Goal: Task Accomplishment & Management: Manage account settings

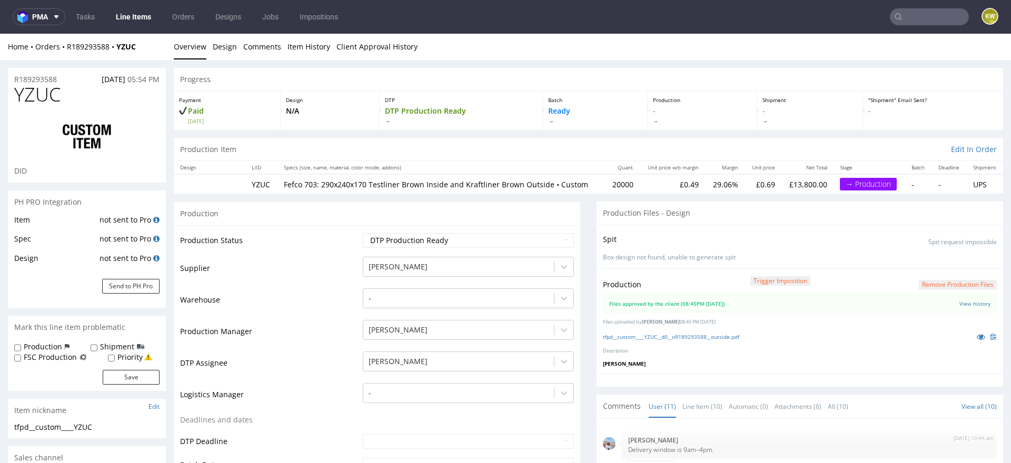
scroll to position [432, 0]
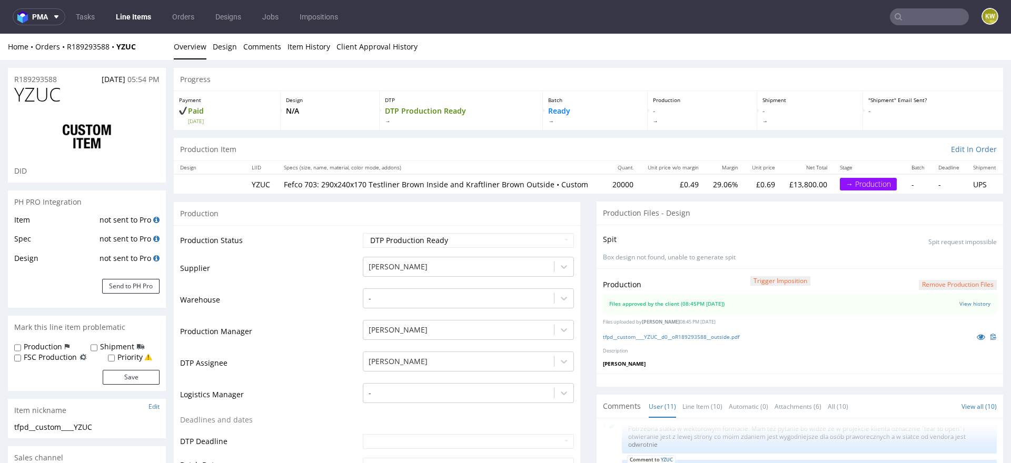
click at [932, 14] on input "text" at bounding box center [929, 16] width 79 height 17
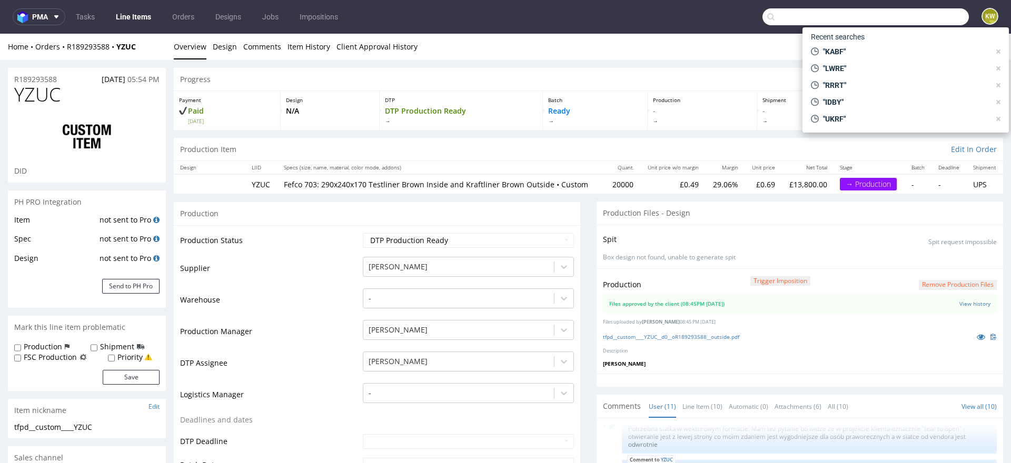
paste input "R668571037"
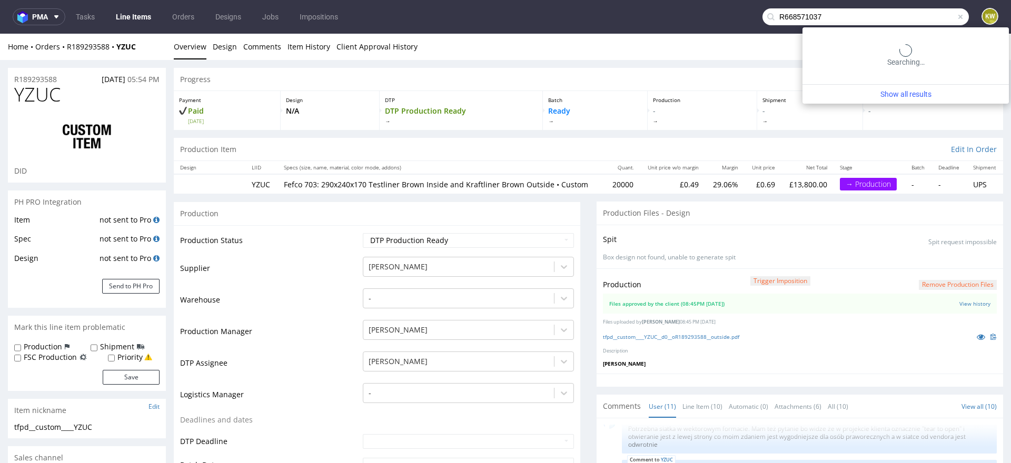
type input "R668571037"
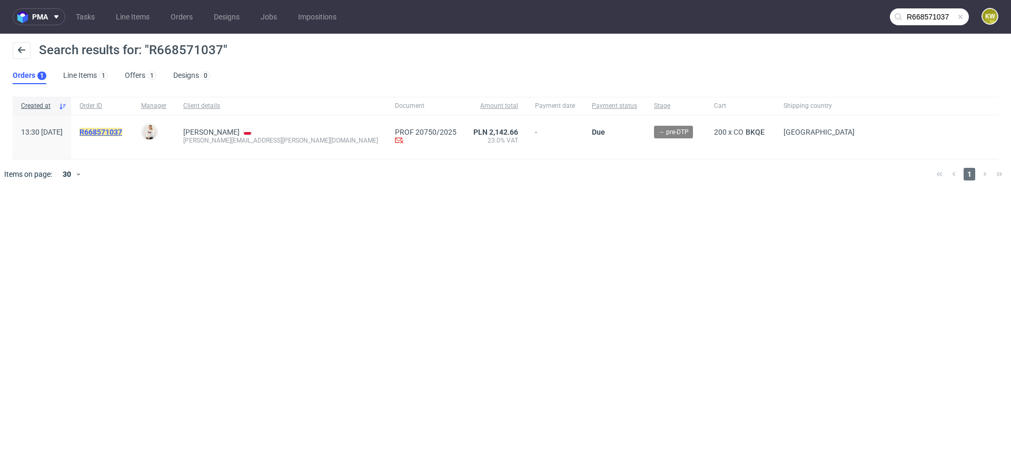
click at [122, 134] on mark "R668571037" at bounding box center [101, 132] width 43 height 8
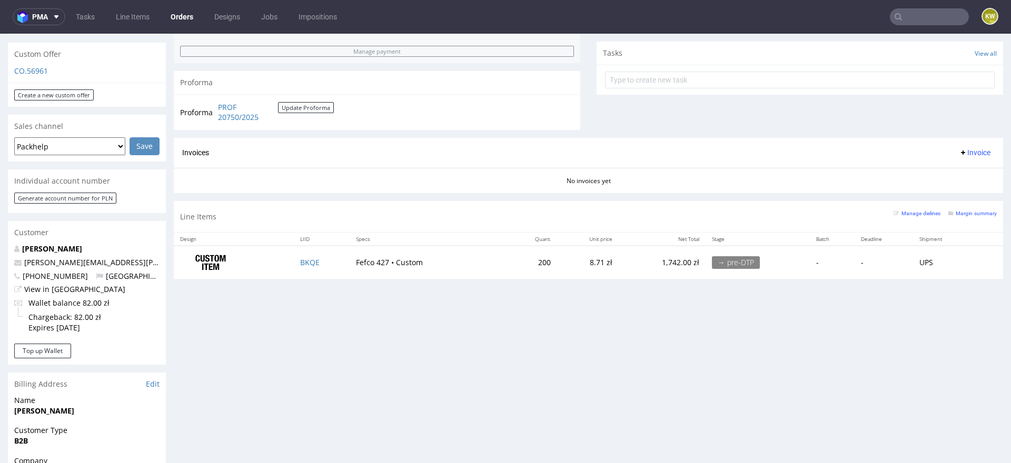
scroll to position [363, 0]
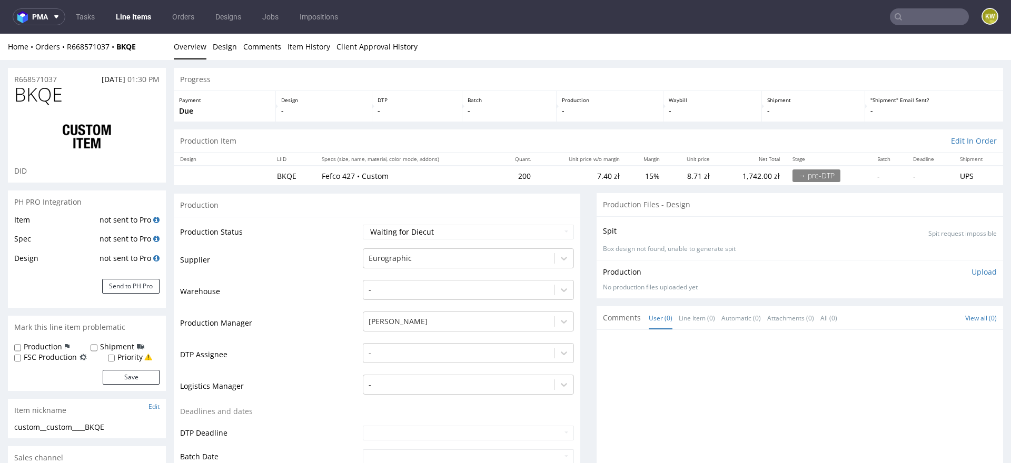
click at [27, 97] on span "BKQE" at bounding box center [38, 94] width 48 height 21
copy span "BKQE"
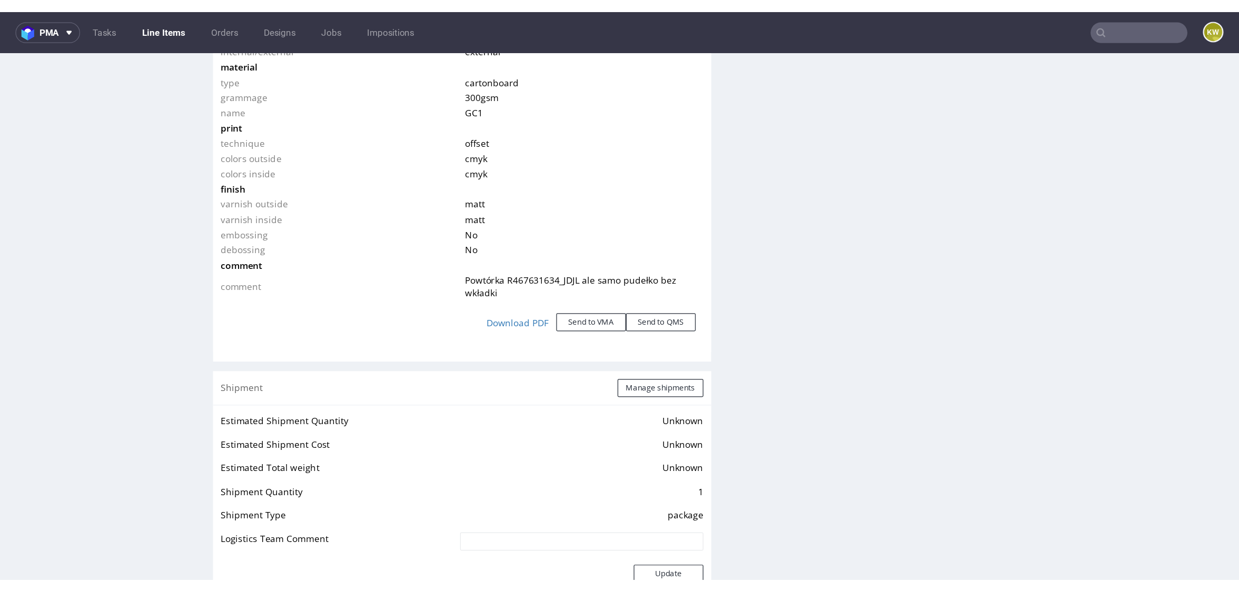
scroll to position [1174, 0]
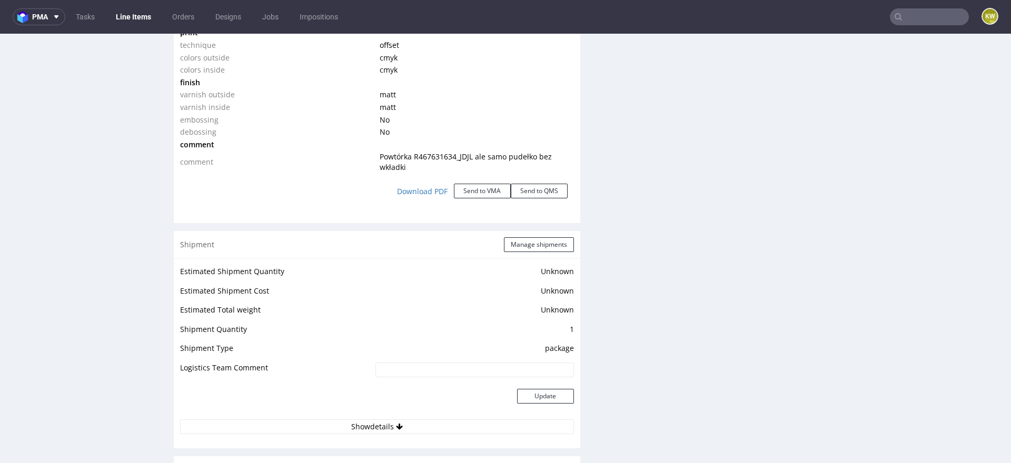
click at [467, 156] on span "Powtórka R467631634_JDJL ale samo pudełko bez wkładki" at bounding box center [466, 162] width 172 height 21
copy span "R467631634_JDJL"
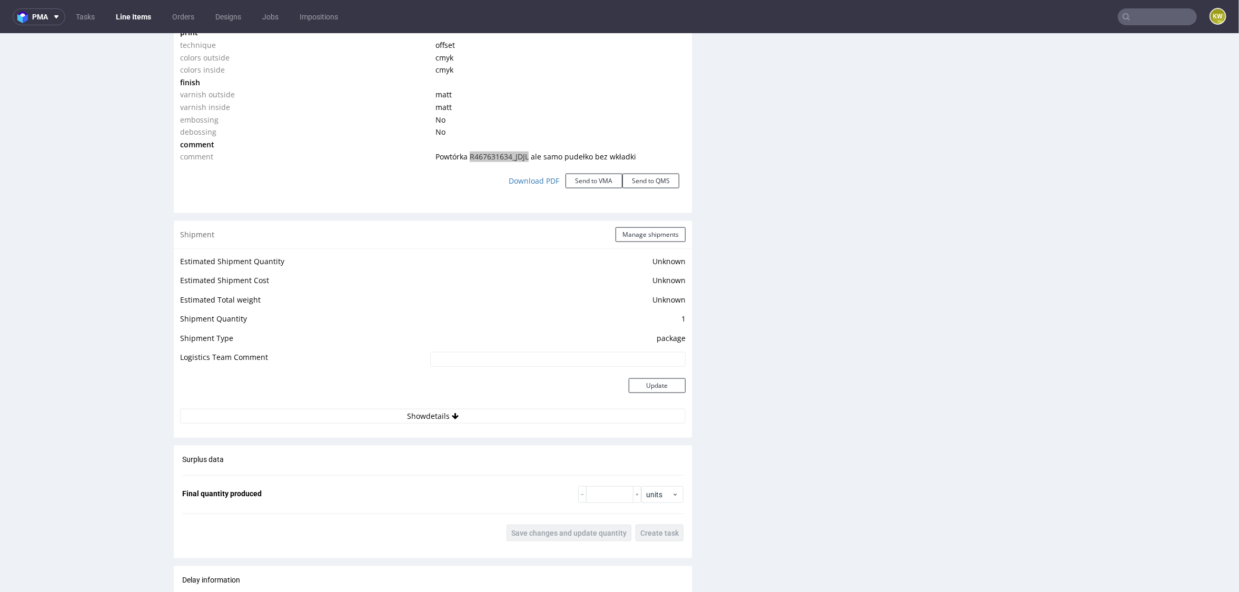
click at [1011, 23] on input "text" at bounding box center [1157, 16] width 79 height 17
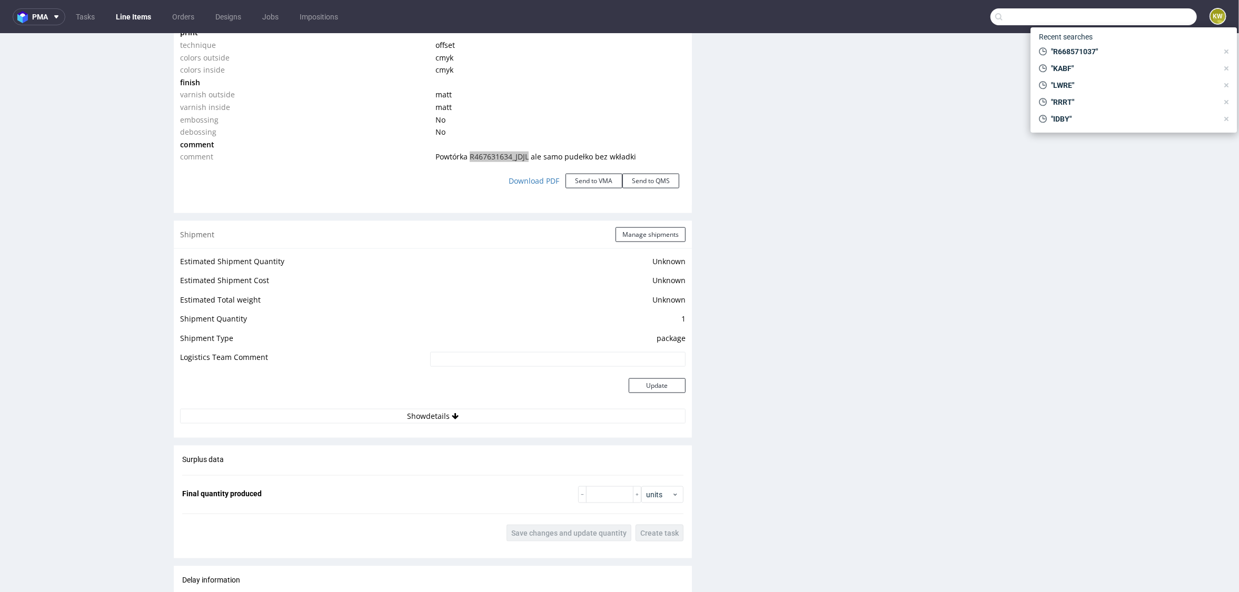
paste input "BMHG"
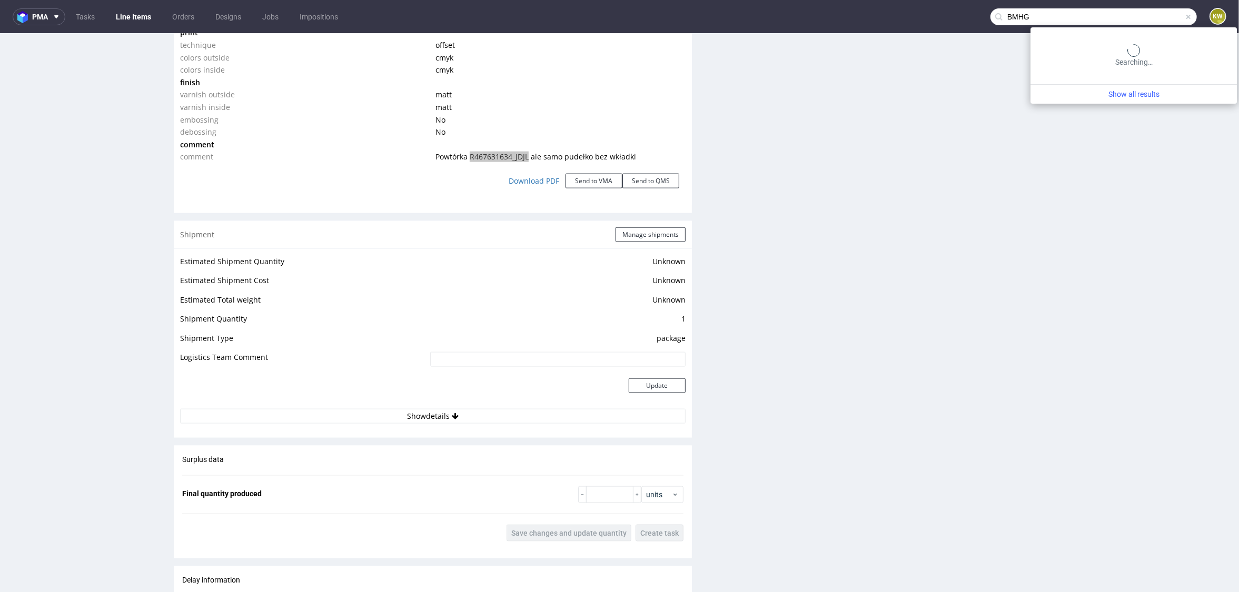
type input "BMHG"
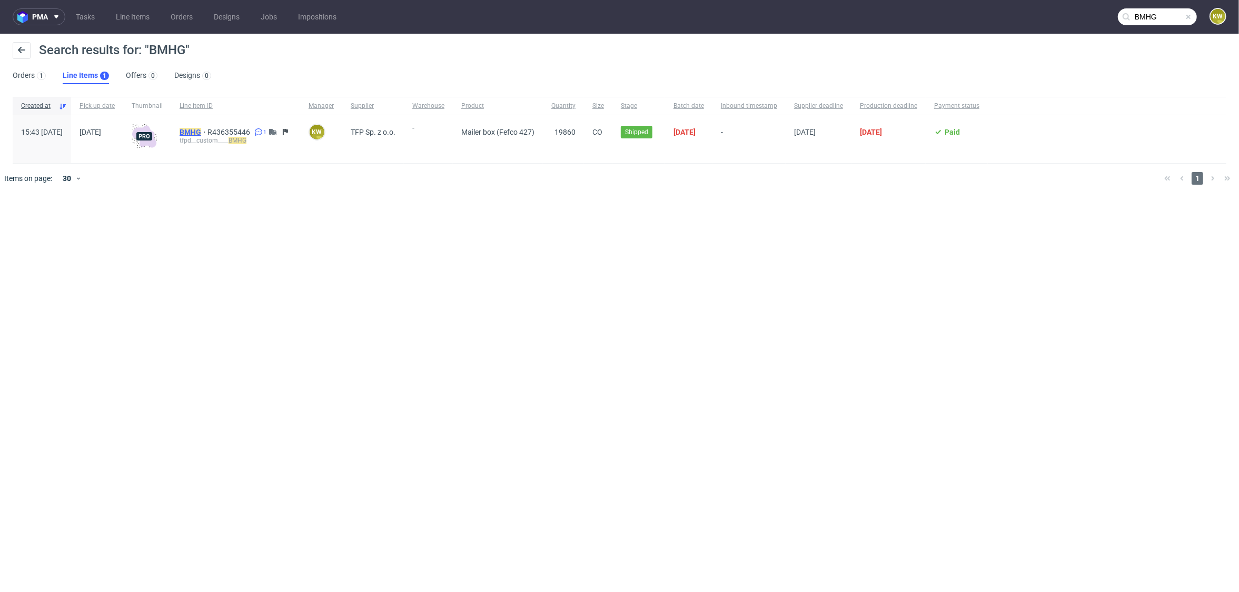
click at [201, 131] on mark "BMHG" at bounding box center [191, 132] width 22 height 8
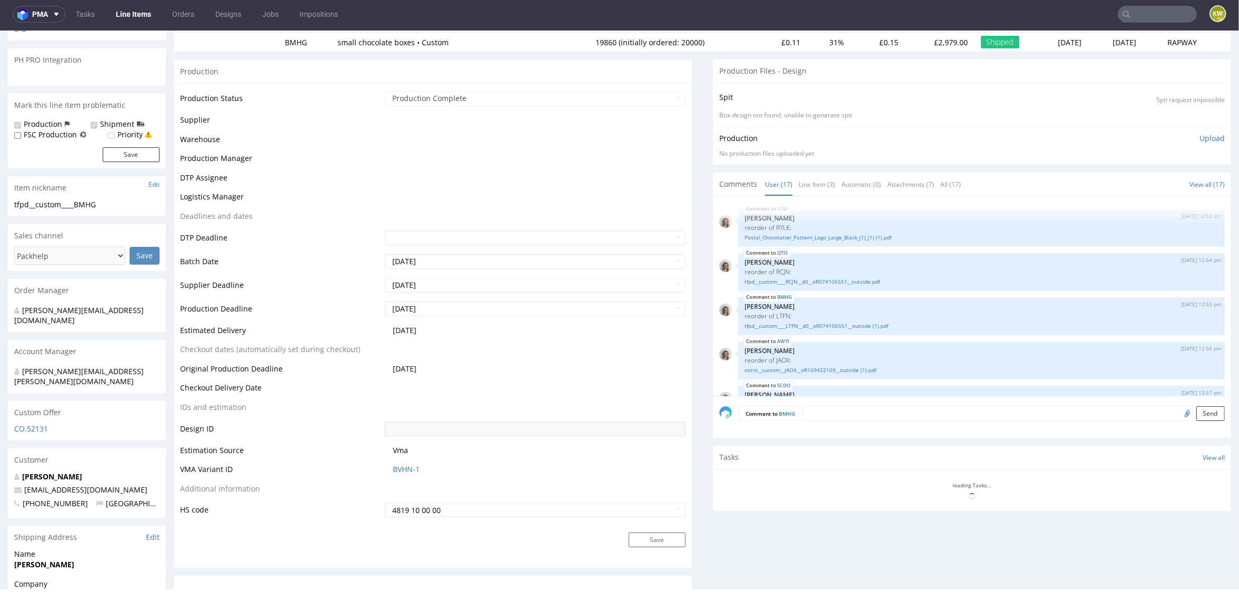
scroll to position [464, 0]
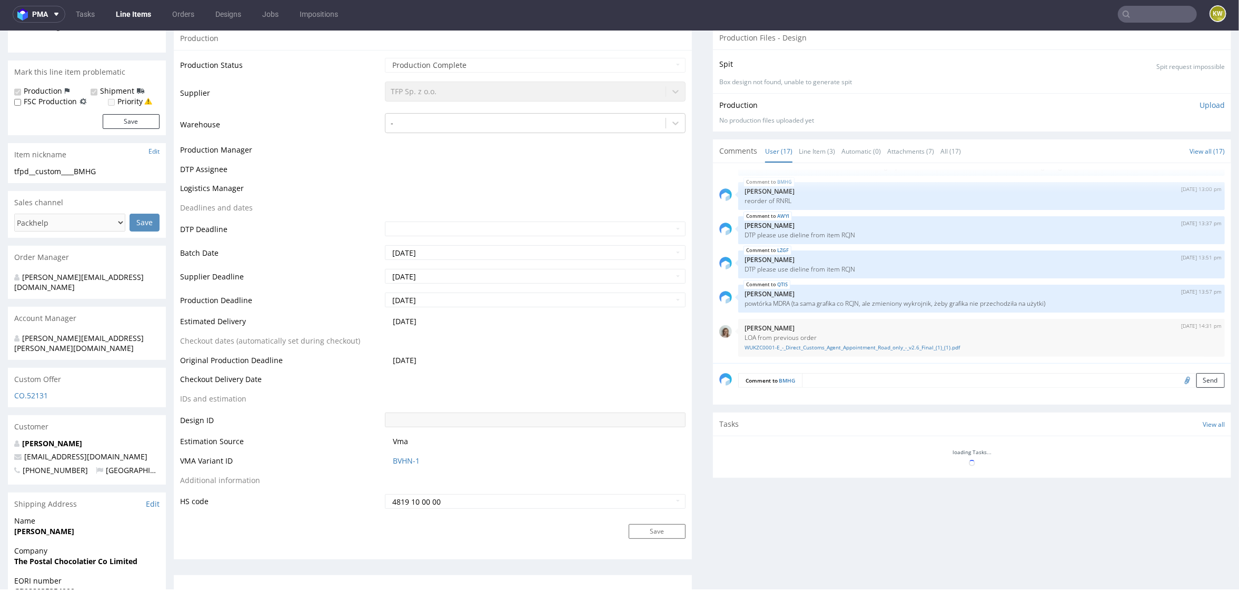
select select "in_progress"
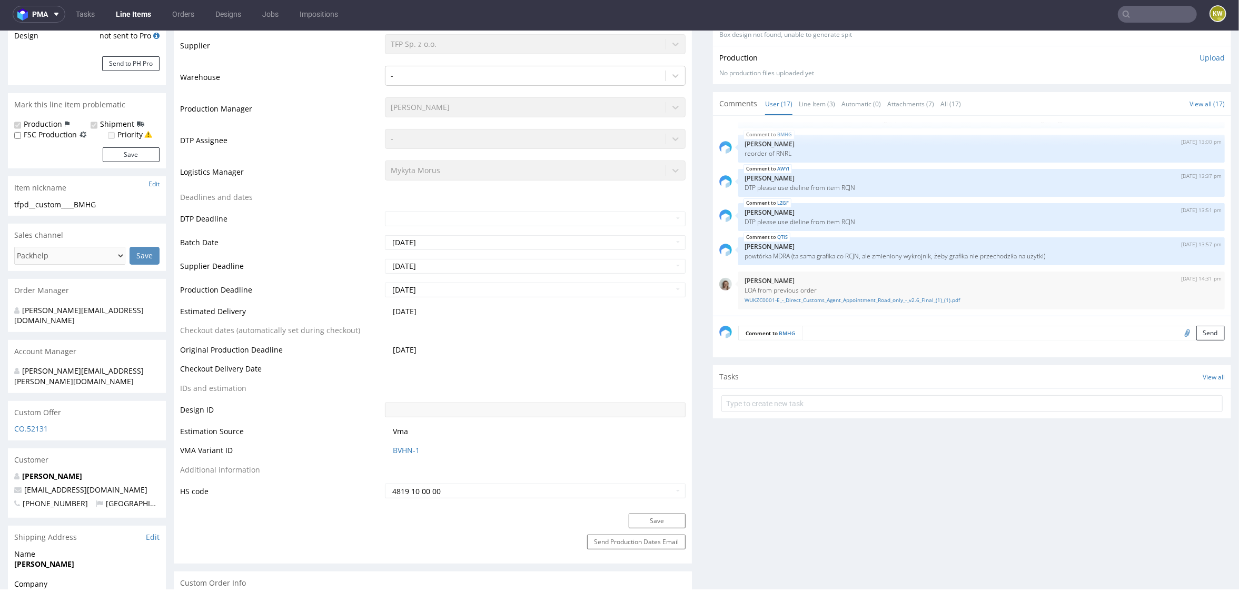
scroll to position [224, 0]
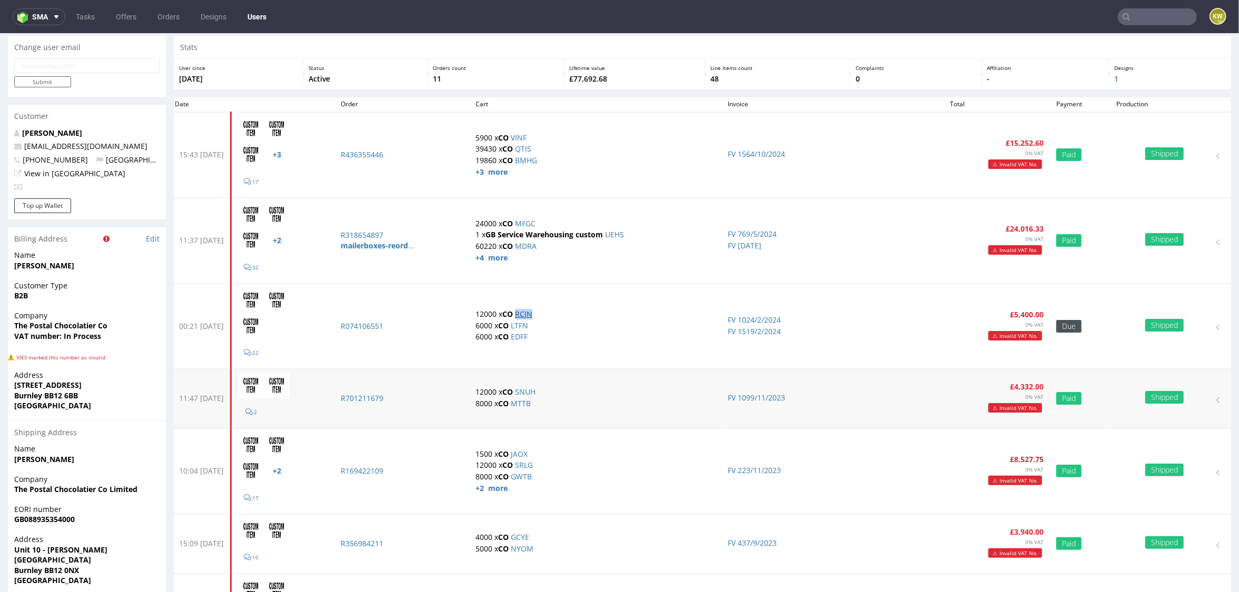
scroll to position [157, 0]
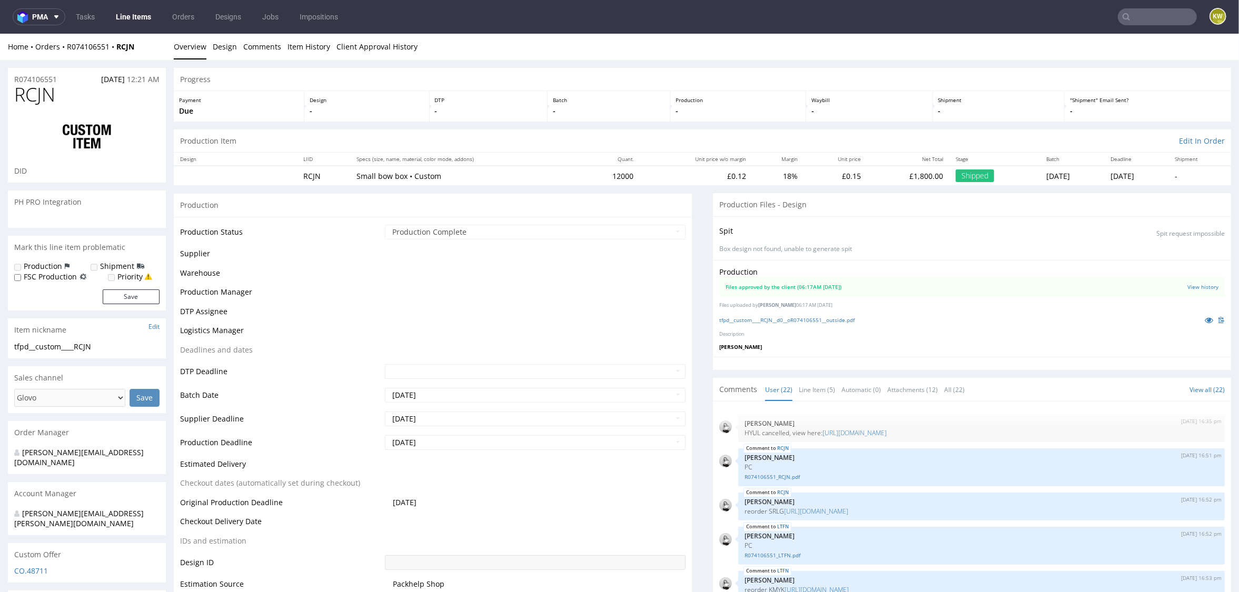
scroll to position [997, 0]
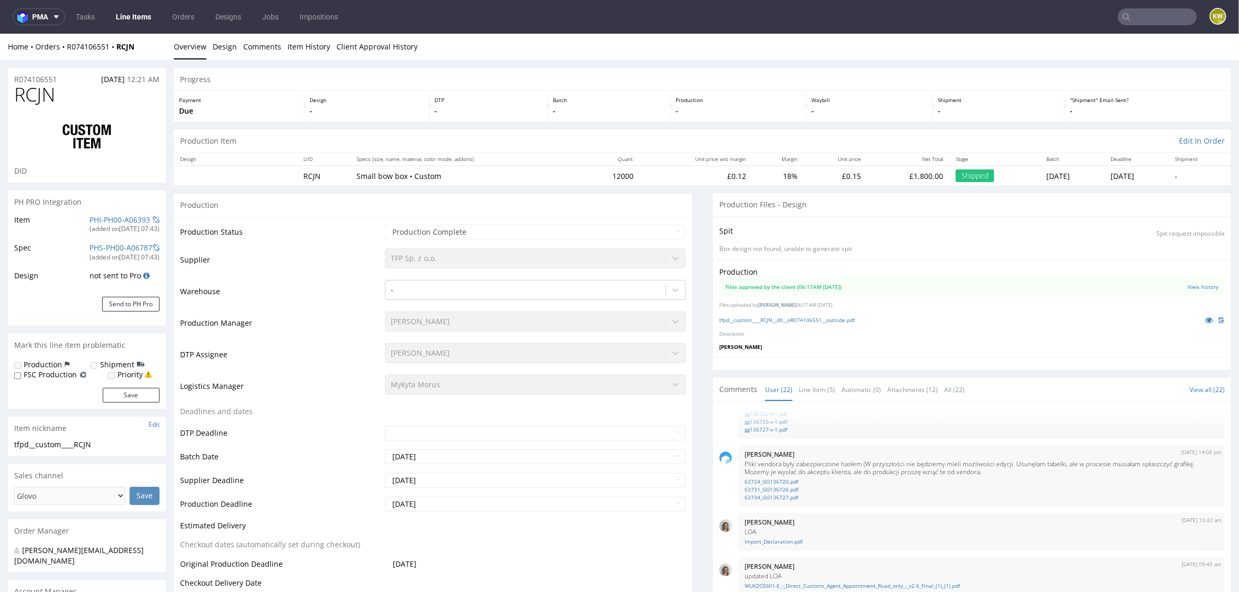
select select "in_progress"
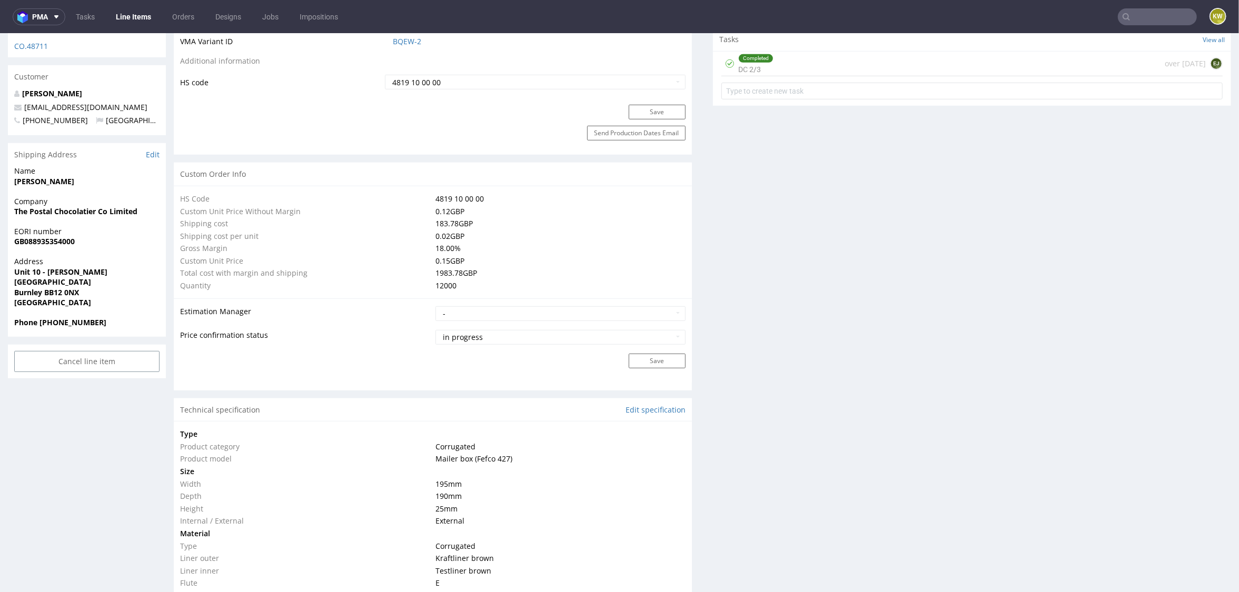
scroll to position [129, 0]
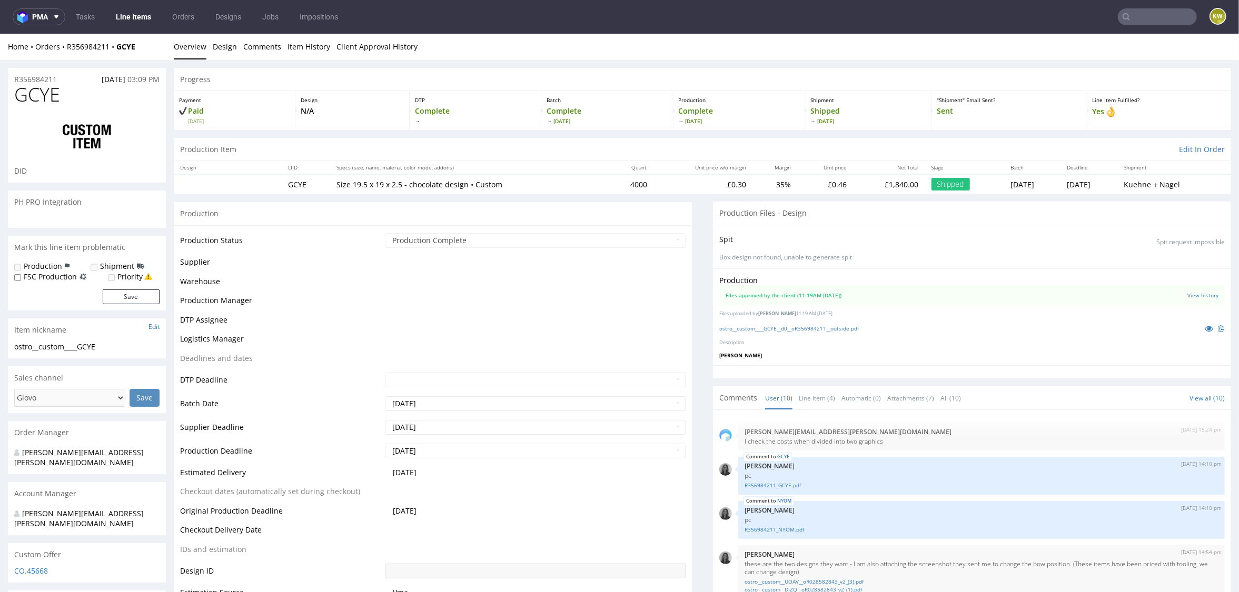
scroll to position [501, 0]
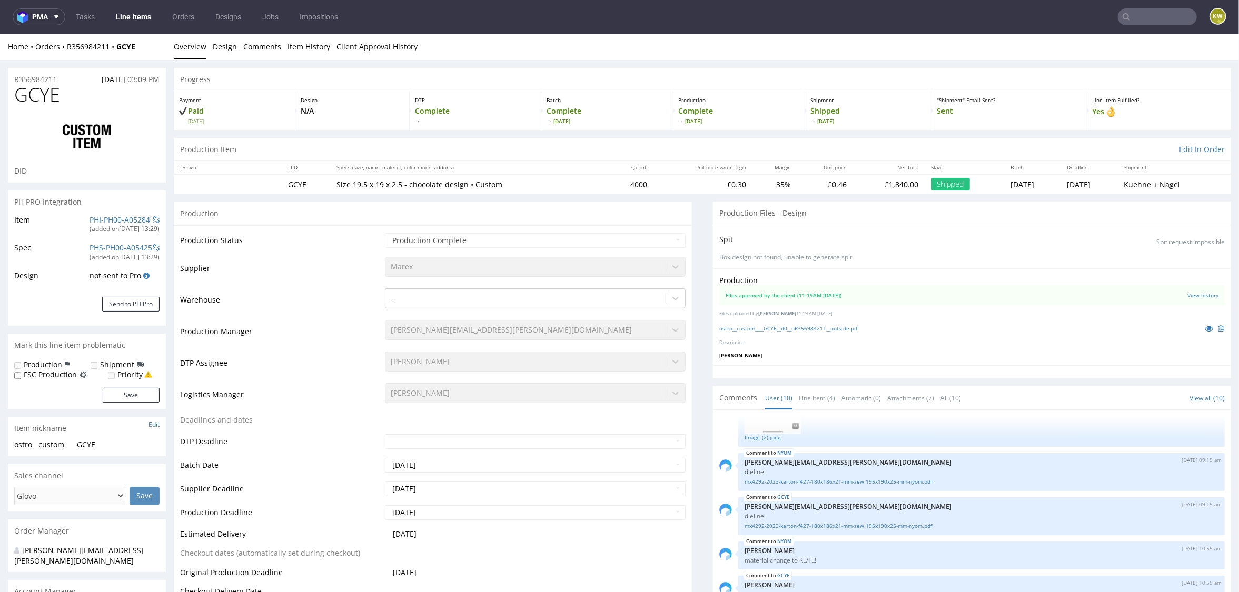
select select "in_progress"
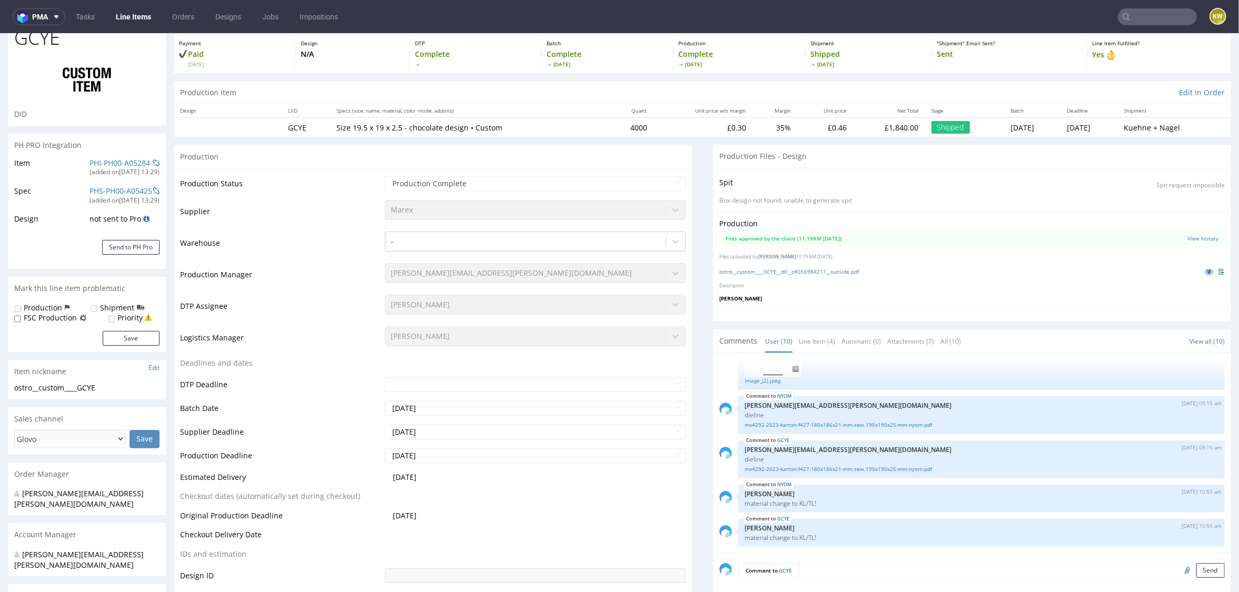
scroll to position [61, 0]
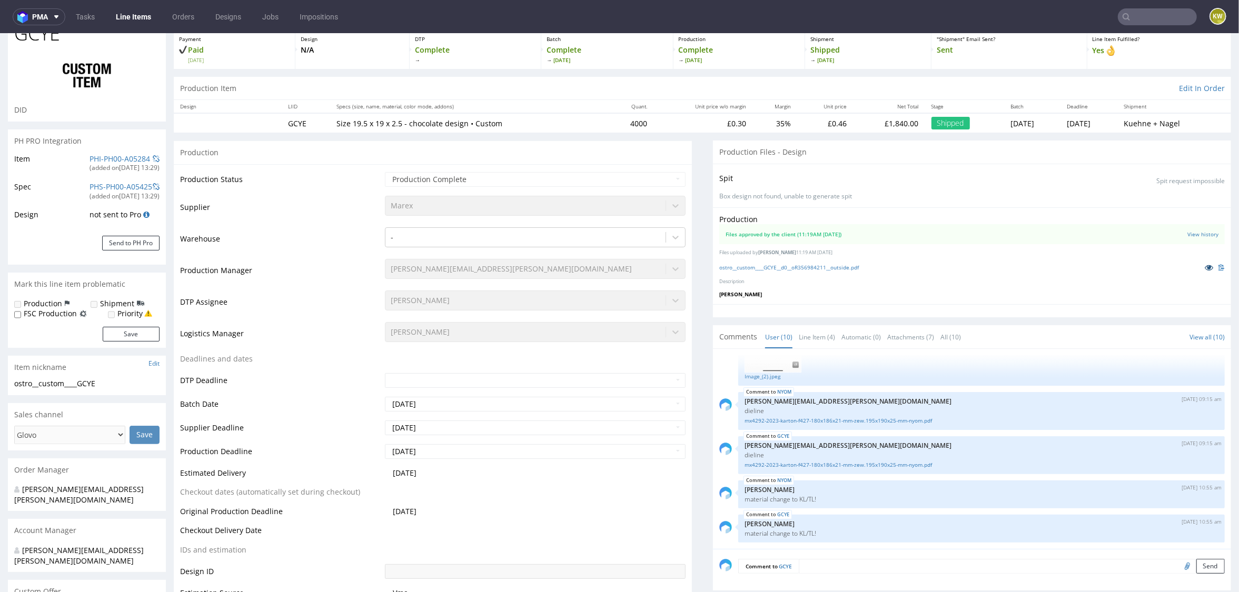
click at [1205, 267] on icon at bounding box center [1209, 266] width 8 height 7
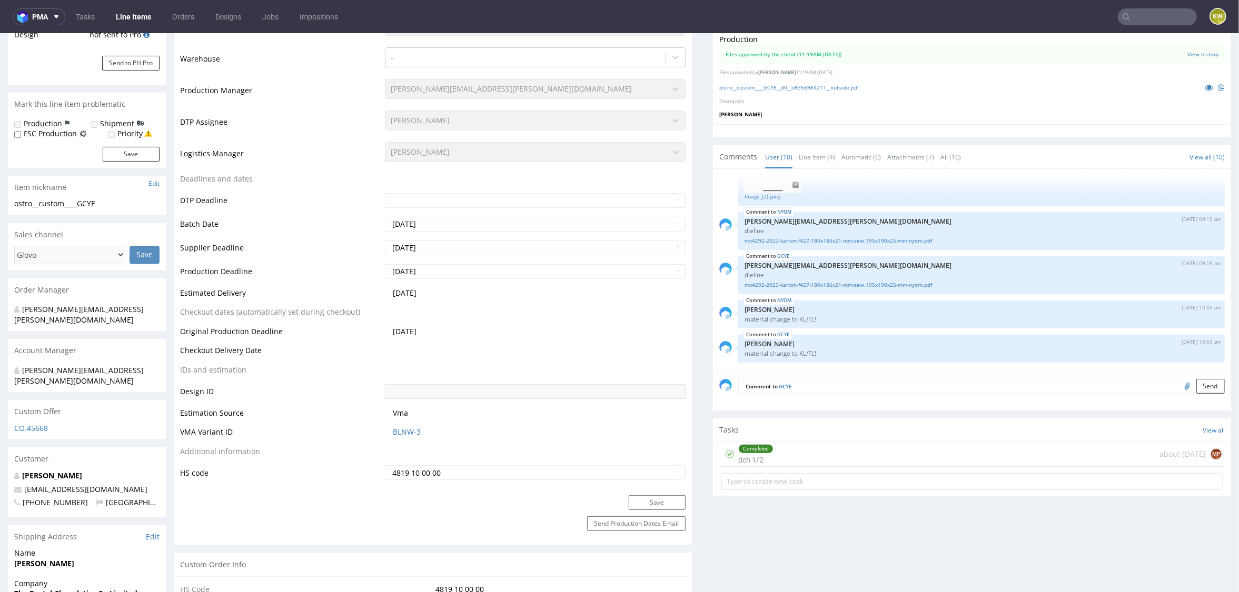
scroll to position [298, 0]
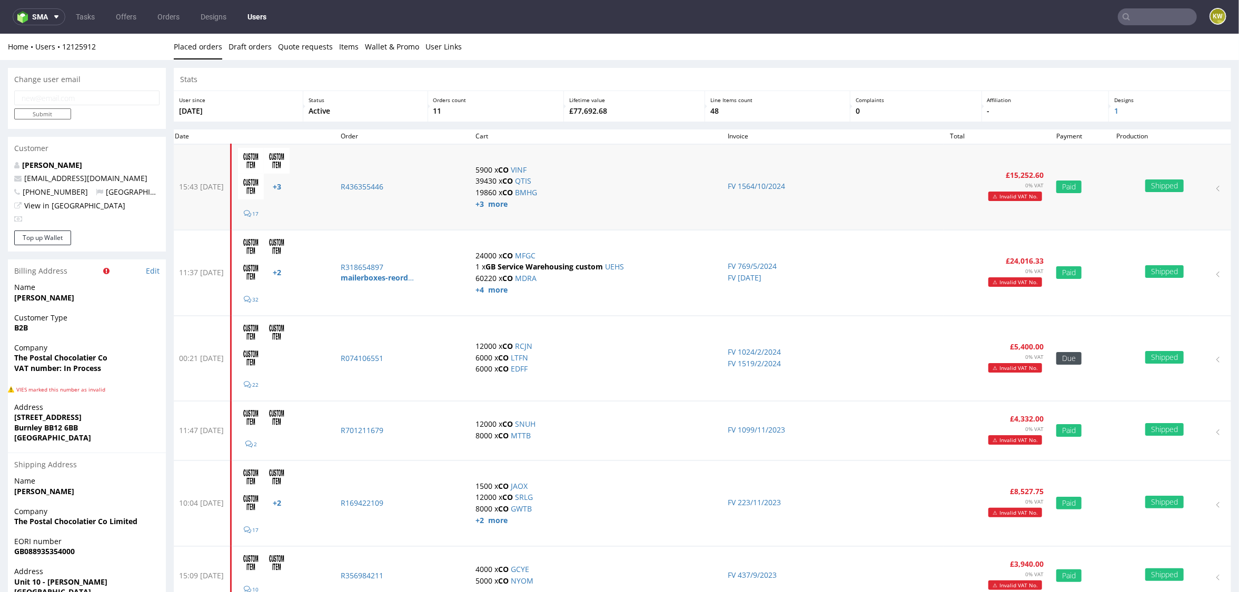
click at [541, 207] on td "5900 x CO VINF 39430 x CO QTIS 19860 x CO BMHG +3 more" at bounding box center [595, 187] width 252 height 86
click at [508, 202] on strong "+3 more" at bounding box center [492, 204] width 32 height 10
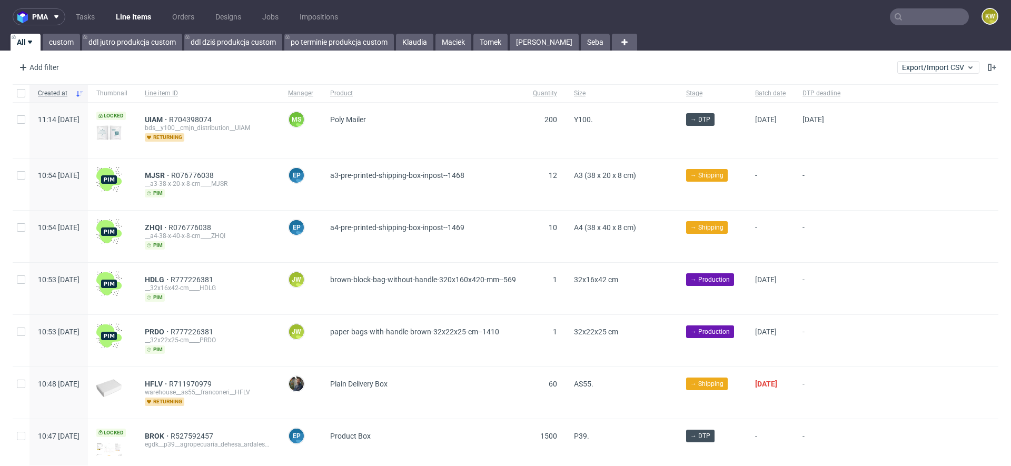
click at [894, 18] on input "text" at bounding box center [929, 16] width 79 height 17
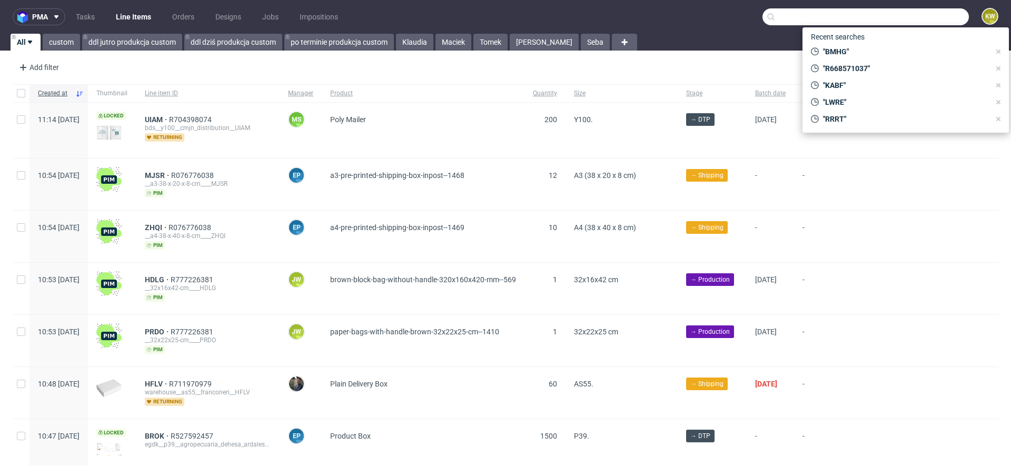
paste input "FHDA"
type input "FHDA"
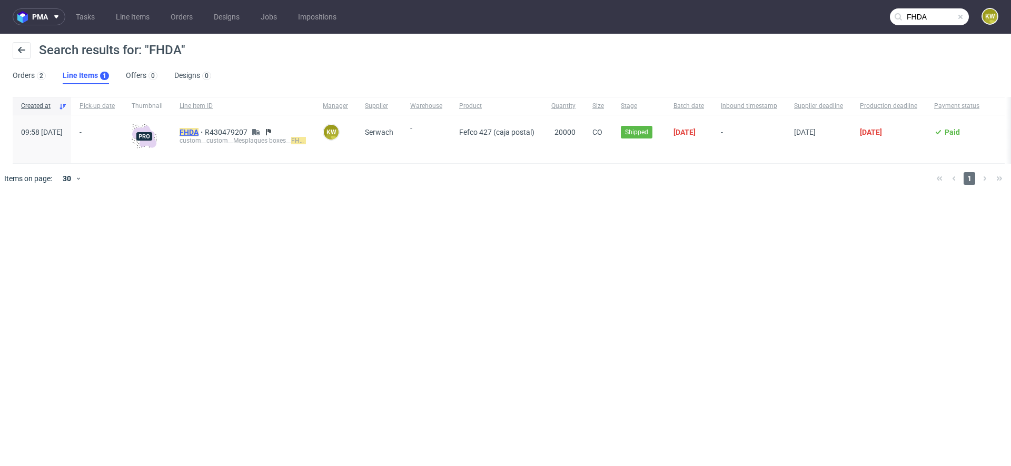
click at [199, 131] on mark "FHDA" at bounding box center [189, 132] width 19 height 8
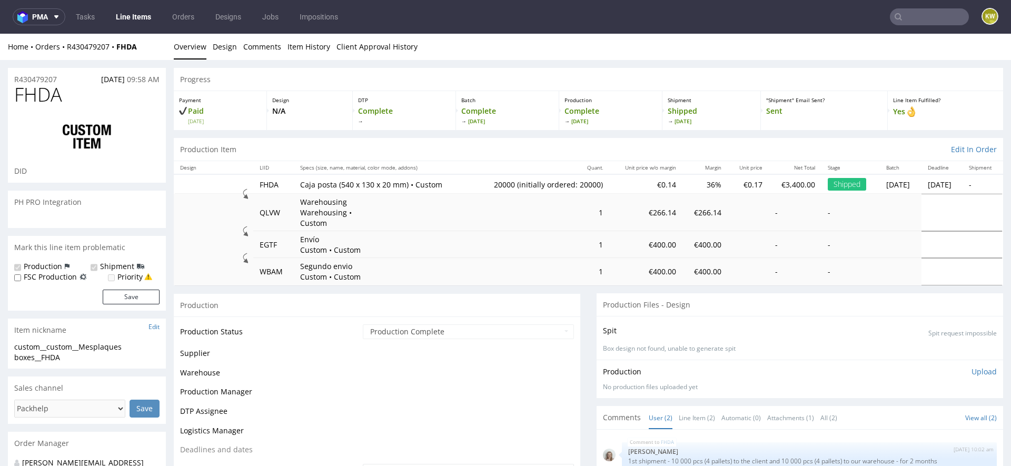
select select "in_progress"
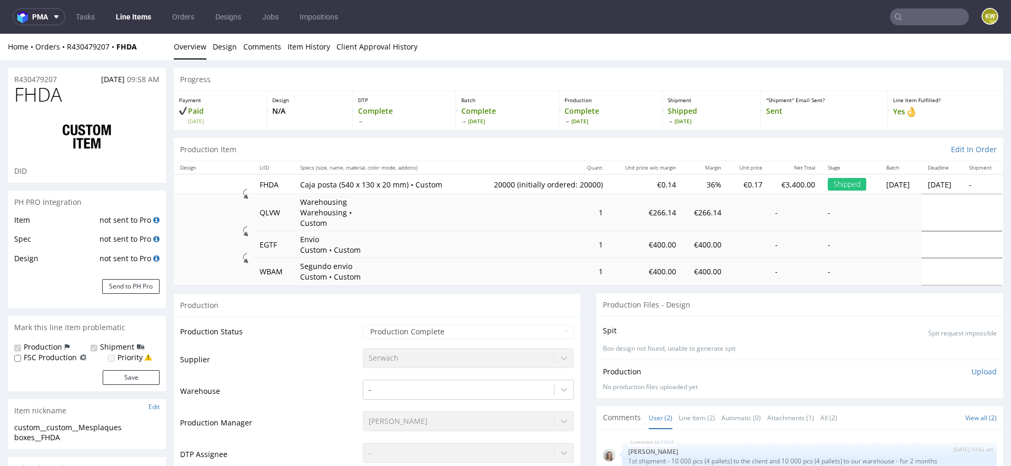
type input "20000"
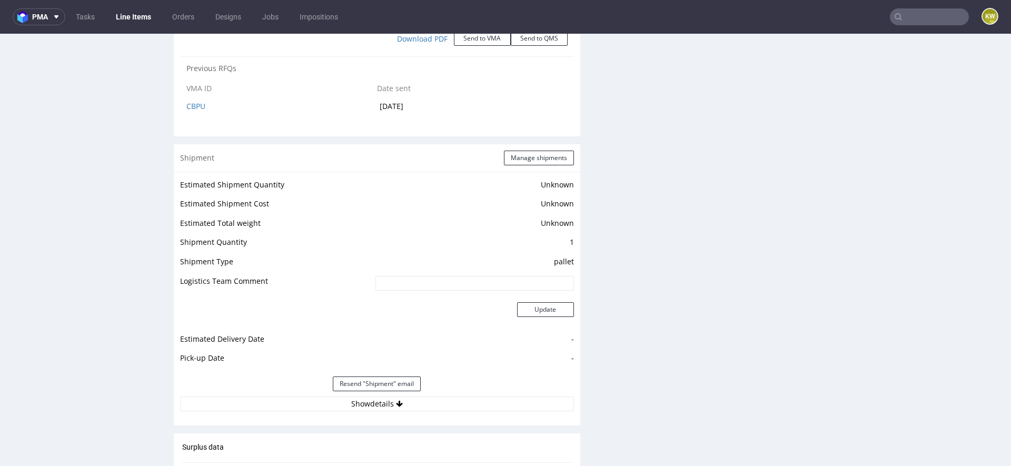
scroll to position [1371, 0]
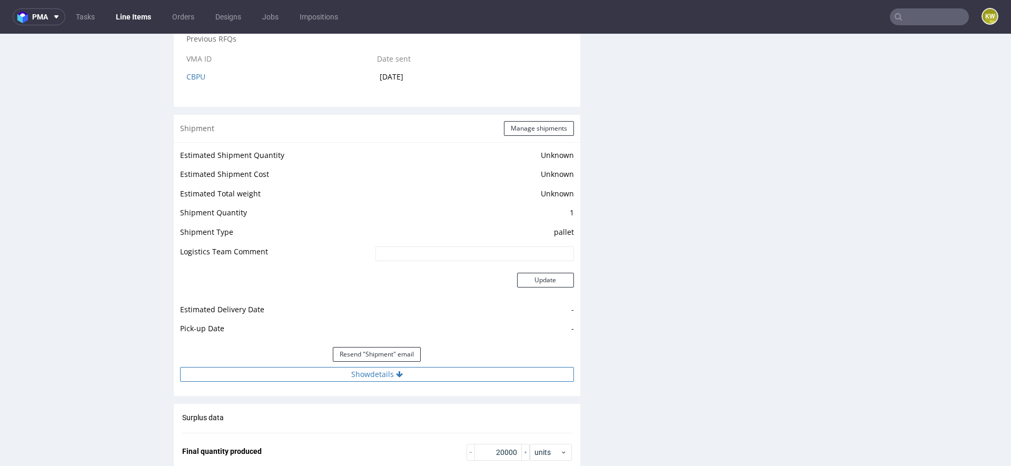
click at [414, 367] on button "Show details" at bounding box center [377, 374] width 394 height 15
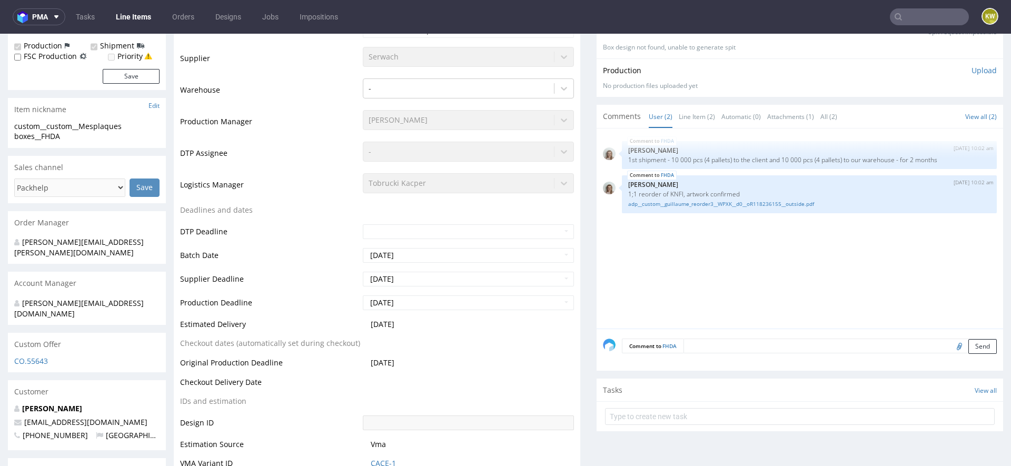
scroll to position [104, 0]
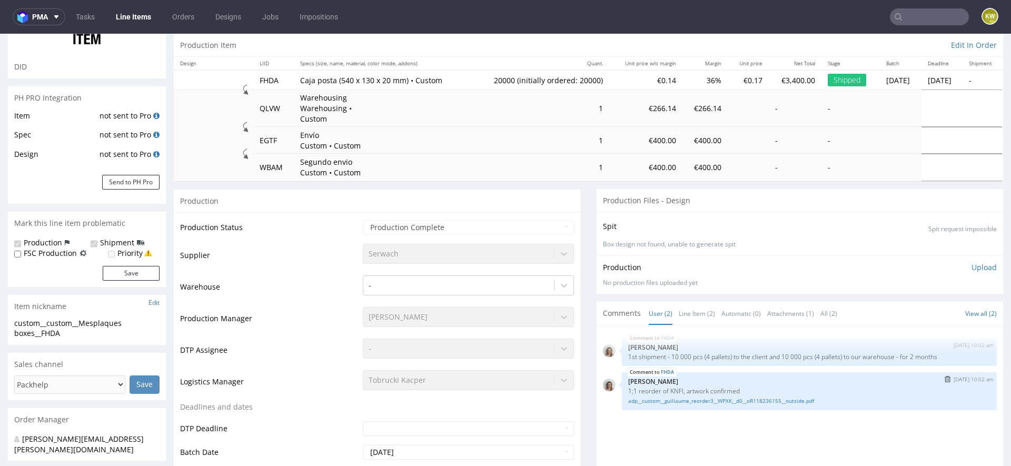
click at [675, 393] on div "FHDA 23rd May 25 | 10:02 am Monika Poźniak 1;1 reorder of KNFI, artwork confirm…" at bounding box center [809, 391] width 375 height 38
click at [683, 397] on link "adp__custom__guillaume_reorder3__WPXK__d0__oR118236155__outside.pdf" at bounding box center [809, 401] width 362 height 8
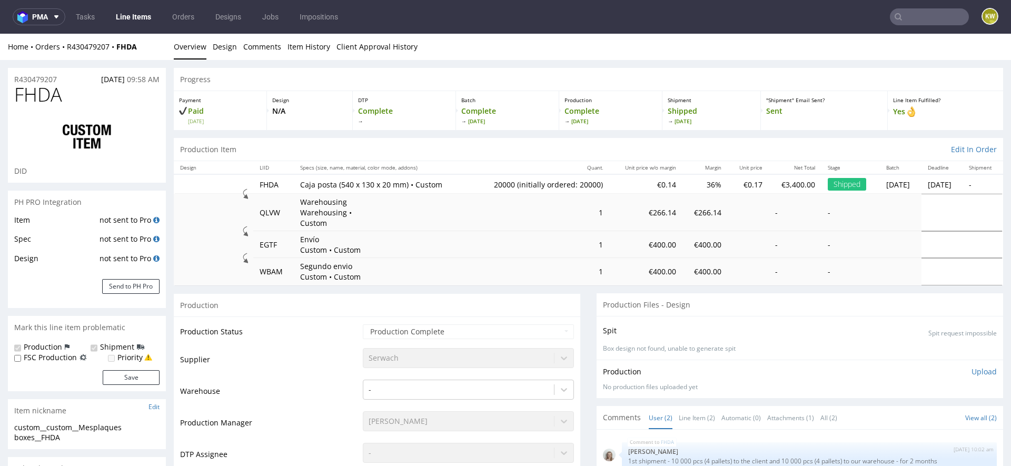
click at [45, 94] on span "FHDA" at bounding box center [38, 94] width 48 height 21
copy span "FHDA"
click at [913, 16] on input "text" at bounding box center [929, 16] width 79 height 17
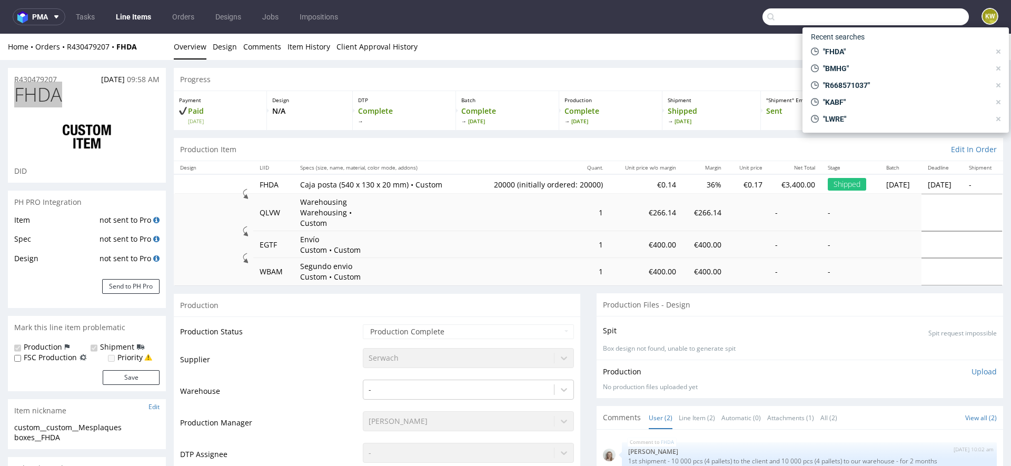
paste input "YNQP"
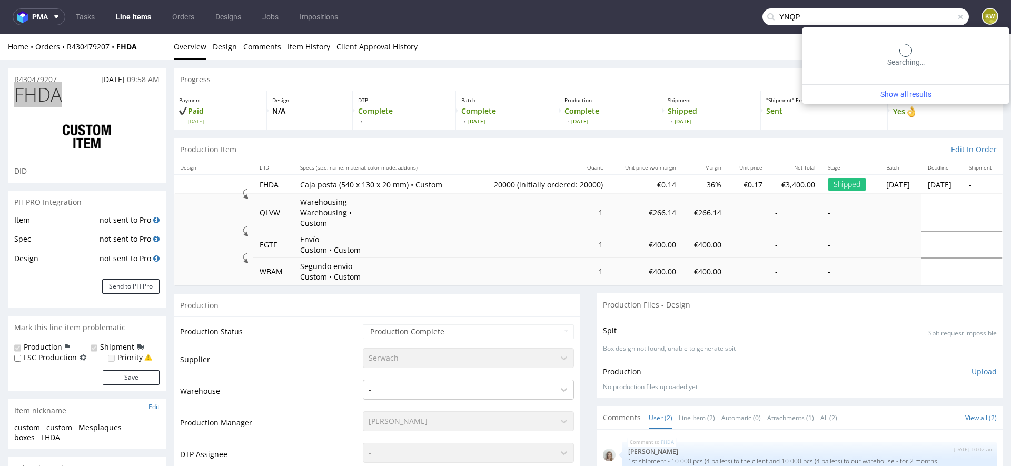
type input "YNQP"
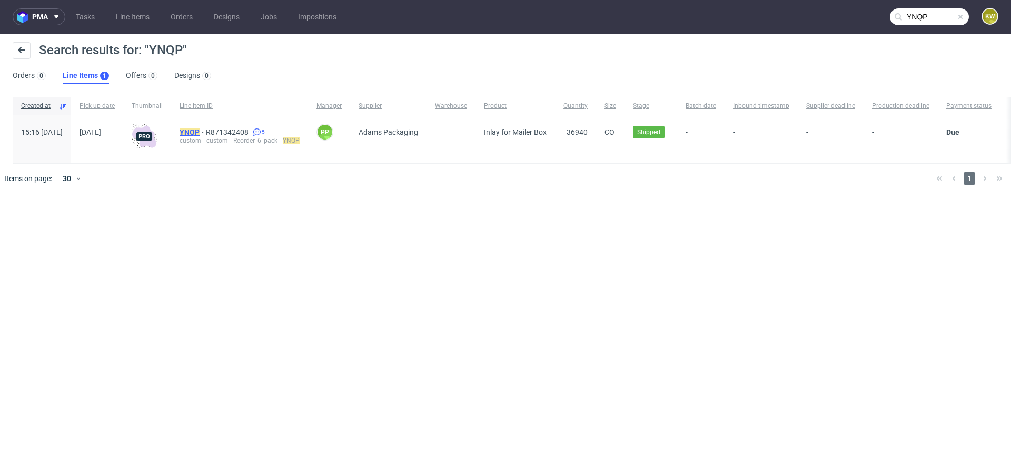
click at [200, 128] on mark "YNQP" at bounding box center [190, 132] width 20 height 8
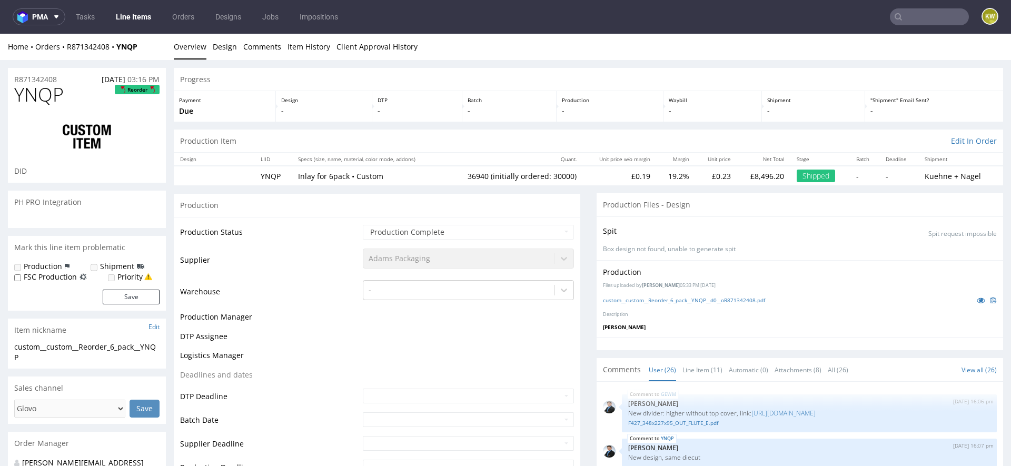
scroll to position [805, 0]
select select "in_progress"
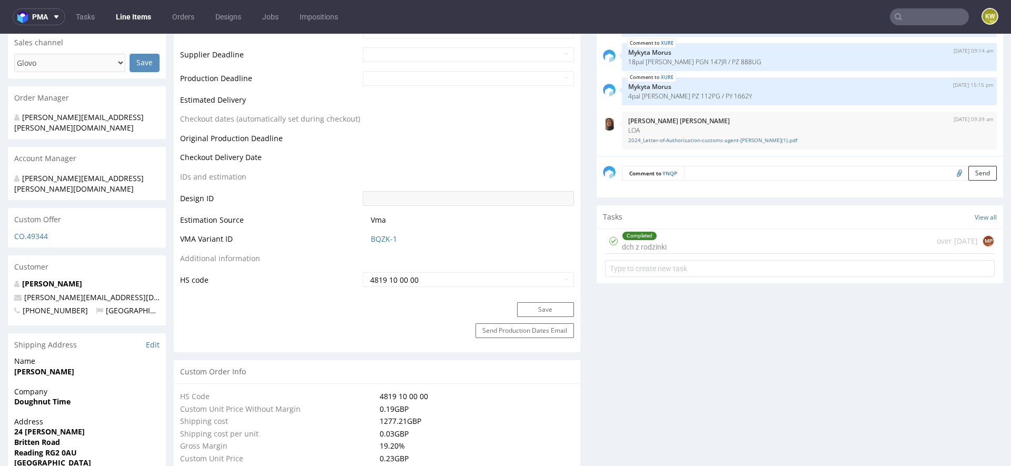
scroll to position [387, 0]
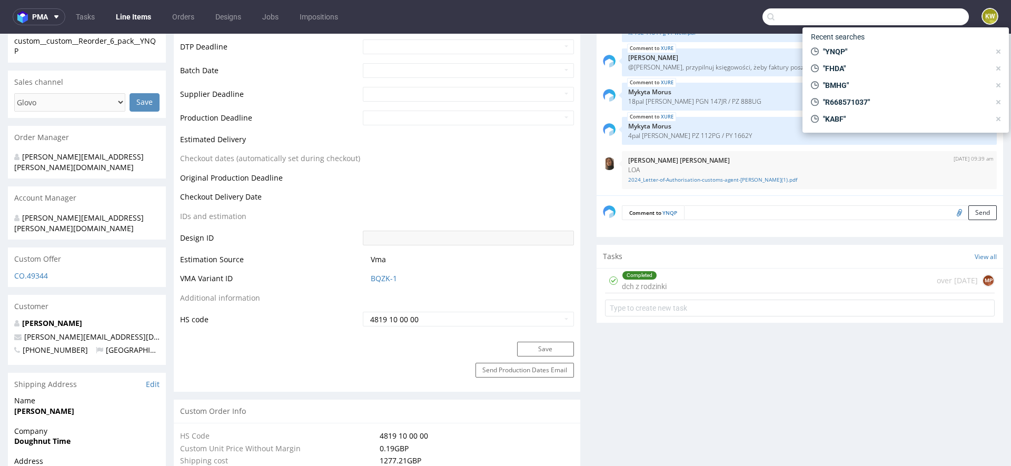
click at [899, 16] on input "text" at bounding box center [866, 16] width 206 height 17
paste input "WYNU"
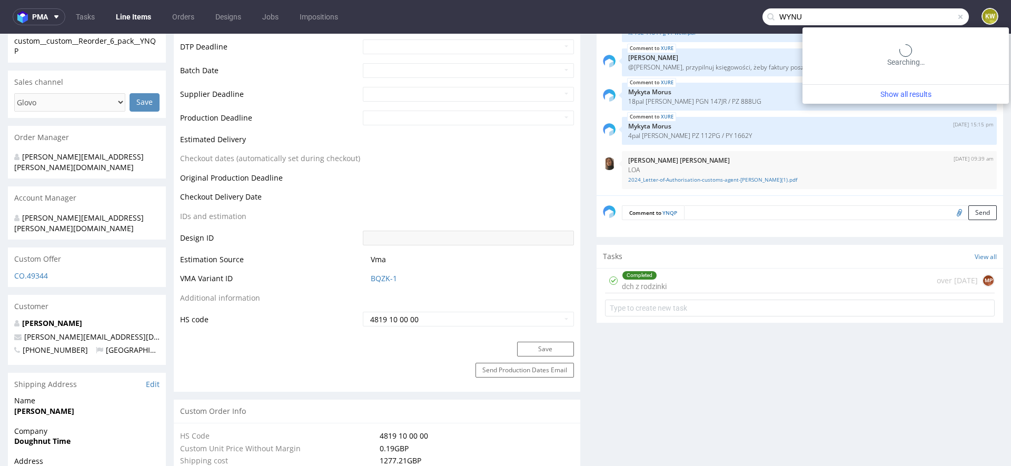
type input "WYNU"
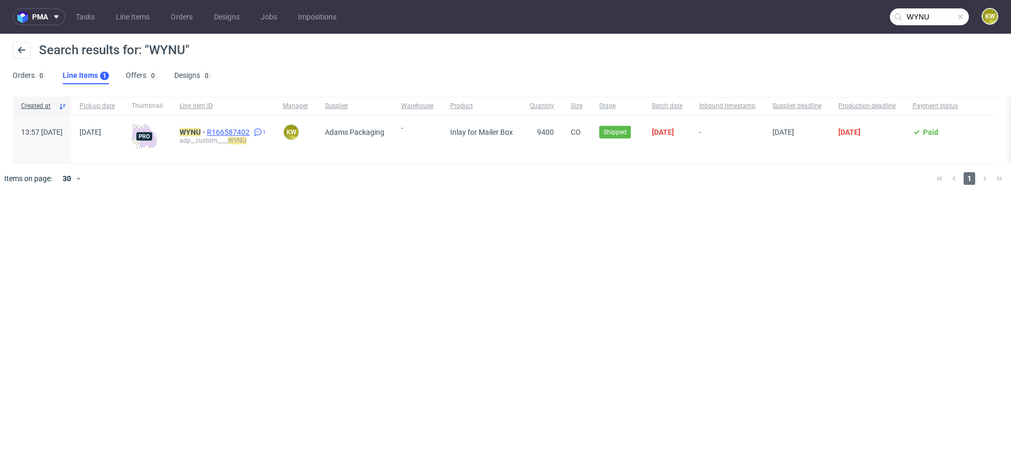
click at [252, 132] on span "R166587402" at bounding box center [229, 132] width 45 height 8
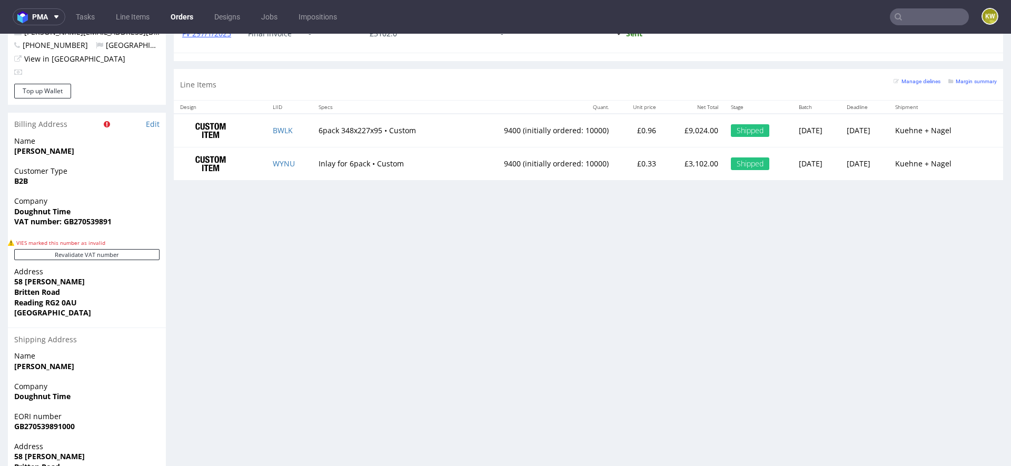
scroll to position [601, 0]
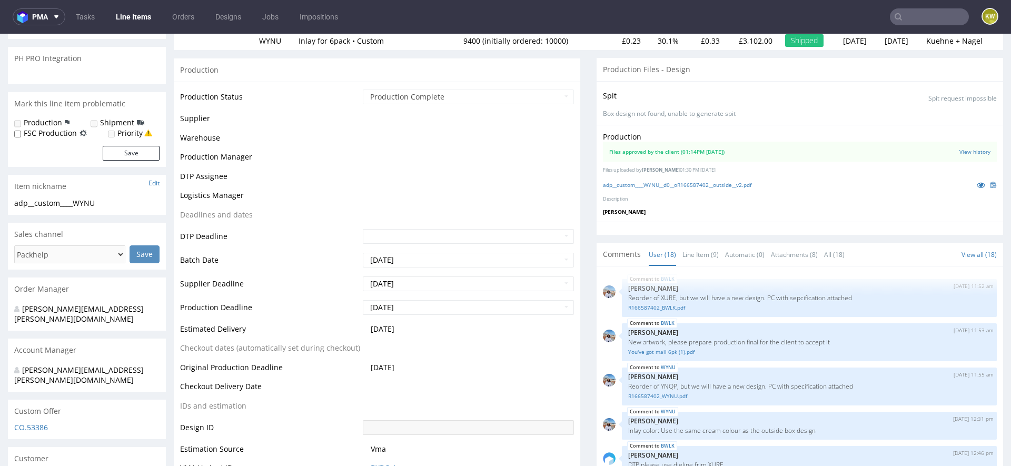
scroll to position [631, 0]
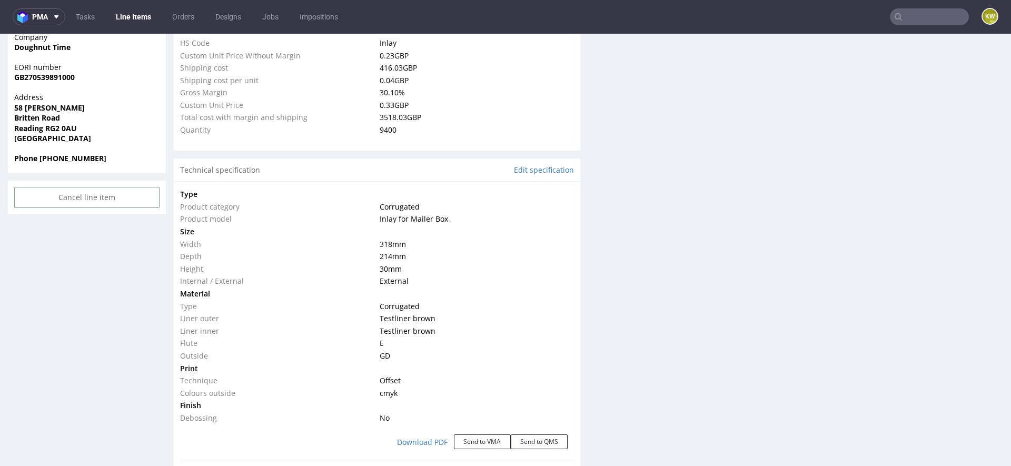
select select "in_progress"
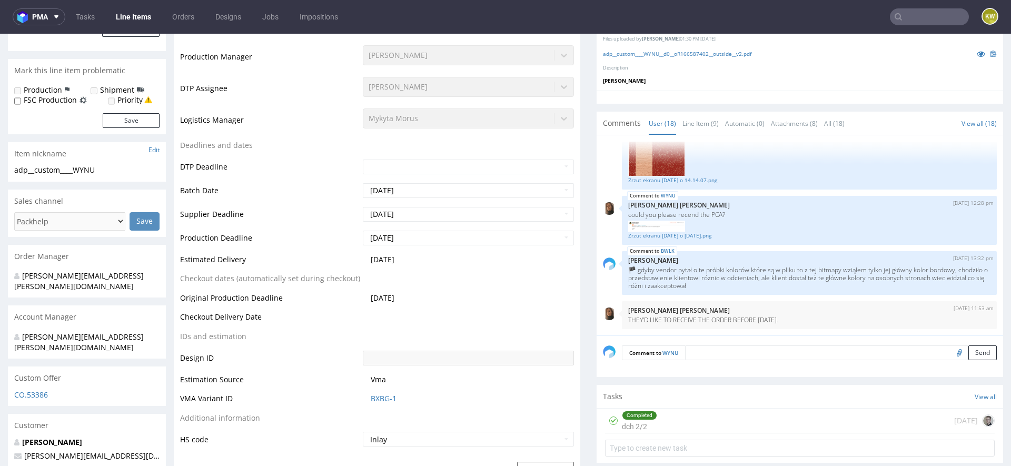
scroll to position [273, 0]
click at [711, 122] on link "Line Item (9)" at bounding box center [701, 125] width 36 height 23
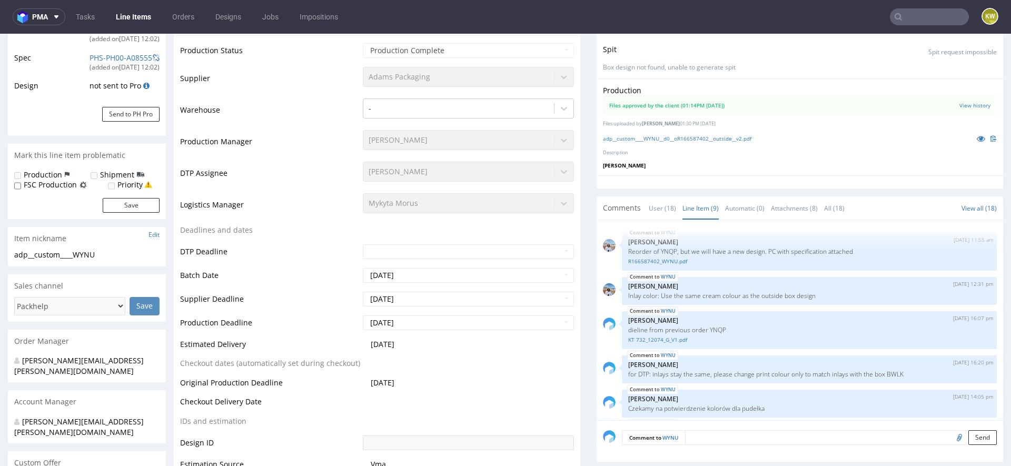
scroll to position [162, 0]
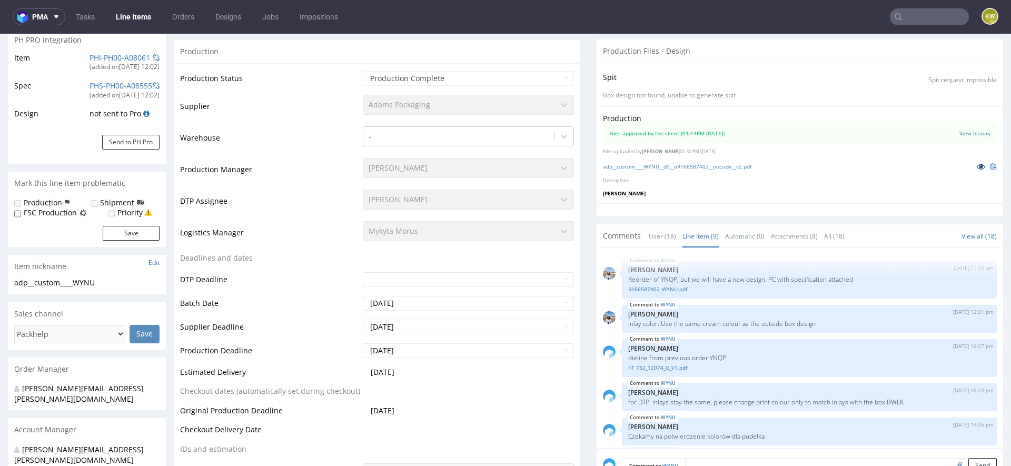
click at [977, 166] on icon at bounding box center [981, 166] width 8 height 7
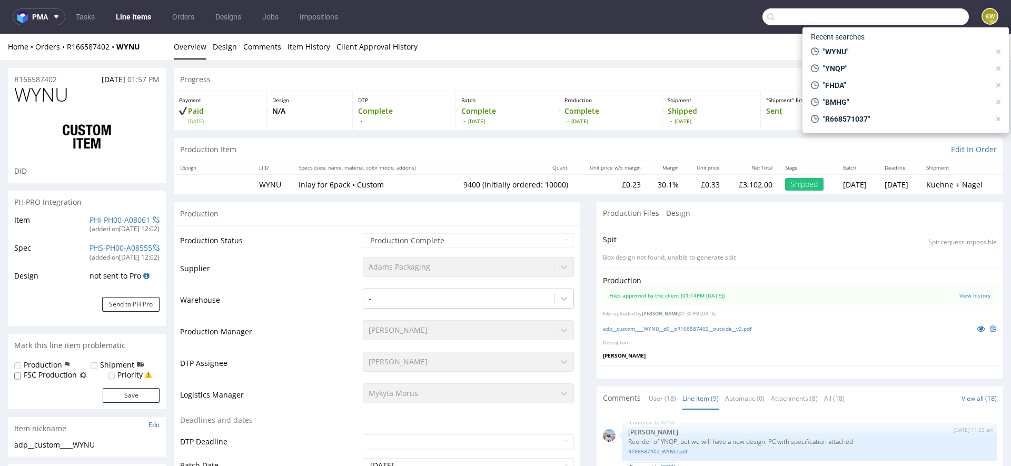
click at [901, 20] on input "text" at bounding box center [866, 16] width 206 height 17
type input "GEWM"
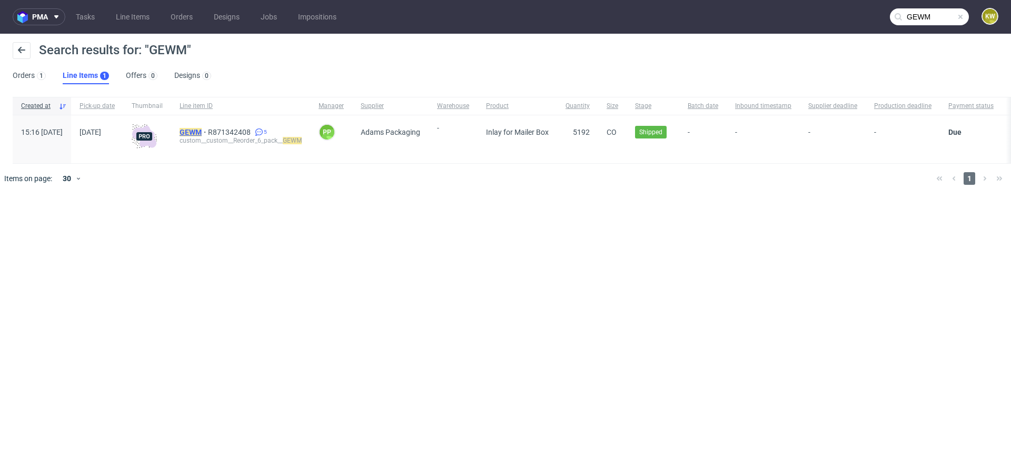
click at [202, 131] on mark "GEWM" at bounding box center [191, 132] width 22 height 8
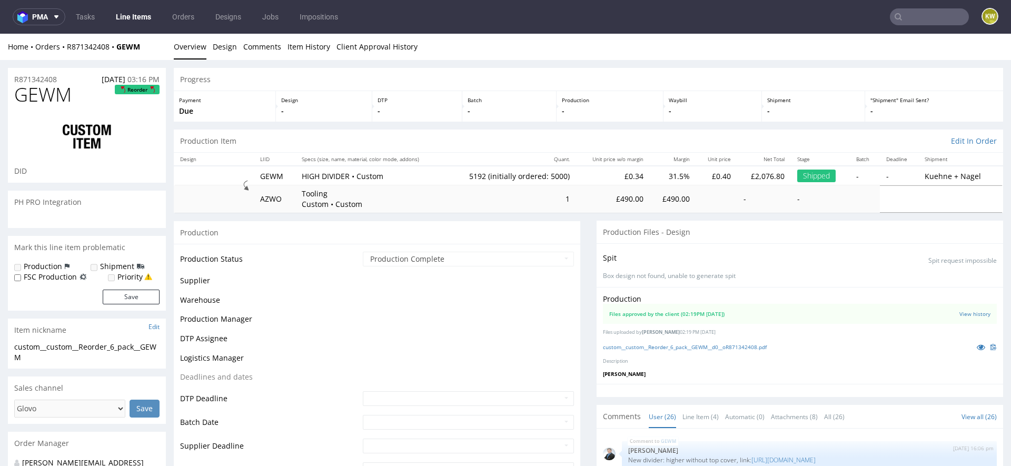
scroll to position [805, 0]
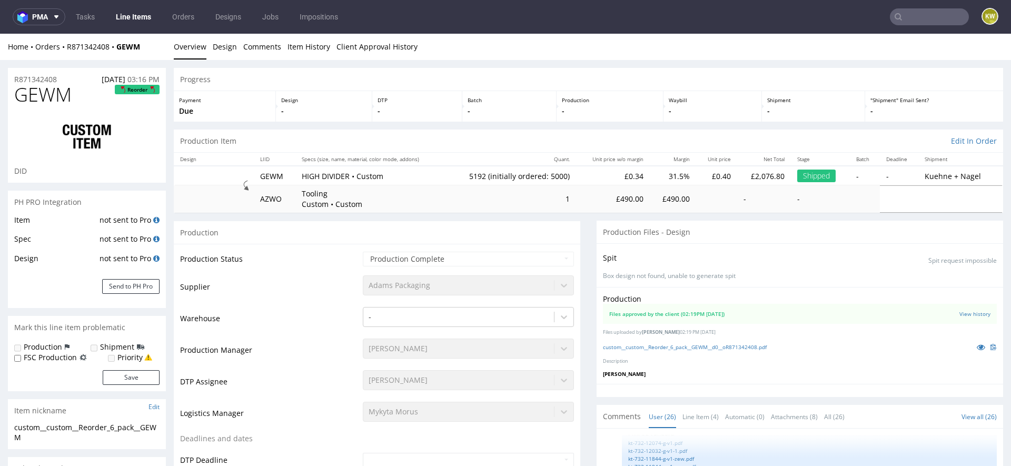
select select "in_progress"
click at [977, 346] on icon at bounding box center [981, 346] width 8 height 7
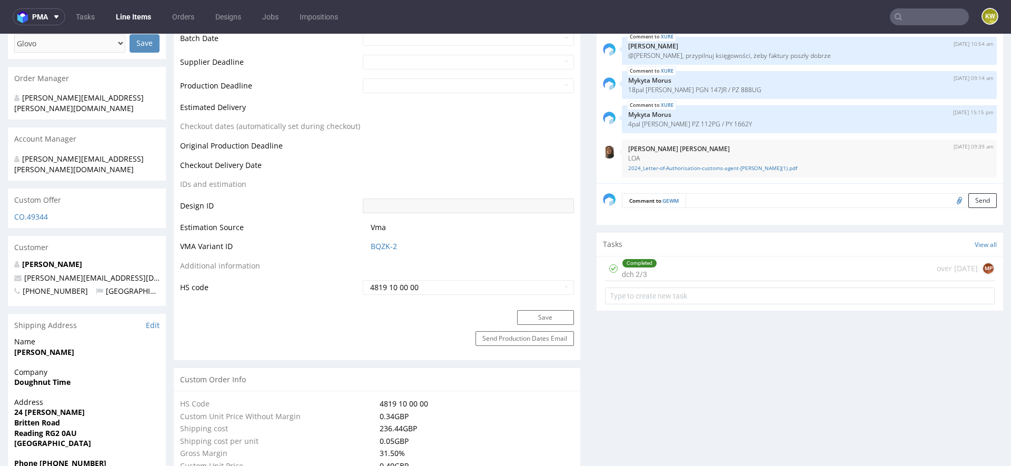
scroll to position [0, 0]
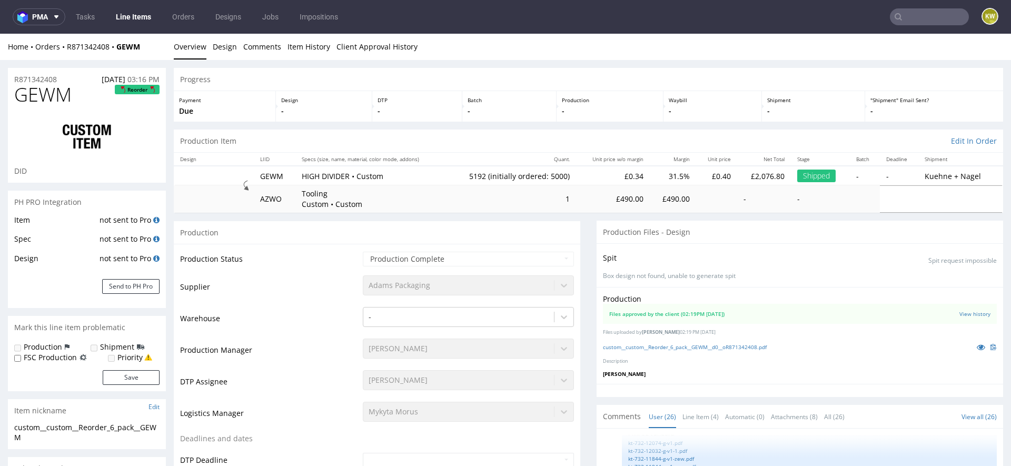
click at [918, 13] on input "text" at bounding box center [929, 16] width 79 height 17
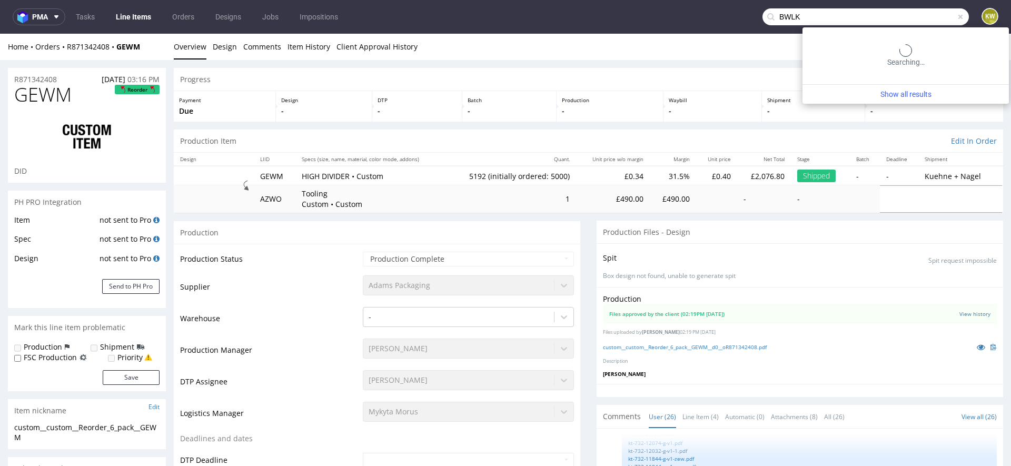
type input "BWLK"
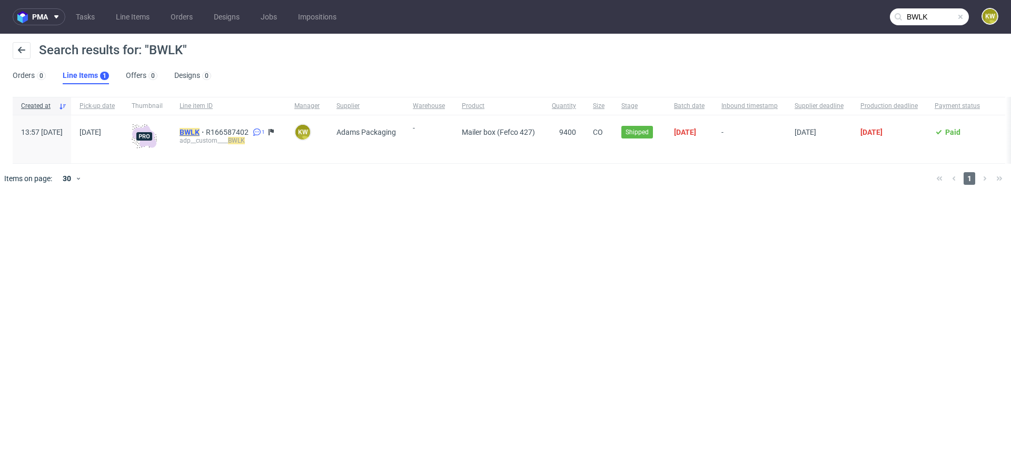
click at [200, 129] on mark "BWLK" at bounding box center [190, 132] width 20 height 8
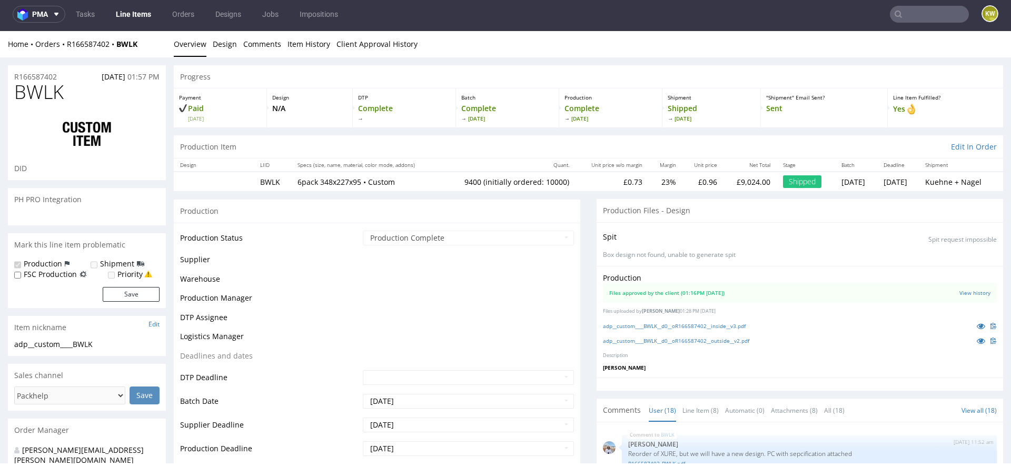
scroll to position [631, 0]
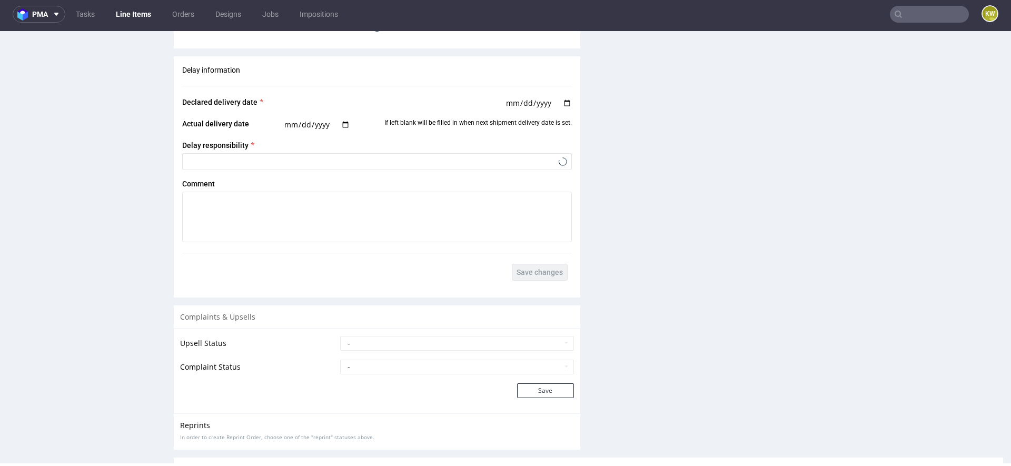
select select "in_progress"
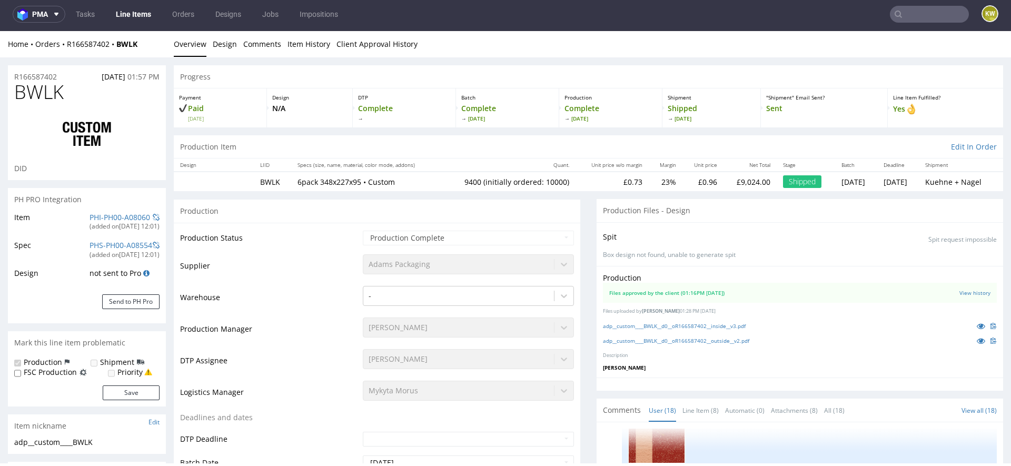
scroll to position [0, 0]
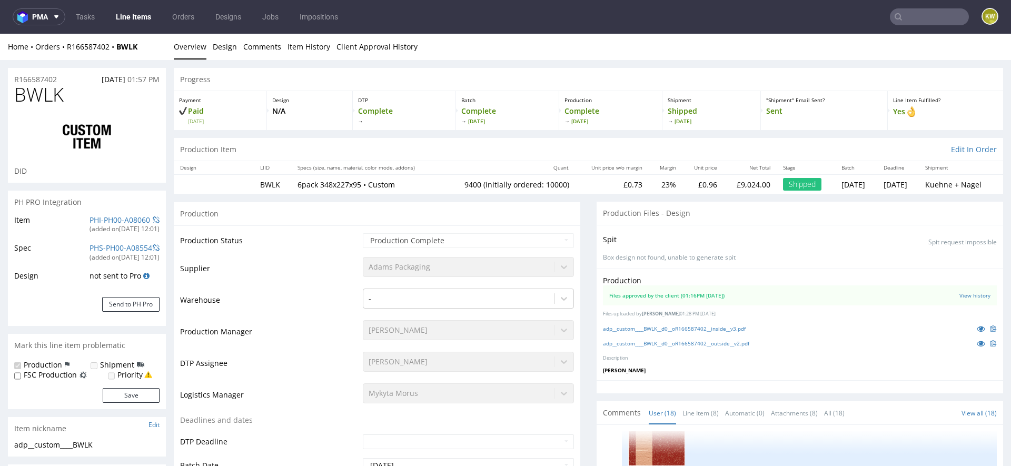
click at [966, 337] on div "Production Files approved by the client (01:16PM 06 Dec 2024) View history File…" at bounding box center [800, 325] width 407 height 112
click at [977, 340] on icon at bounding box center [981, 343] width 8 height 7
click at [977, 326] on icon at bounding box center [981, 328] width 8 height 7
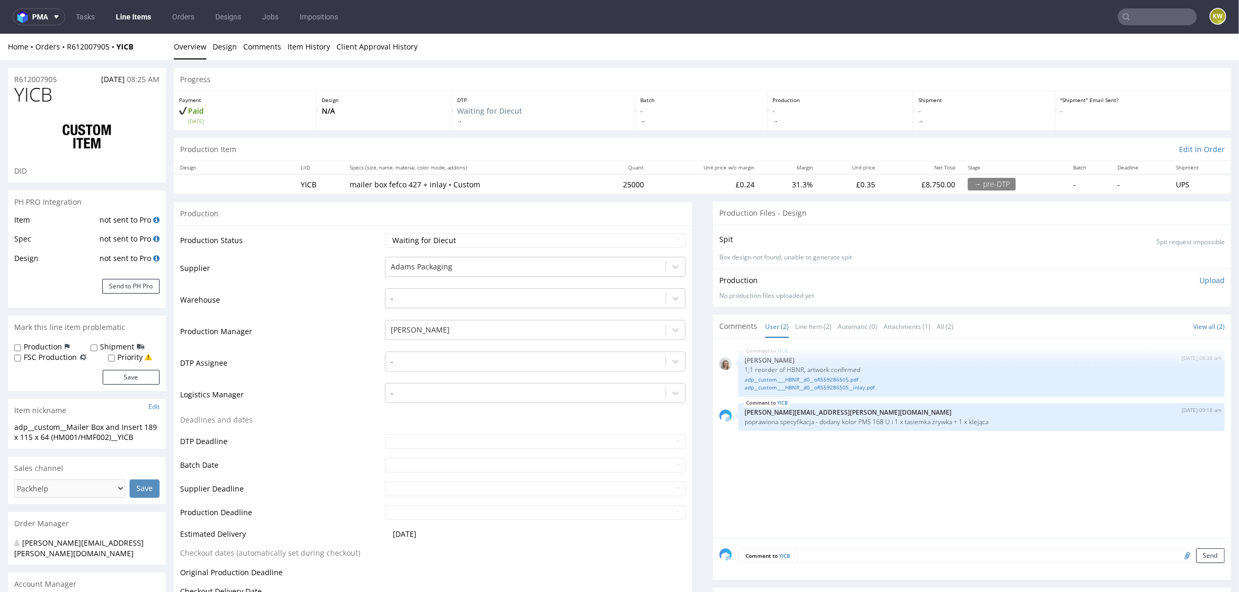
click at [326, 342] on td "Production Manager" at bounding box center [281, 335] width 202 height 32
click at [814, 383] on link "adp__custom____HBNR__d0__oR559286505__inlay.pdf" at bounding box center [982, 386] width 474 height 8
click at [802, 375] on link "adp__custom____HBNR__d0__oR559286505.pdf" at bounding box center [982, 378] width 474 height 8
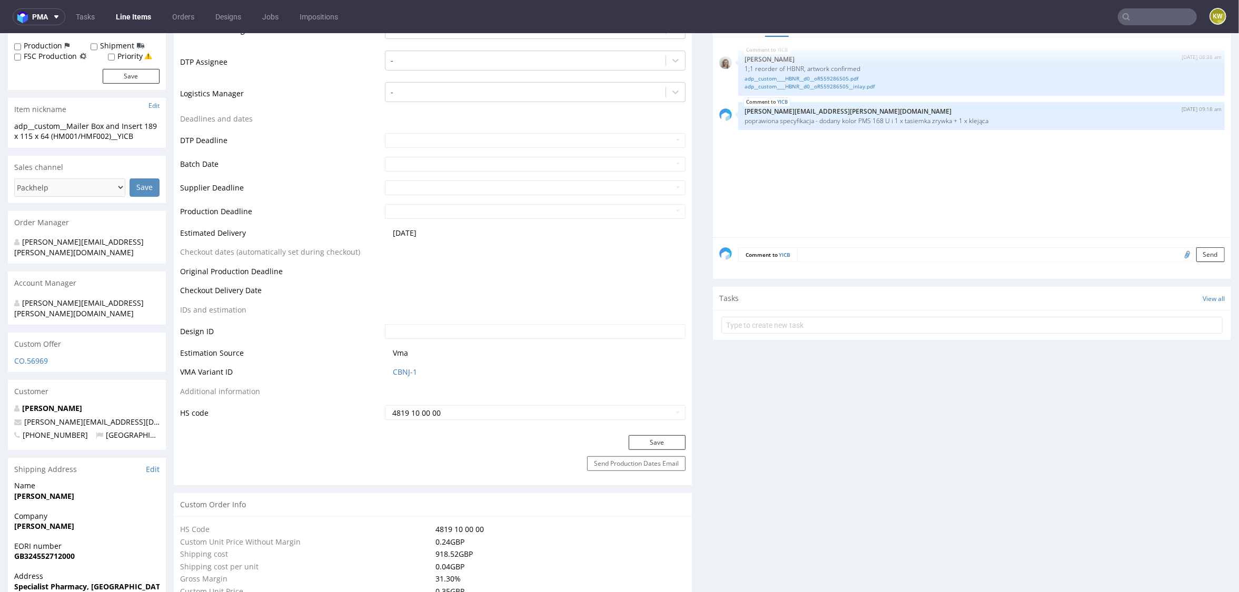
scroll to position [369, 0]
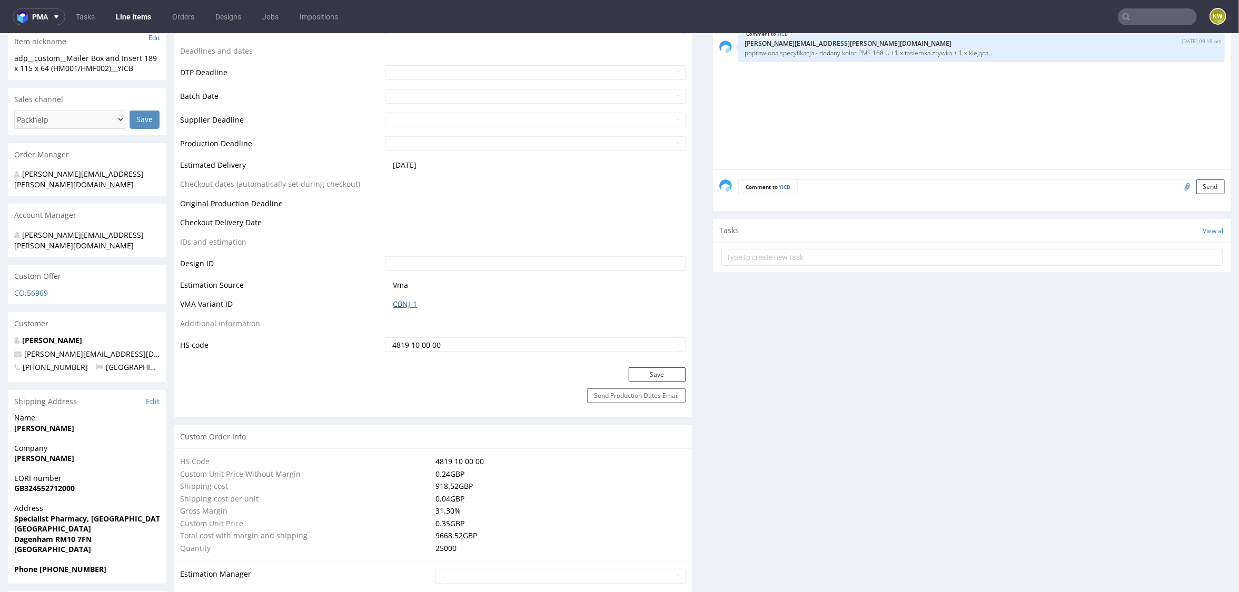
click at [404, 299] on link "CBNJ-1" at bounding box center [405, 304] width 24 height 11
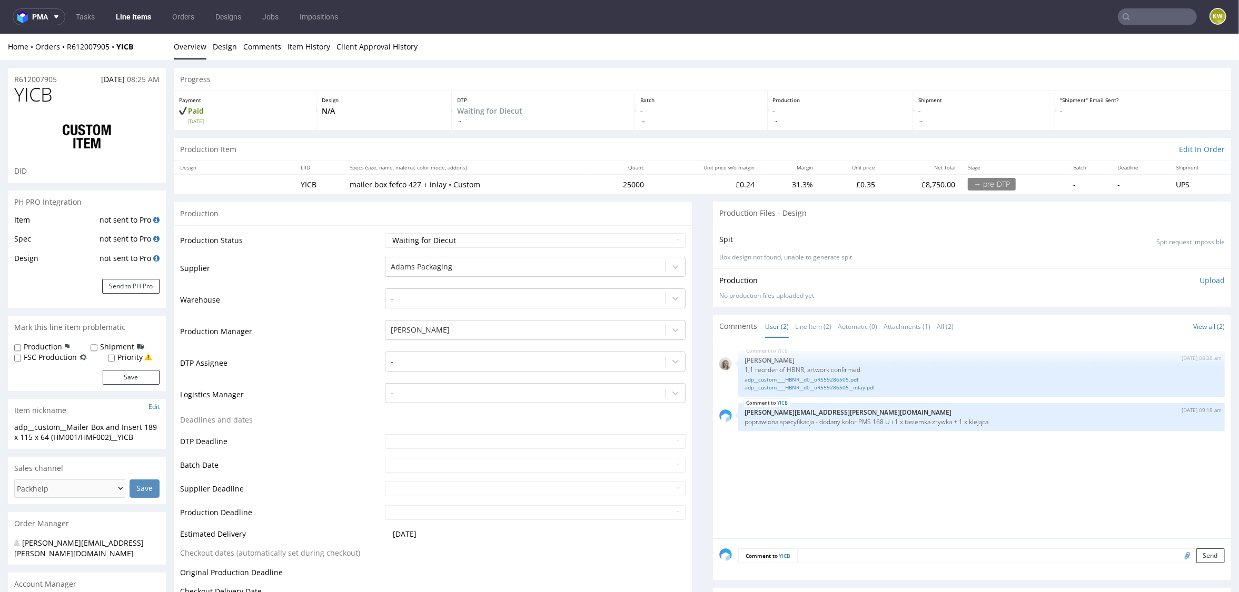
click at [315, 345] on td "Production Manager" at bounding box center [281, 335] width 202 height 32
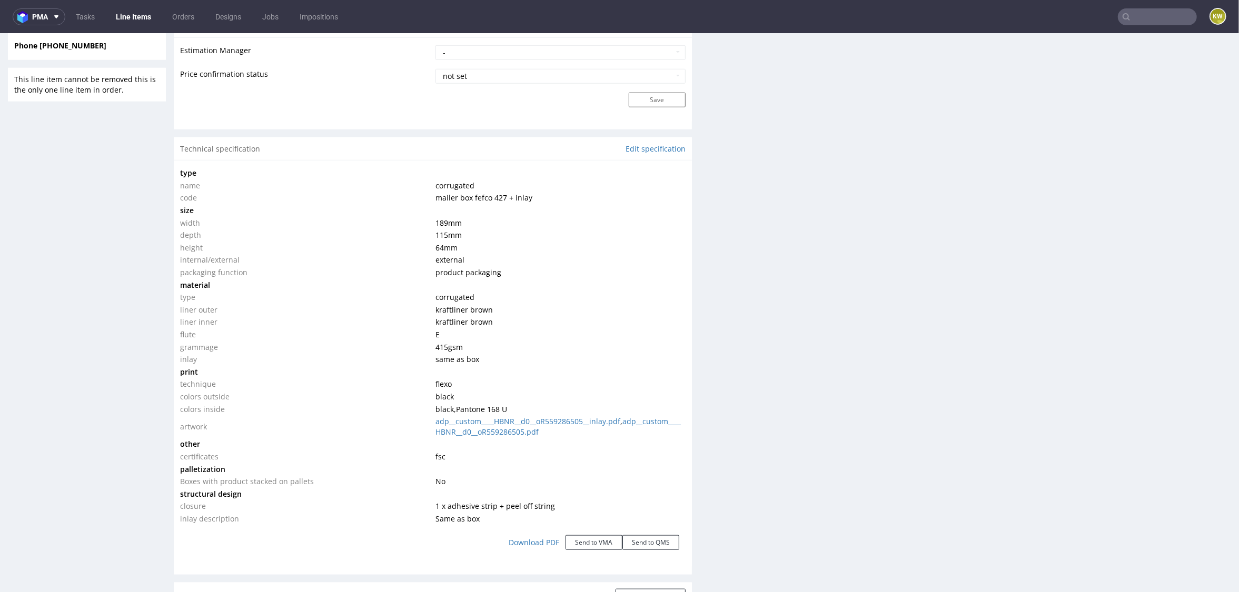
scroll to position [892, 0]
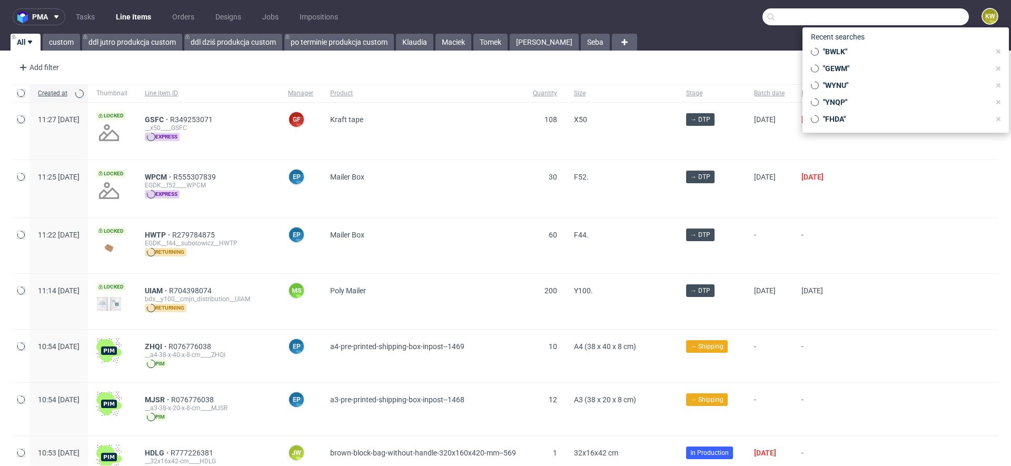
click at [915, 20] on input "text" at bounding box center [866, 16] width 206 height 17
paste input "PVJP"
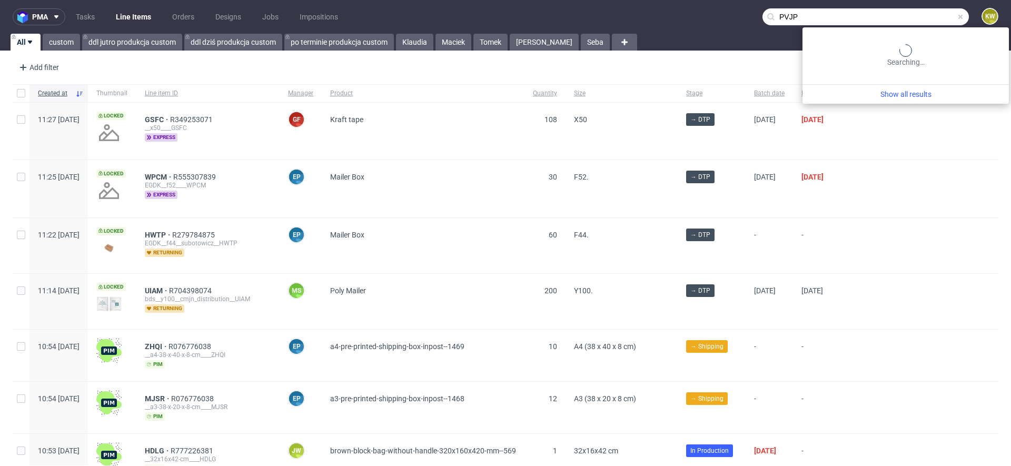
type input "PVJP"
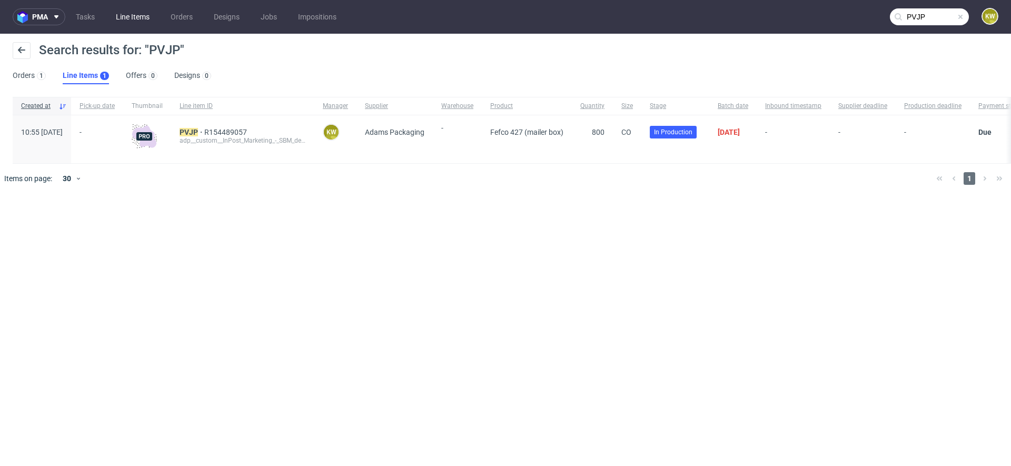
click at [129, 14] on link "Line Items" at bounding box center [133, 16] width 46 height 17
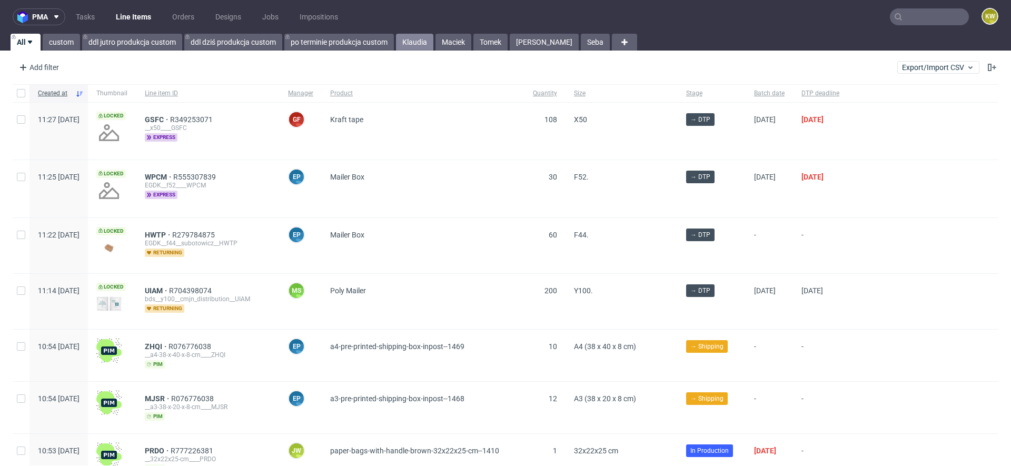
click at [421, 43] on link "Klaudia" at bounding box center [414, 42] width 37 height 17
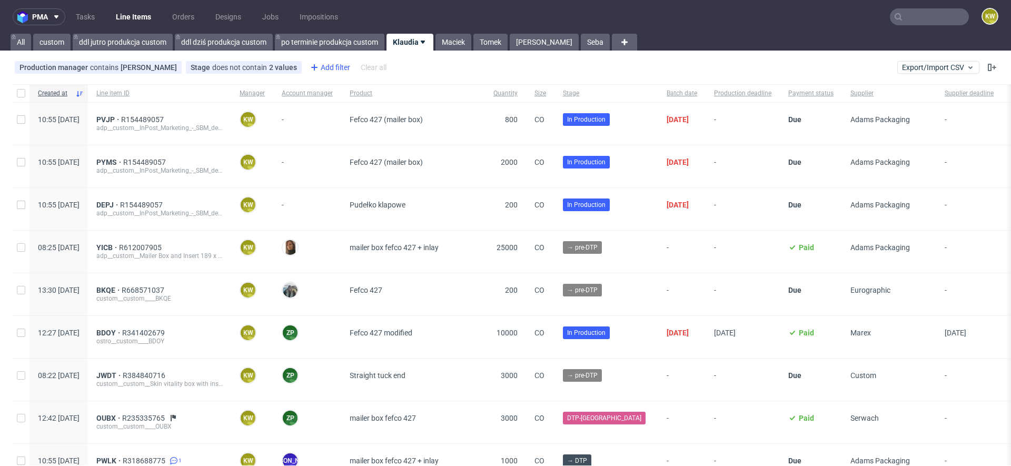
click at [323, 65] on div "Add filter" at bounding box center [329, 67] width 46 height 17
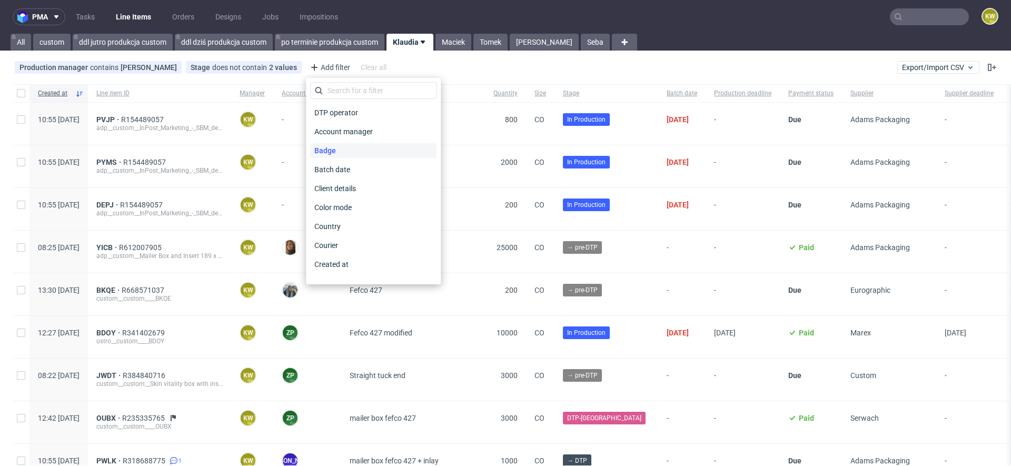
scroll to position [847, 0]
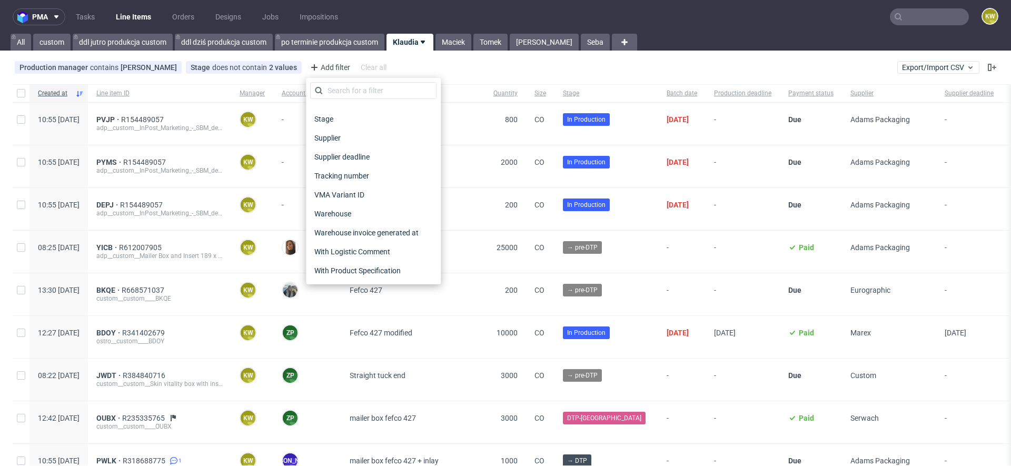
click at [358, 158] on span "Supplier deadline" at bounding box center [342, 157] width 64 height 15
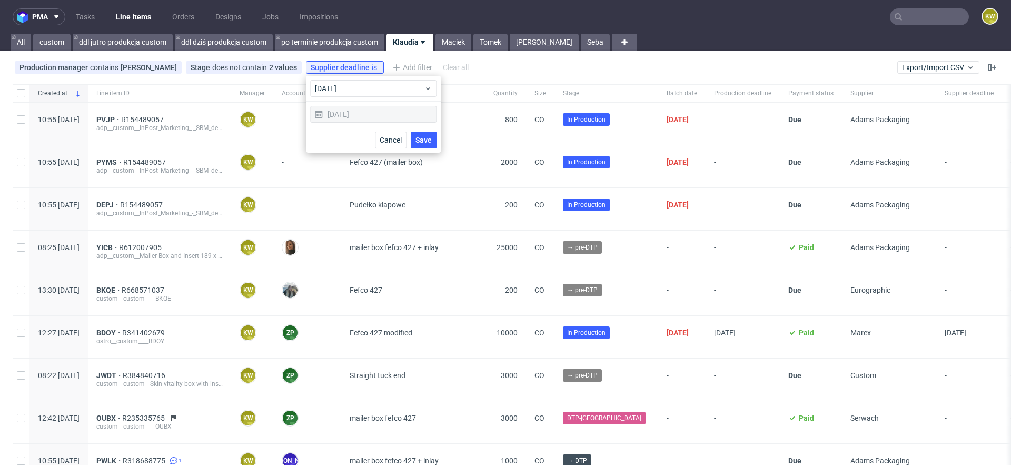
click at [433, 147] on button "Save" at bounding box center [424, 140] width 26 height 17
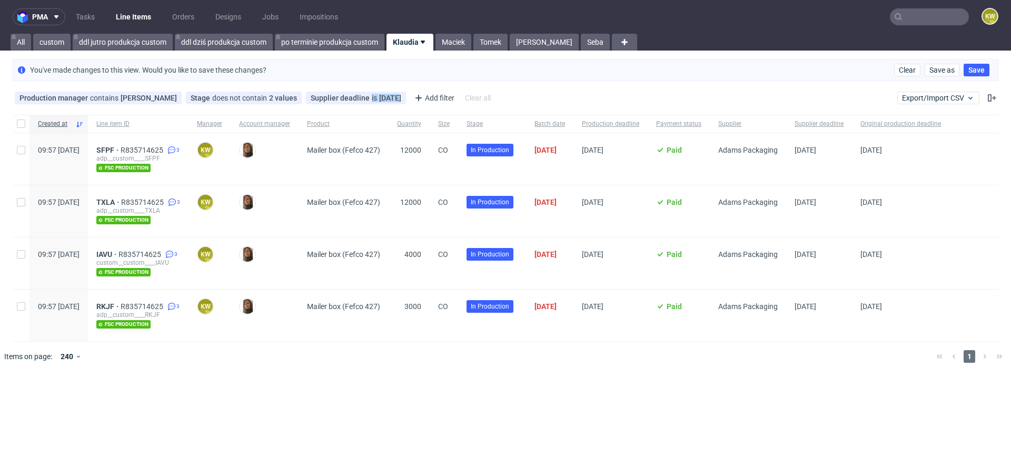
click at [364, 104] on div "Production manager contains Klaudia Wiśniewska ...contains Klaudia Wiśniewska S…" at bounding box center [254, 98] width 482 height 17
click at [361, 103] on div "Supplier deadline is today" at bounding box center [356, 98] width 100 height 13
click at [375, 99] on div "Supplier deadline is today" at bounding box center [356, 98] width 91 height 8
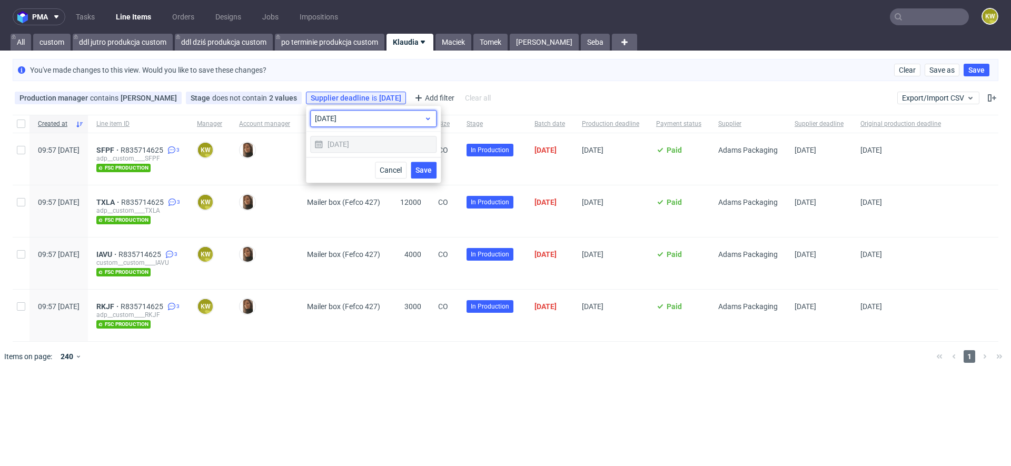
click at [362, 120] on span "today" at bounding box center [369, 118] width 109 height 11
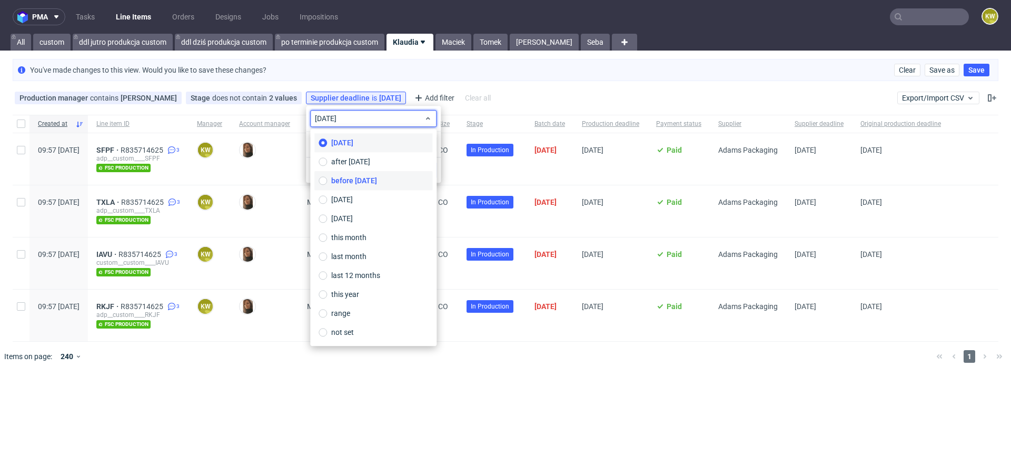
click at [363, 181] on span "before today" at bounding box center [354, 180] width 46 height 11
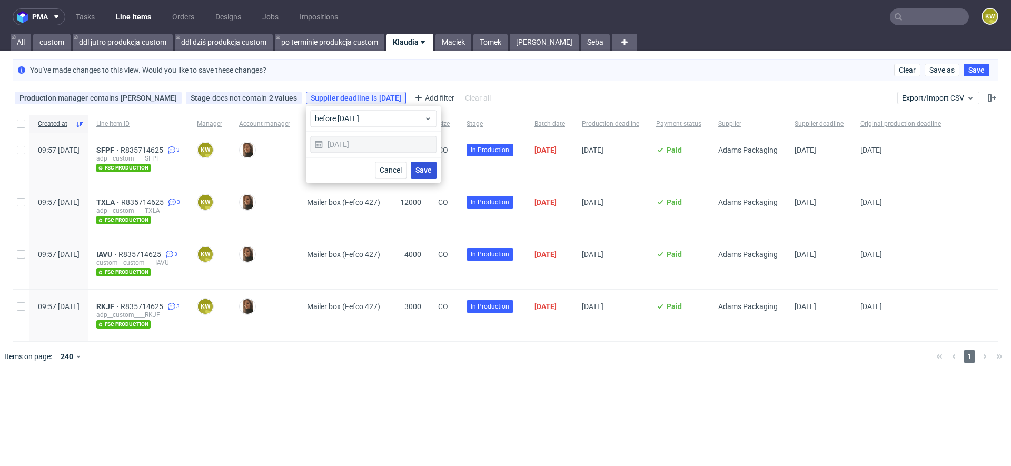
click at [426, 162] on button "Save" at bounding box center [424, 170] width 26 height 17
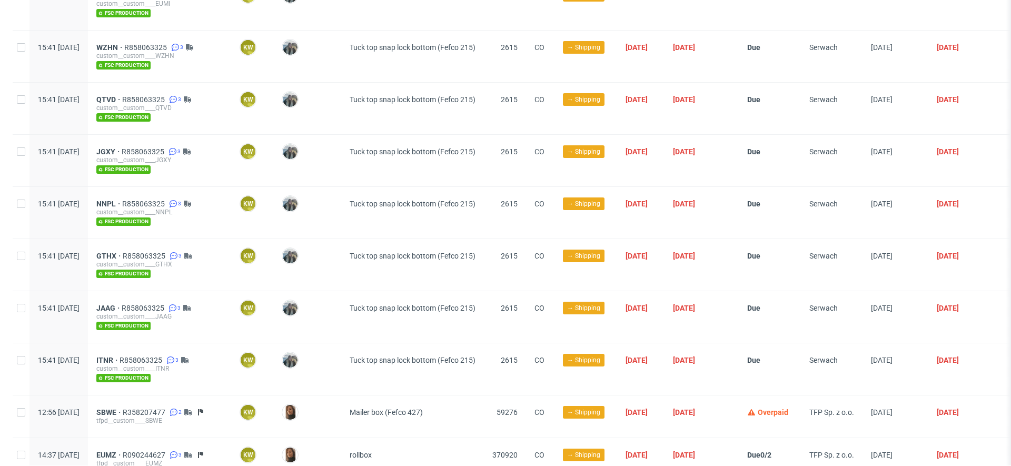
scroll to position [0, 0]
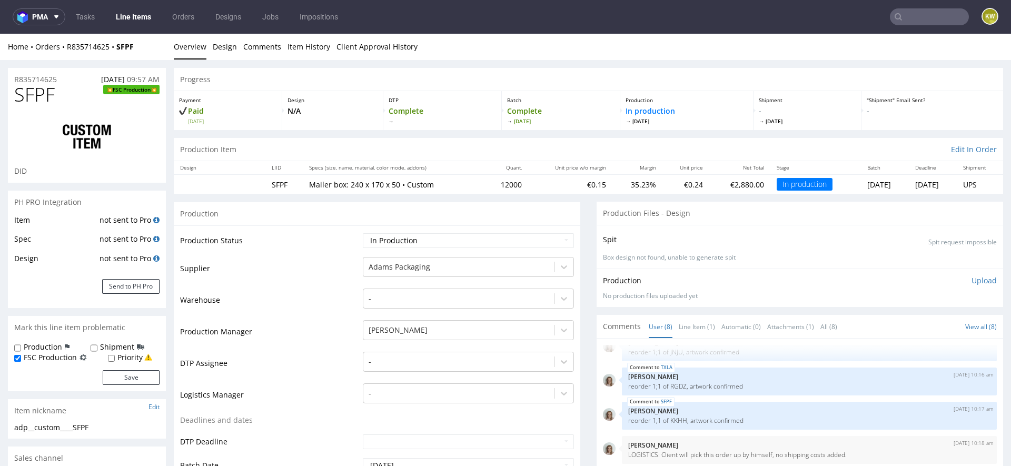
click at [35, 102] on span "SFPF" at bounding box center [34, 94] width 41 height 21
copy span "SFPF"
click at [907, 18] on input "text" at bounding box center [929, 16] width 79 height 17
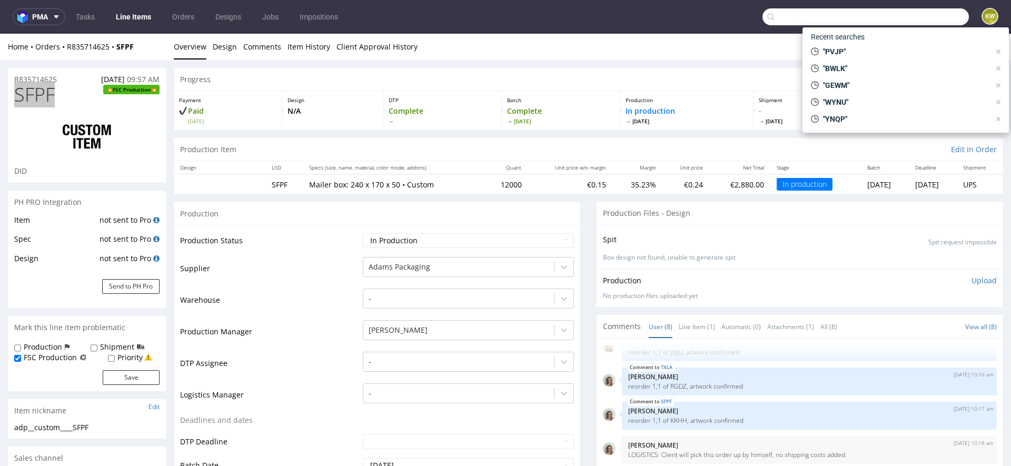
paste input "PVJP"
type input "PVJP"
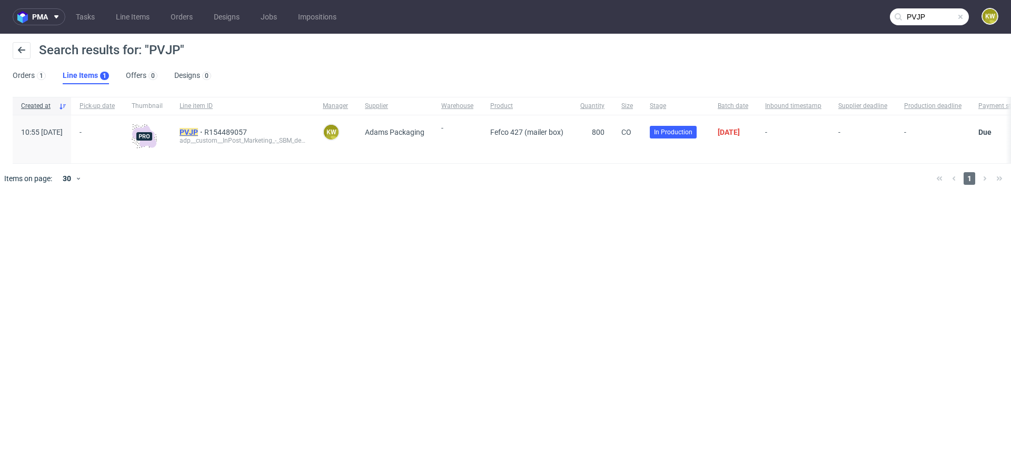
click at [198, 132] on mark "PVJP" at bounding box center [189, 132] width 18 height 8
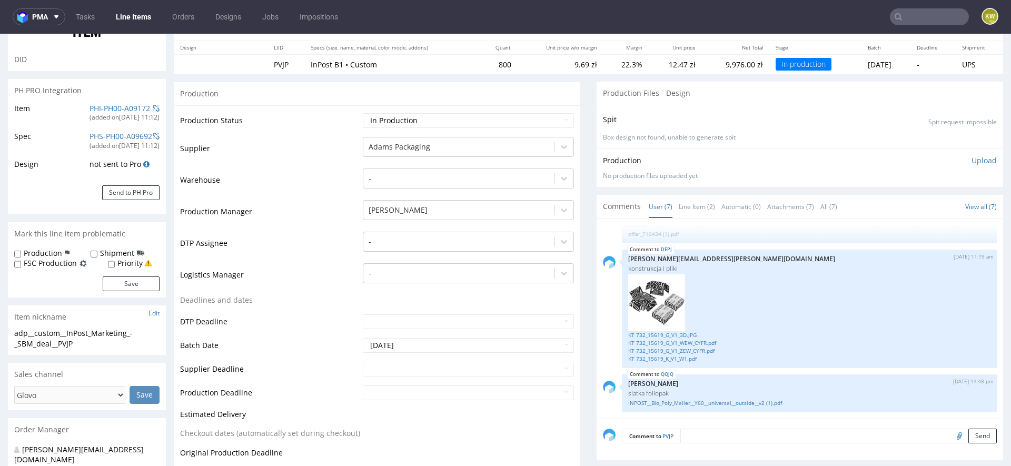
scroll to position [131, 0]
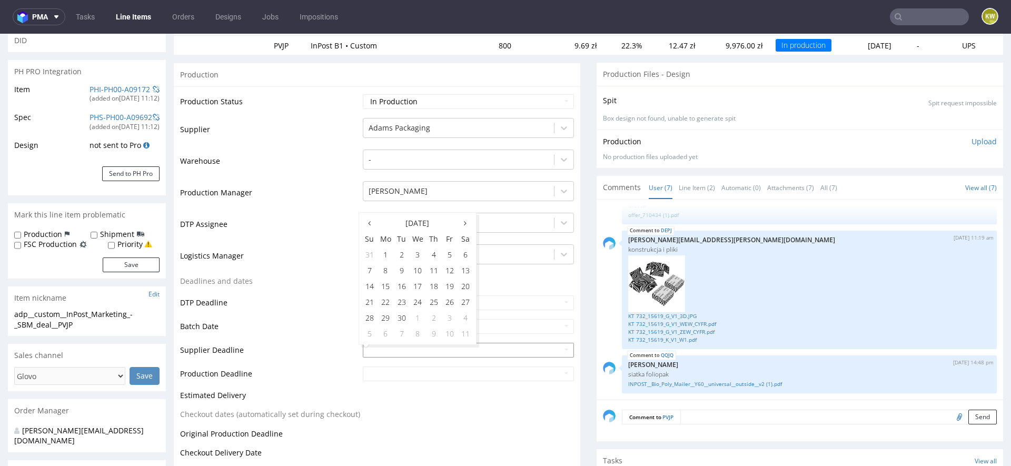
click at [372, 346] on input "text" at bounding box center [468, 350] width 211 height 15
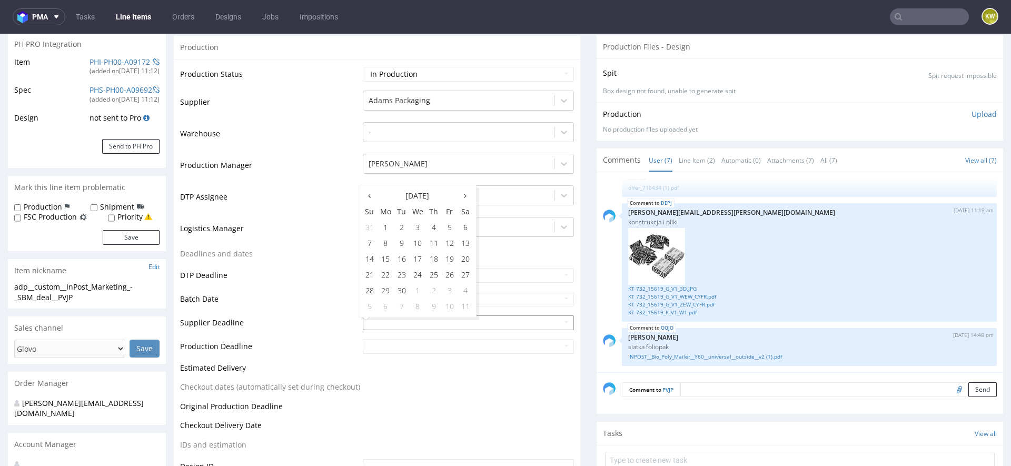
scroll to position [163, 0]
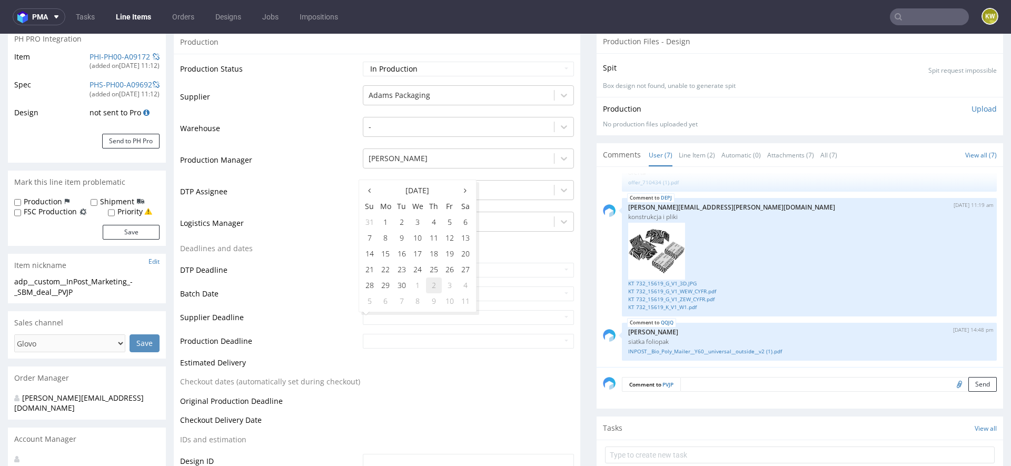
click at [430, 284] on td "2" at bounding box center [434, 286] width 16 height 16
type input "[DATE]"
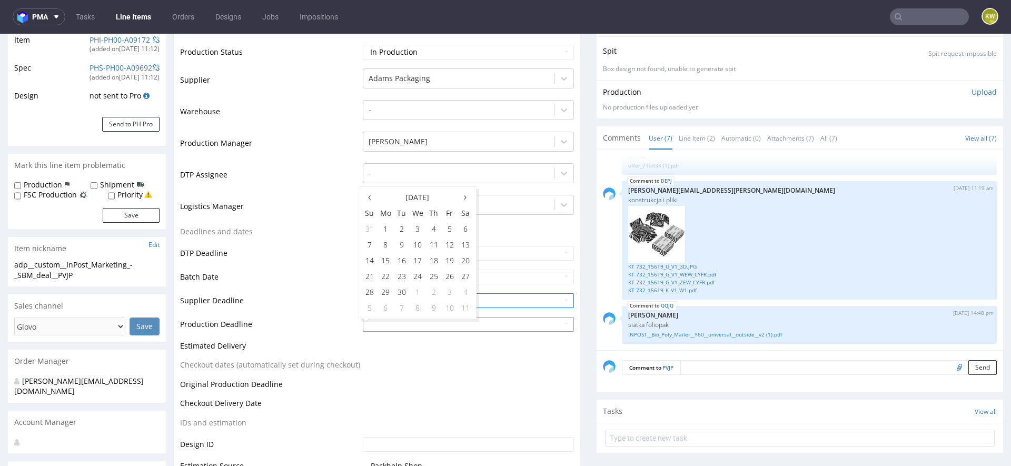
scroll to position [181, 0]
click at [390, 309] on td "6" at bounding box center [386, 307] width 16 height 16
type input "[DATE]"
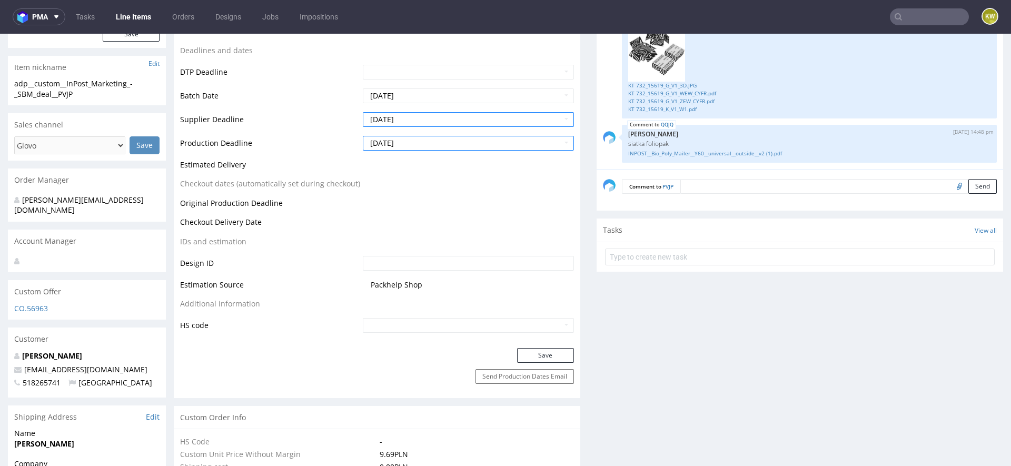
scroll to position [389, 0]
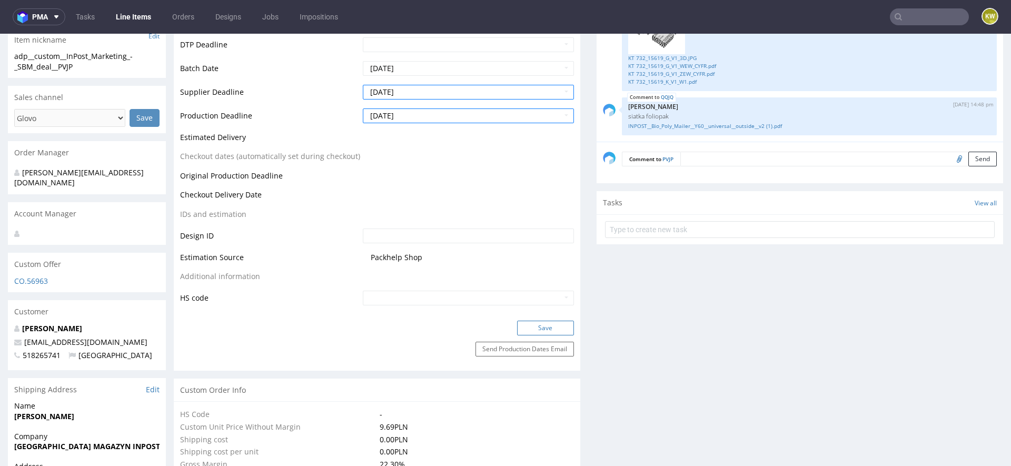
click at [544, 327] on button "Save" at bounding box center [545, 328] width 57 height 15
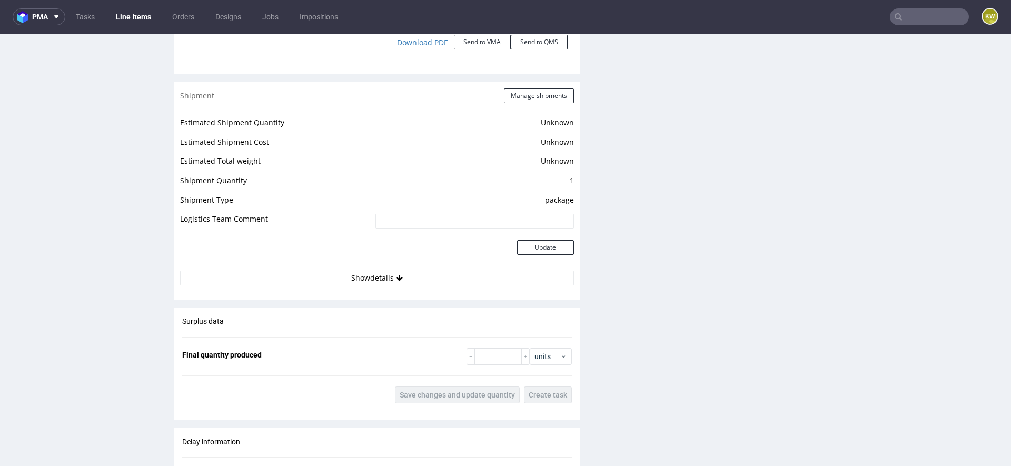
scroll to position [1780, 0]
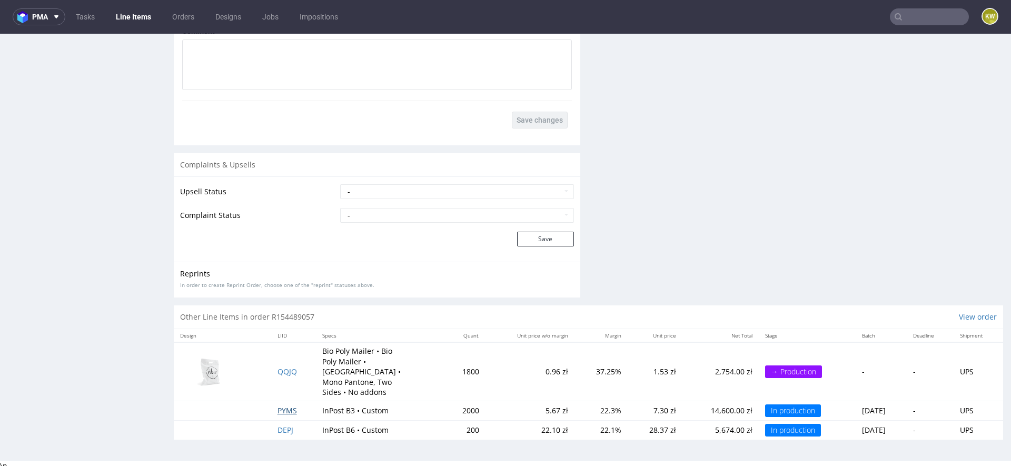
click at [278, 408] on span "PYMS" at bounding box center [287, 411] width 19 height 10
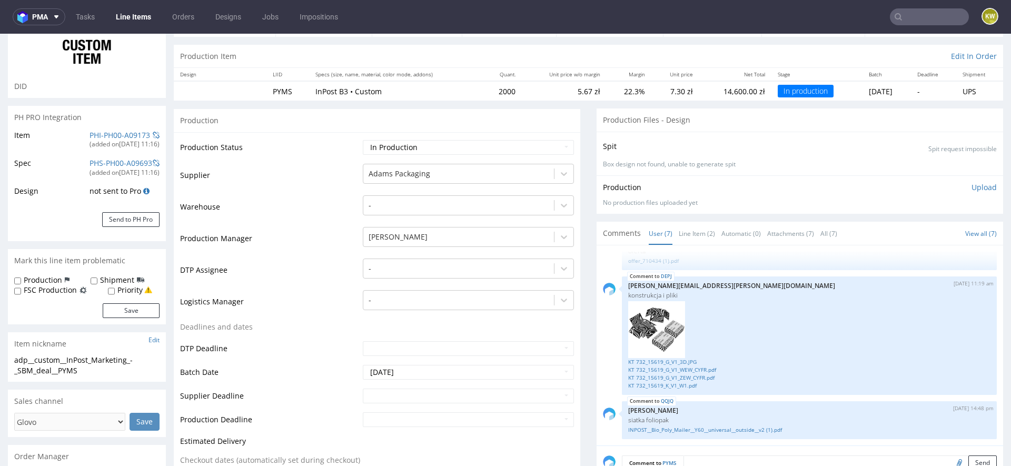
scroll to position [92, 0]
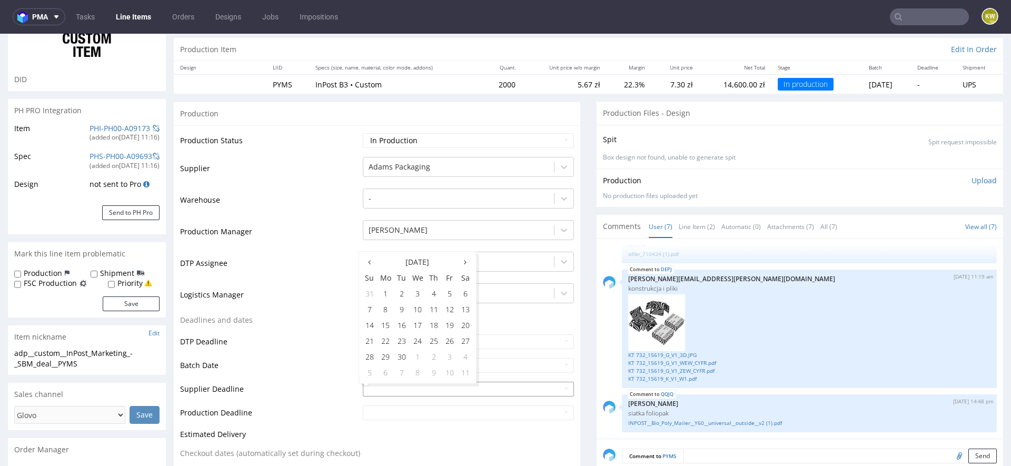
click at [393, 388] on input "text" at bounding box center [468, 389] width 211 height 15
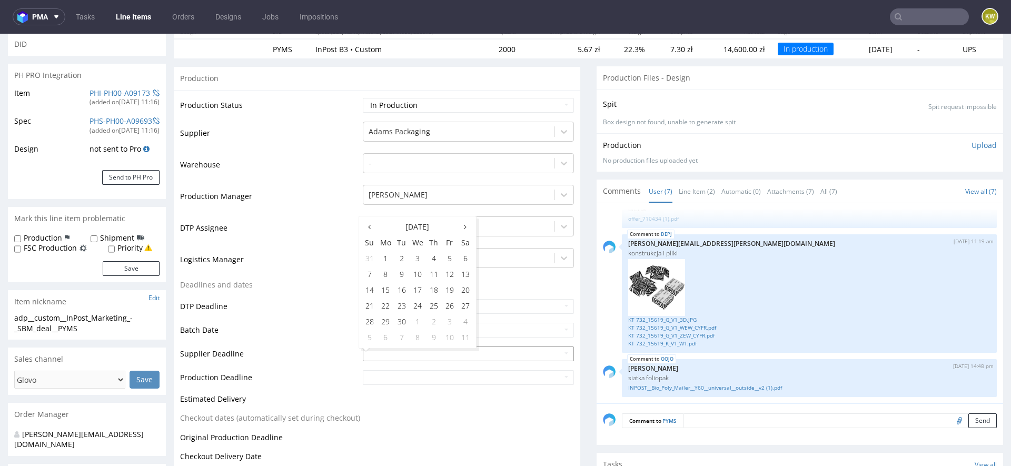
scroll to position [127, 0]
click at [428, 319] on td "2" at bounding box center [434, 321] width 16 height 16
type input "2025-10-02"
click at [416, 379] on input "text" at bounding box center [468, 377] width 211 height 15
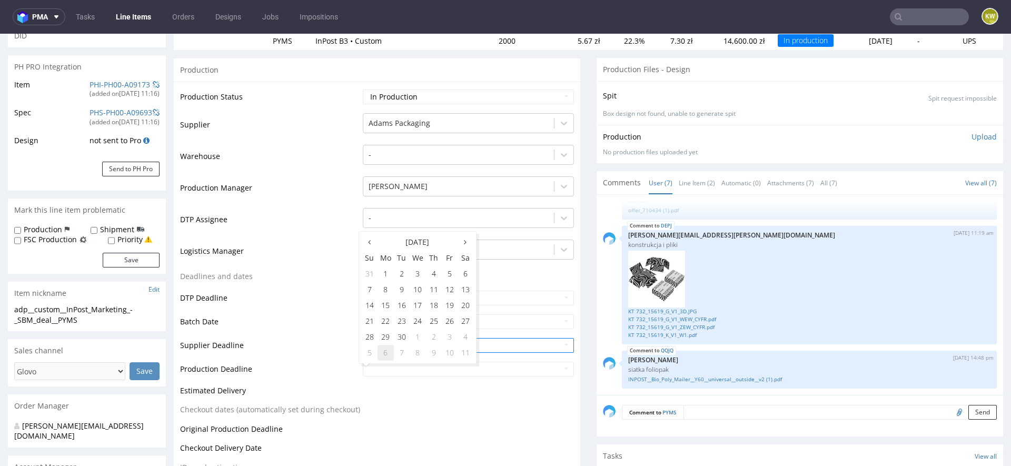
click at [388, 354] on td "6" at bounding box center [386, 353] width 16 height 16
type input "2025-10-06"
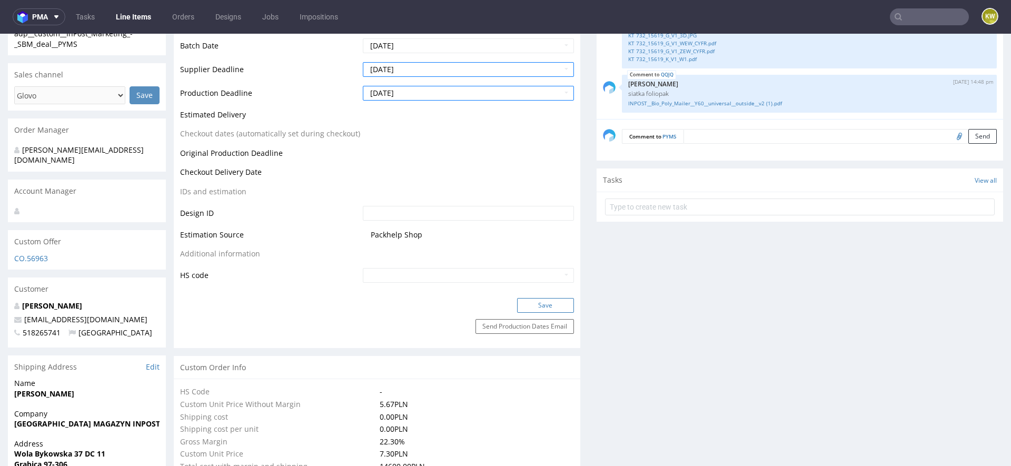
click at [535, 306] on button "Save" at bounding box center [545, 305] width 57 height 15
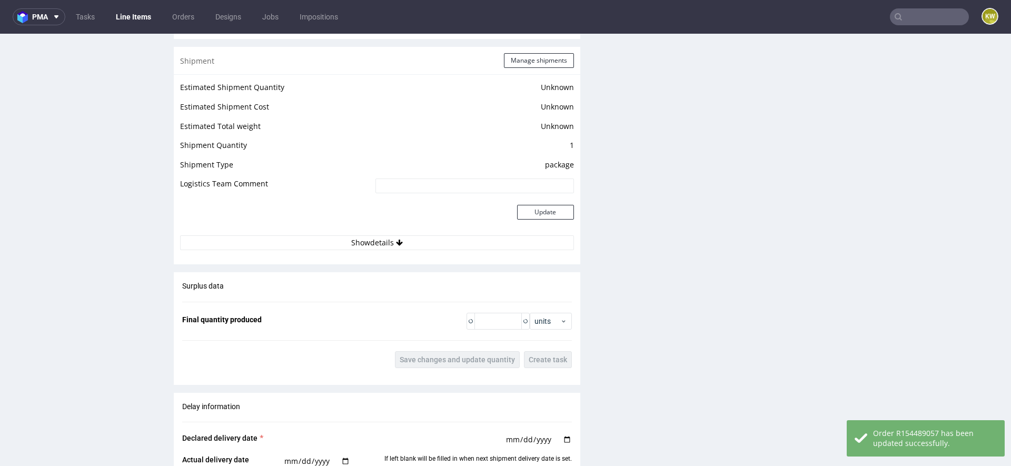
scroll to position [1805, 0]
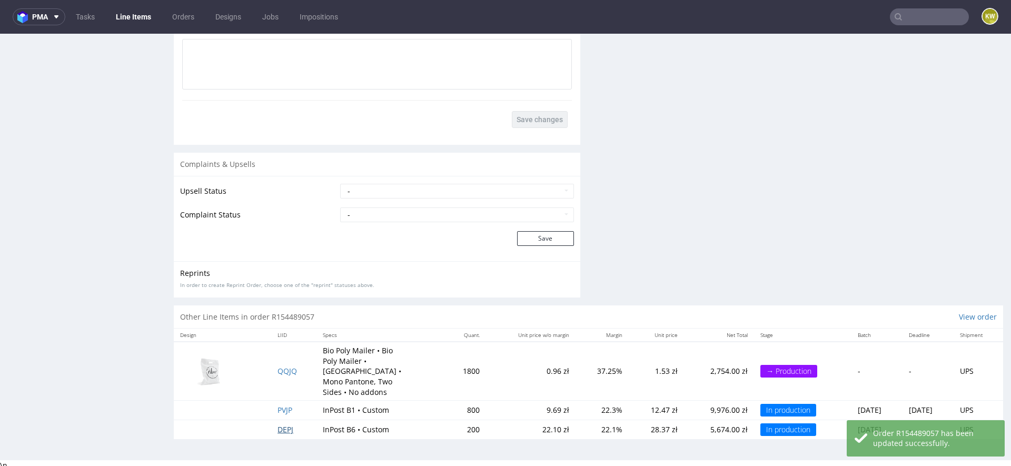
click at [280, 428] on span "DEPJ" at bounding box center [286, 429] width 16 height 10
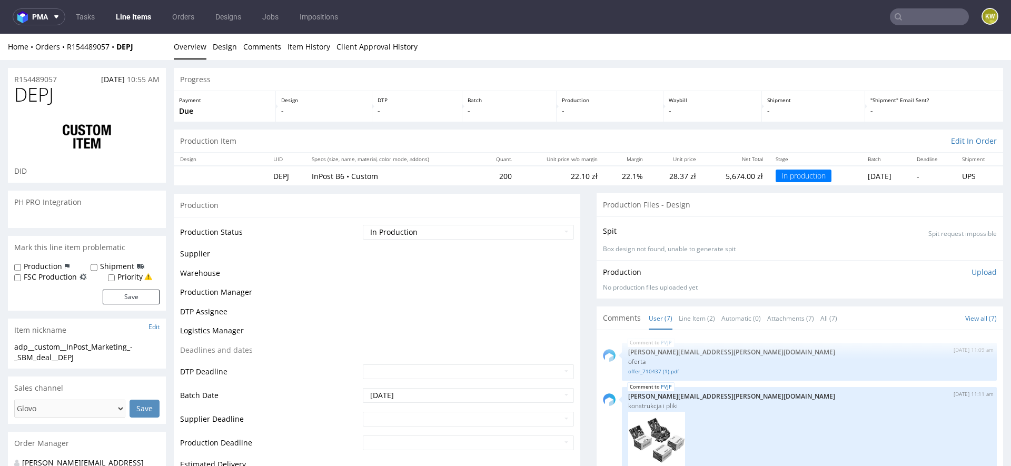
scroll to position [364, 0]
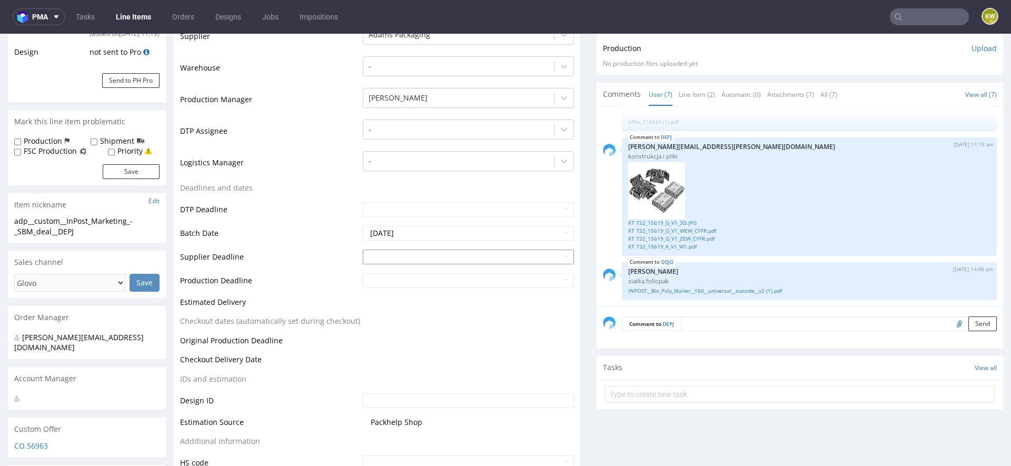
click at [391, 255] on input "text" at bounding box center [468, 257] width 211 height 15
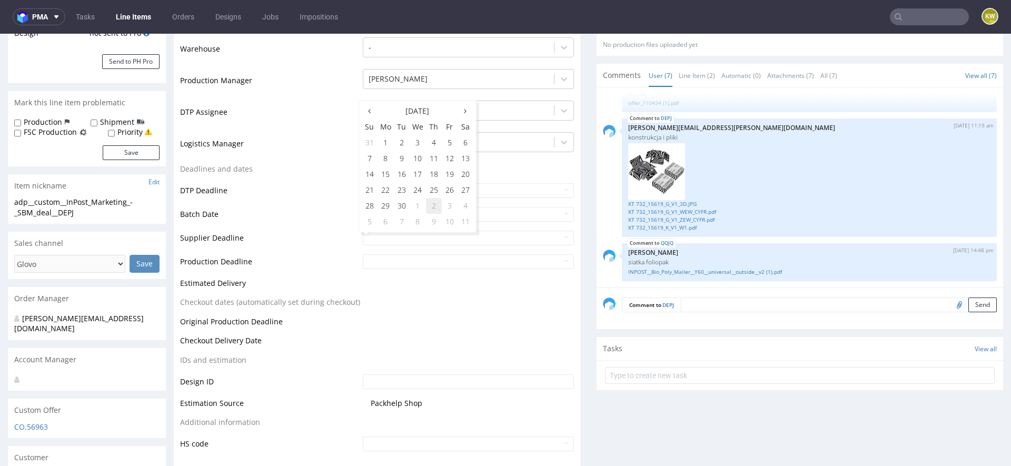
click at [434, 206] on td "2" at bounding box center [434, 206] width 16 height 16
type input "2025-10-02"
click at [415, 259] on input "text" at bounding box center [468, 261] width 211 height 15
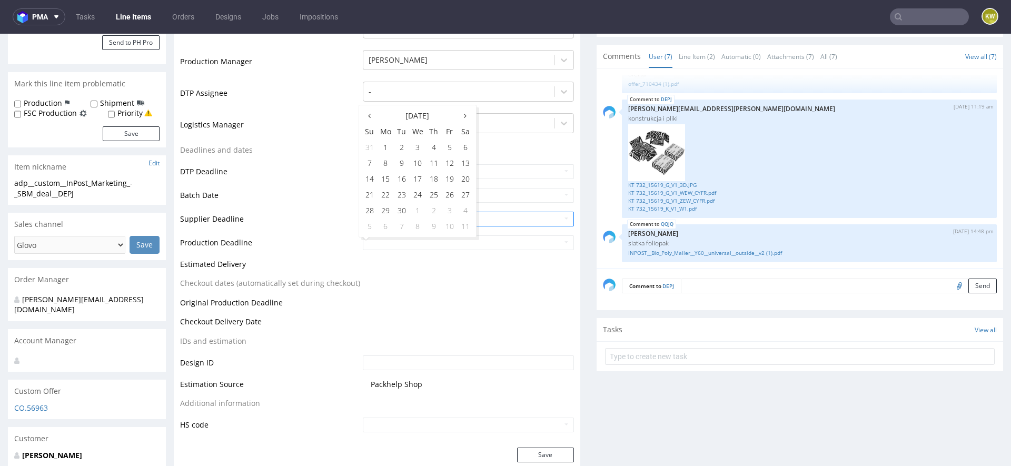
click at [383, 232] on td "6" at bounding box center [386, 227] width 16 height 16
type input "2025-10-06"
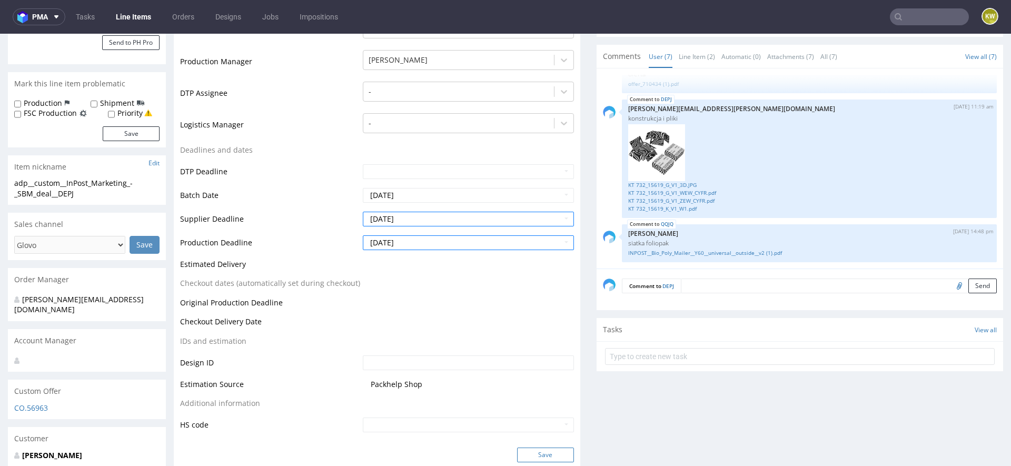
click at [532, 448] on button "Save" at bounding box center [545, 455] width 57 height 15
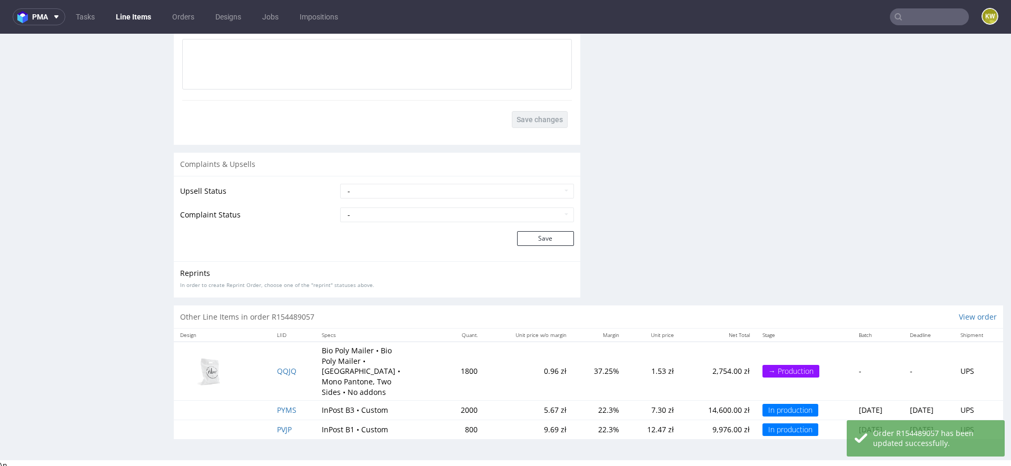
scroll to position [3, 0]
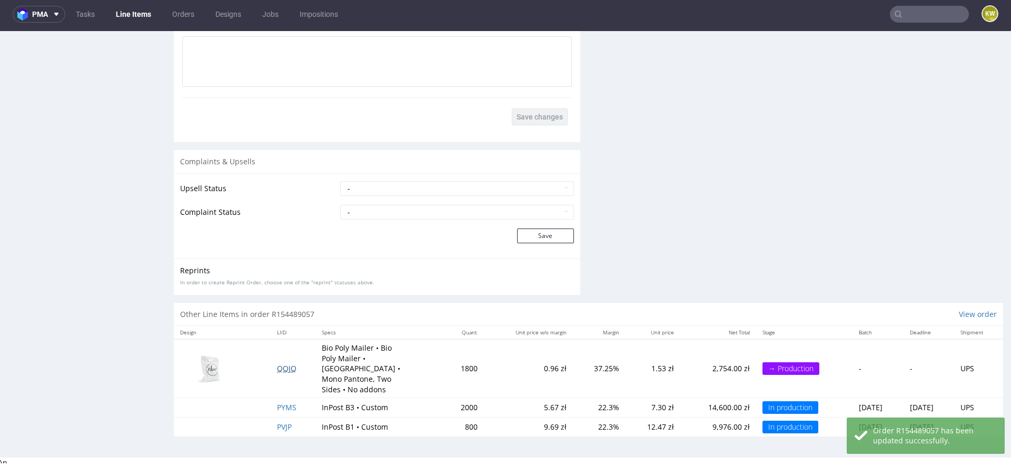
click at [277, 368] on span "QQJQ" at bounding box center [286, 368] width 19 height 10
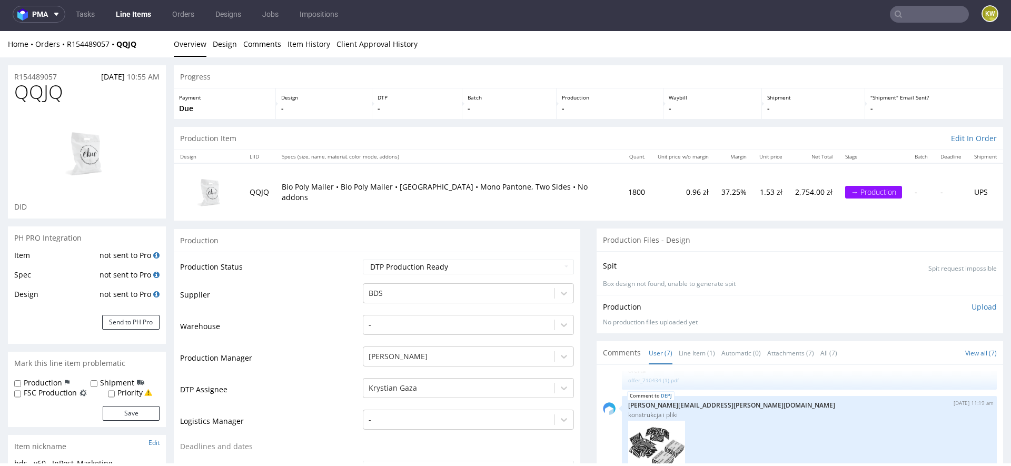
click at [911, 13] on input "text" at bounding box center [929, 14] width 79 height 17
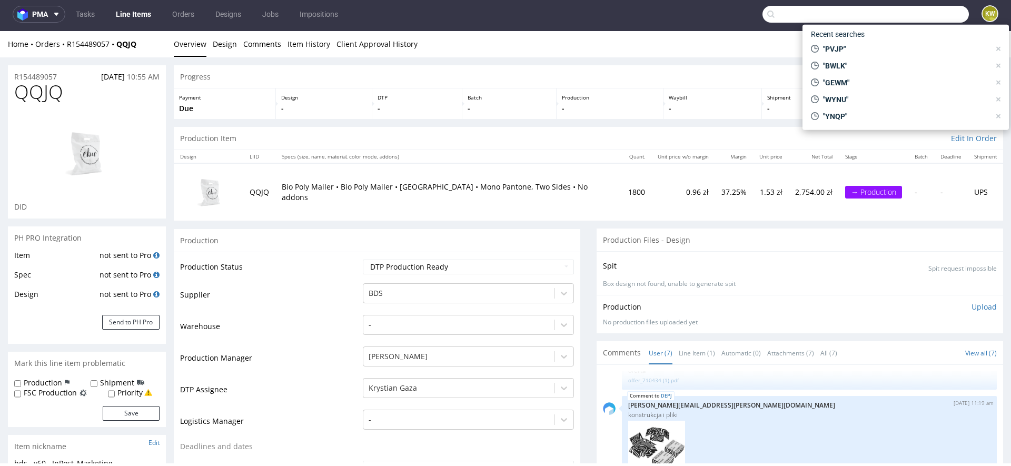
click at [911, 13] on input "text" at bounding box center [866, 14] width 206 height 17
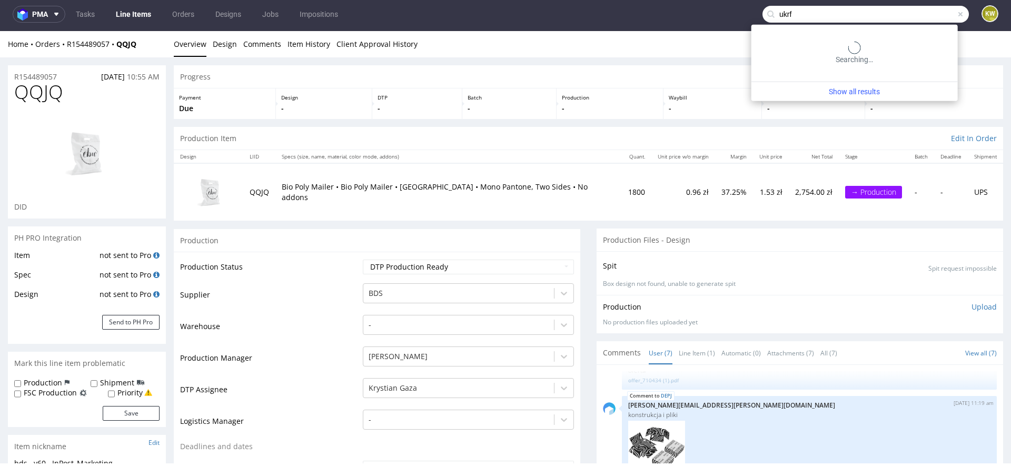
type input "ukrf"
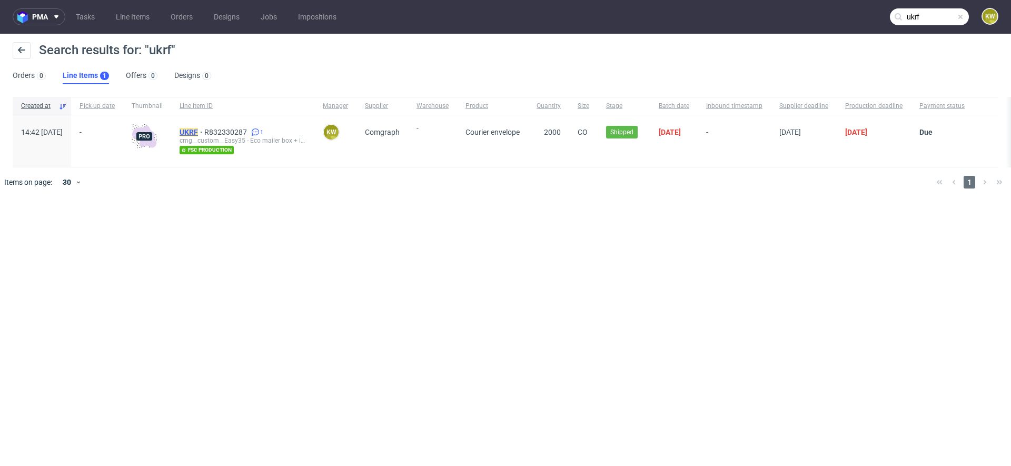
click at [198, 132] on mark "UKRF" at bounding box center [189, 132] width 18 height 8
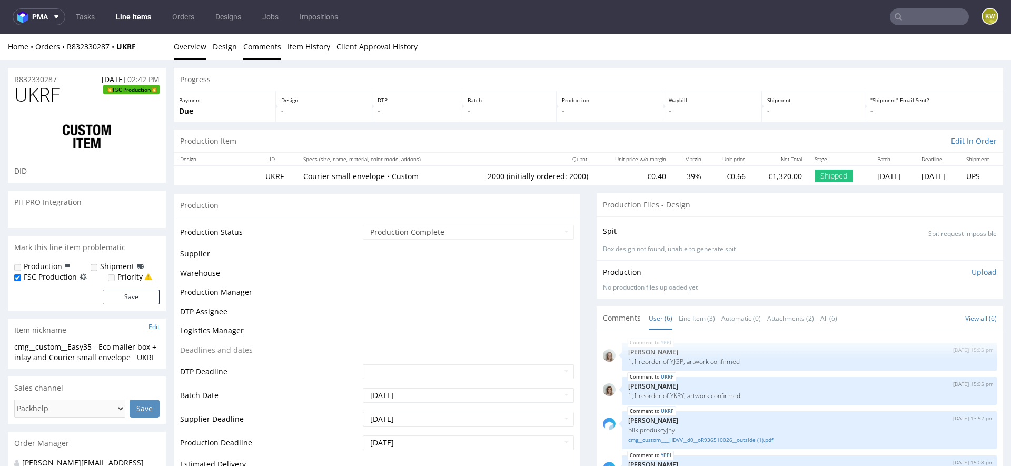
scroll to position [54, 0]
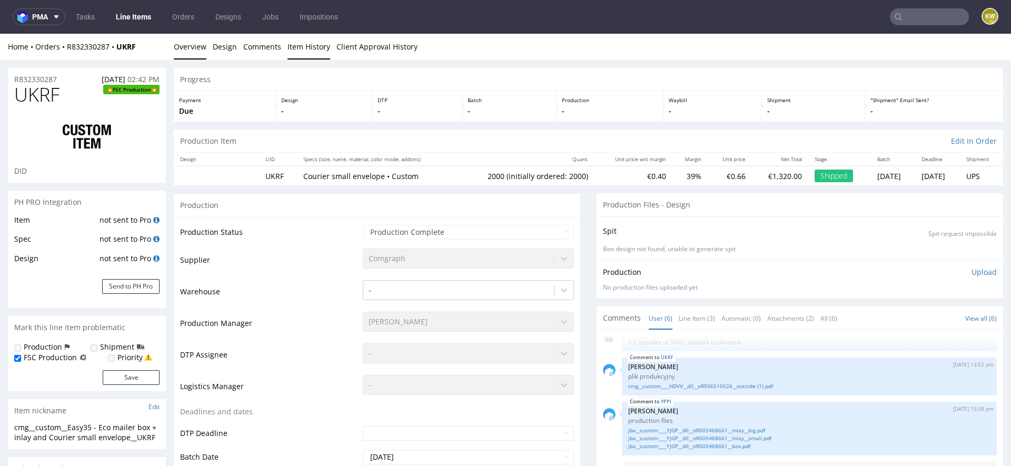
click at [292, 44] on link "Item History" at bounding box center [309, 47] width 43 height 26
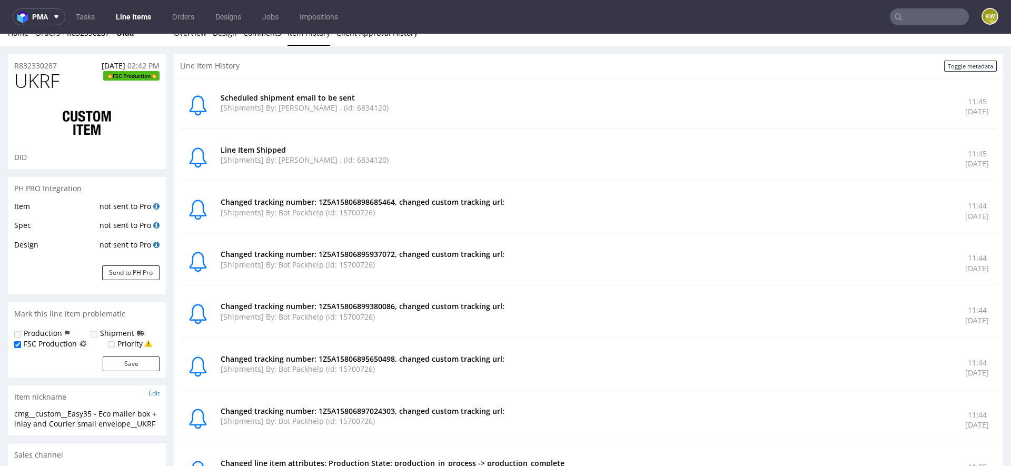
scroll to position [0, 0]
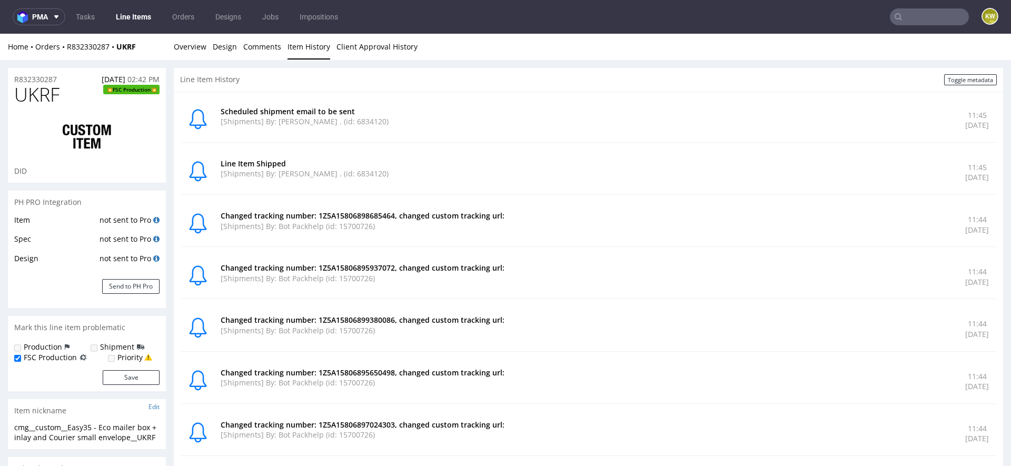
click at [903, 21] on input "text" at bounding box center [929, 16] width 79 height 17
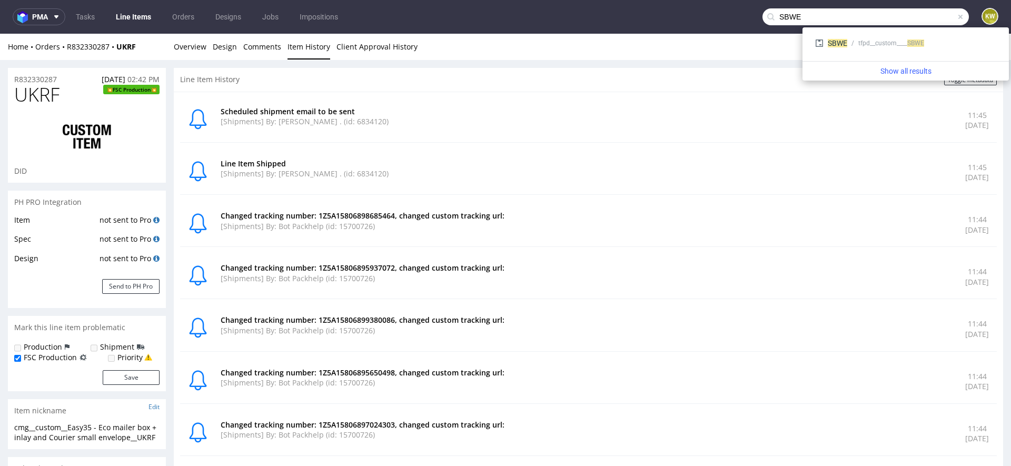
type input "SBWE"
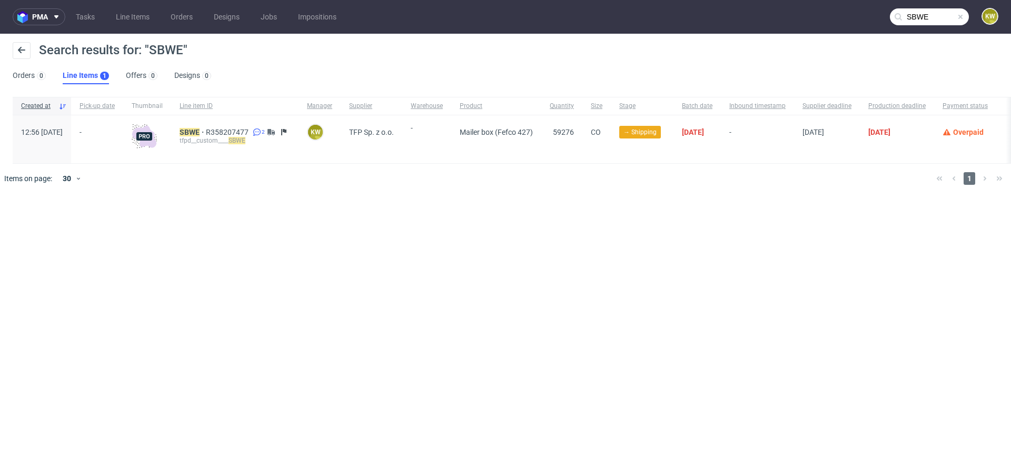
click at [221, 216] on div "pma Tasks Line Items Orders Designs Jobs Impositions SBWE KW Search results for…" at bounding box center [505, 233] width 1011 height 466
click at [235, 181] on div at bounding box center [521, 178] width 814 height 29
click at [278, 204] on div "pma Tasks Line Items Orders Designs Jobs Impositions SBWE KW Search results for…" at bounding box center [505, 233] width 1011 height 466
click at [269, 202] on div "pma Tasks Line Items Orders Designs Jobs Impositions SBWE KW Search results for…" at bounding box center [505, 233] width 1011 height 466
click at [938, 16] on input "SBWE" at bounding box center [929, 16] width 79 height 17
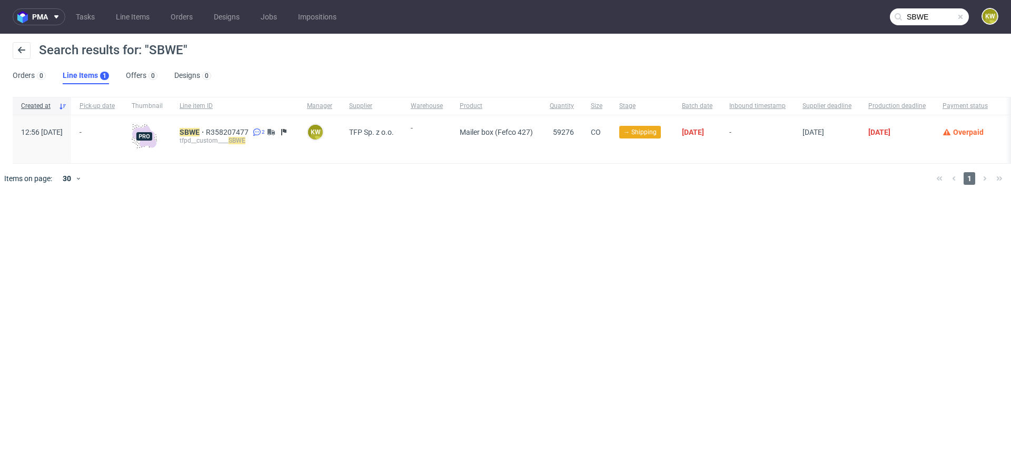
click at [938, 16] on input "SBWE" at bounding box center [929, 16] width 79 height 17
click at [200, 132] on mark "SBWE" at bounding box center [190, 132] width 20 height 8
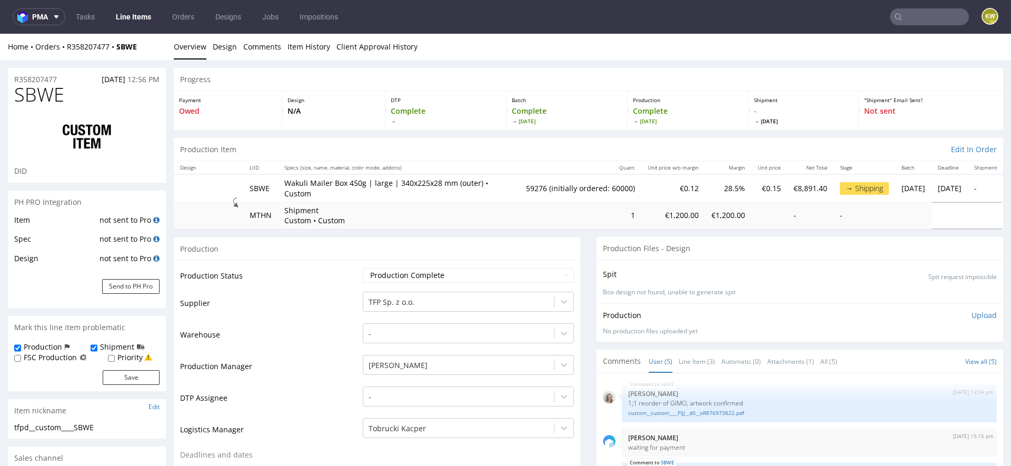
click at [927, 24] on input "text" at bounding box center [929, 16] width 79 height 17
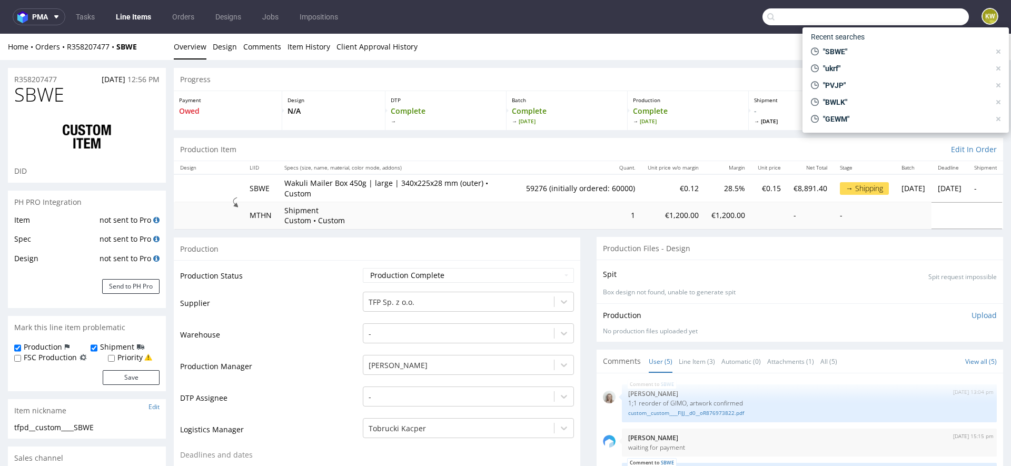
paste input "SBWE"
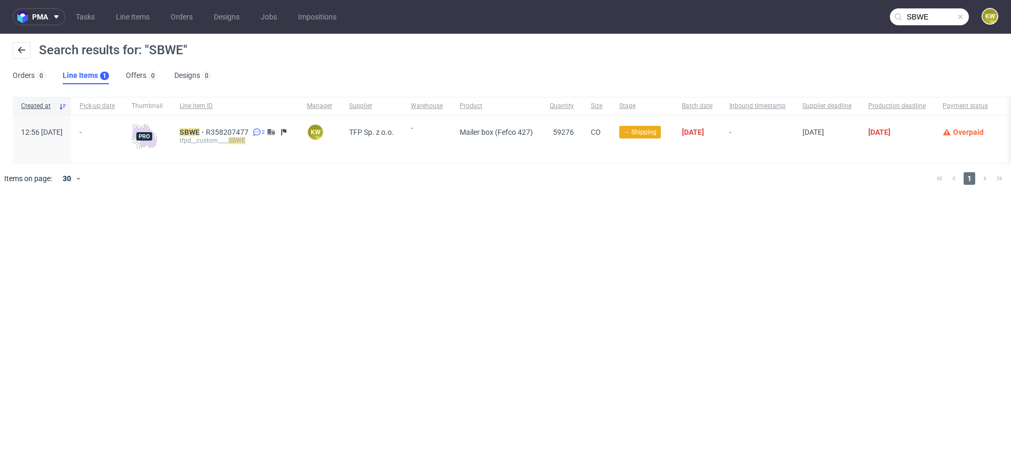
click at [938, 23] on input "SBWE" at bounding box center [929, 16] width 79 height 17
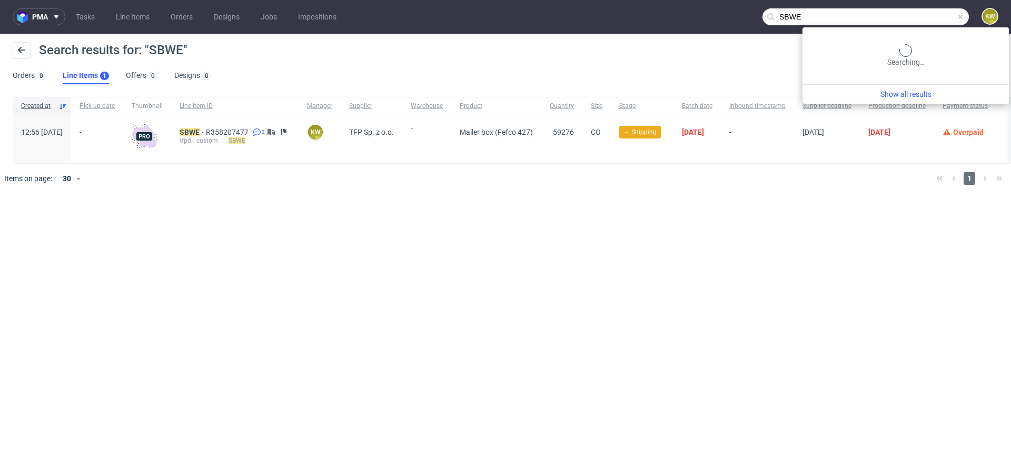
click at [938, 23] on input "SBWE" at bounding box center [866, 16] width 206 height 17
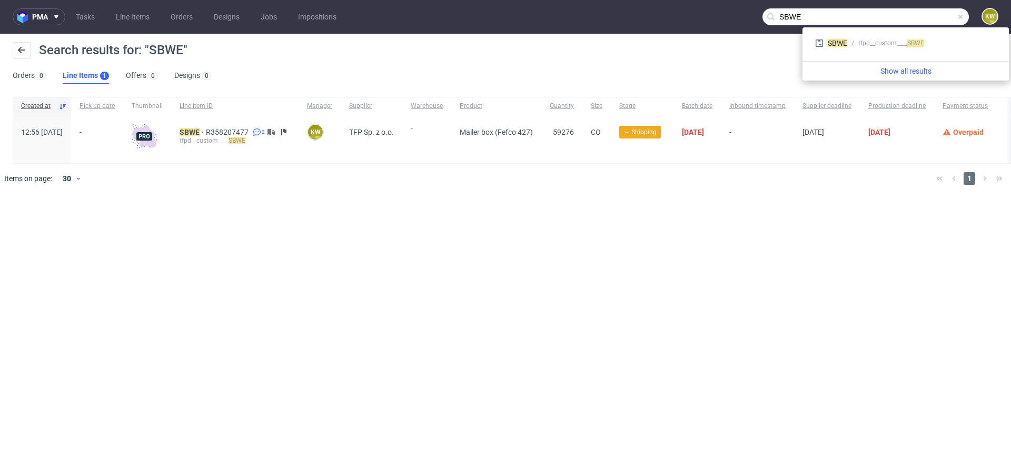
paste input "JAAG"
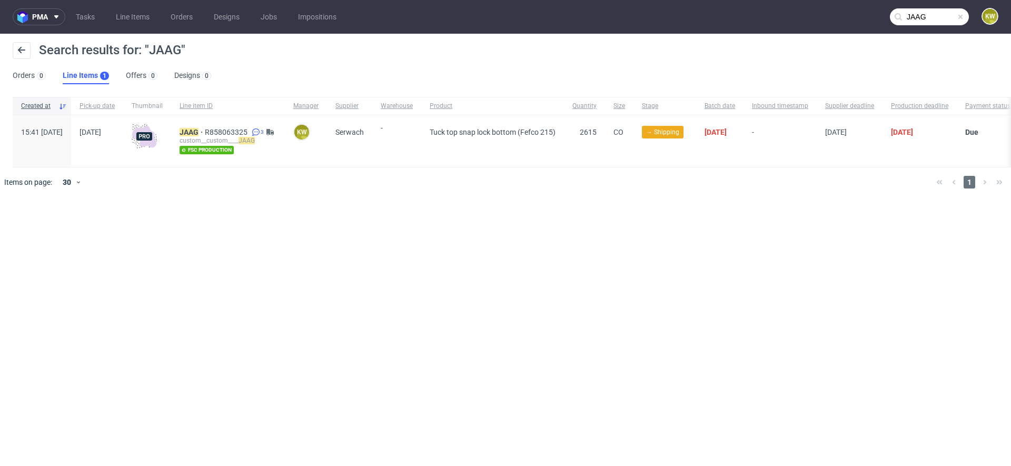
click at [939, 15] on input "JAAG" at bounding box center [929, 16] width 79 height 17
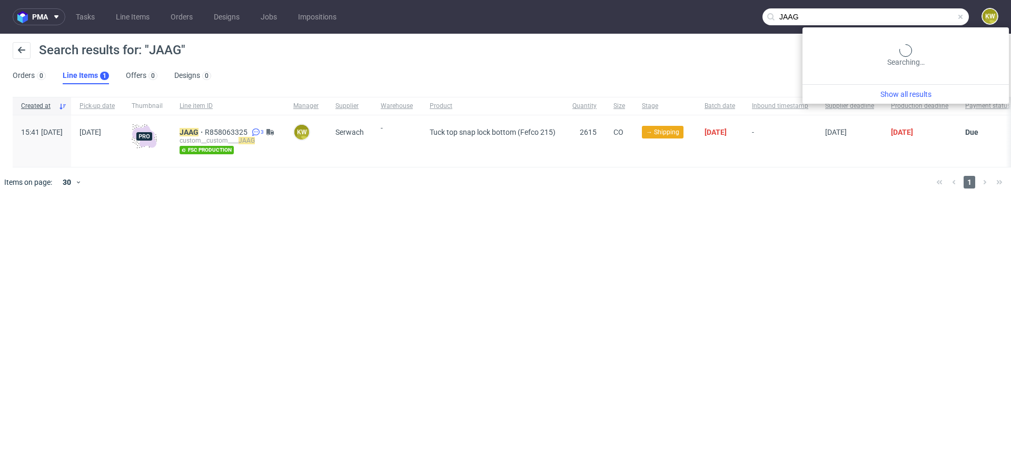
paste input "UQHI"
type input "UQHI"
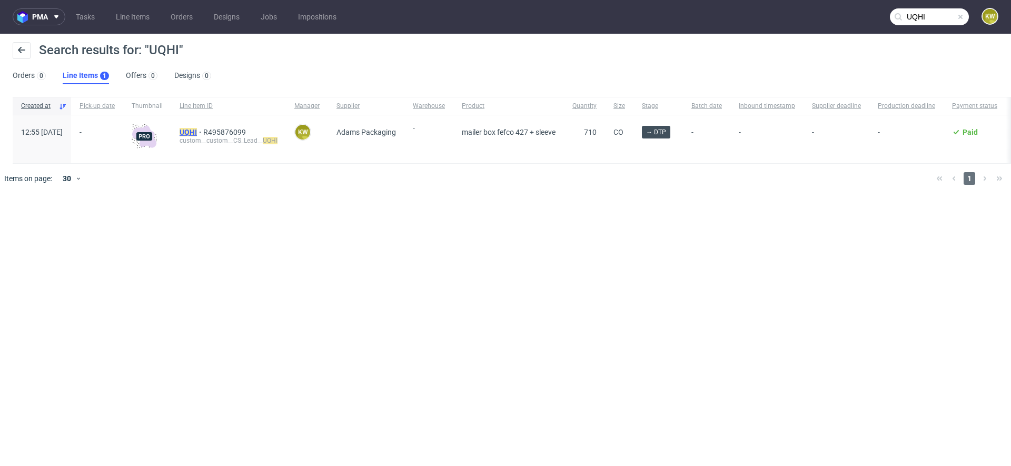
click at [197, 129] on mark "UQHI" at bounding box center [188, 132] width 17 height 8
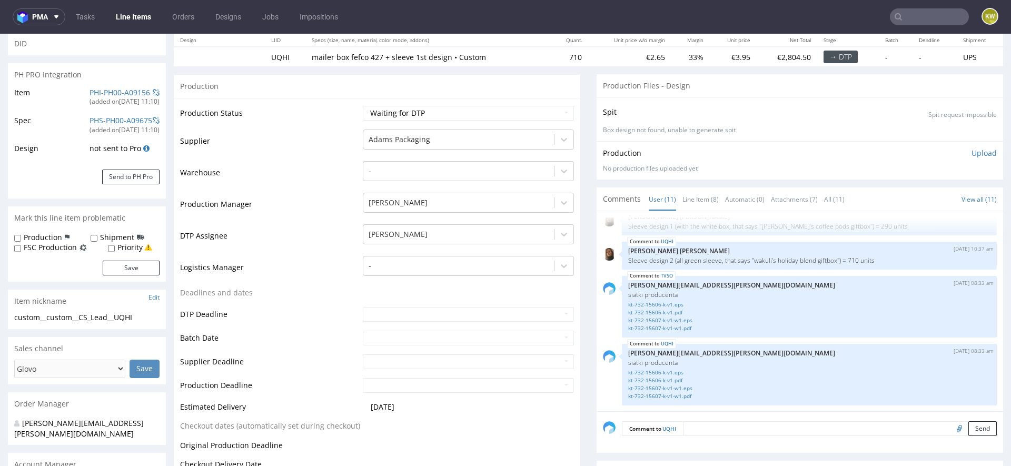
scroll to position [146, 0]
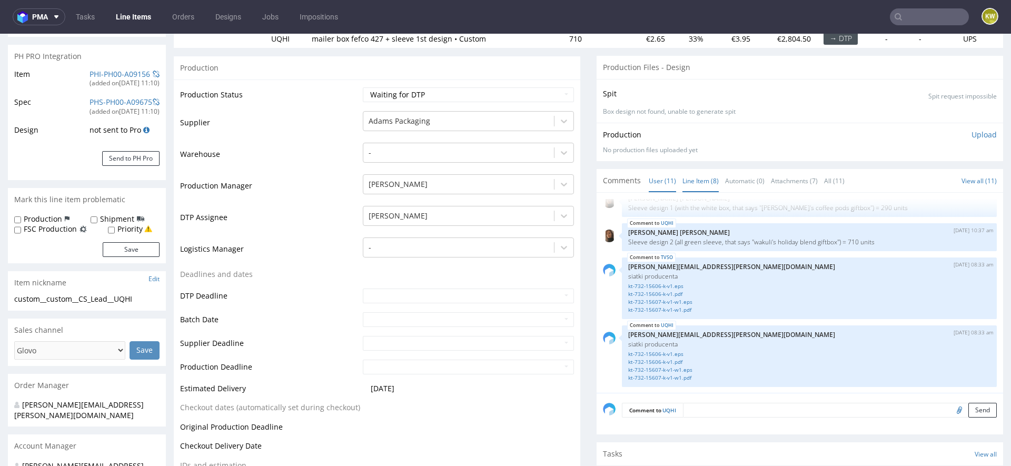
click at [691, 184] on link "Line Item (8)" at bounding box center [701, 181] width 36 height 23
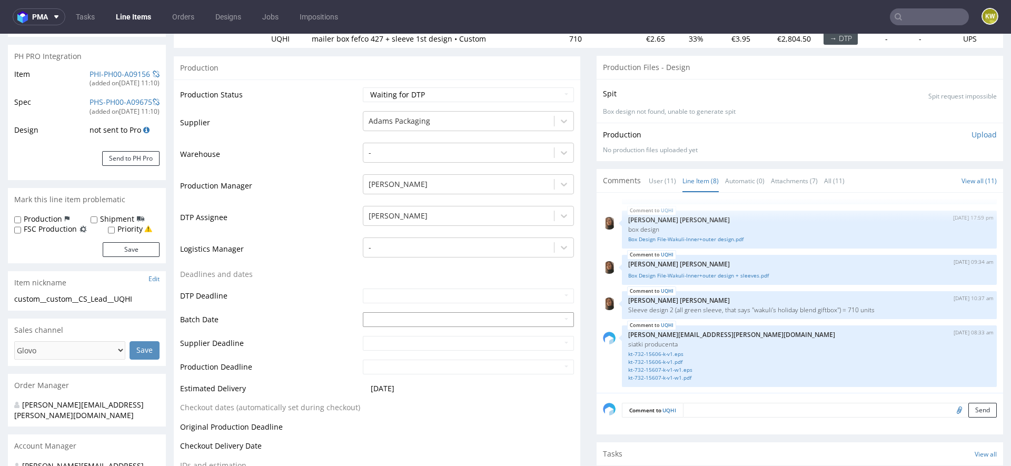
scroll to position [0, 0]
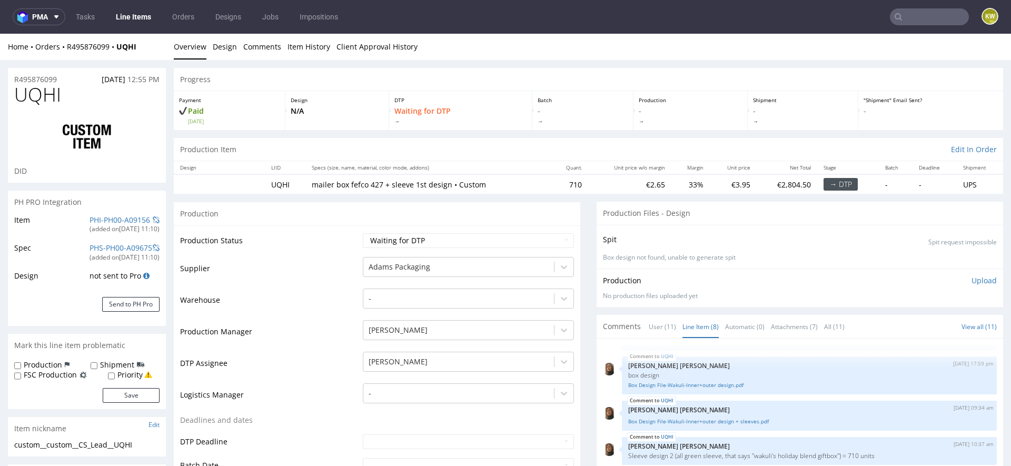
click at [38, 96] on span "UQHI" at bounding box center [37, 94] width 47 height 21
copy span "UQHI"
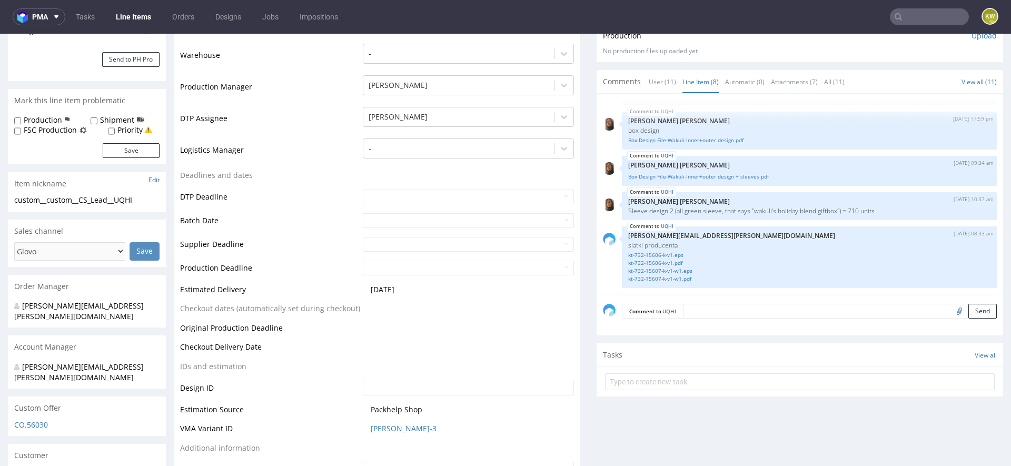
click at [634, 76] on div "Comments User (11) Line Item (8) Automatic (0) Attachments (7) All (11)" at bounding box center [727, 81] width 248 height 11
click at [656, 81] on link "User (11)" at bounding box center [662, 82] width 27 height 23
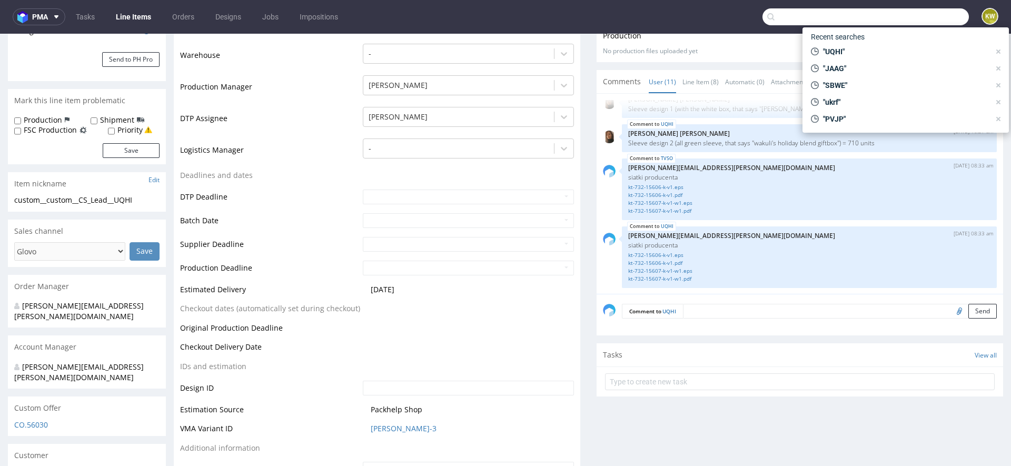
click at [903, 20] on input "text" at bounding box center [866, 16] width 206 height 17
type input "BDOY"
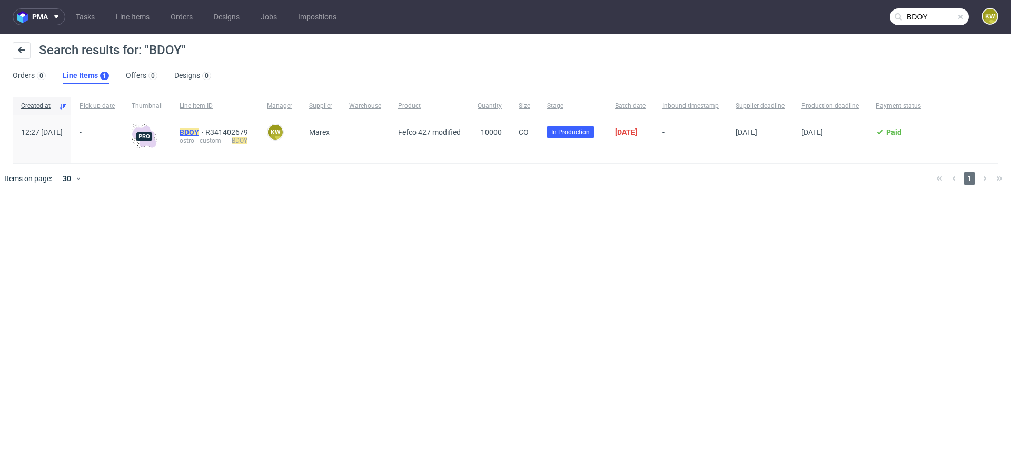
click at [199, 131] on mark "BDOY" at bounding box center [189, 132] width 19 height 8
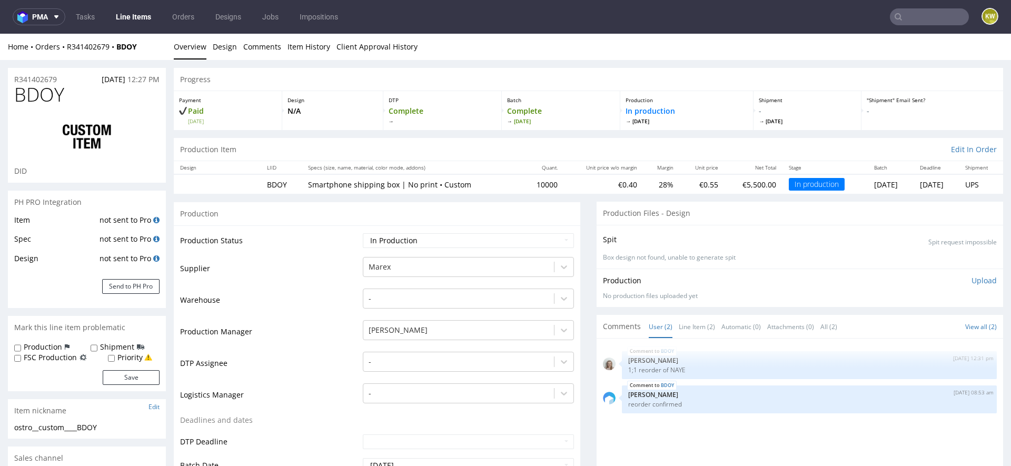
click at [300, 275] on td "Supplier" at bounding box center [270, 272] width 180 height 32
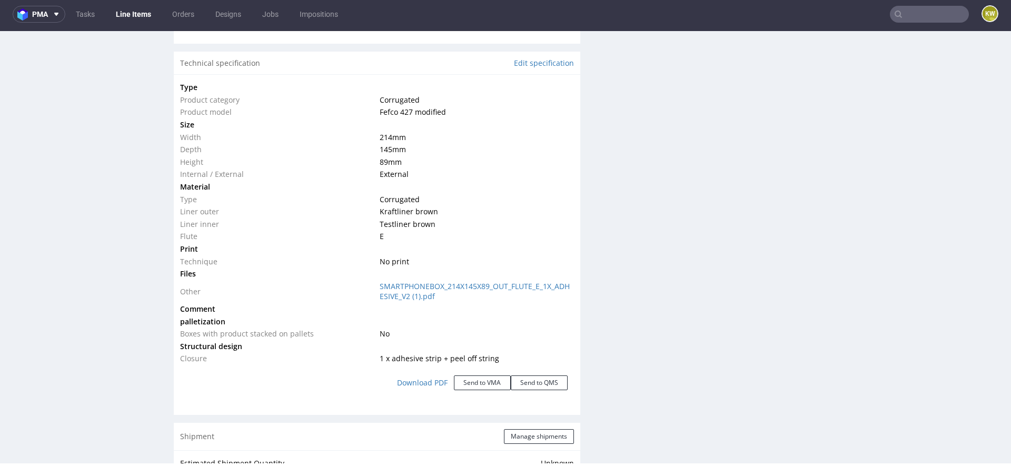
scroll to position [973, 0]
click at [621, 257] on div "Production Files - Design Spit Spit request impossible Box design not found, un…" at bounding box center [800, 199] width 407 height 1946
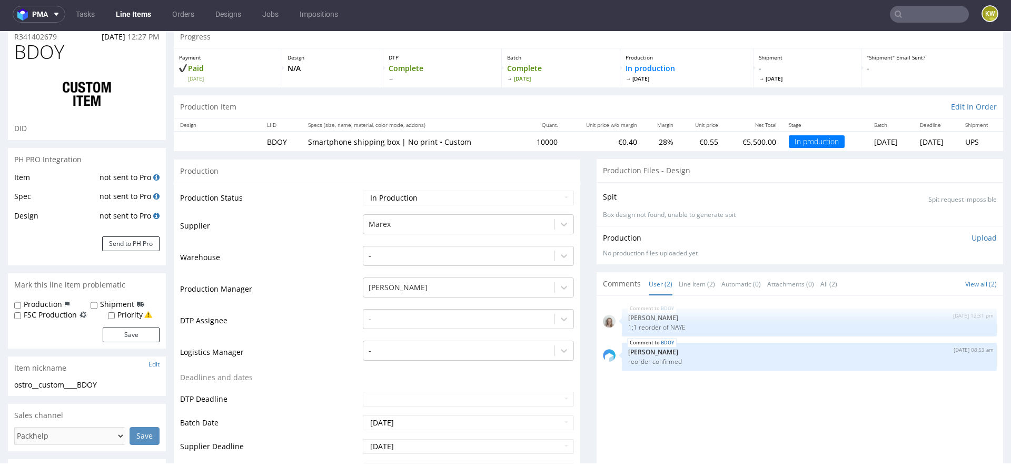
scroll to position [67, 0]
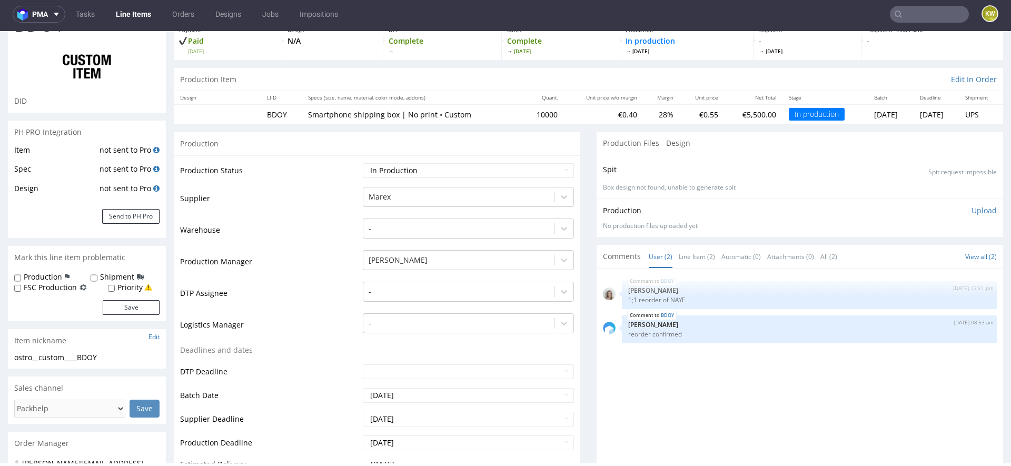
click at [904, 10] on input "text" at bounding box center [929, 14] width 79 height 17
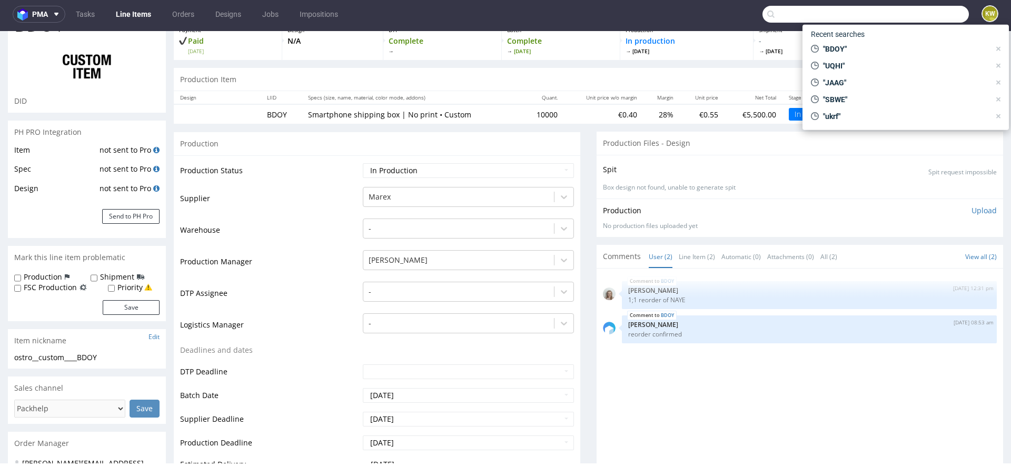
paste input "PWLK"
type input "PWLK"
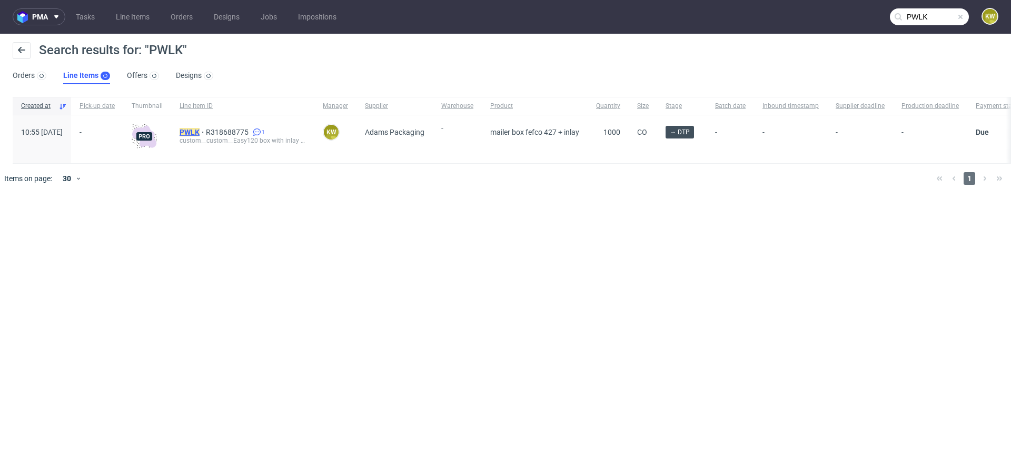
click at [200, 130] on mark "PWLK" at bounding box center [190, 132] width 20 height 8
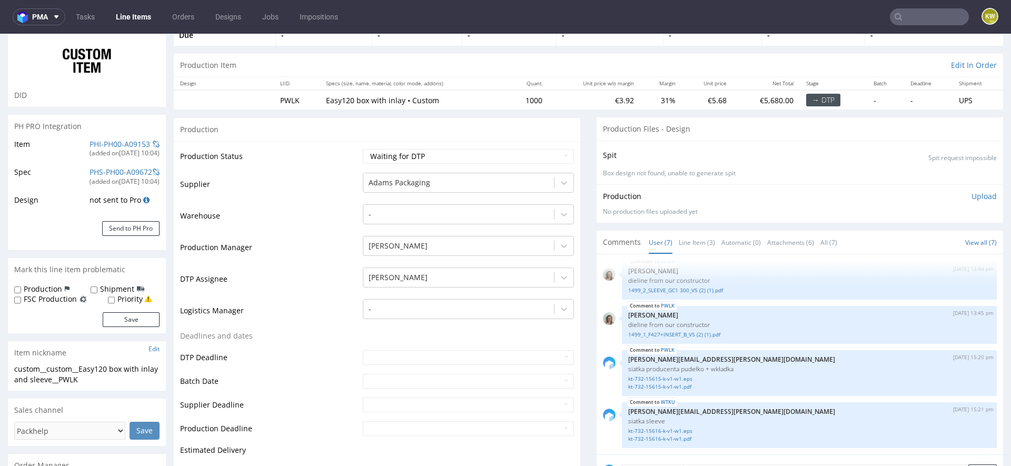
scroll to position [95, 0]
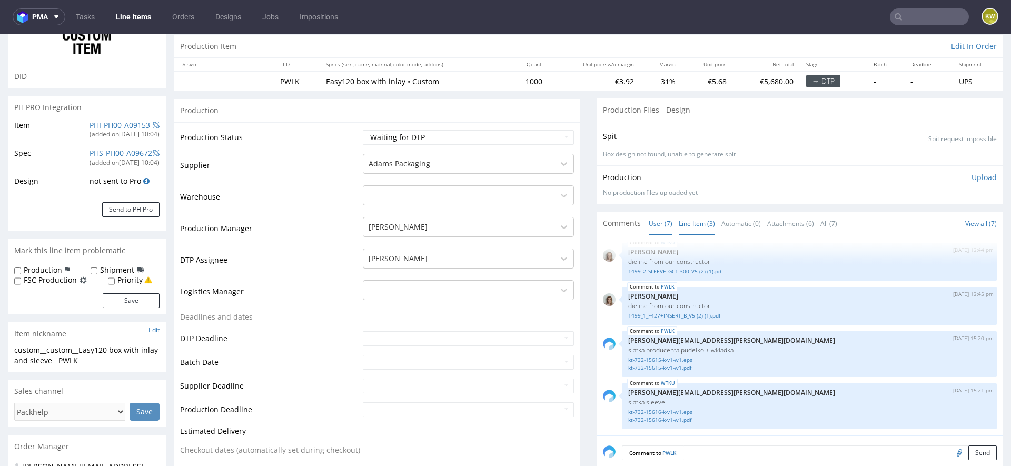
click at [696, 225] on link "Line Item (3)" at bounding box center [697, 223] width 36 height 23
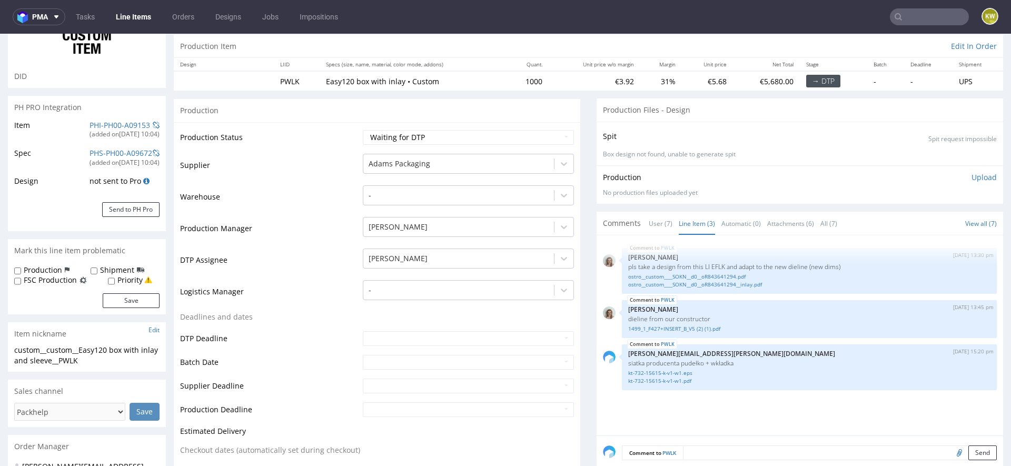
scroll to position [0, 0]
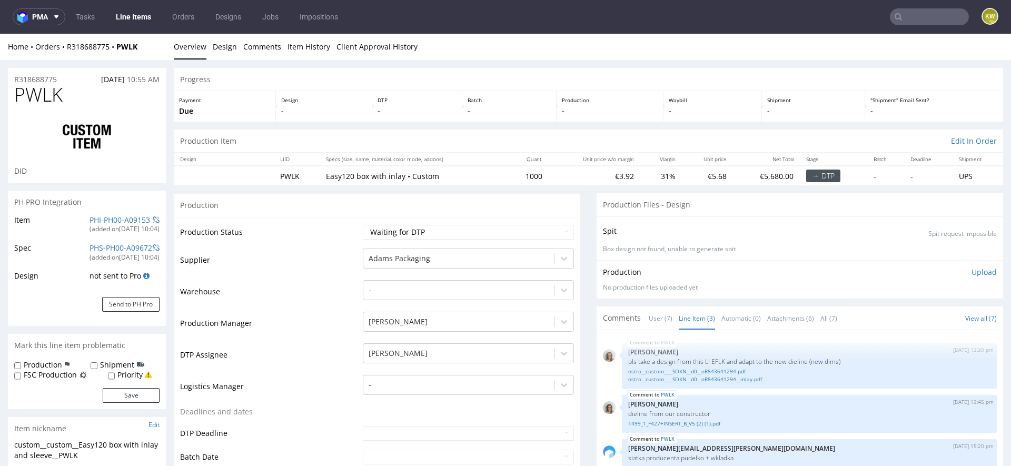
click at [28, 92] on span "PWLK" at bounding box center [38, 94] width 48 height 21
copy span "PWLK"
click at [904, 19] on input "text" at bounding box center [929, 16] width 79 height 17
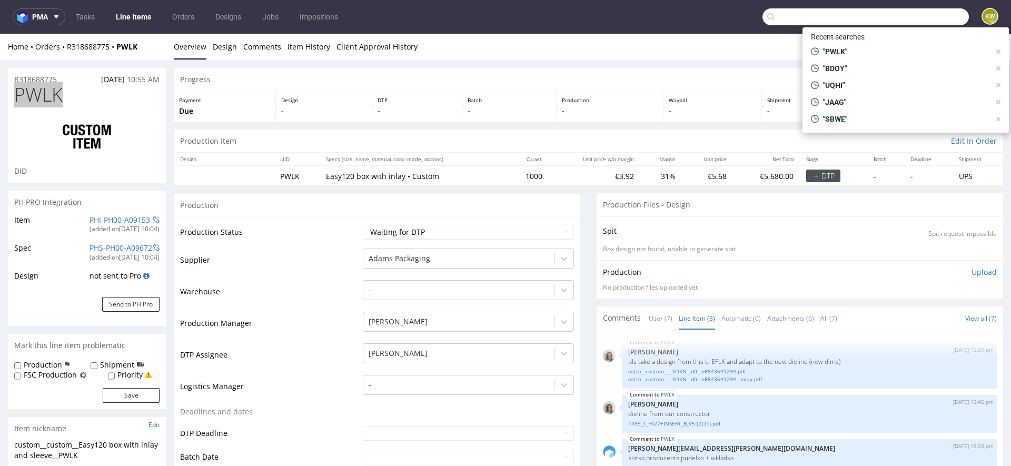
paste input "NJHC"
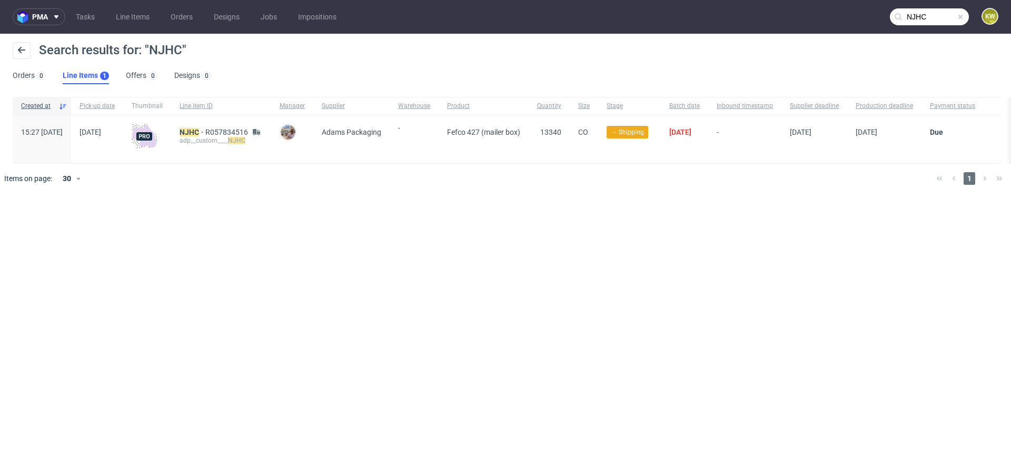
click at [941, 22] on input "NJHC" at bounding box center [929, 16] width 79 height 17
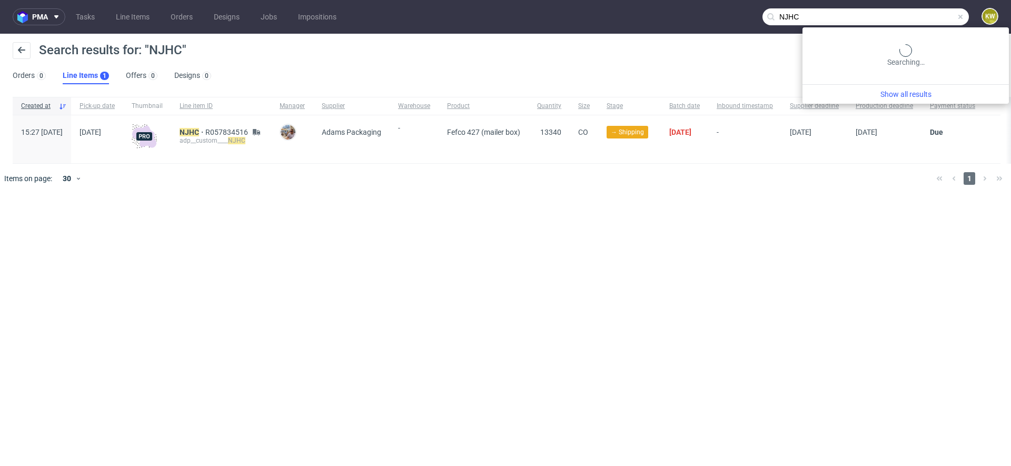
paste input "WTKU"
type input "WTKU"
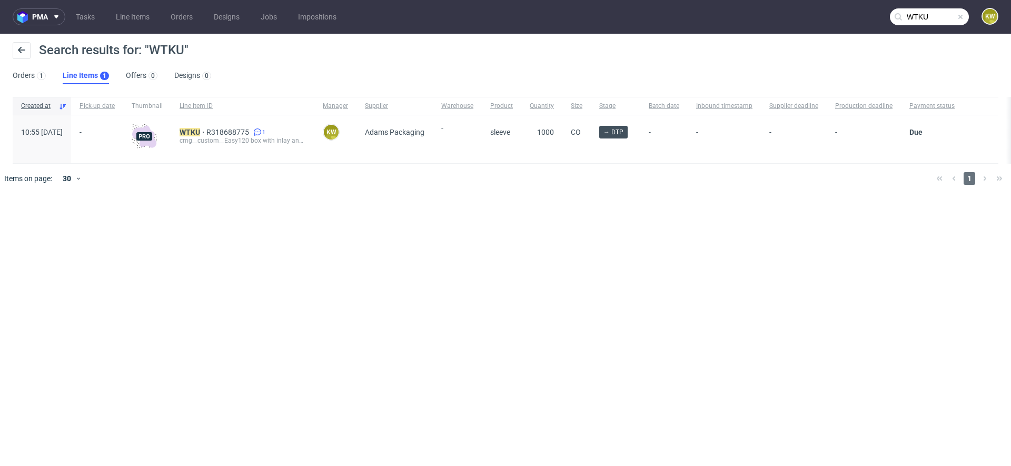
click at [212, 125] on div "WTKU R318688775 1 cmg__custom__Easy120 box with inlay and sleeve__ WTKU" at bounding box center [242, 139] width 143 height 48
click at [200, 130] on mark "WTKU" at bounding box center [190, 132] width 21 height 8
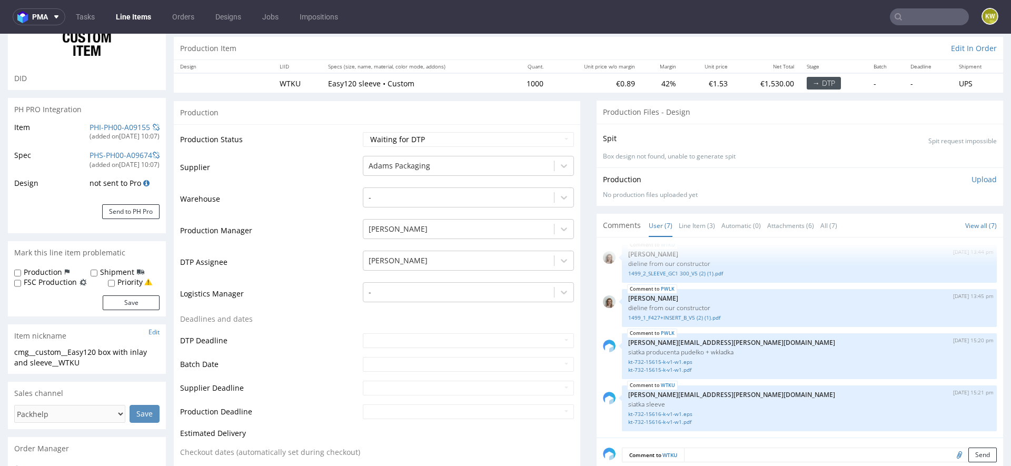
scroll to position [115, 0]
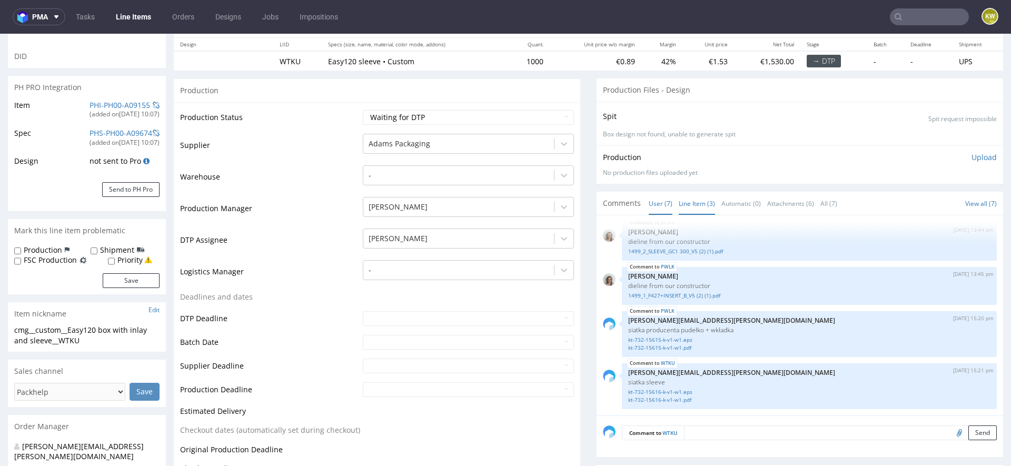
click at [693, 203] on link "Line Item (3)" at bounding box center [697, 203] width 36 height 23
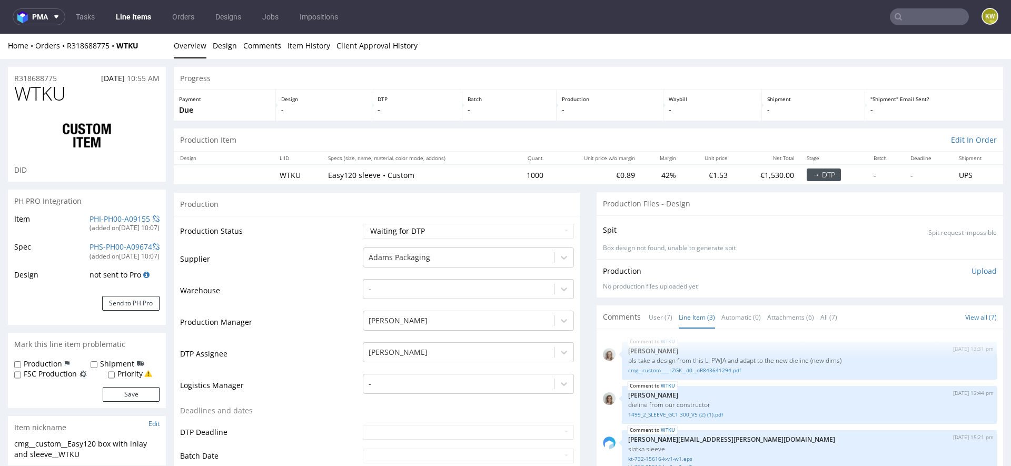
scroll to position [0, 0]
click at [33, 92] on span "WTKU" at bounding box center [40, 94] width 52 height 21
click at [33, 93] on span "WTKU" at bounding box center [40, 94] width 52 height 21
copy span "WTKU"
click at [897, 19] on input "text" at bounding box center [929, 16] width 79 height 17
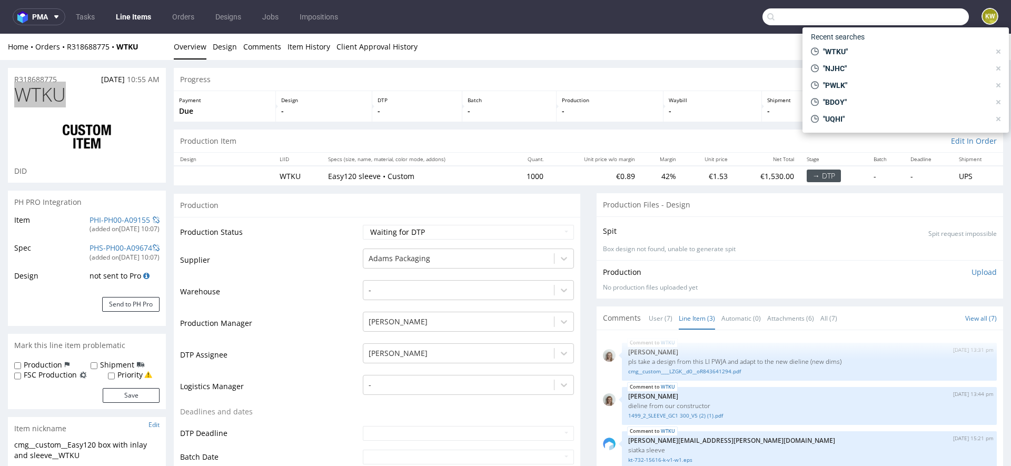
paste input "OUBX"
type input "OUBX"
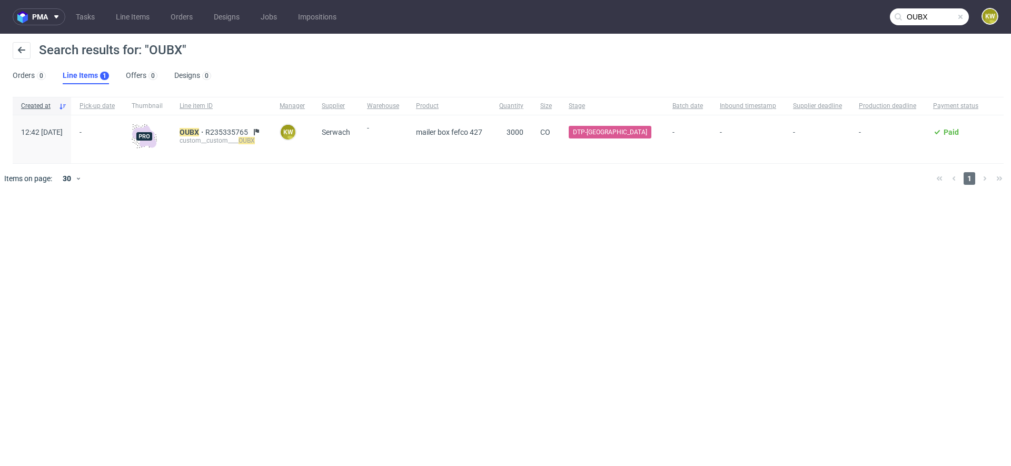
click at [427, 226] on div "pma Tasks Line Items Orders Designs Jobs Impositions OUBX KW Search results for…" at bounding box center [505, 233] width 1011 height 466
click at [383, 262] on div "pma Tasks Line Items Orders Designs Jobs Impositions OUBX KW Search results for…" at bounding box center [505, 233] width 1011 height 466
click at [199, 133] on mark "OUBX" at bounding box center [189, 132] width 19 height 8
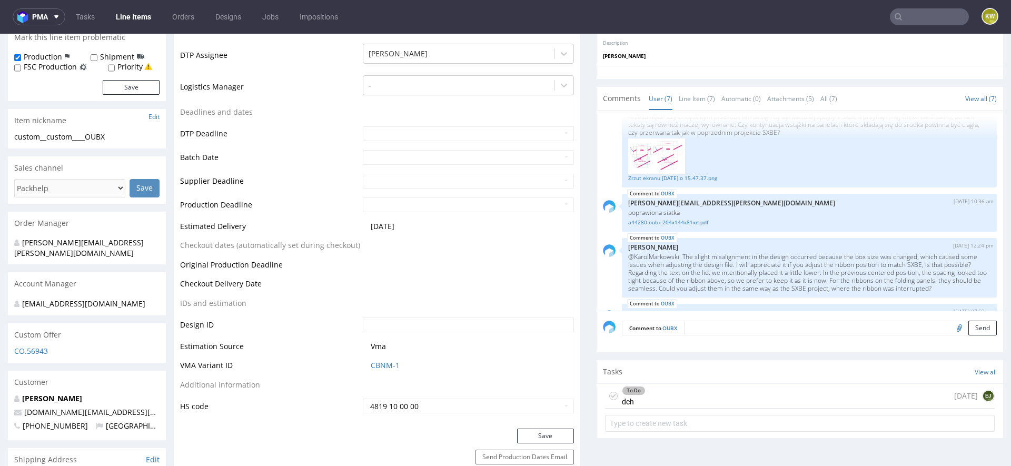
scroll to position [170, 0]
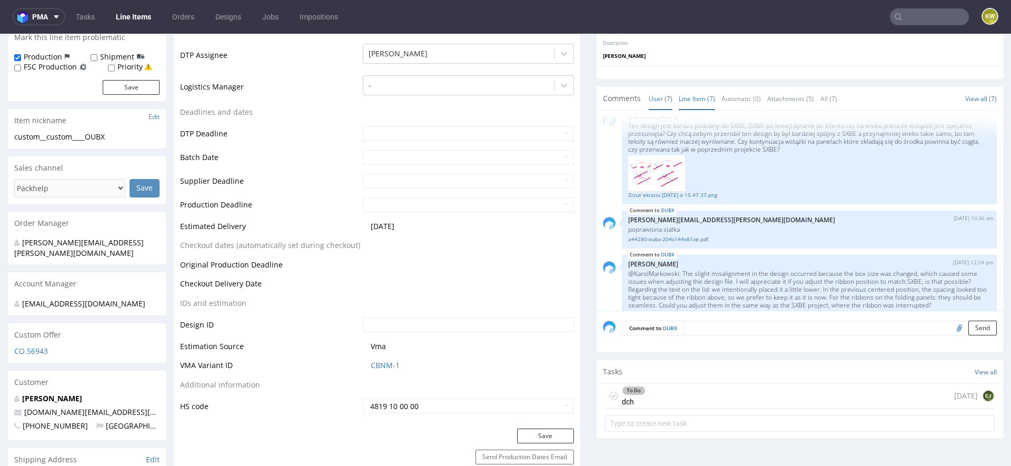
click at [697, 98] on link "Line Item (7)" at bounding box center [697, 98] width 36 height 23
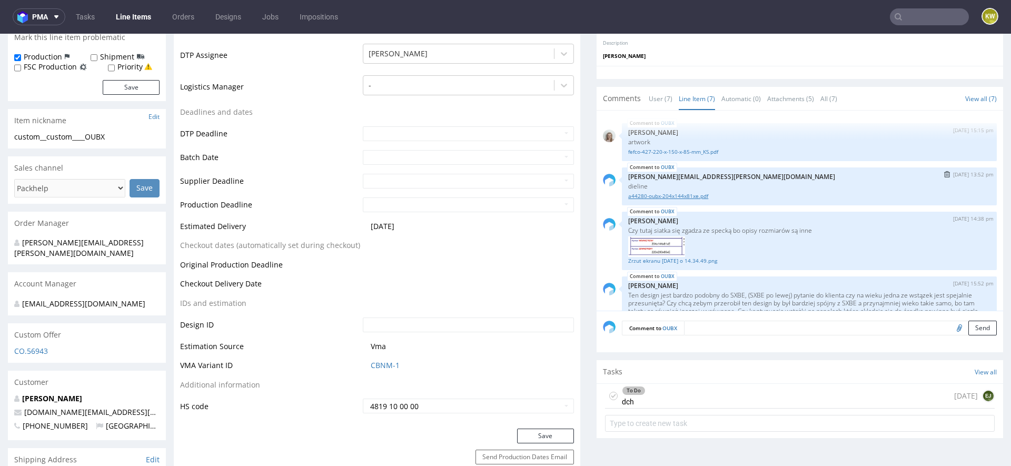
click at [683, 194] on link "a44280-oubx-204x144x81xe.pdf" at bounding box center [809, 196] width 362 height 8
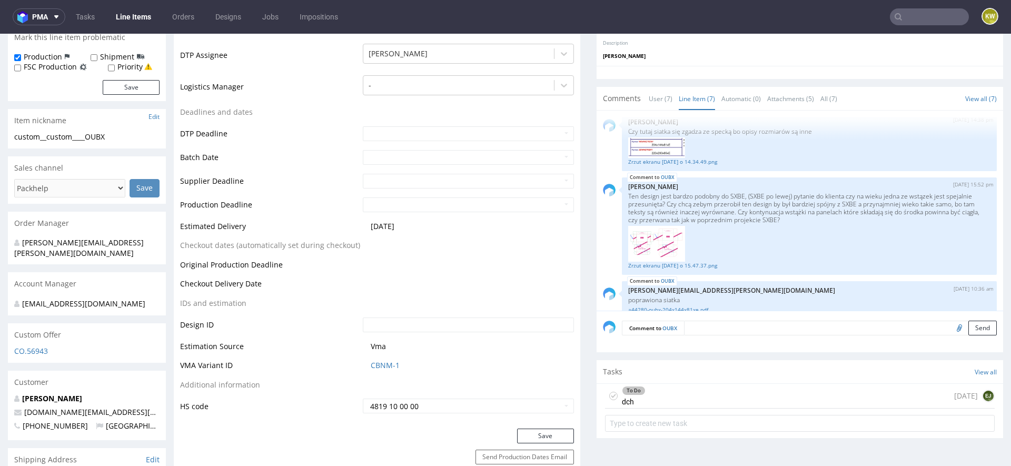
scroll to position [100, 0]
click at [648, 262] on link "Zrzut ekranu [DATE] o 15.47.37.png" at bounding box center [809, 265] width 362 height 8
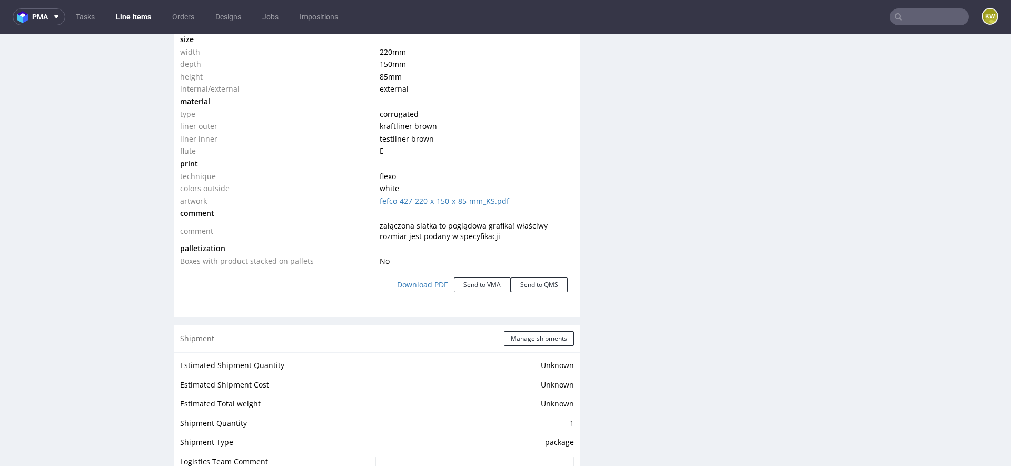
scroll to position [1060, 0]
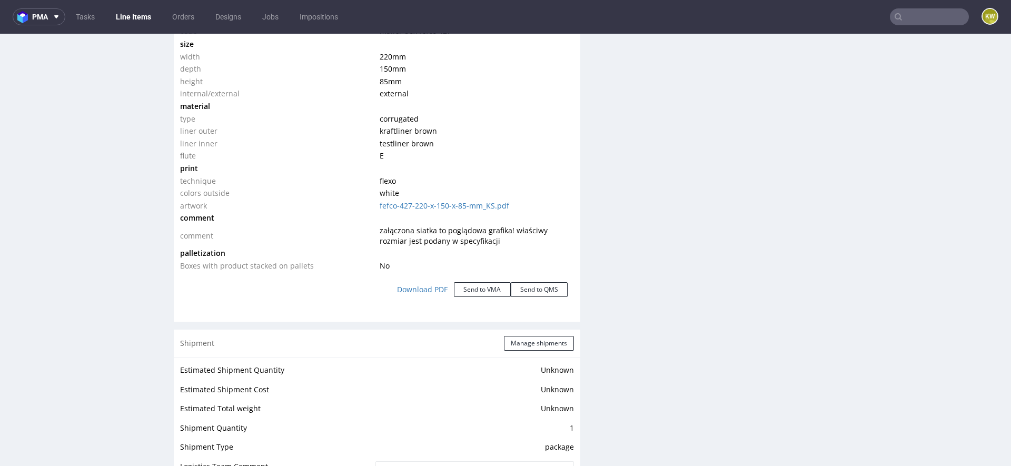
click at [314, 182] on td "technique" at bounding box center [278, 181] width 197 height 13
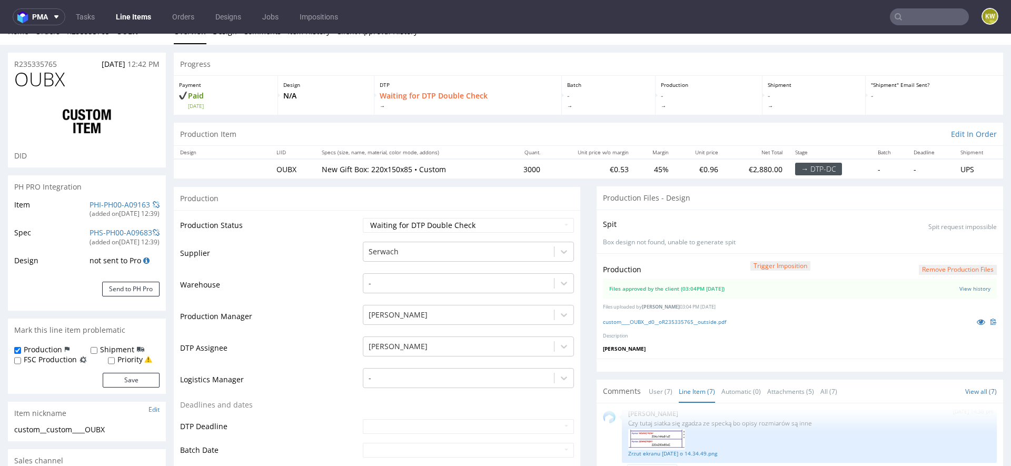
scroll to position [0, 0]
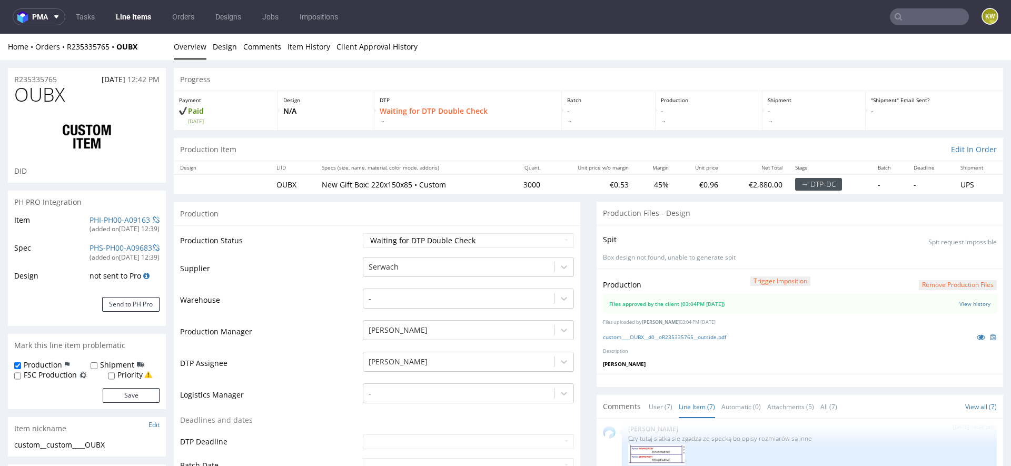
click at [310, 244] on td "Production Status" at bounding box center [270, 244] width 180 height 24
click at [325, 267] on td "Supplier" at bounding box center [270, 272] width 180 height 32
click at [926, 20] on input "text" at bounding box center [929, 16] width 79 height 17
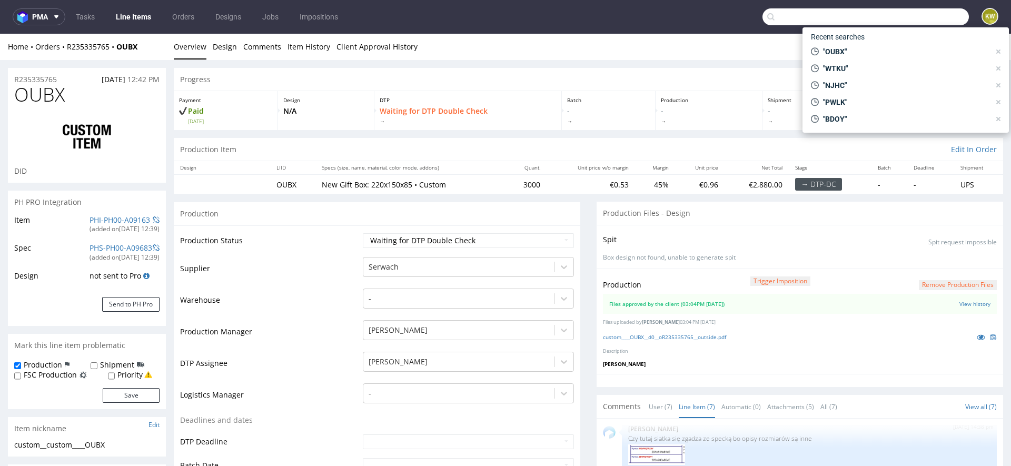
paste input "IDBY"
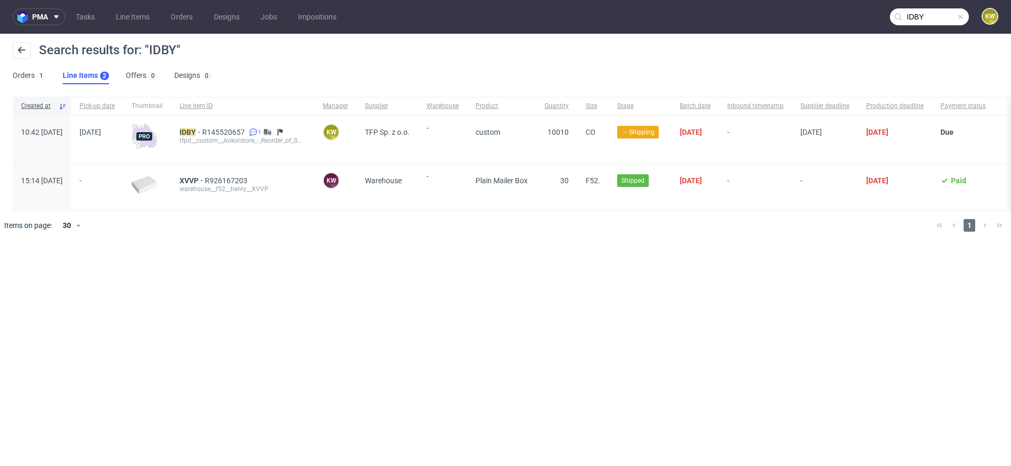
click at [944, 13] on input "IDBY" at bounding box center [929, 16] width 79 height 17
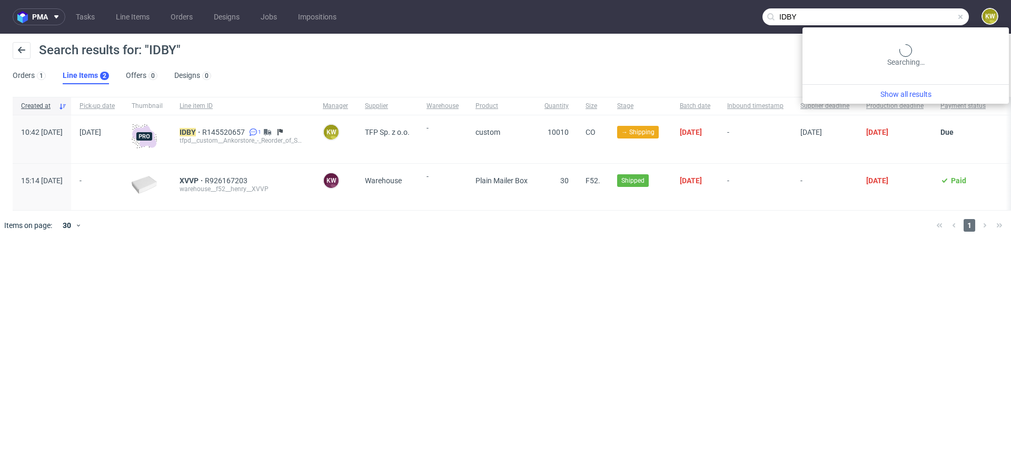
paste input "PHBF"
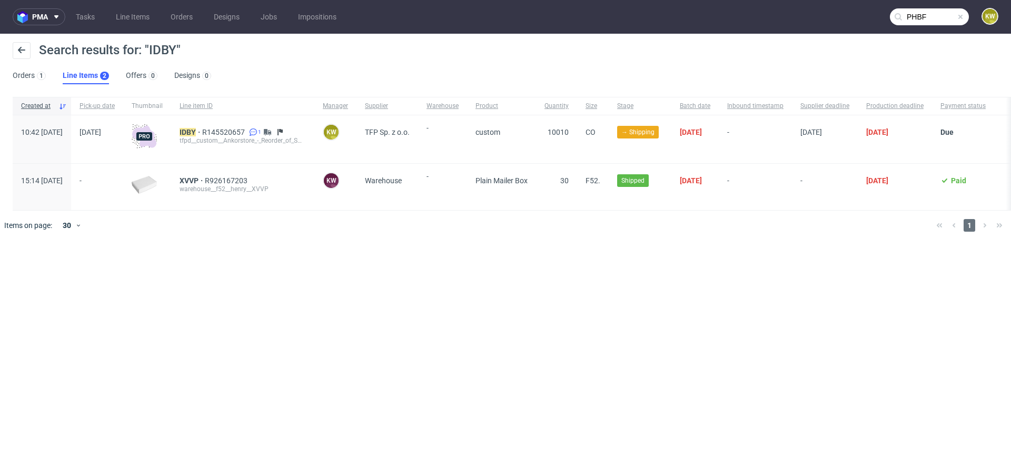
click at [939, 14] on input "PHBF" at bounding box center [929, 16] width 79 height 17
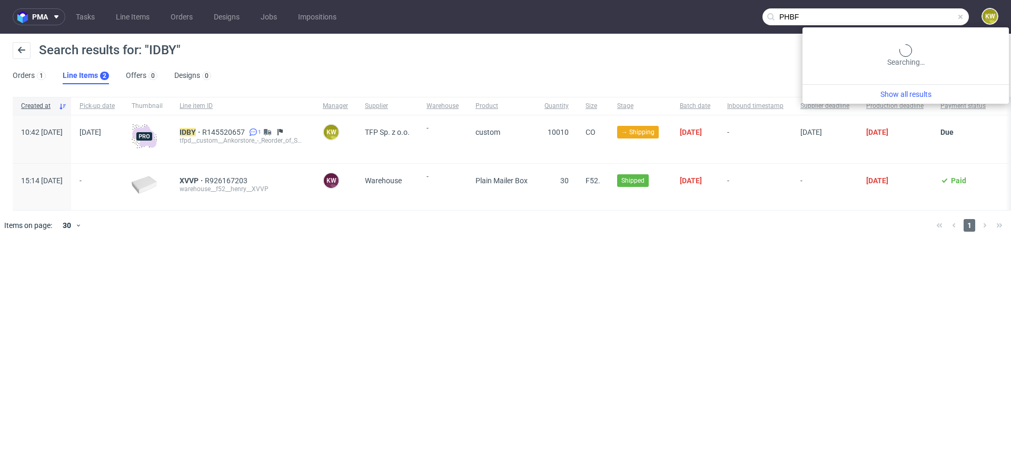
paste input "RRRT"
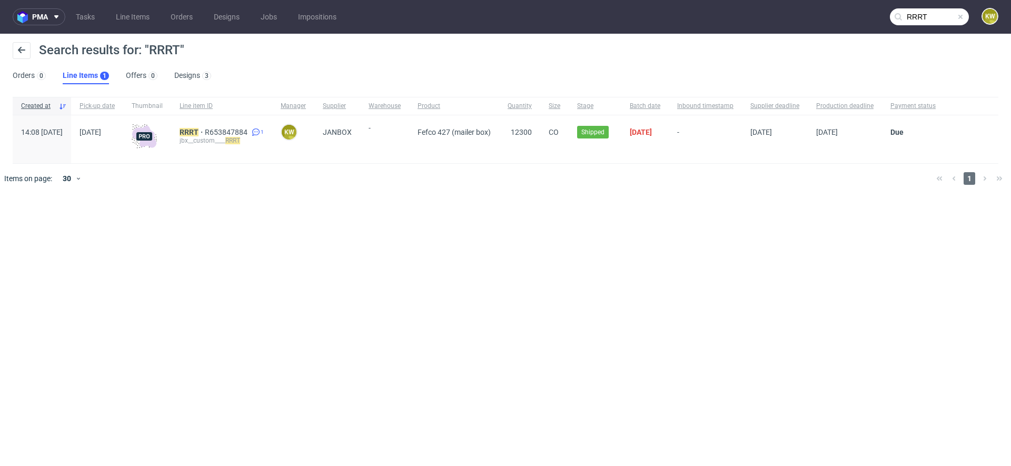
click at [935, 19] on input "RRRT" at bounding box center [929, 16] width 79 height 17
type input "R"
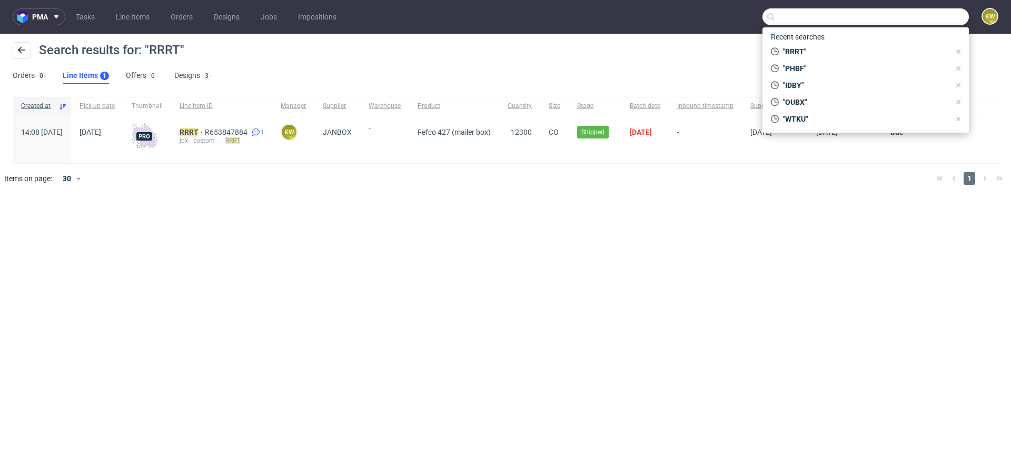
paste input "BLQE"
type input "BLQE"
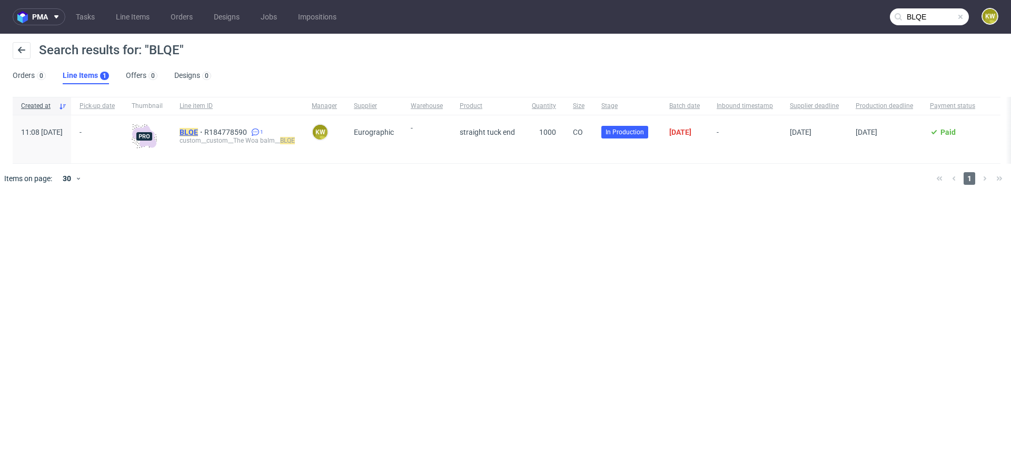
click at [198, 134] on mark "BLQE" at bounding box center [189, 132] width 18 height 8
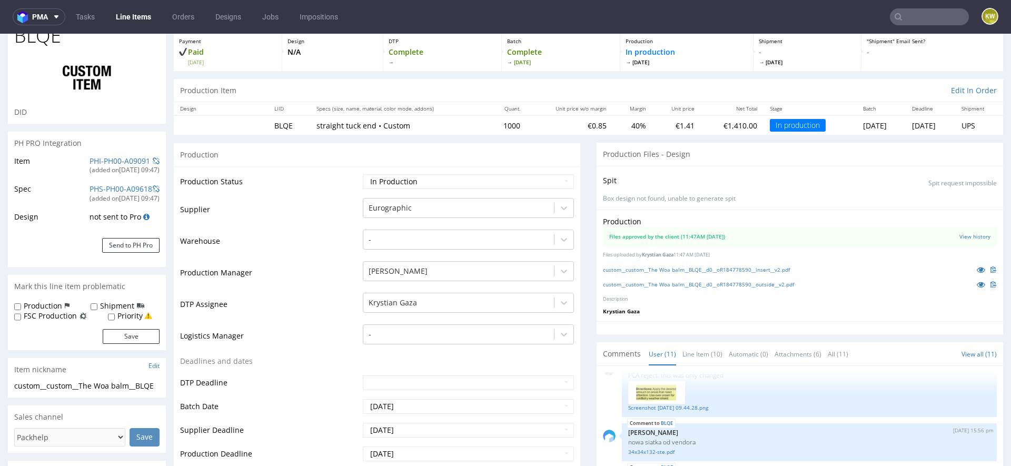
scroll to position [58, 0]
click at [301, 293] on td "DTP Assignee" at bounding box center [270, 309] width 180 height 32
click at [902, 17] on input "text" at bounding box center [929, 16] width 79 height 17
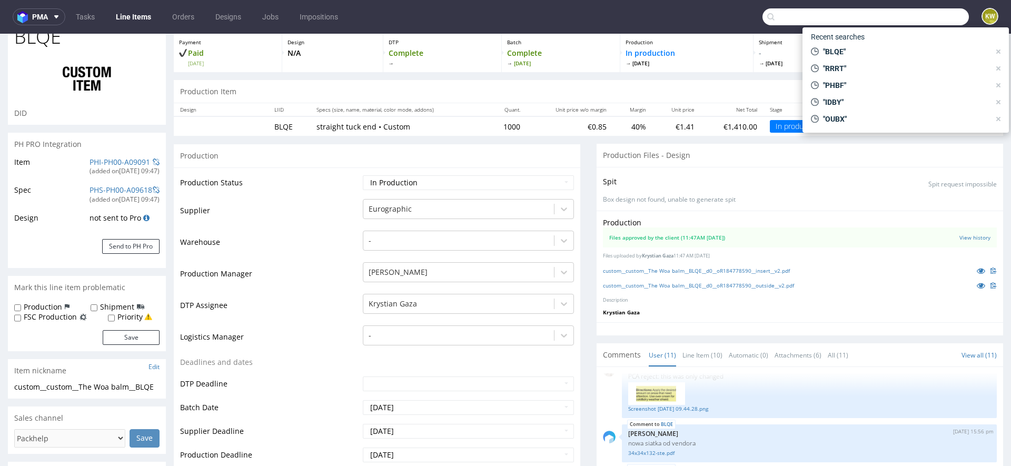
paste input "JSBG"
type input "JSBG"
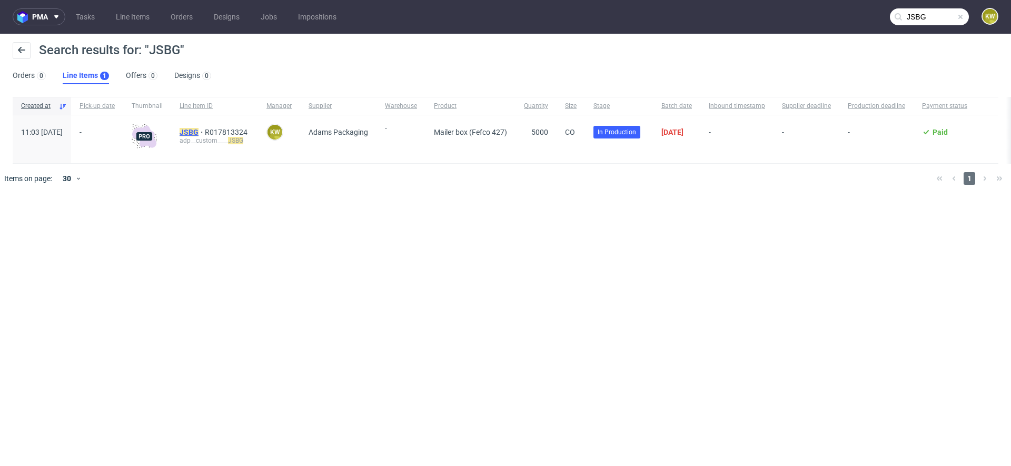
click at [199, 129] on mark "JSBG" at bounding box center [189, 132] width 19 height 8
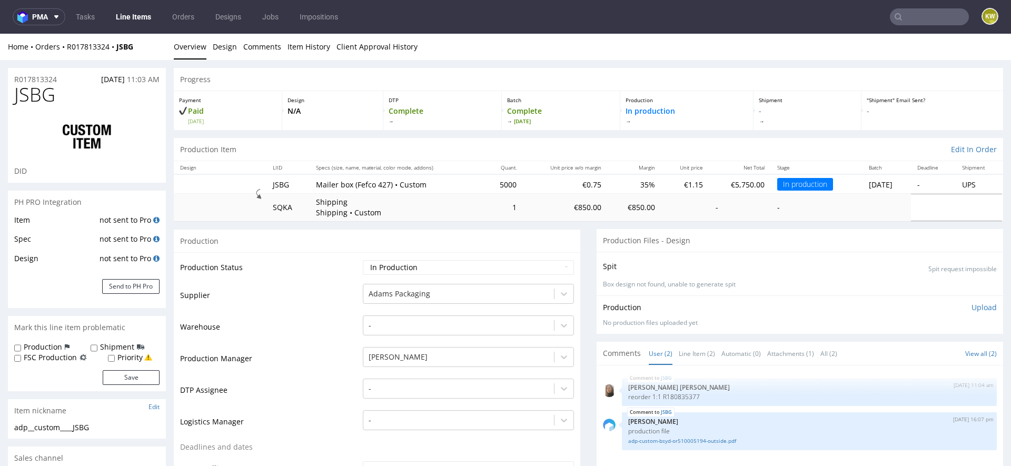
click at [298, 329] on td "Warehouse" at bounding box center [270, 330] width 180 height 32
click at [287, 321] on td "Warehouse" at bounding box center [270, 330] width 180 height 32
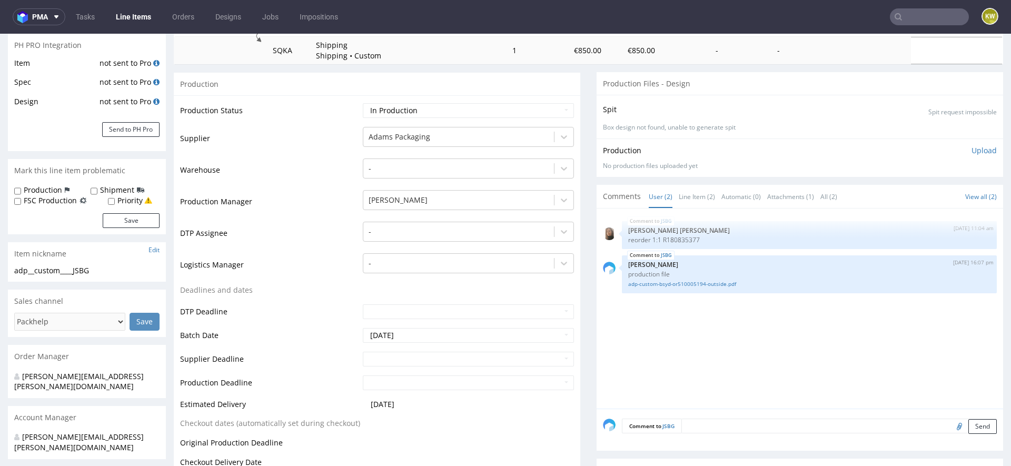
scroll to position [159, 0]
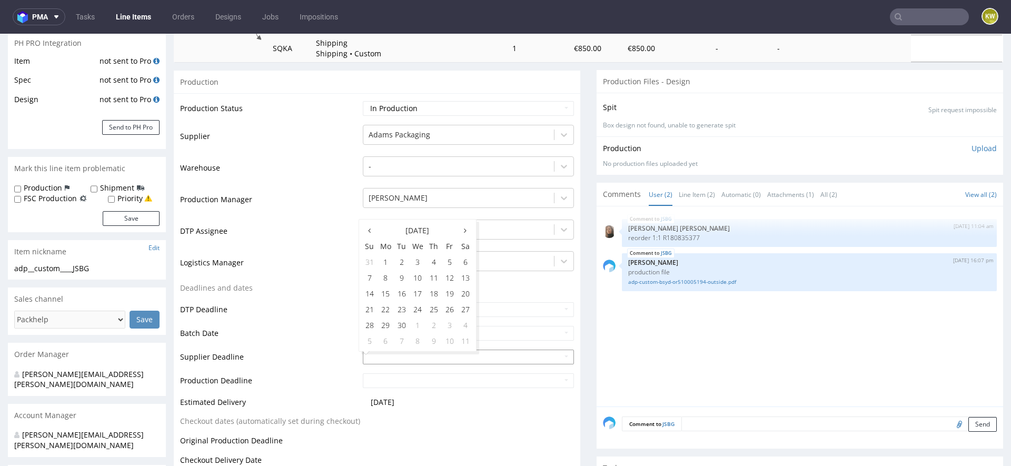
click at [385, 353] on input "text" at bounding box center [468, 357] width 211 height 15
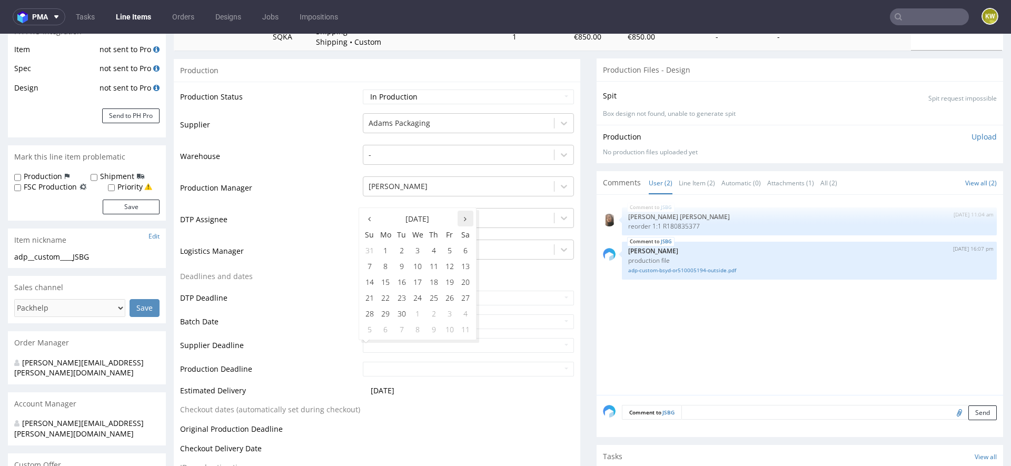
click at [465, 221] on icon at bounding box center [465, 218] width 3 height 7
click at [388, 284] on td "13" at bounding box center [386, 282] width 16 height 16
type input "[DATE]"
click at [380, 373] on input "text" at bounding box center [468, 369] width 211 height 15
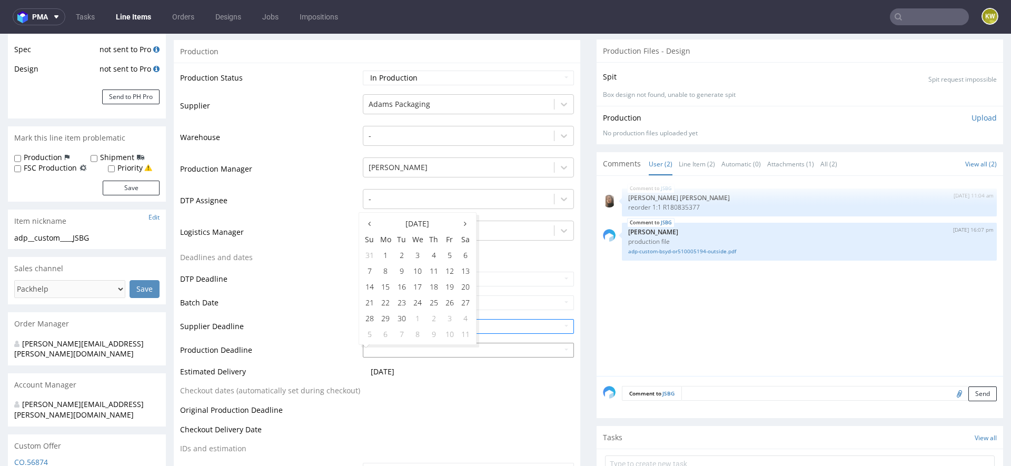
scroll to position [191, 0]
click at [463, 222] on th at bounding box center [466, 222] width 16 height 16
click at [417, 284] on td "15" at bounding box center [418, 286] width 16 height 16
type input "[DATE]"
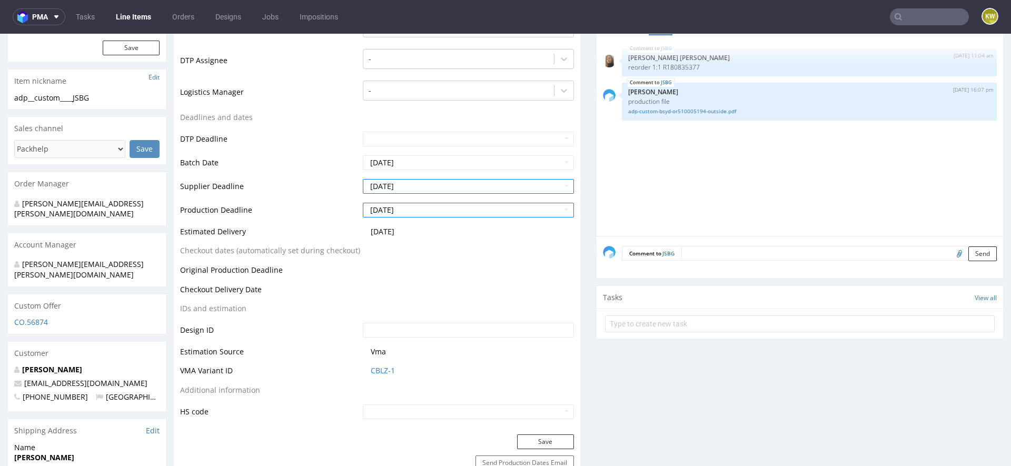
scroll to position [346, 0]
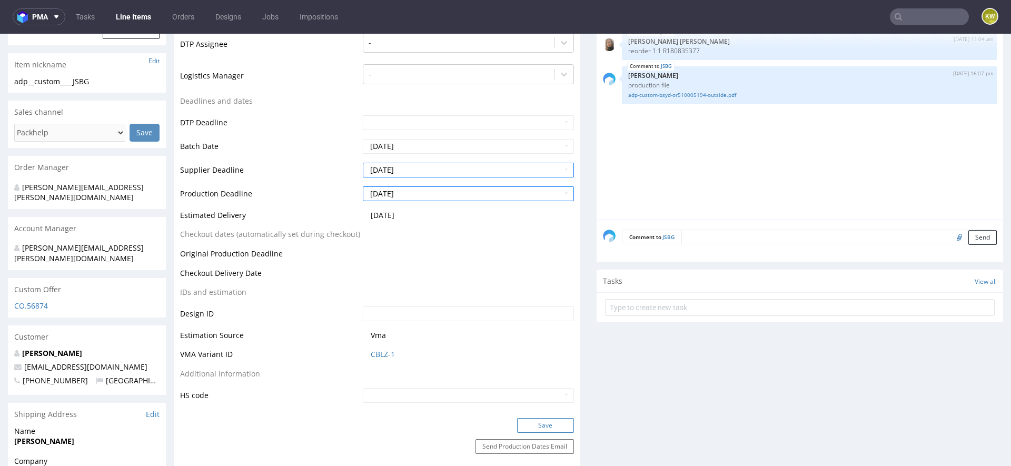
click at [532, 423] on button "Save" at bounding box center [545, 425] width 57 height 15
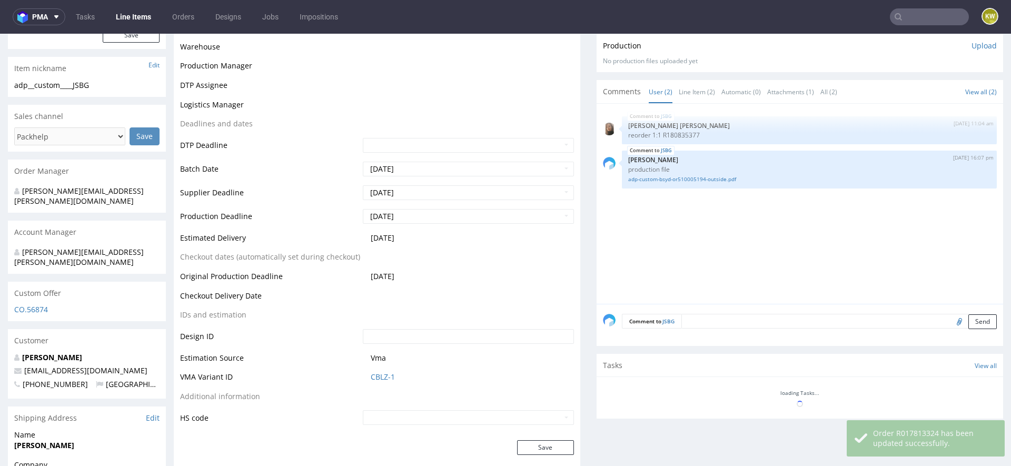
scroll to position [342, 0]
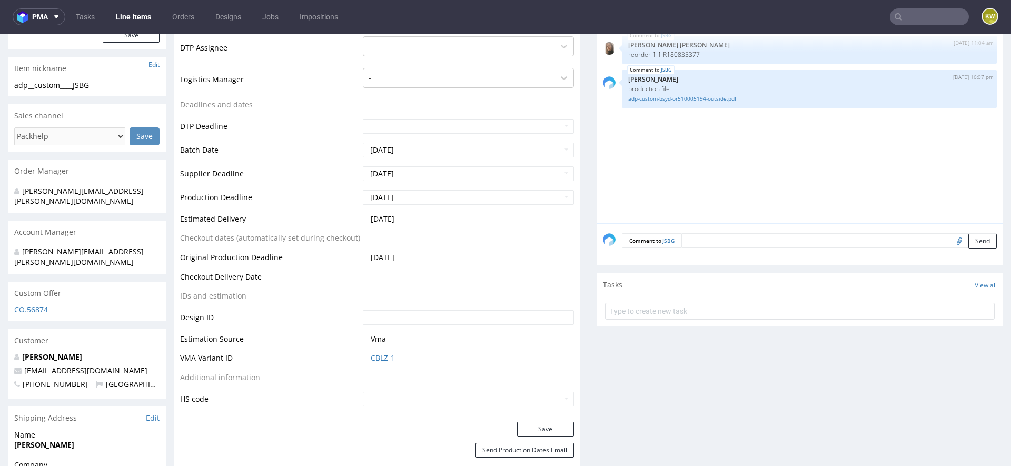
click at [911, 13] on input "text" at bounding box center [929, 16] width 79 height 17
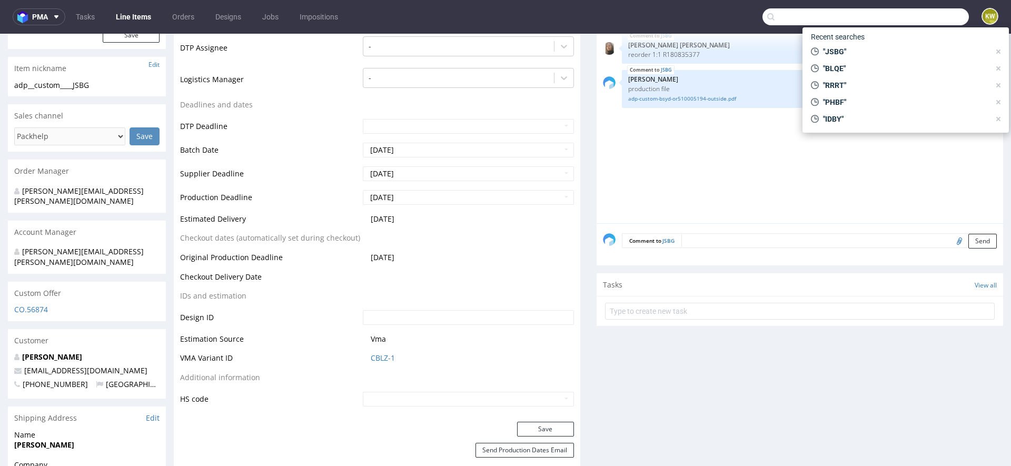
paste input "IZBS"
type input "IZBS"
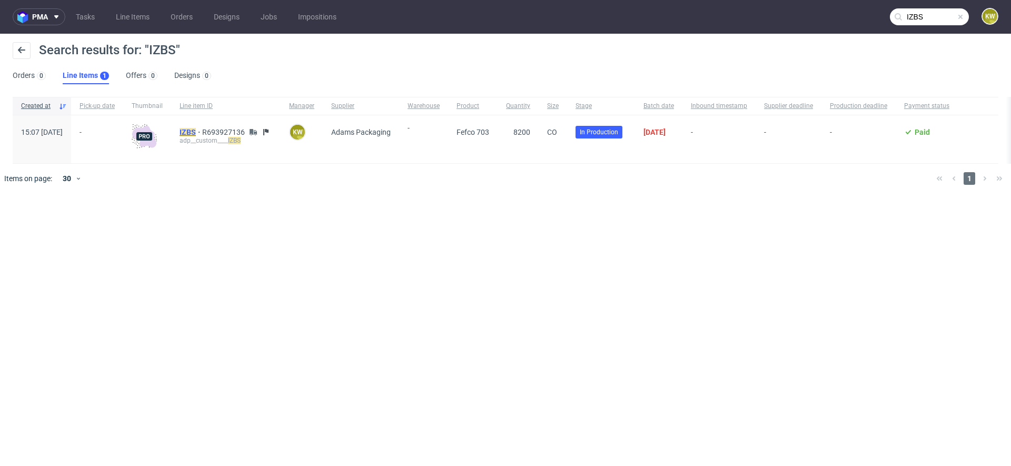
click at [196, 132] on mark "IZBS" at bounding box center [188, 132] width 16 height 8
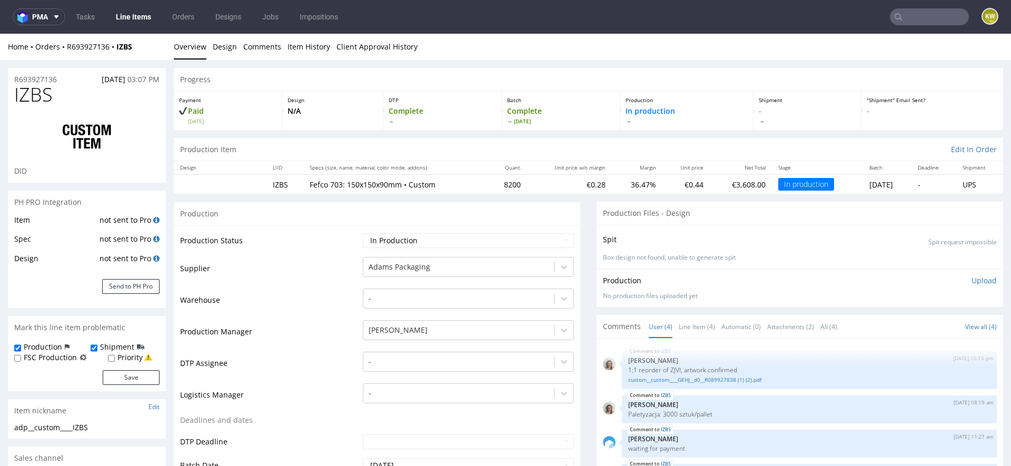
click at [288, 282] on td "Supplier" at bounding box center [270, 272] width 180 height 32
click at [279, 326] on td "Production Manager" at bounding box center [270, 335] width 180 height 32
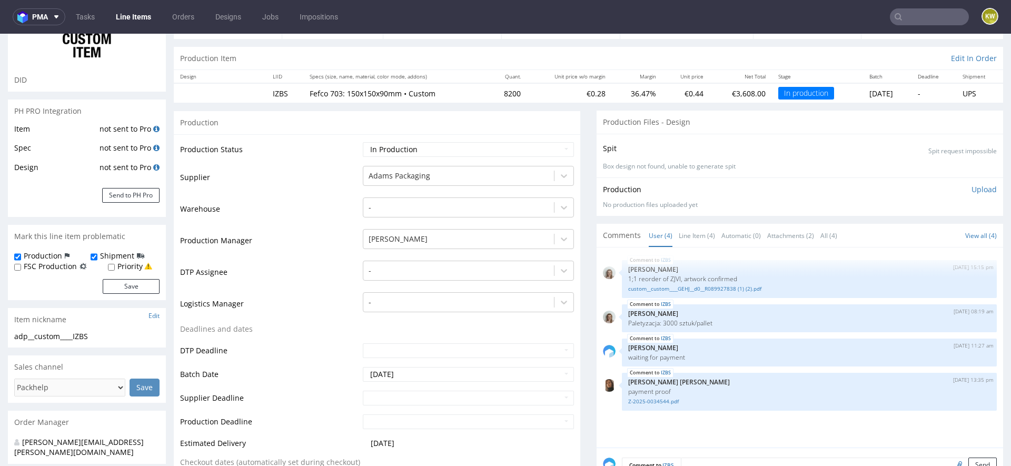
scroll to position [104, 0]
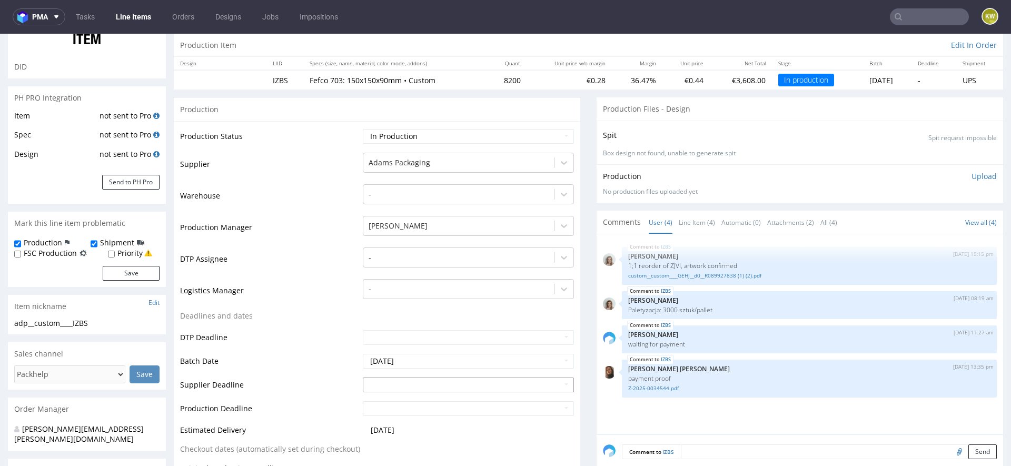
click at [381, 390] on input "text" at bounding box center [468, 385] width 211 height 15
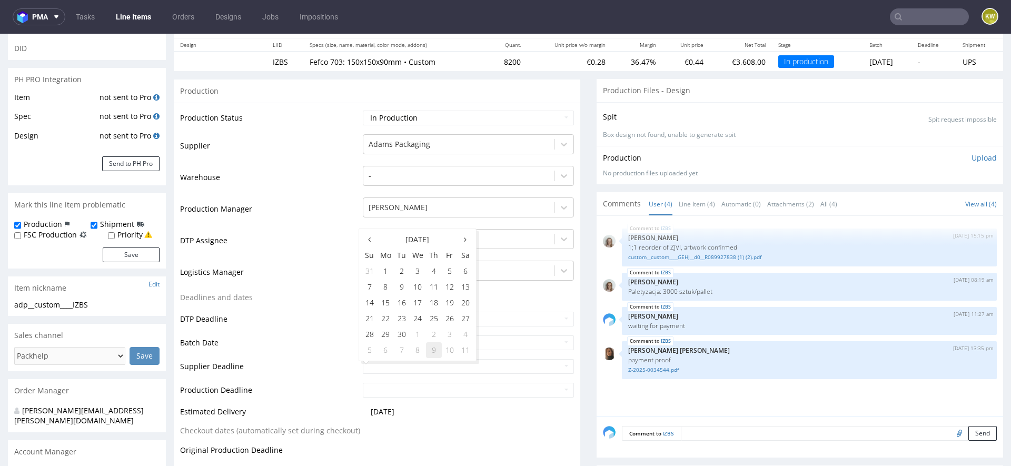
click at [430, 348] on td "9" at bounding box center [434, 350] width 16 height 16
type input "2025-10-09"
click at [404, 388] on input "text" at bounding box center [468, 390] width 211 height 15
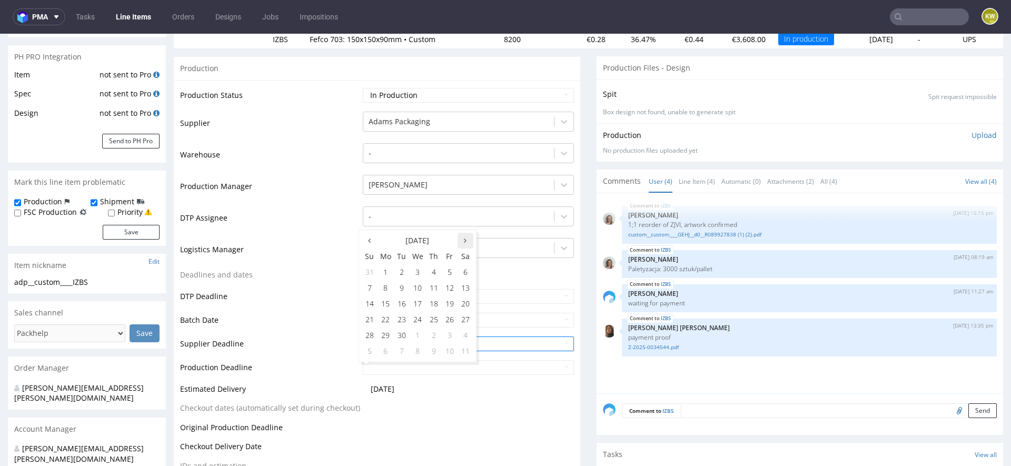
click at [467, 245] on th at bounding box center [466, 241] width 16 height 16
click at [387, 307] on td "13" at bounding box center [386, 304] width 16 height 16
type input "2025-10-13"
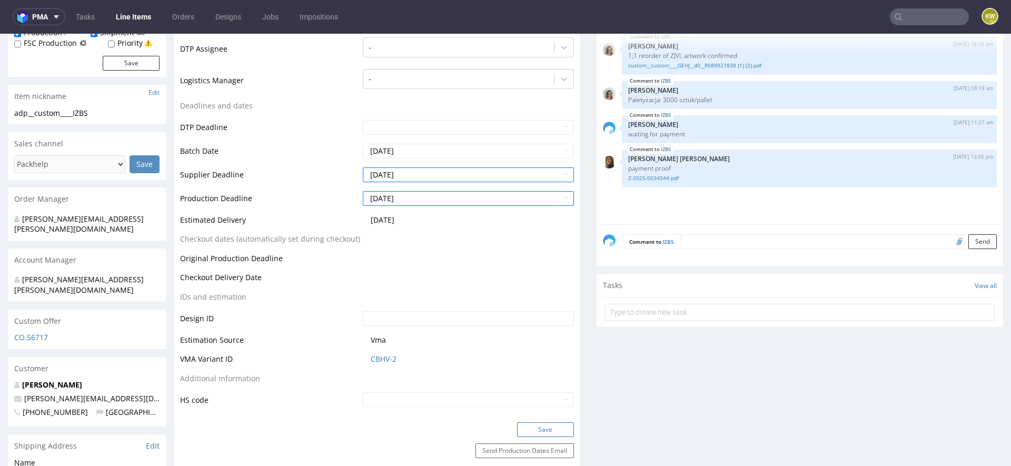
click at [530, 428] on button "Save" at bounding box center [545, 429] width 57 height 15
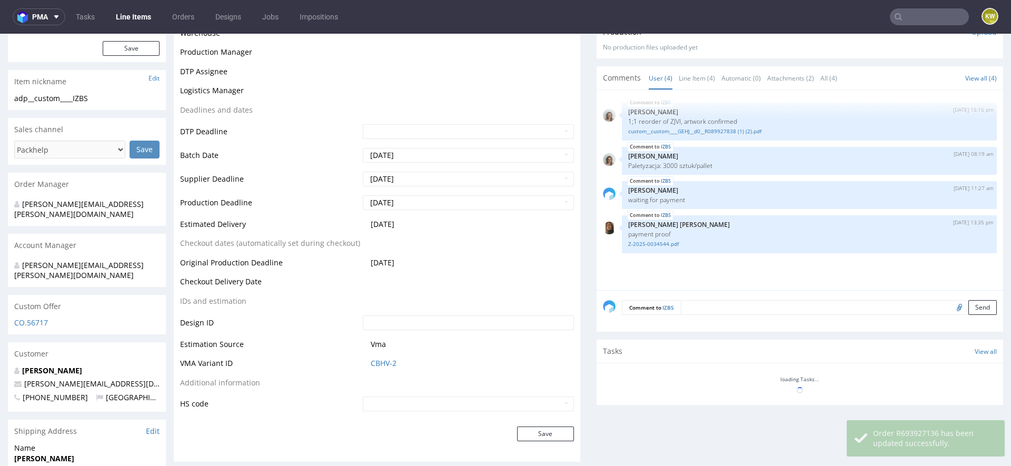
scroll to position [329, 0]
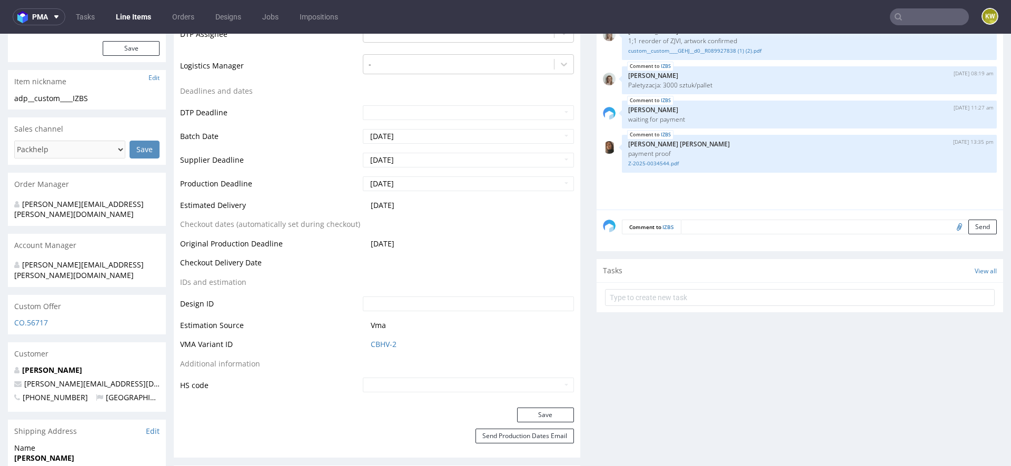
click at [917, 15] on input "text" at bounding box center [929, 16] width 79 height 17
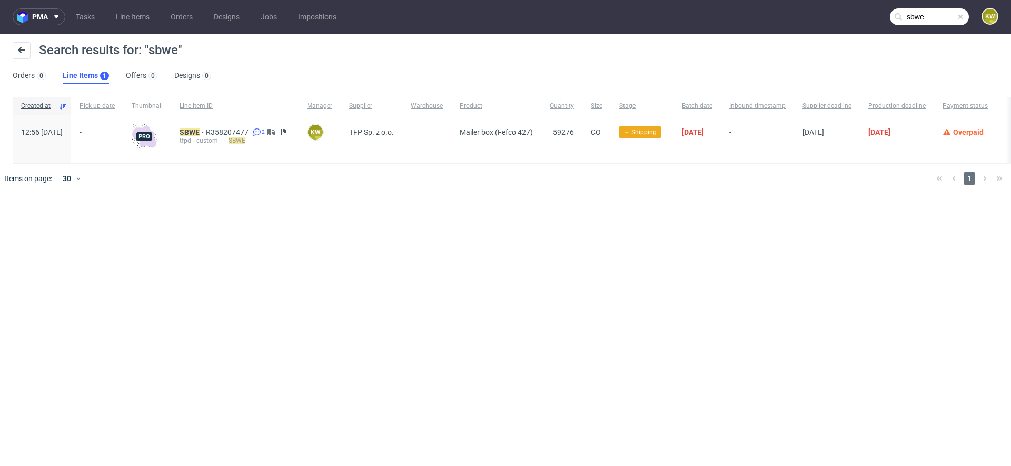
click at [929, 19] on input "sbwe" at bounding box center [929, 16] width 79 height 17
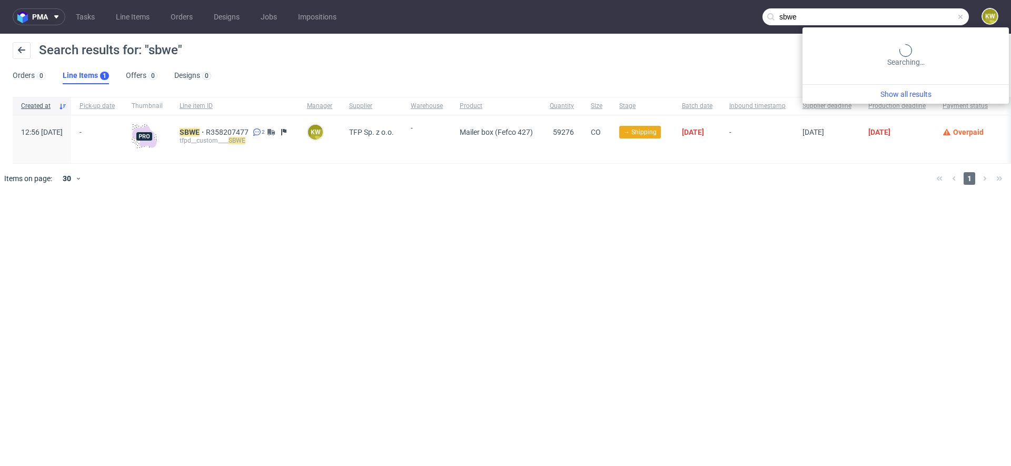
click at [929, 19] on input "sbwe" at bounding box center [866, 16] width 206 height 17
paste input "WTOI"
type input "WTOI"
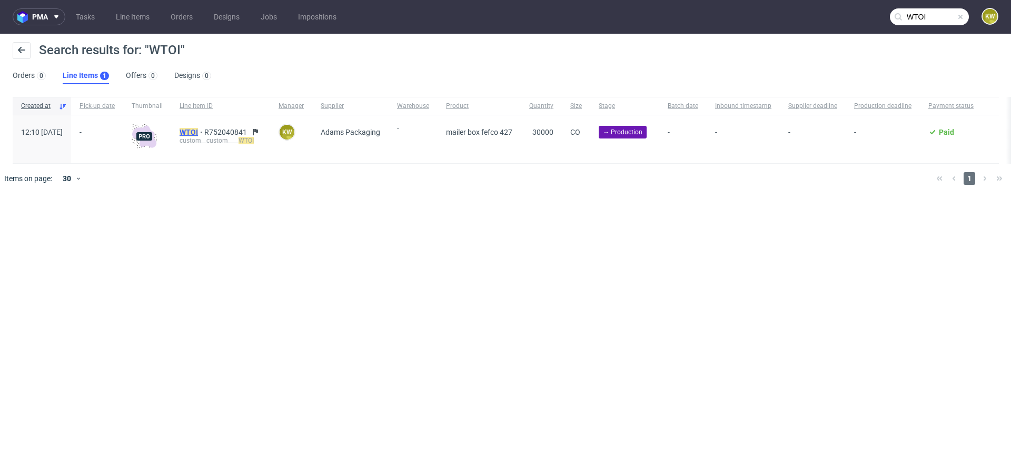
click at [198, 132] on mark "WTOI" at bounding box center [189, 132] width 18 height 8
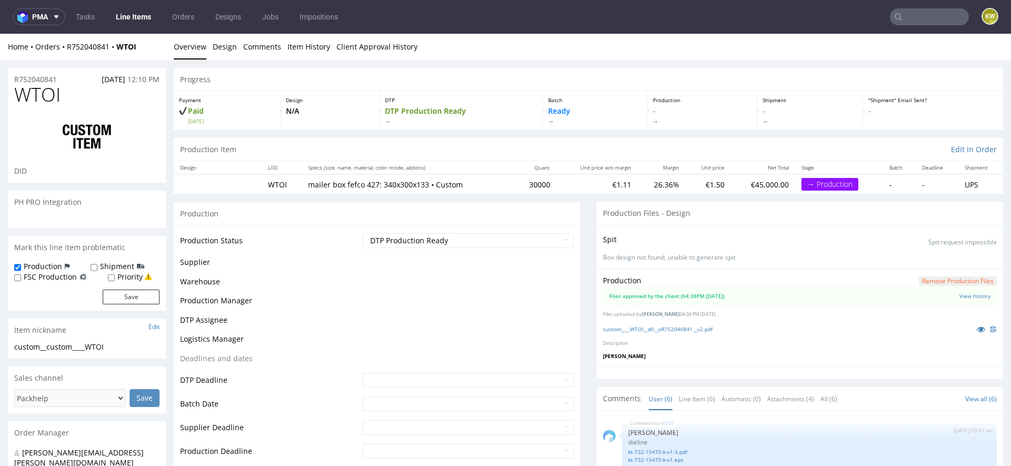
scroll to position [74, 0]
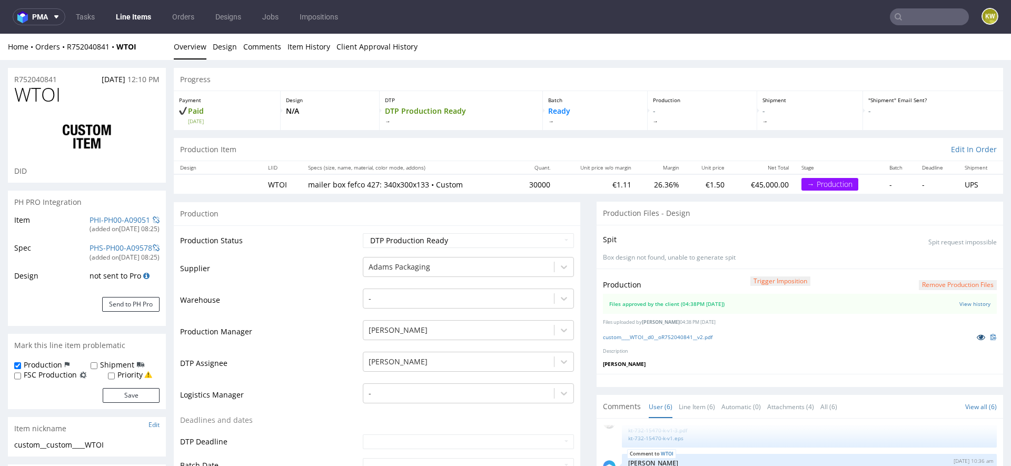
click at [977, 337] on icon at bounding box center [981, 336] width 8 height 7
click at [318, 290] on td "Warehouse" at bounding box center [270, 304] width 180 height 32
click at [302, 47] on link "Item History" at bounding box center [309, 47] width 43 height 26
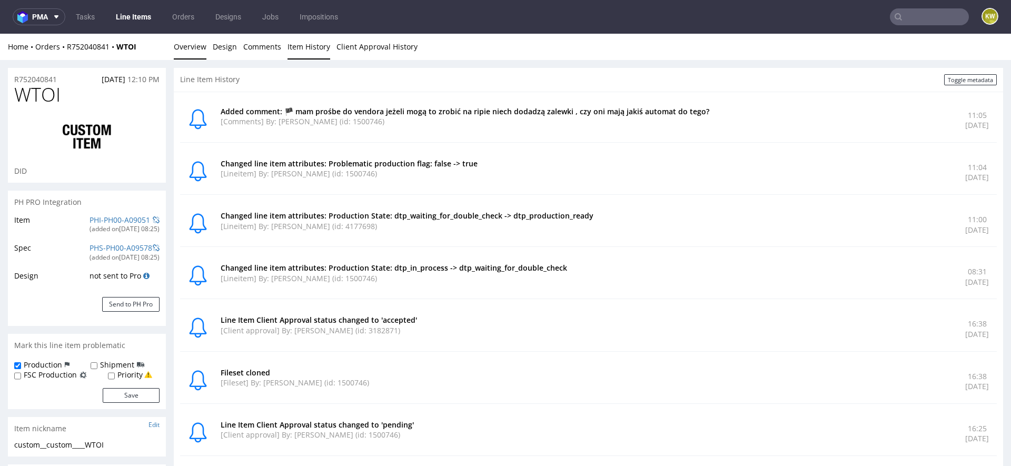
click at [179, 44] on link "Overview" at bounding box center [190, 47] width 33 height 26
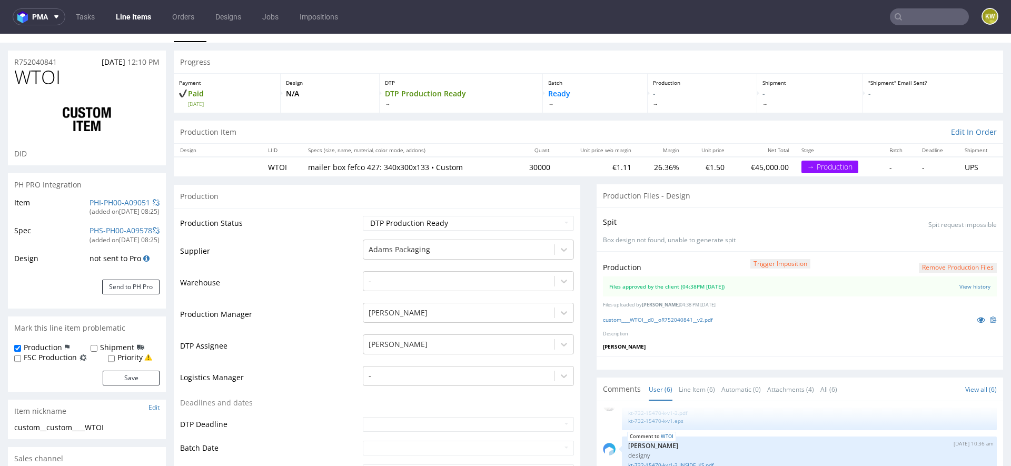
scroll to position [0, 0]
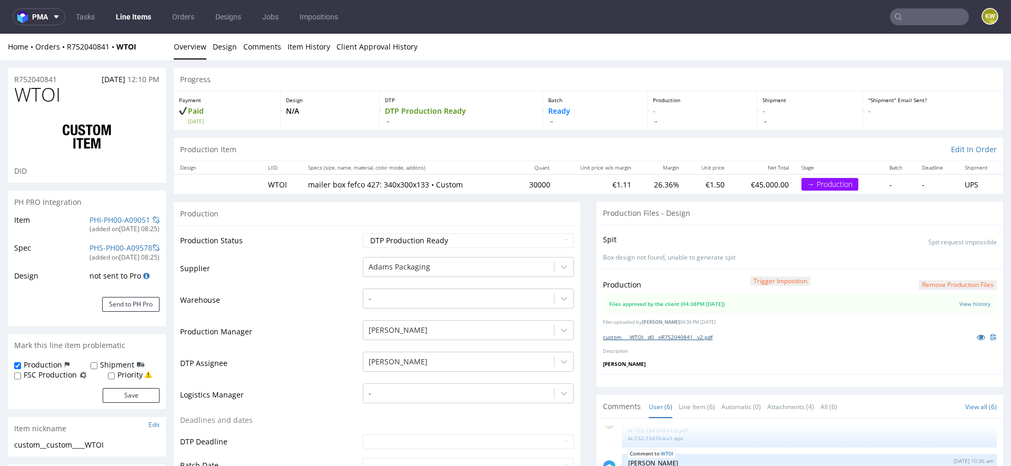
click at [639, 337] on link "custom____WTOI__d0__oR752040841__v2.pdf" at bounding box center [658, 336] width 110 height 7
click at [38, 94] on span "WTOI" at bounding box center [37, 94] width 46 height 21
copy span "WTOI"
click at [108, 225] on div "(added on 11.09.2025, 08:25 )" at bounding box center [125, 229] width 70 height 9
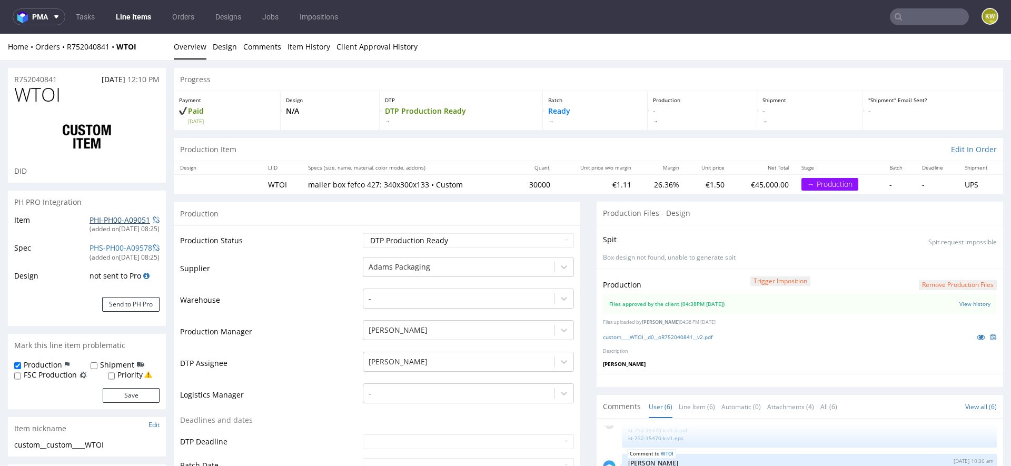
click at [116, 217] on link "PHI-PH00-A09051" at bounding box center [120, 220] width 61 height 10
click at [939, 15] on input "text" at bounding box center [929, 16] width 79 height 17
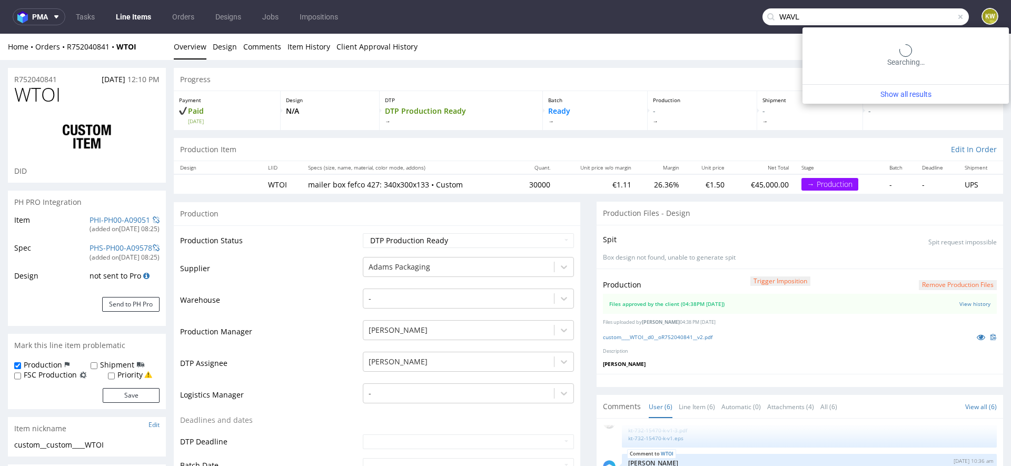
type input "WAVL"
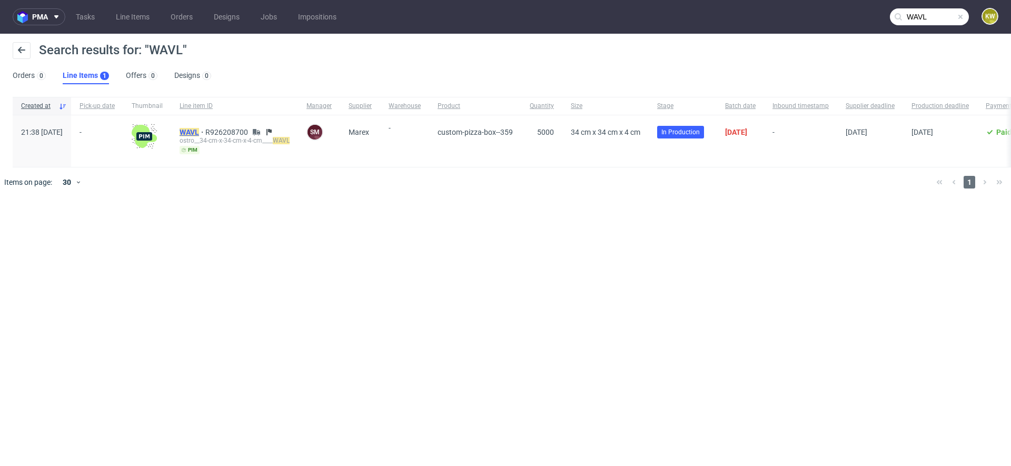
click at [199, 135] on mark "WAVL" at bounding box center [189, 132] width 19 height 8
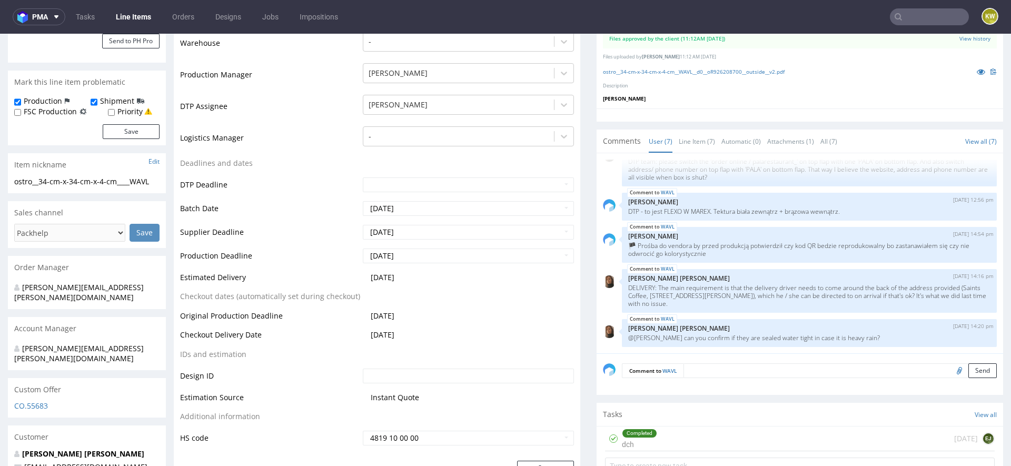
scroll to position [137, 0]
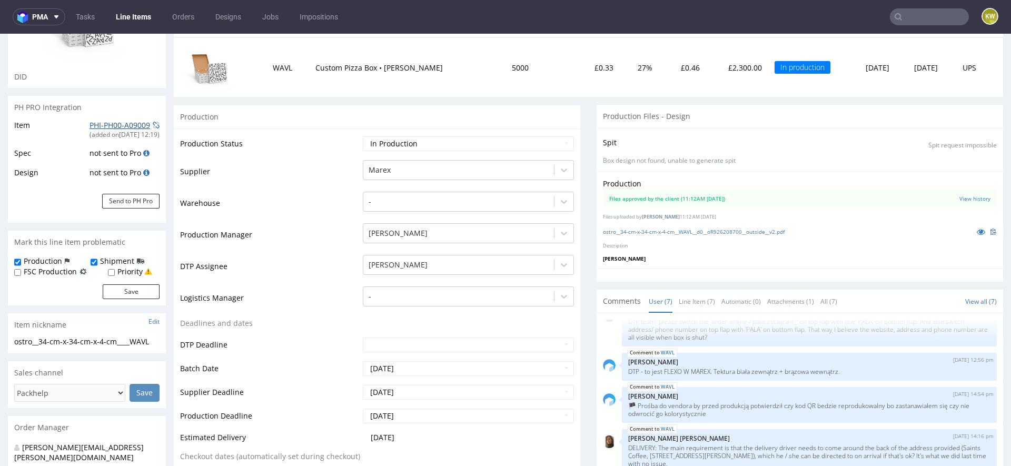
click at [102, 122] on link "PHI-PH00-A09009" at bounding box center [120, 125] width 61 height 10
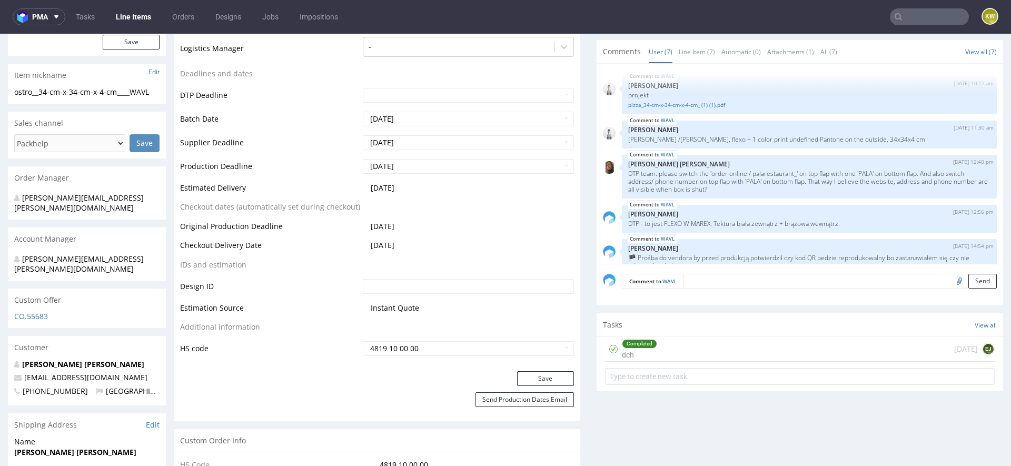
scroll to position [0, 0]
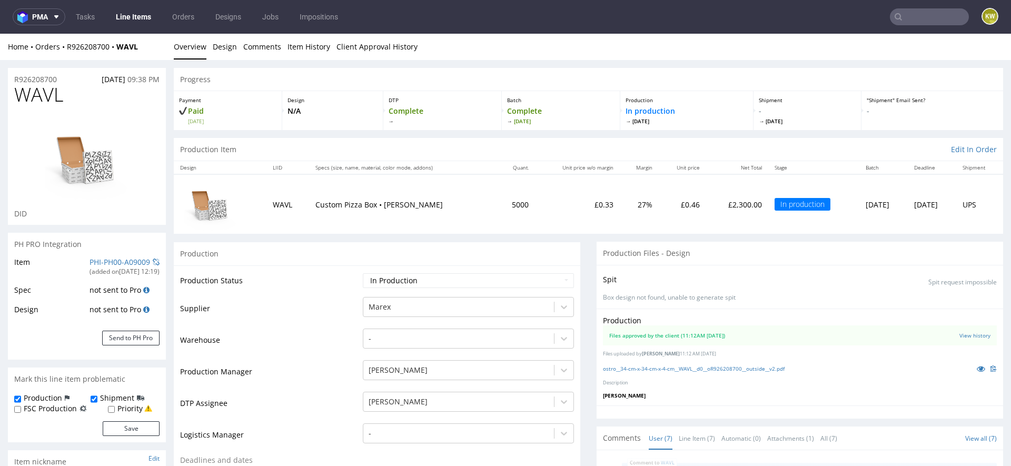
click at [906, 31] on nav "pma Tasks Line Items Orders Designs Jobs Impositions KW" at bounding box center [505, 17] width 1011 height 34
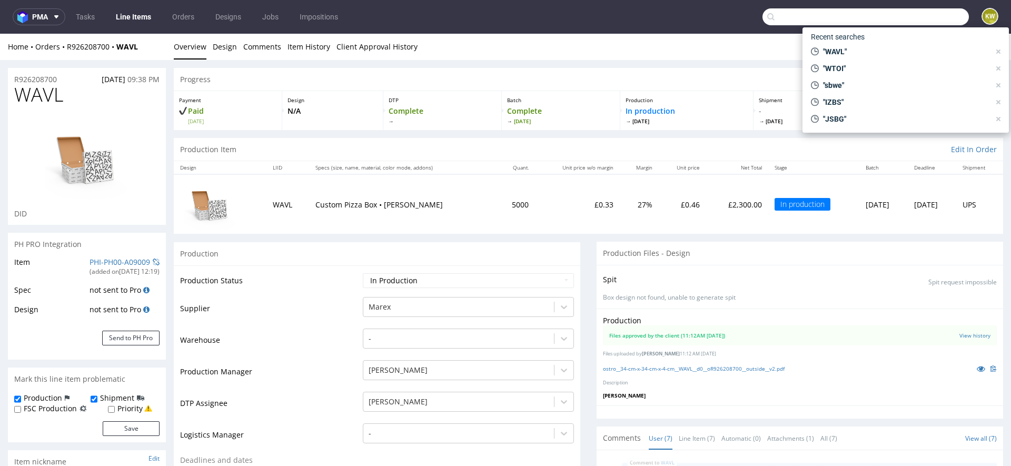
click at [908, 20] on input "text" at bounding box center [866, 16] width 206 height 17
paste input "AJPV"
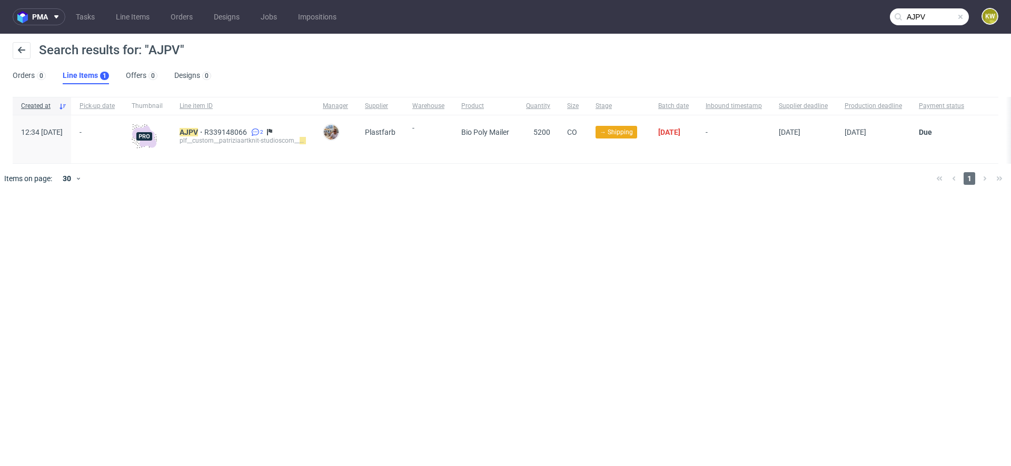
click at [931, 19] on input "AJPV" at bounding box center [929, 16] width 79 height 17
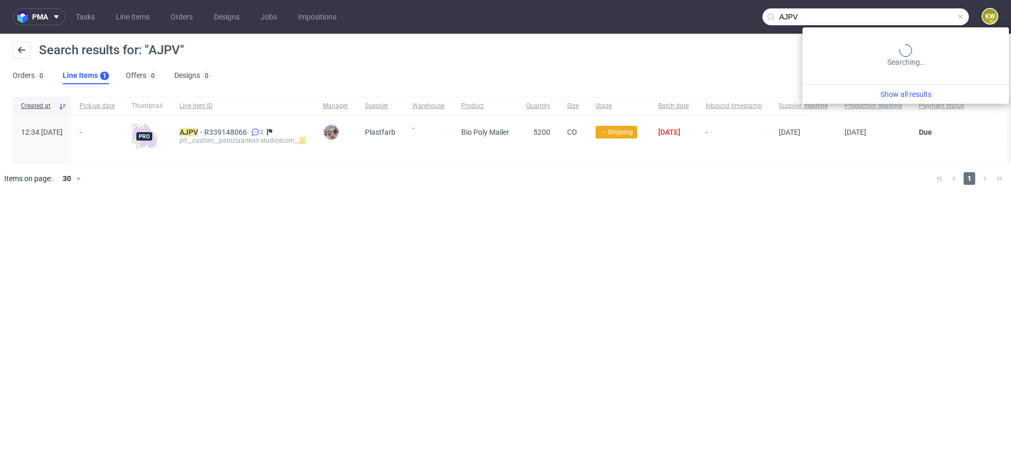
paste input "NJHC"
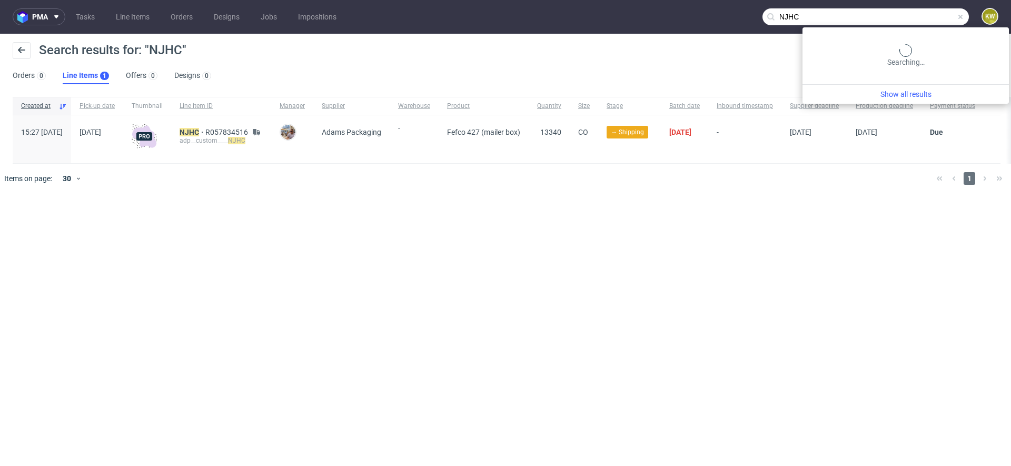
click at [943, 21] on input "NJHC" at bounding box center [866, 16] width 206 height 17
type input "N"
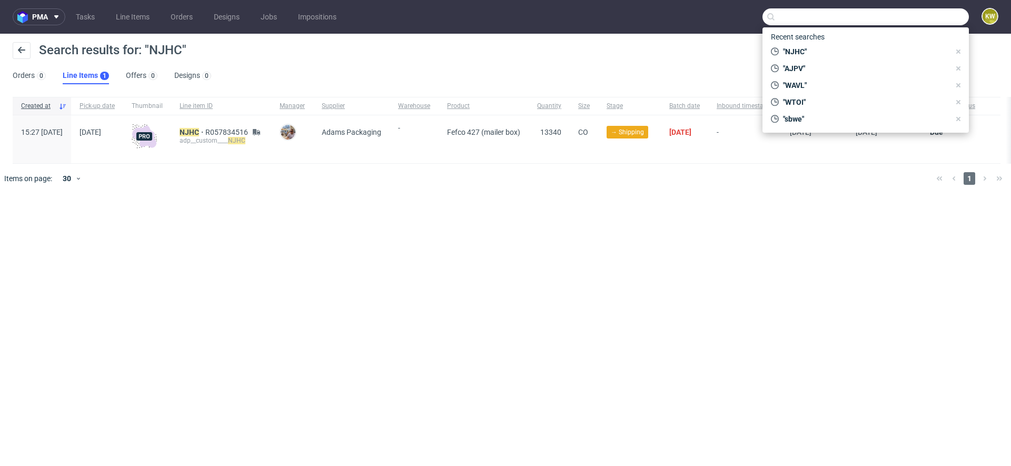
paste input "DEPJ"
type input "DEPJ"
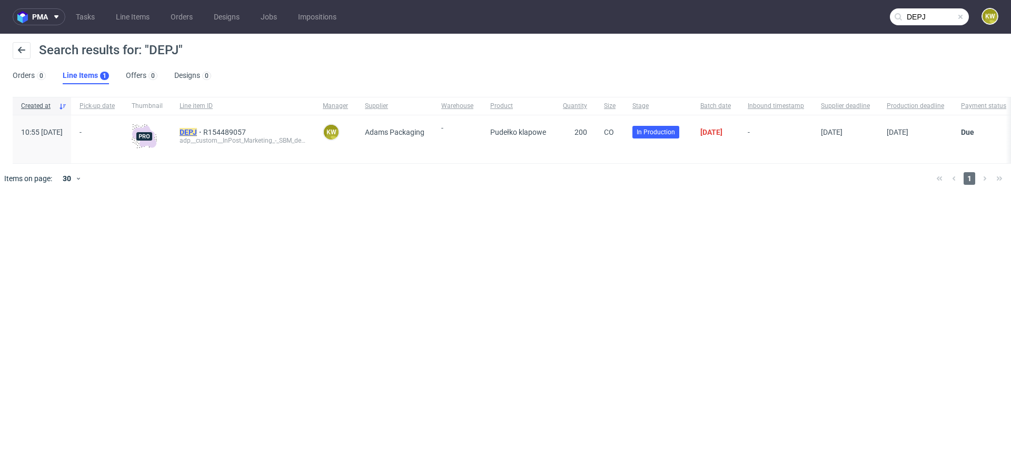
click at [197, 132] on mark "DEPJ" at bounding box center [188, 132] width 17 height 8
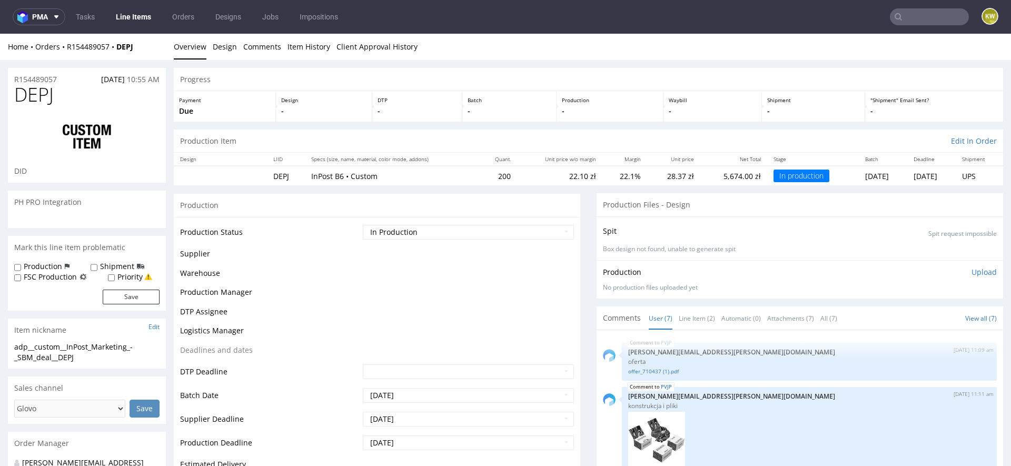
scroll to position [364, 0]
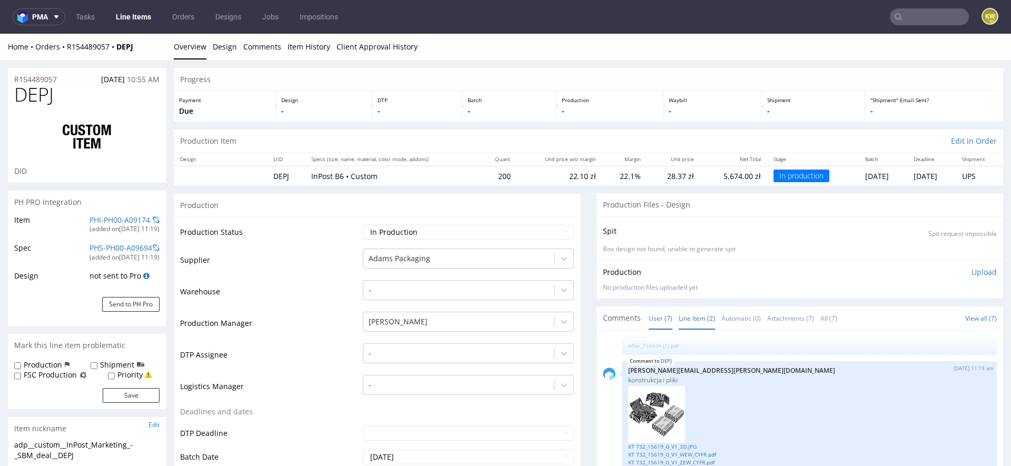
click at [695, 312] on link "Line Item (2)" at bounding box center [697, 318] width 36 height 23
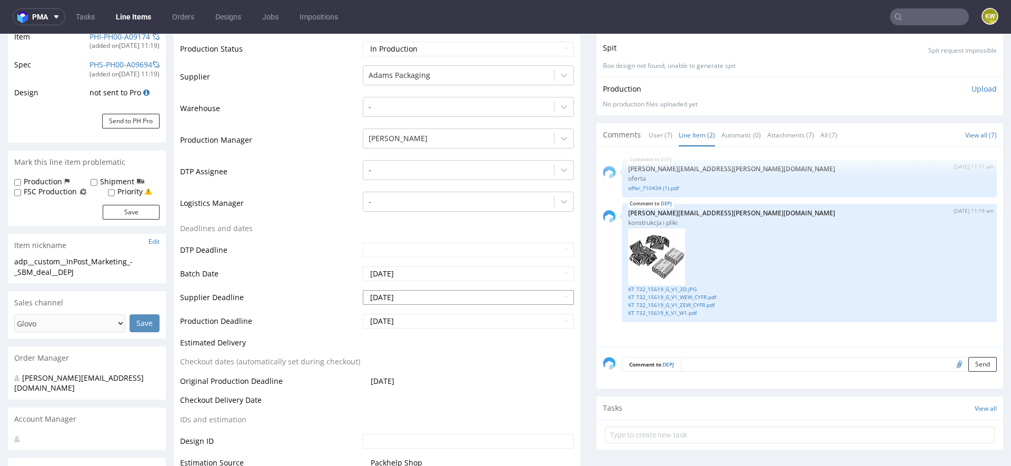
scroll to position [203, 0]
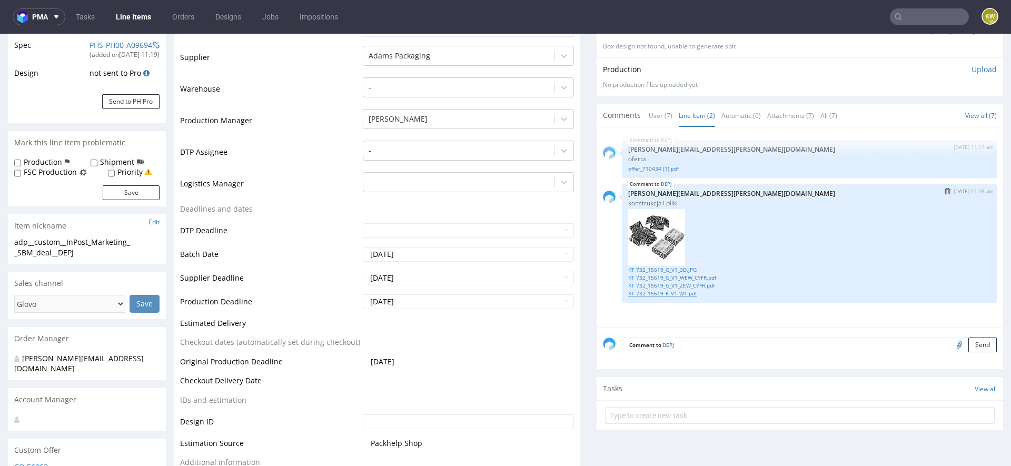
click at [665, 291] on link "KT 732_15619_K_V1_W1.pdf" at bounding box center [809, 294] width 362 height 8
click at [700, 283] on link "KT 732_15619_G_V1_ZEW_CYFR.pdf" at bounding box center [809, 286] width 362 height 8
click at [700, 275] on link "KT 732_15619_G_V1_WEW_CYFR.pdf" at bounding box center [809, 278] width 362 height 8
click at [703, 284] on link "KT 732_15619_G_V1_ZEW_CYFR.pdf" at bounding box center [809, 286] width 362 height 8
click at [324, 235] on td "DTP Deadline" at bounding box center [270, 234] width 180 height 24
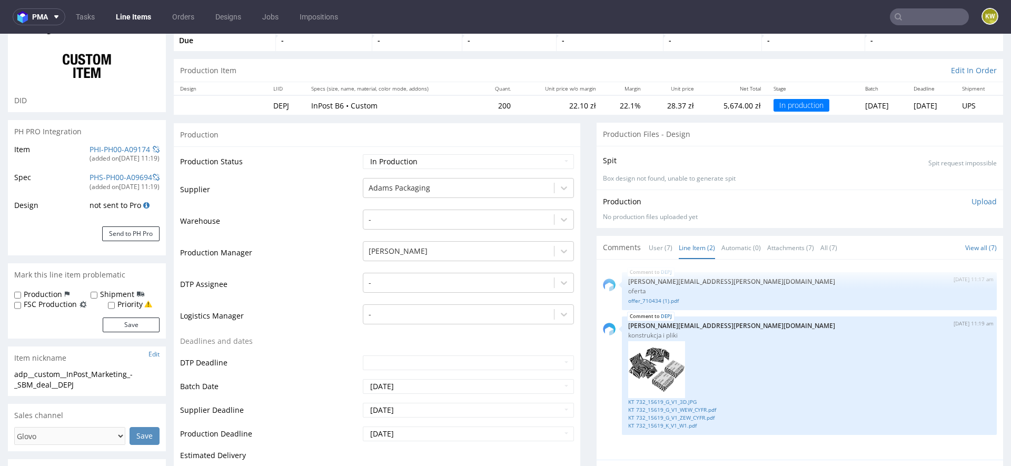
scroll to position [0, 0]
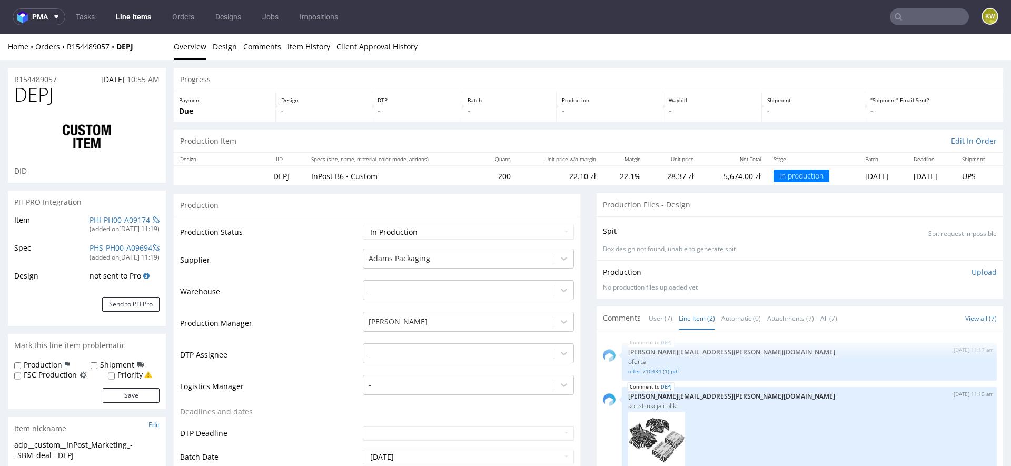
click at [896, 14] on input "text" at bounding box center [929, 16] width 79 height 17
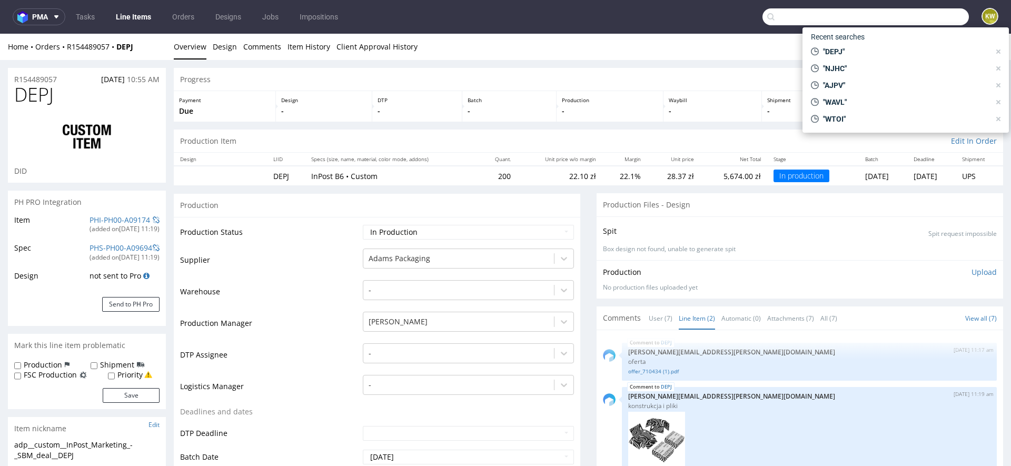
paste input "RIZE"
type input "RIZE"
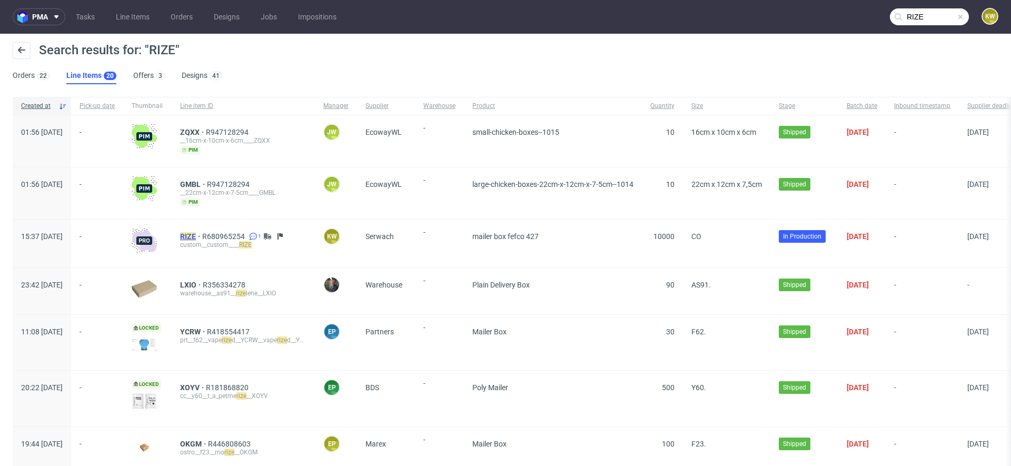
click at [196, 235] on mark "RIZE" at bounding box center [188, 236] width 16 height 8
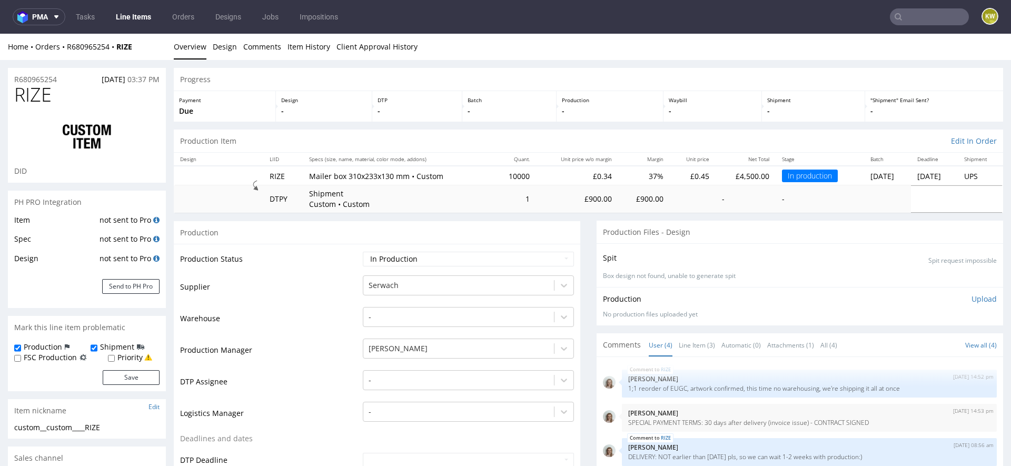
click at [268, 315] on td "Warehouse" at bounding box center [270, 322] width 180 height 32
click at [679, 341] on link "Line Item (3)" at bounding box center [697, 345] width 36 height 23
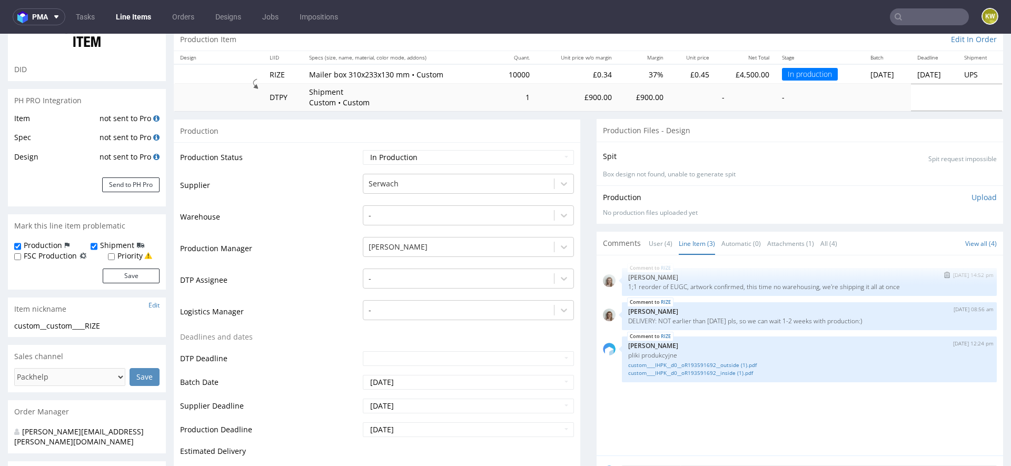
scroll to position [110, 0]
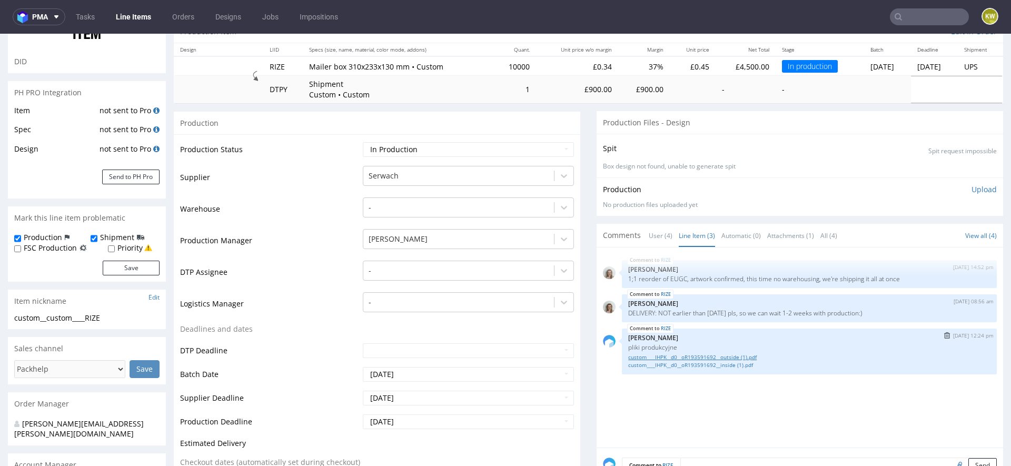
click at [718, 358] on link "custom____IHPK__d0__oR193591692__outside (1).pdf" at bounding box center [809, 357] width 362 height 8
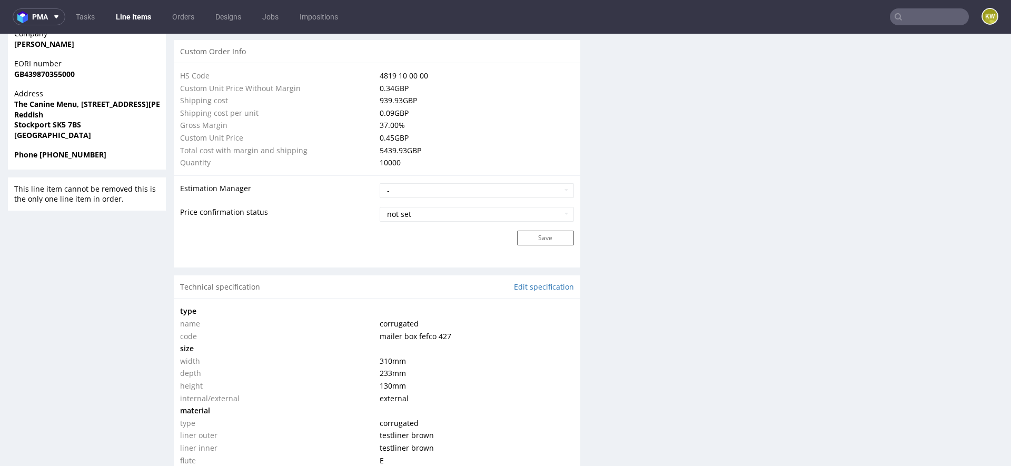
scroll to position [289, 0]
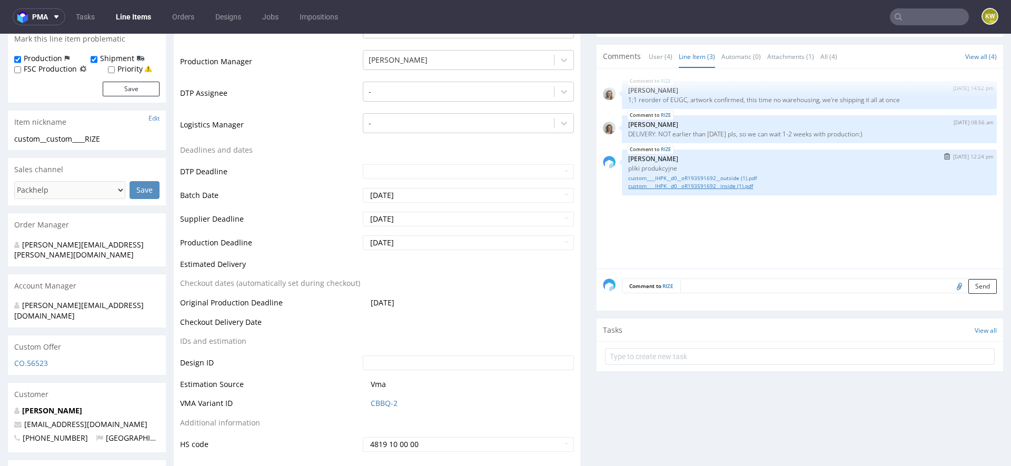
click at [714, 184] on link "custom____IHPK__d0__oR193591692__inside (1).pdf" at bounding box center [809, 186] width 362 height 8
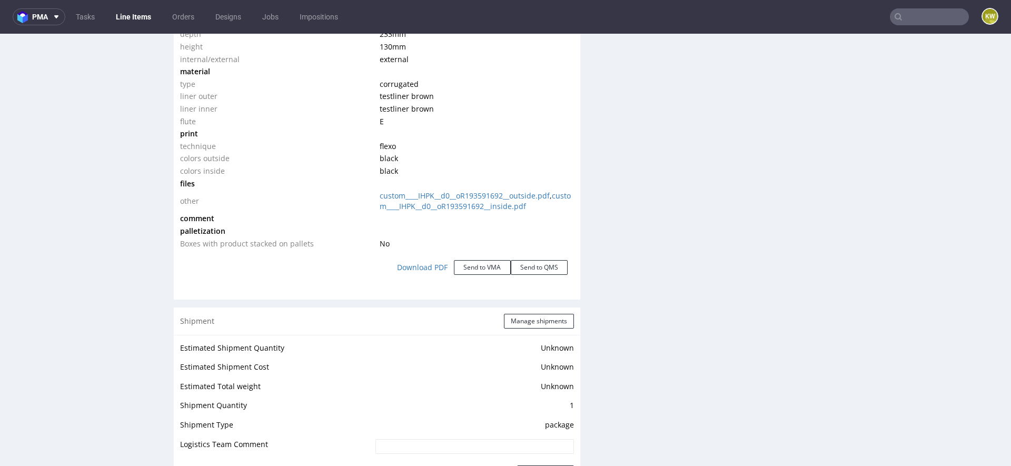
scroll to position [1125, 0]
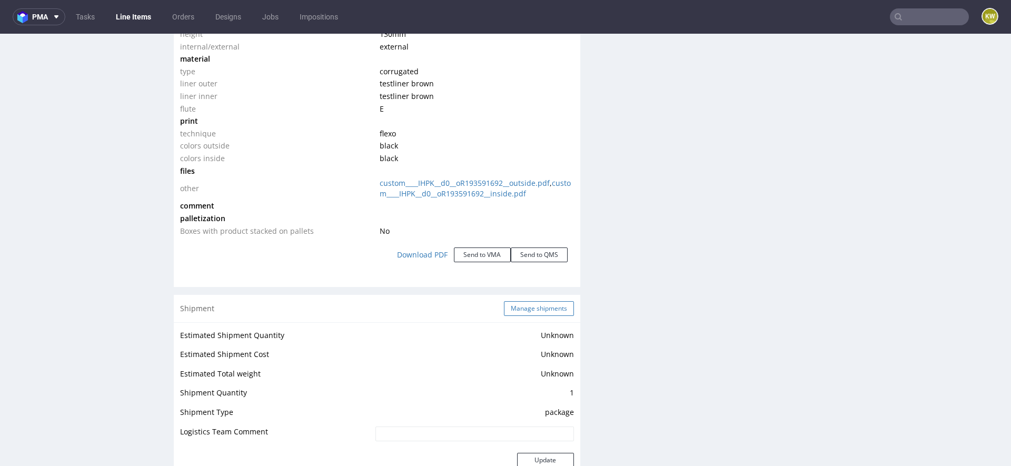
click at [520, 303] on button "Manage shipments" at bounding box center [539, 308] width 70 height 15
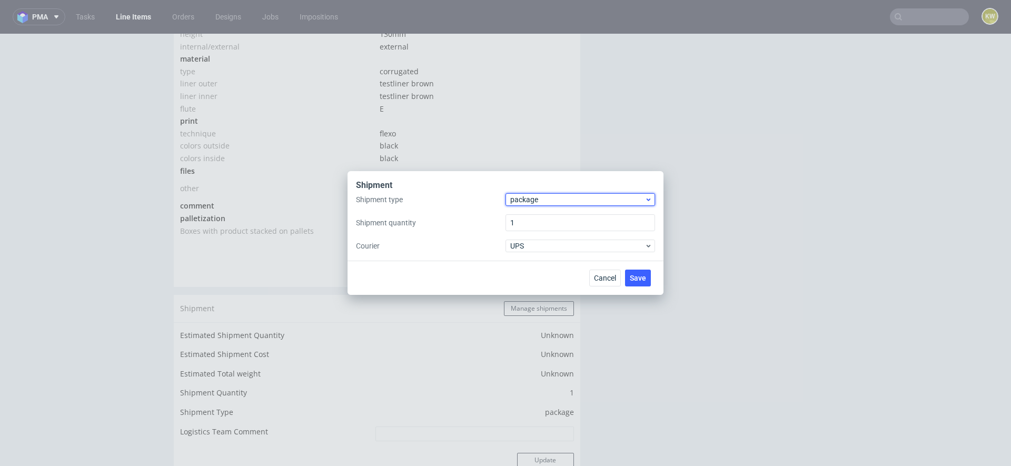
click at [526, 198] on span "package" at bounding box center [577, 199] width 134 height 11
click at [526, 209] on div "pallet package" at bounding box center [581, 231] width 150 height 46
click at [526, 226] on div "pallet" at bounding box center [580, 221] width 141 height 19
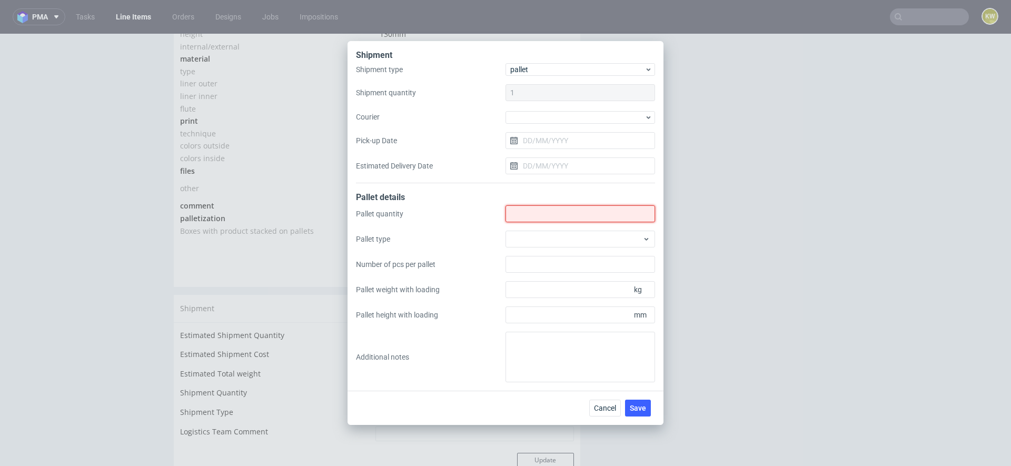
click at [528, 222] on input "Shipment type" at bounding box center [581, 213] width 150 height 17
type input "8"
click at [515, 238] on div at bounding box center [581, 239] width 150 height 17
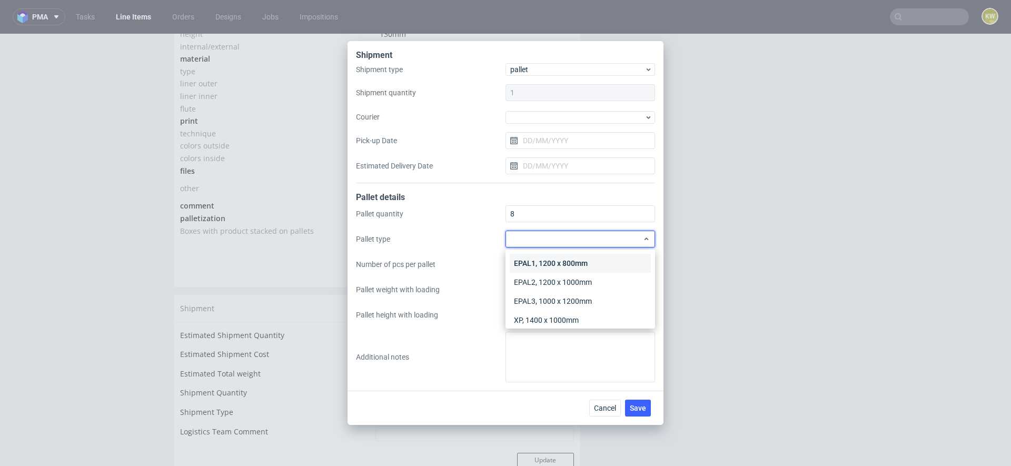
click at [540, 260] on div "EPAL1, 1200 x 800mm" at bounding box center [580, 263] width 141 height 19
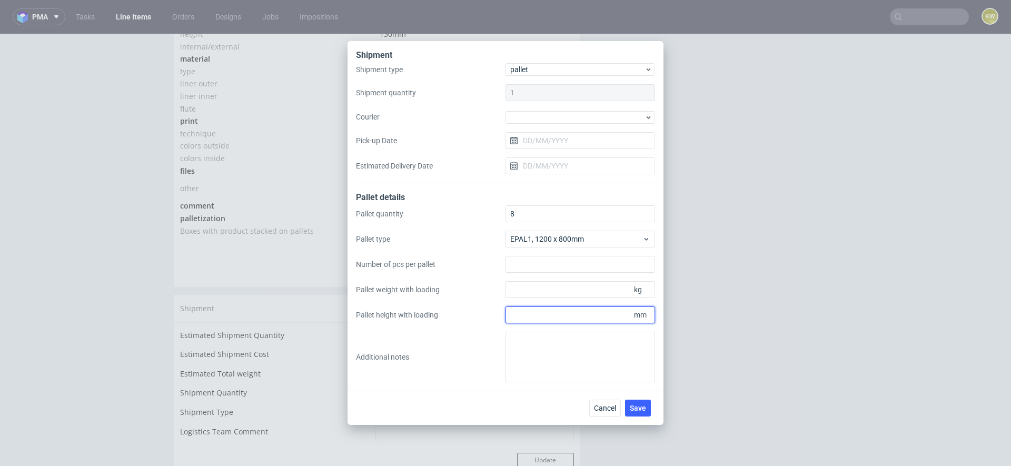
click at [537, 323] on input "Pallet height with loading" at bounding box center [581, 314] width 150 height 17
type input "1900"
click at [533, 291] on input "Pallet weight with loading" at bounding box center [581, 289] width 150 height 17
type input "380"
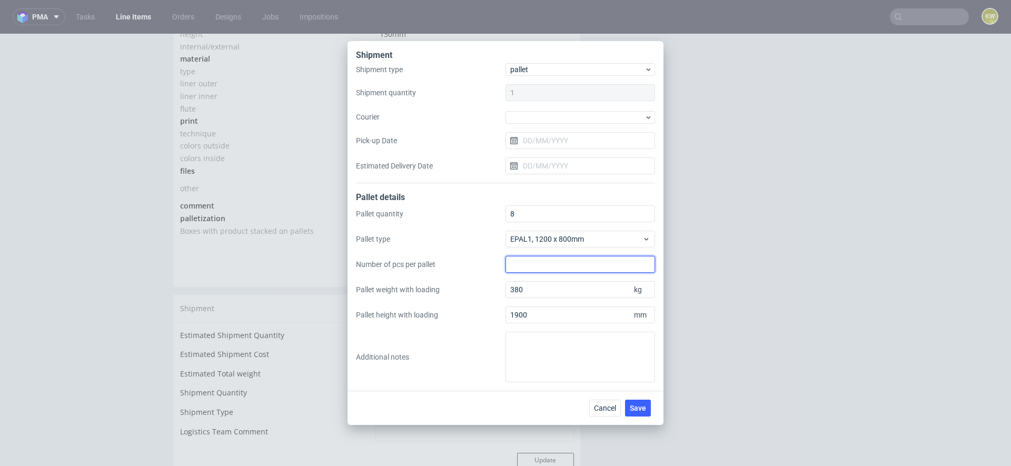
click at [521, 270] on input "Number of pcs per pallet" at bounding box center [581, 264] width 150 height 17
type input "1250"
click at [636, 413] on button "Save" at bounding box center [638, 408] width 26 height 17
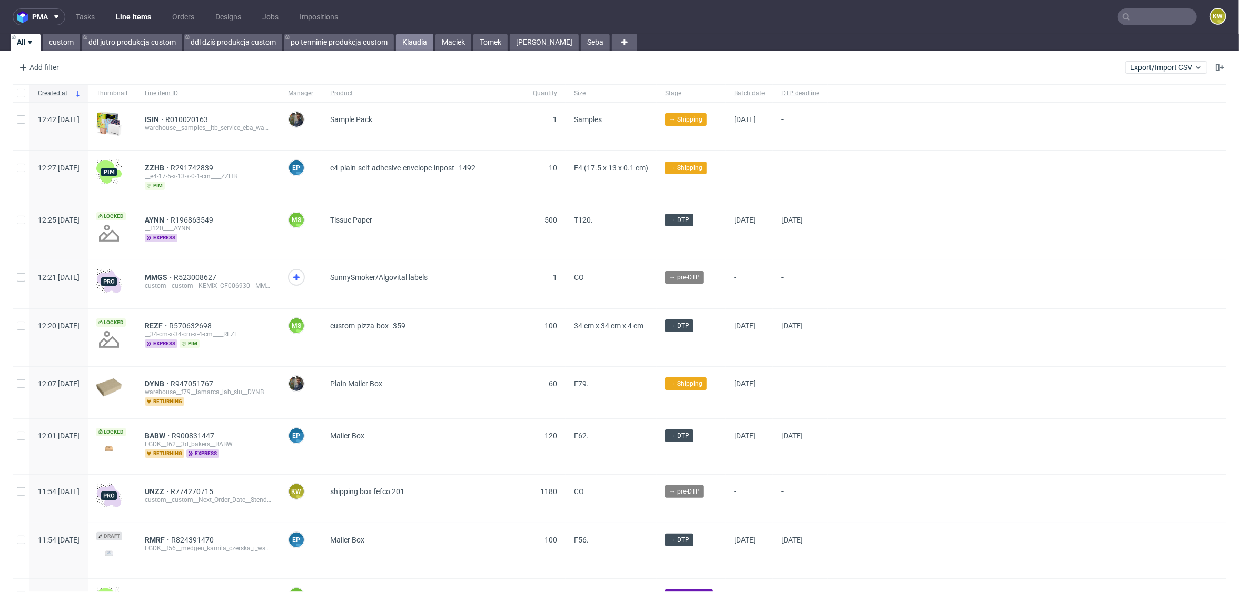
click at [411, 41] on link "Klaudia" at bounding box center [414, 42] width 37 height 17
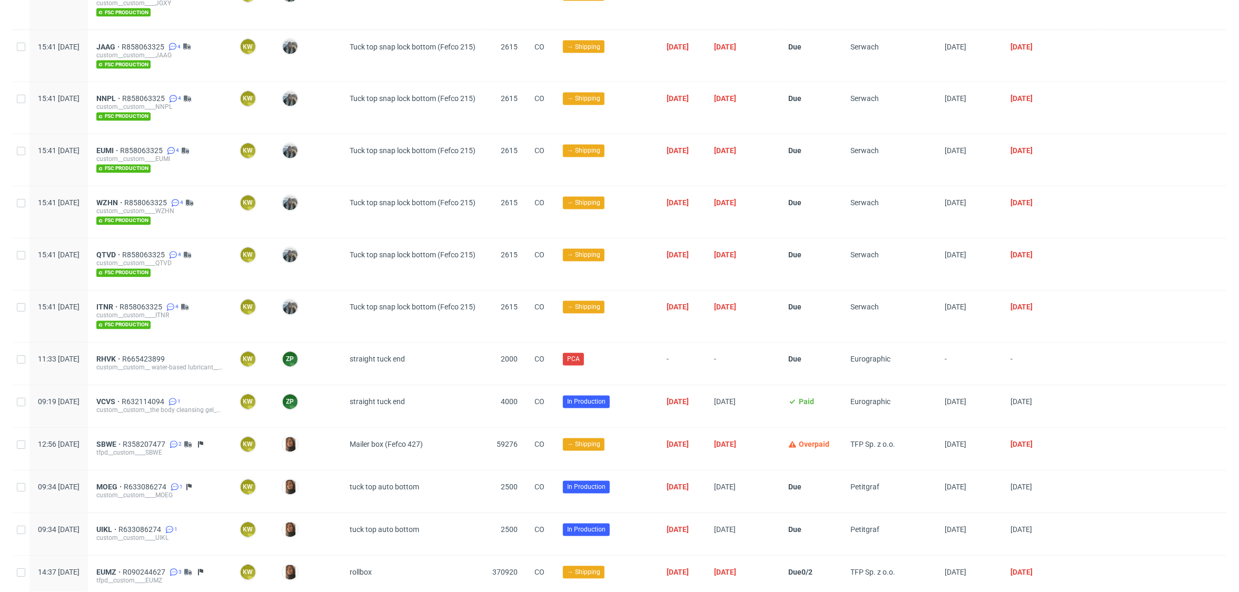
scroll to position [2095, 0]
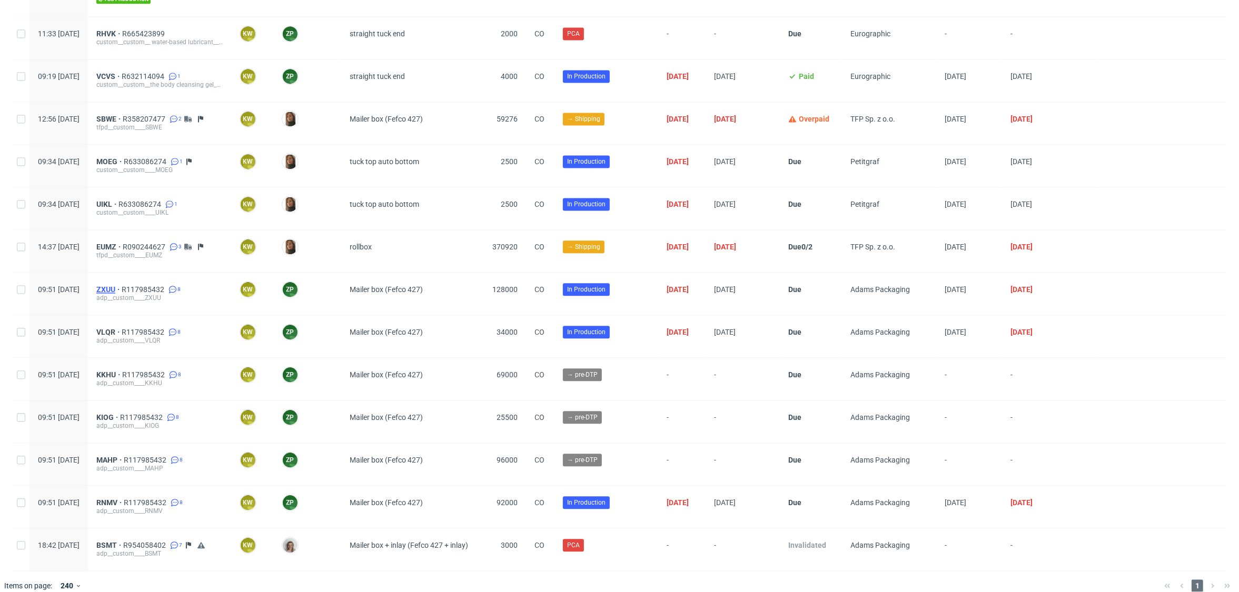
click at [122, 285] on span "ZXUU" at bounding box center [108, 289] width 25 height 8
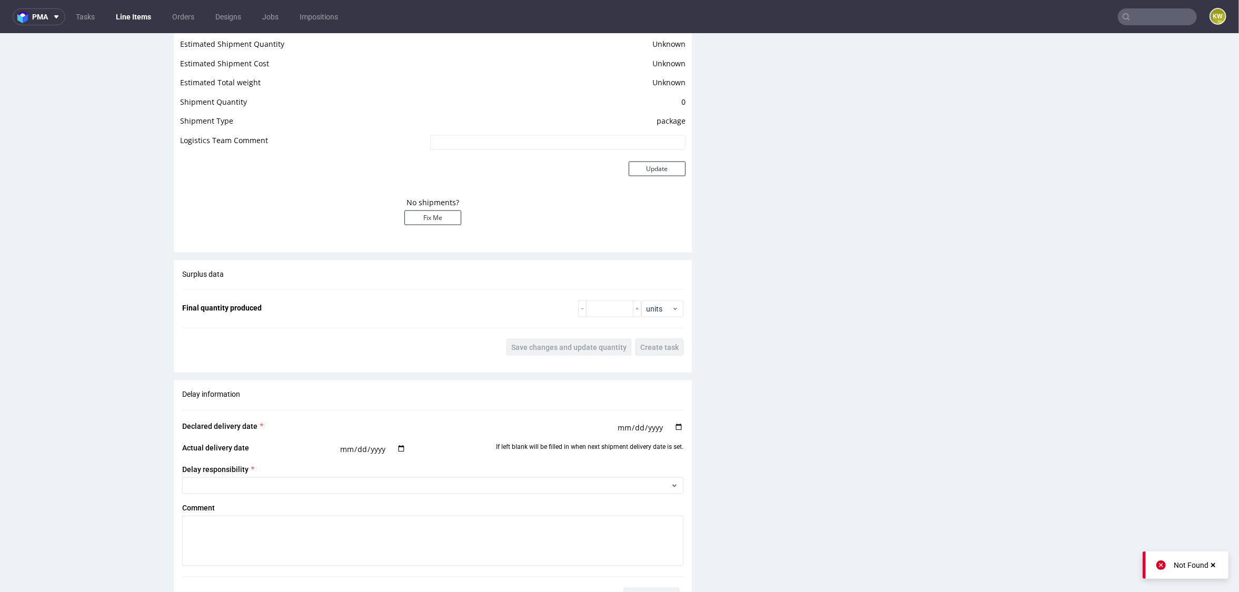
scroll to position [1967, 0]
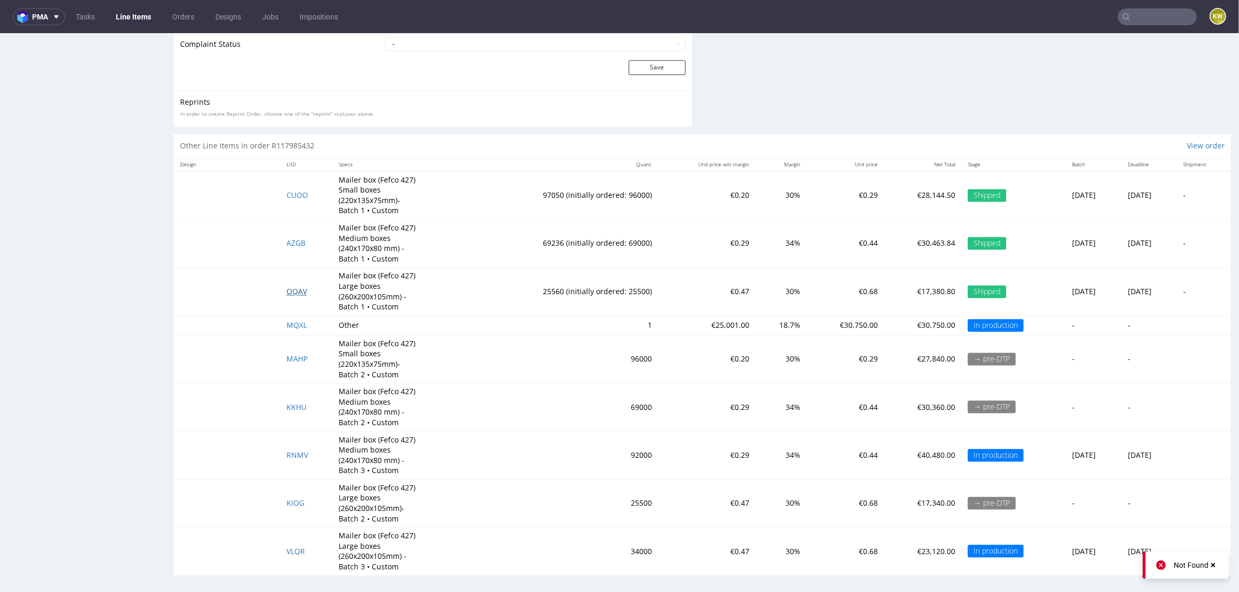
click at [292, 286] on span "OQAV" at bounding box center [296, 291] width 21 height 10
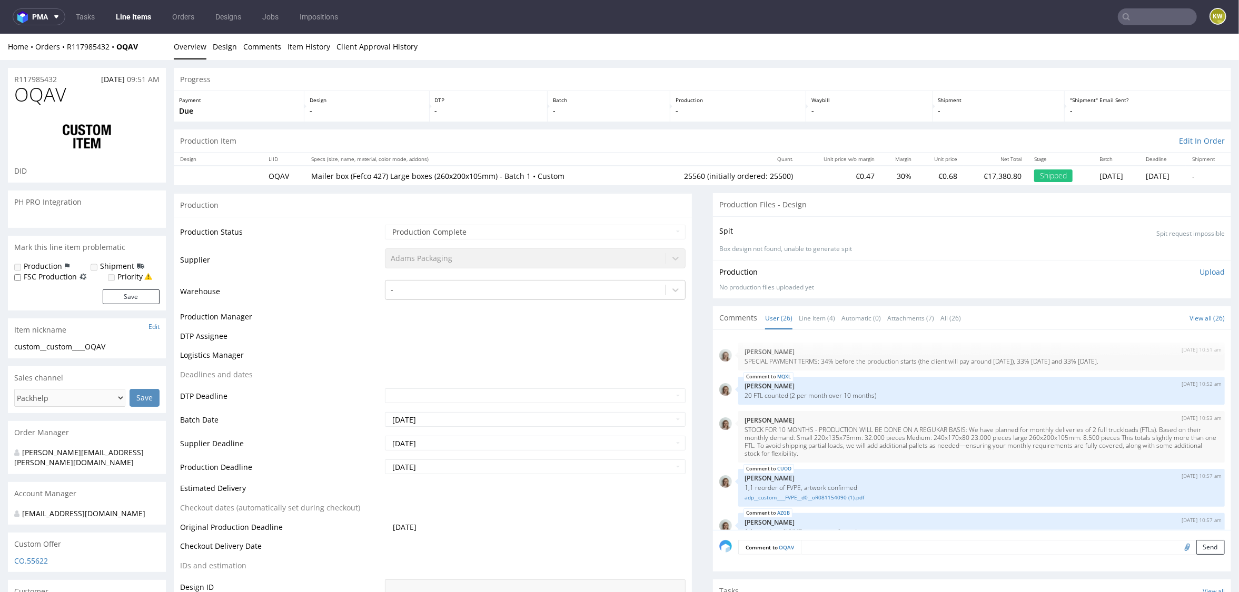
scroll to position [997, 0]
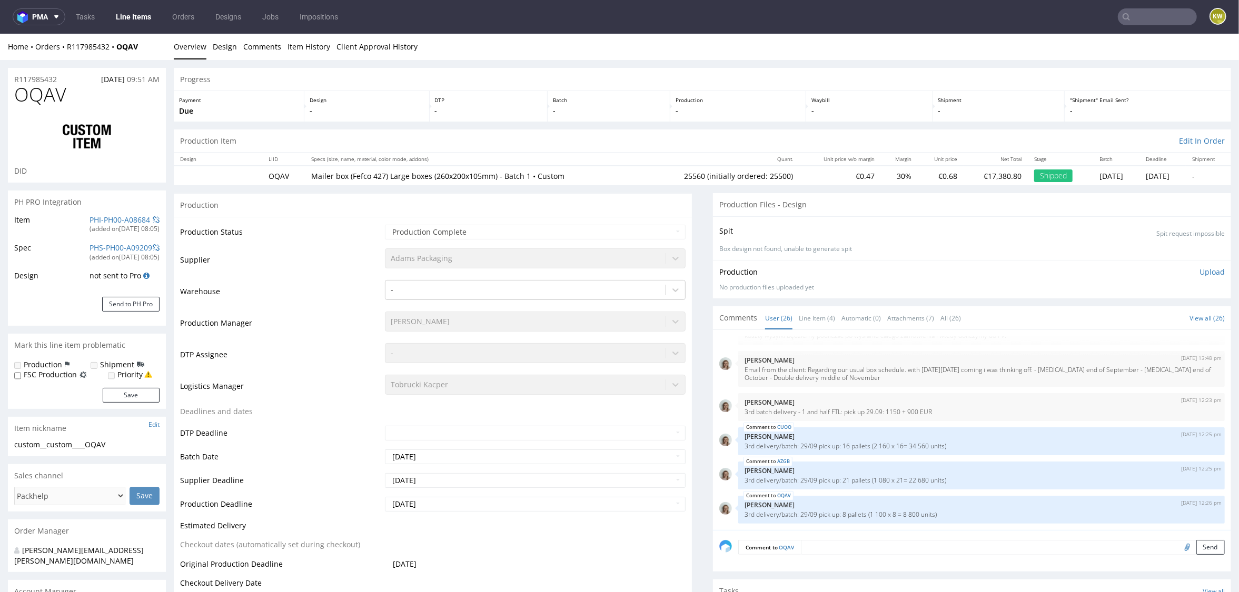
type input "25560"
click at [805, 321] on link "Line Item (4)" at bounding box center [817, 317] width 36 height 23
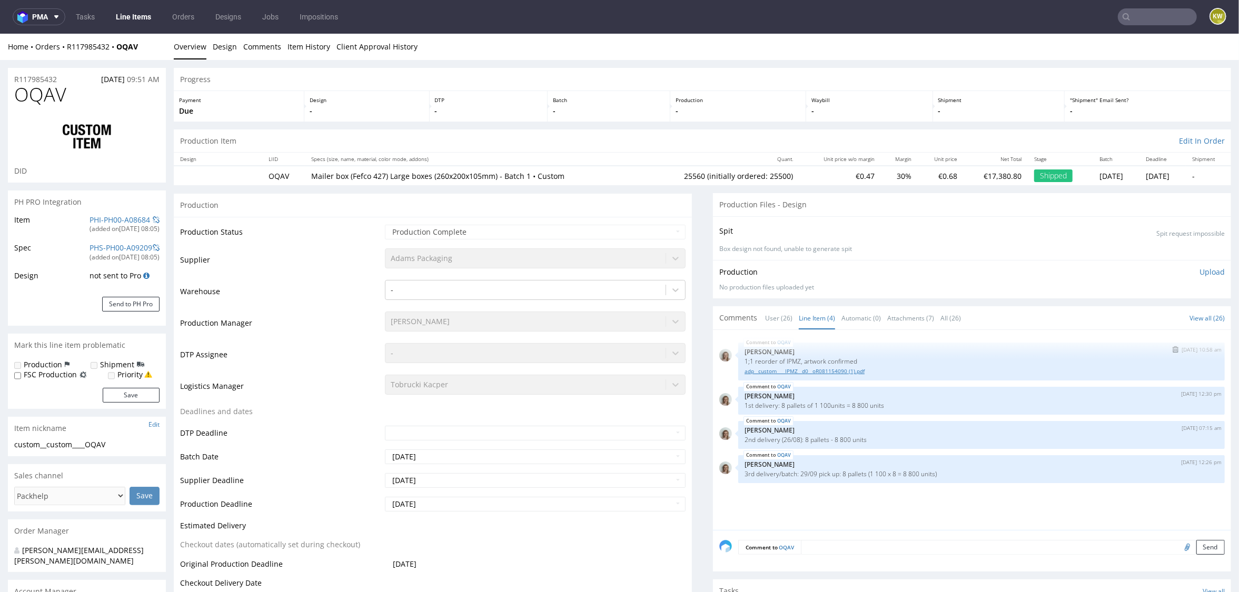
click at [806, 370] on link "adp__custom____IPMZ__d0__oR081154090 (1).pdf" at bounding box center [982, 371] width 474 height 8
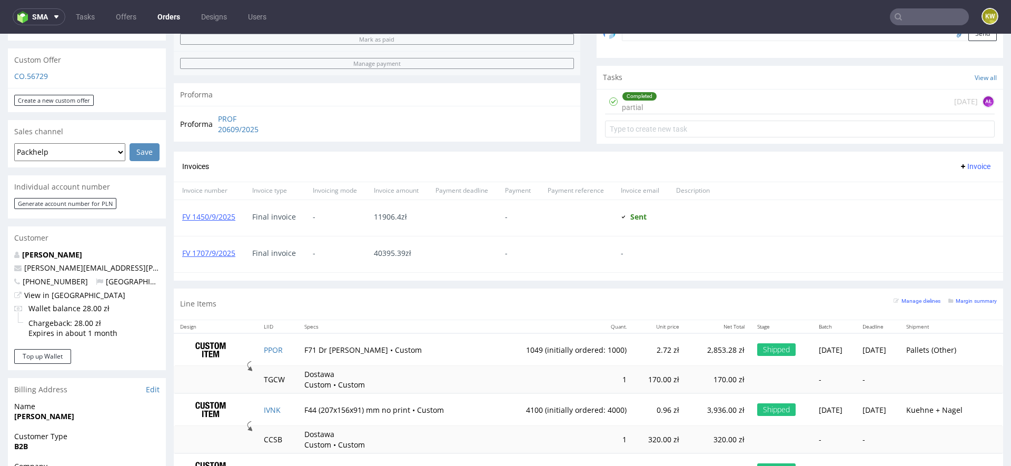
scroll to position [346, 0]
click at [201, 250] on link "FV 1707/9/2025" at bounding box center [208, 253] width 53 height 10
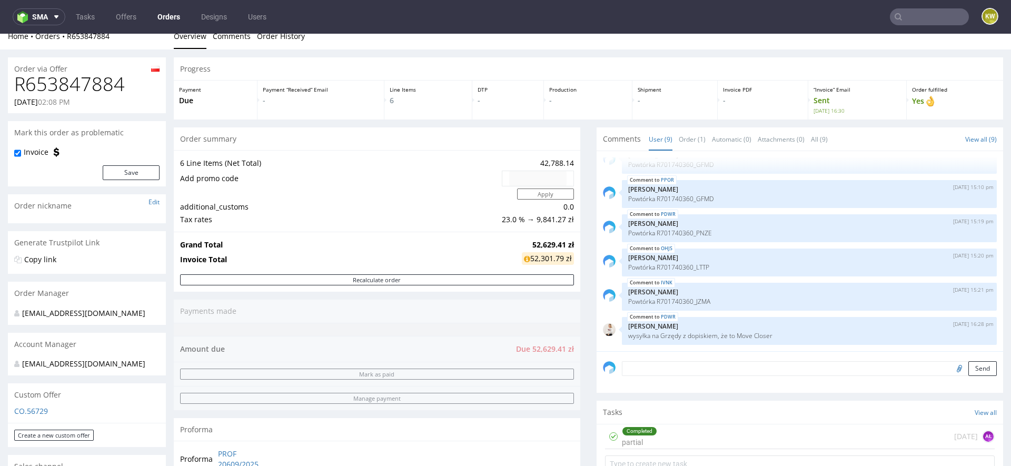
scroll to position [0, 0]
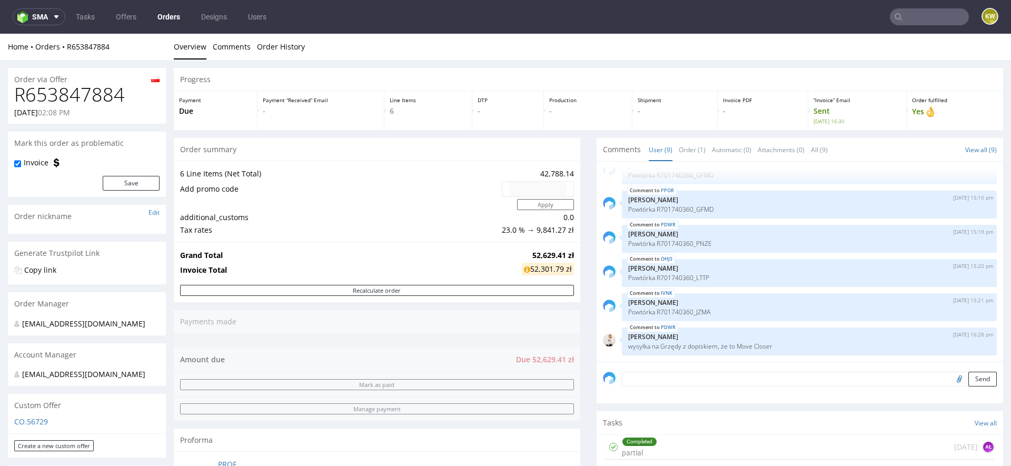
click at [931, 28] on nav "sma Tasks Offers Orders Designs Users KW" at bounding box center [505, 17] width 1011 height 34
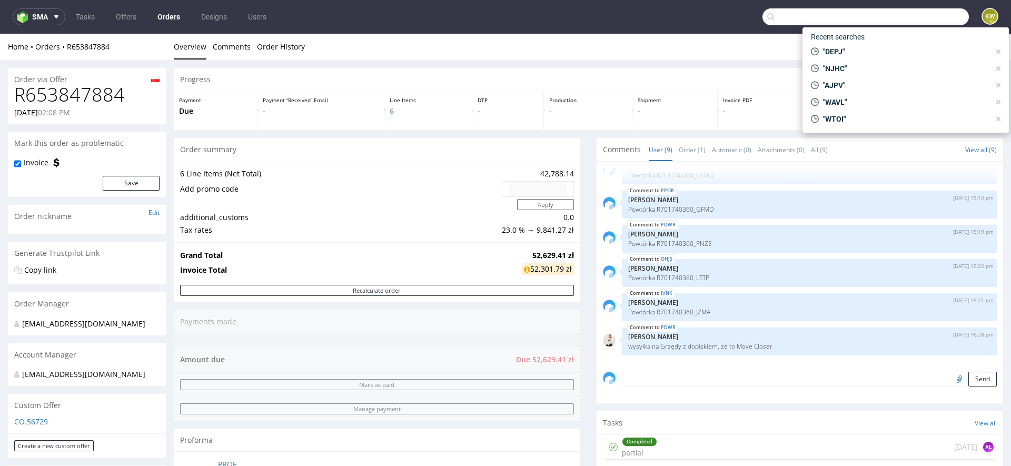
click at [916, 24] on input "text" at bounding box center [866, 16] width 206 height 17
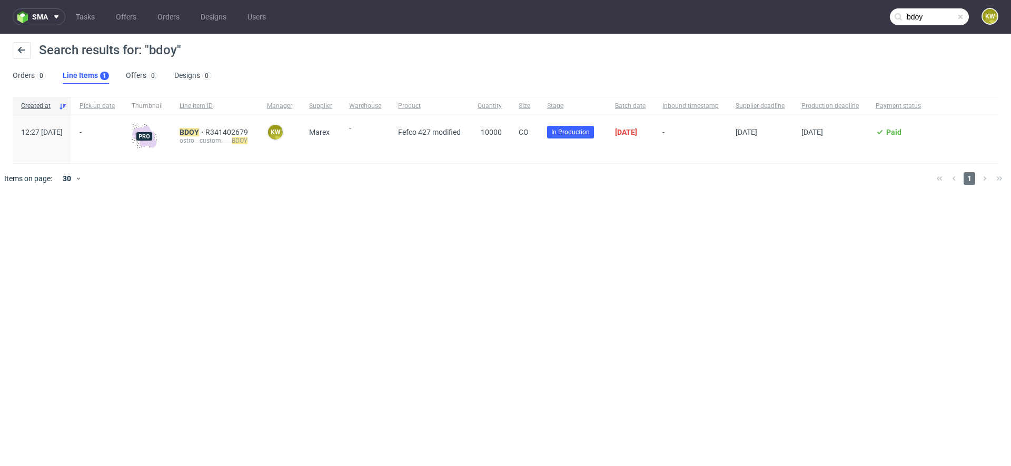
click at [944, 12] on input "bdoy" at bounding box center [929, 16] width 79 height 17
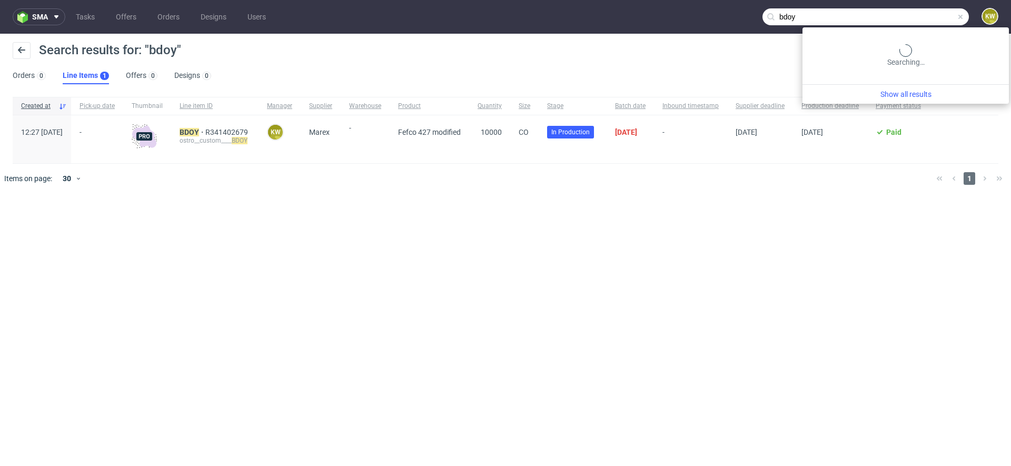
paste input "TXLA"
type input "TXLA"
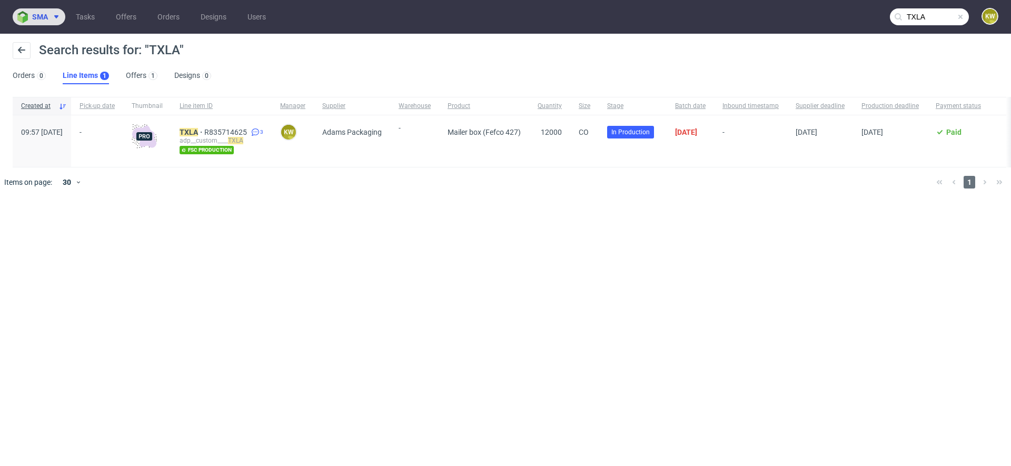
click at [42, 17] on span "sma" at bounding box center [40, 16] width 16 height 7
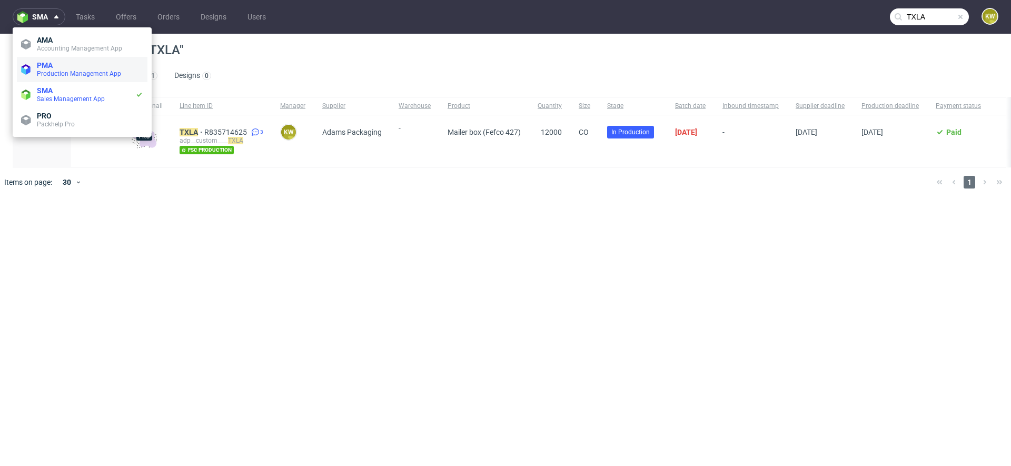
click at [41, 60] on li "PMA Production Management App" at bounding box center [82, 69] width 131 height 25
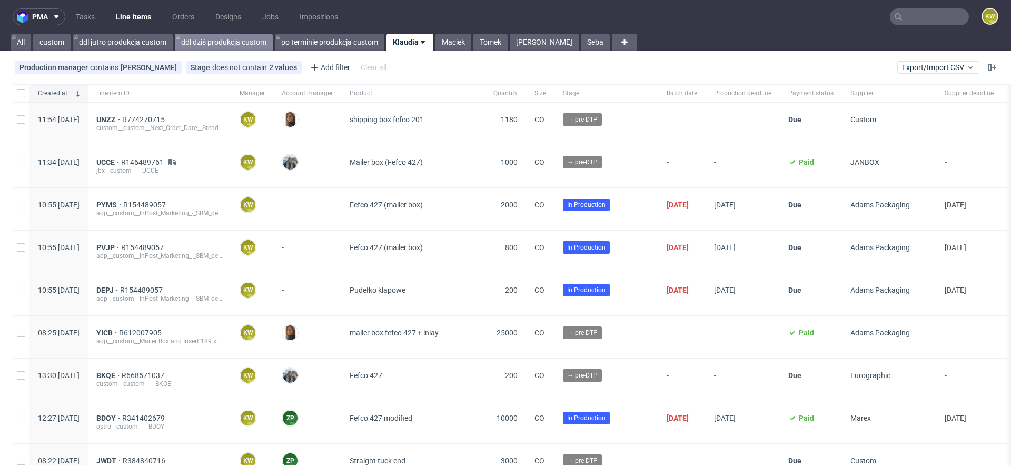
click at [235, 38] on link "ddl dziś produkcja custom" at bounding box center [224, 42] width 98 height 17
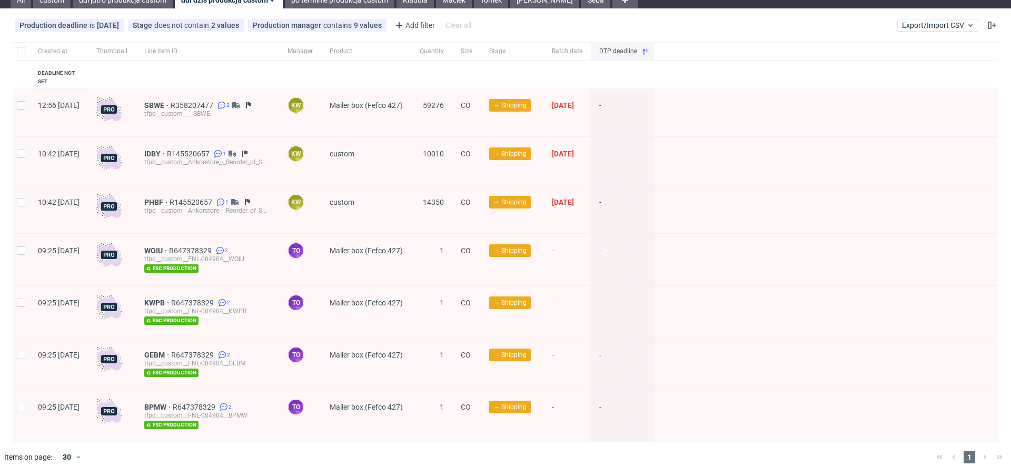
scroll to position [17, 0]
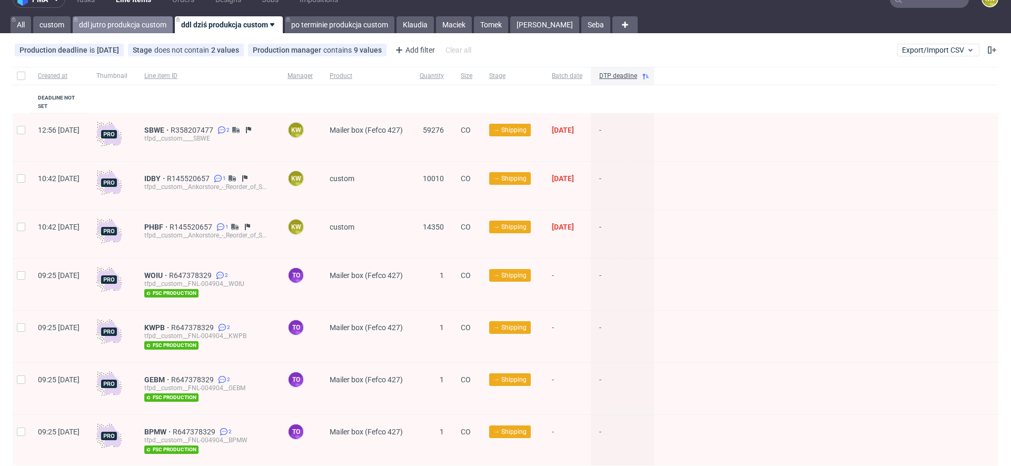
click at [97, 31] on link "ddl jutro produkcja custom" at bounding box center [123, 24] width 100 height 17
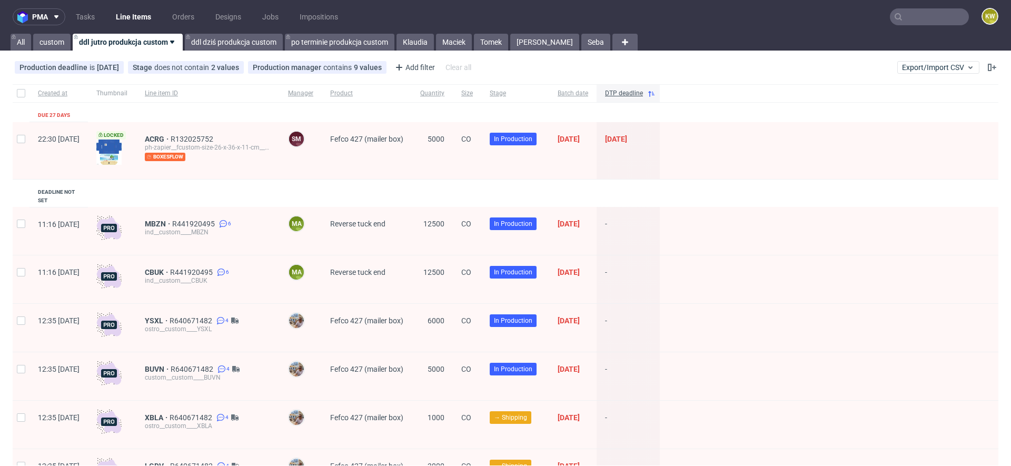
click at [343, 51] on div "pma Tasks Line Items Orders Designs Jobs Impositions KW All custom ddl jutro pr…" at bounding box center [505, 233] width 1011 height 466
click at [343, 41] on link "po terminie produkcja custom" at bounding box center [340, 42] width 110 height 17
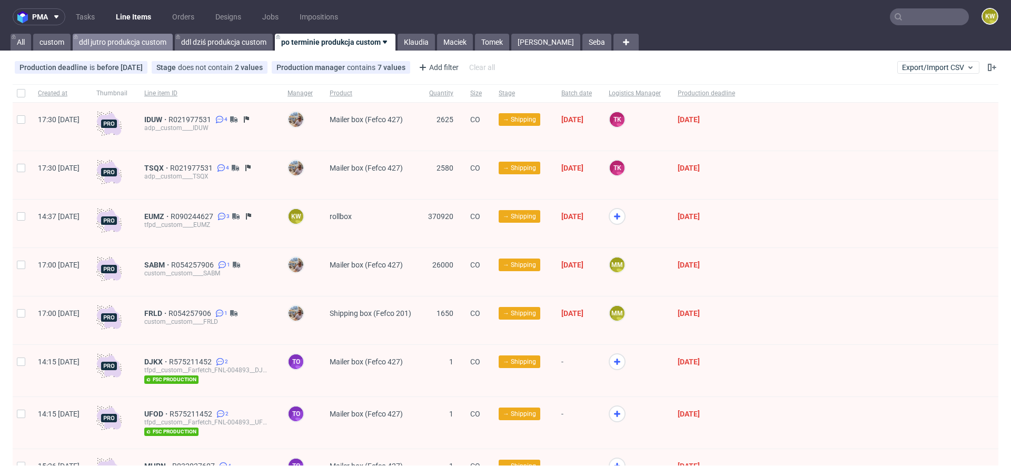
click at [117, 42] on link "ddl jutro produkcja custom" at bounding box center [123, 42] width 100 height 17
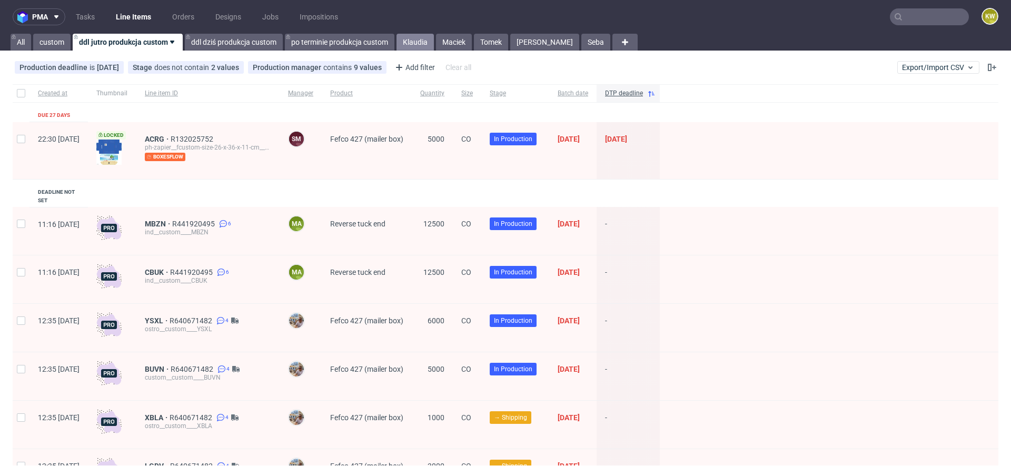
click at [415, 38] on link "Klaudia" at bounding box center [415, 42] width 37 height 17
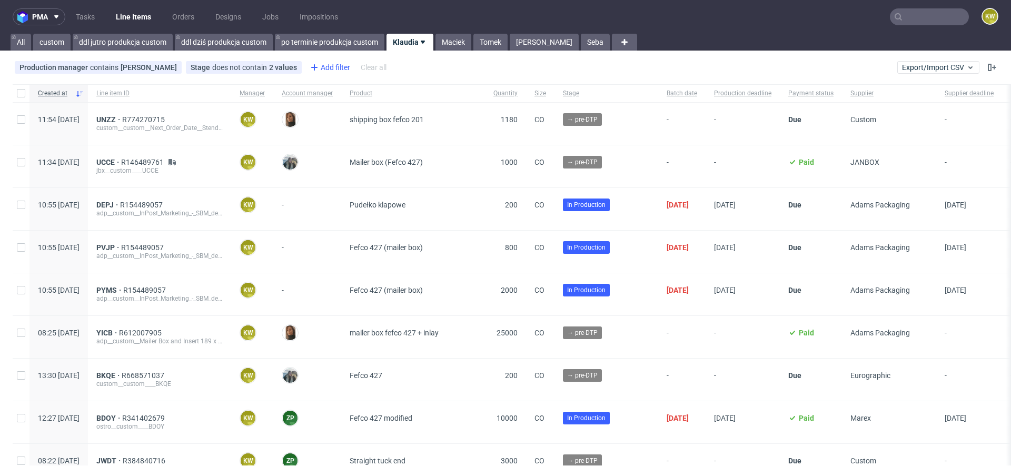
click at [318, 67] on icon at bounding box center [314, 67] width 13 height 13
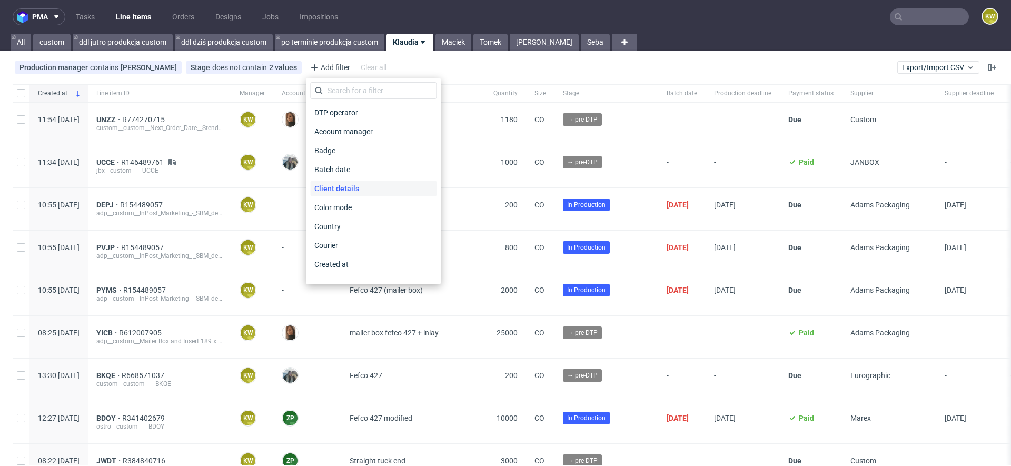
scroll to position [847, 0]
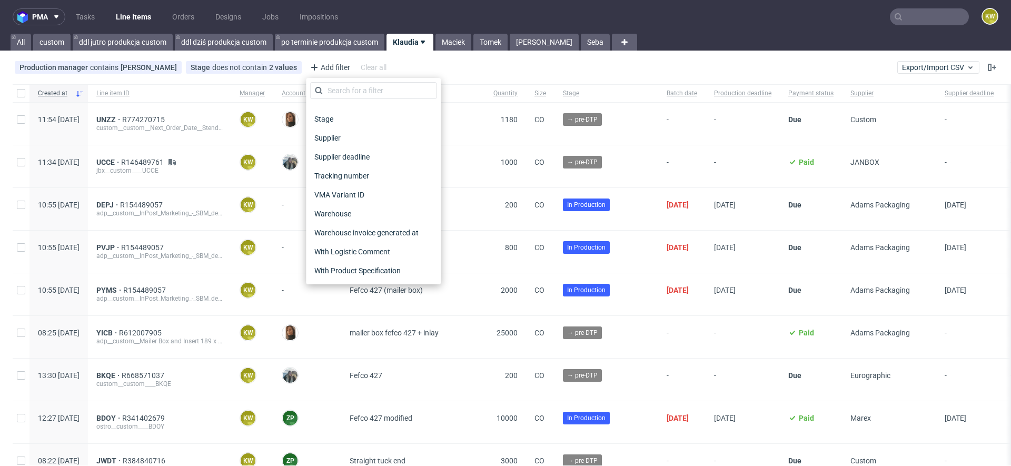
click at [373, 149] on div "Supplier deadline" at bounding box center [373, 156] width 126 height 19
click at [360, 156] on span "Supplier deadline" at bounding box center [342, 157] width 64 height 15
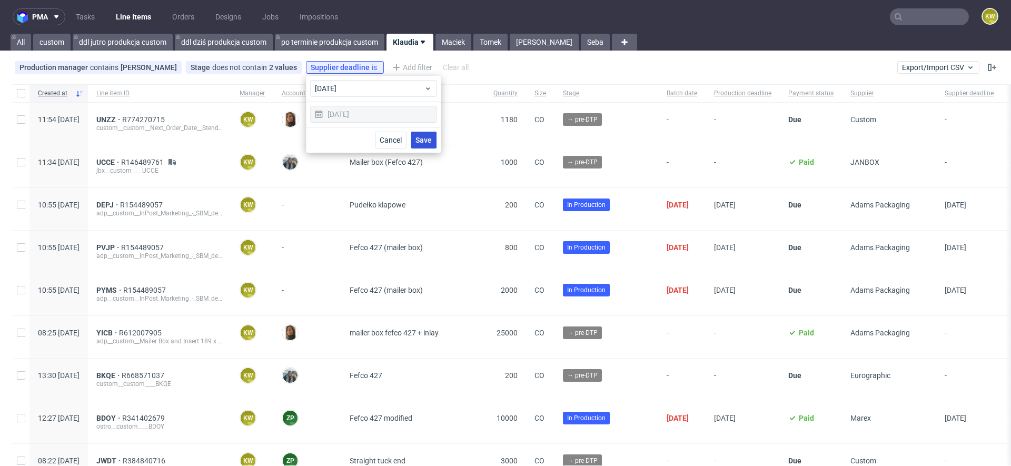
click at [417, 142] on span "Save" at bounding box center [424, 139] width 16 height 7
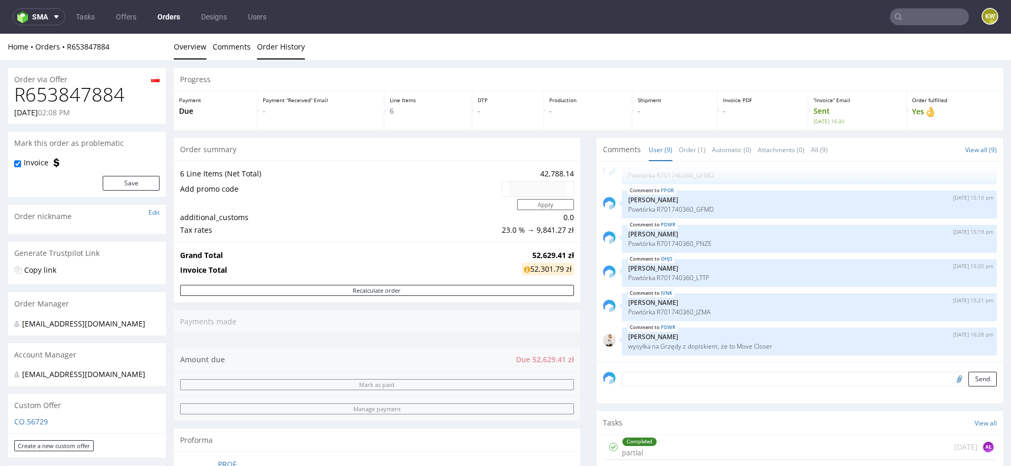
click at [262, 49] on link "Order History" at bounding box center [281, 47] width 48 height 26
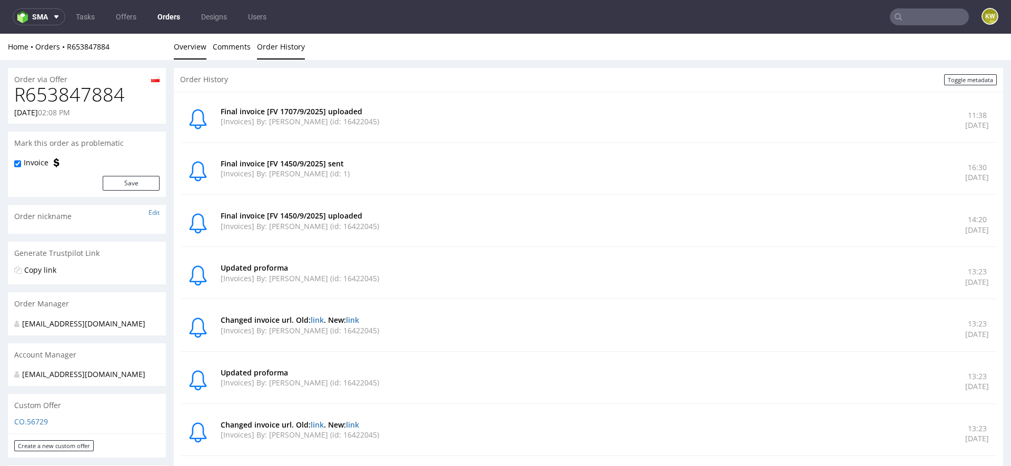
click at [195, 52] on link "Overview" at bounding box center [190, 47] width 33 height 26
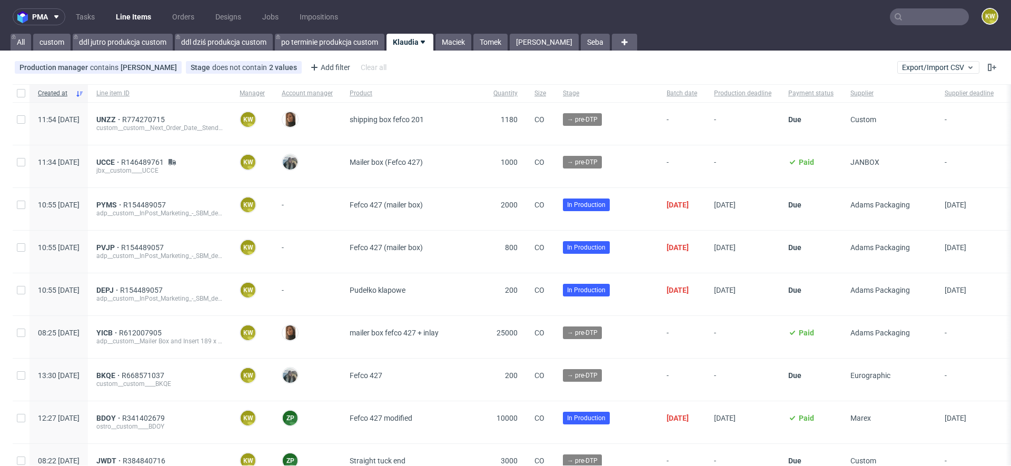
click at [911, 21] on input "text" at bounding box center [929, 16] width 79 height 17
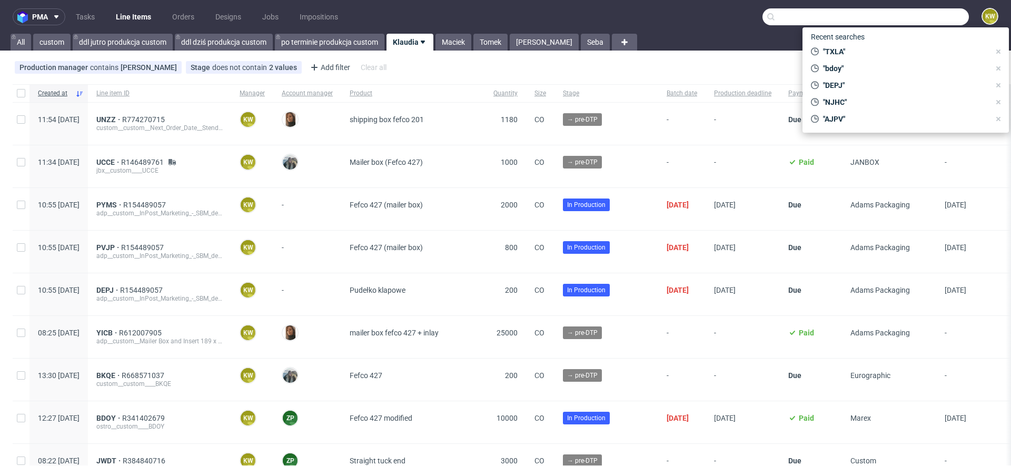
click at [911, 21] on input "text" at bounding box center [866, 16] width 206 height 17
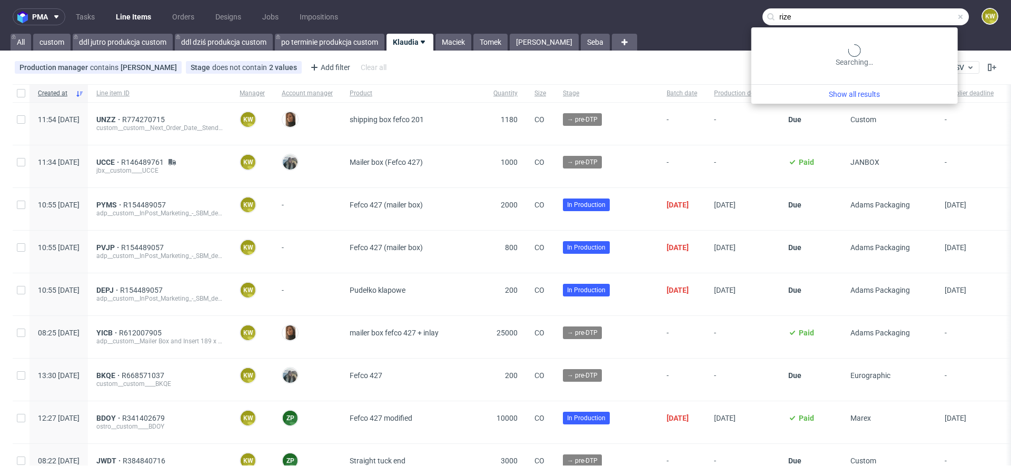
type input "rize"
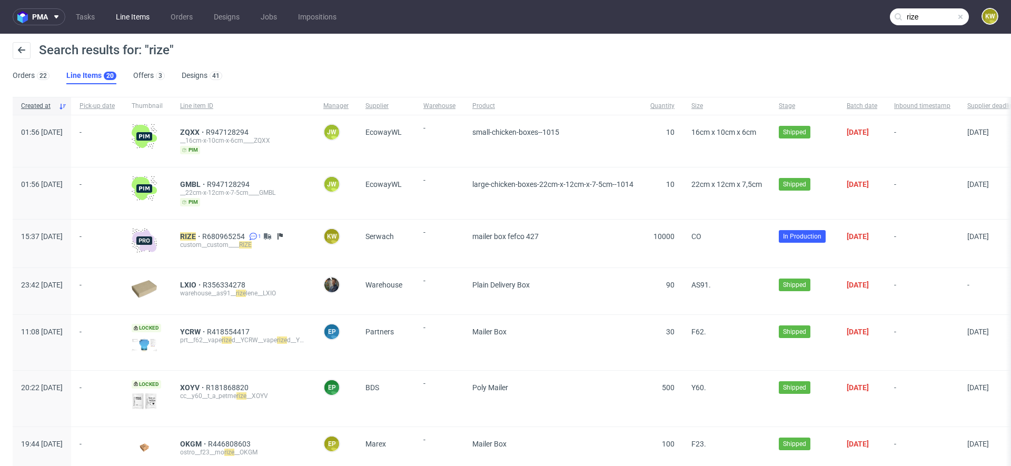
click at [137, 19] on link "Line Items" at bounding box center [133, 16] width 46 height 17
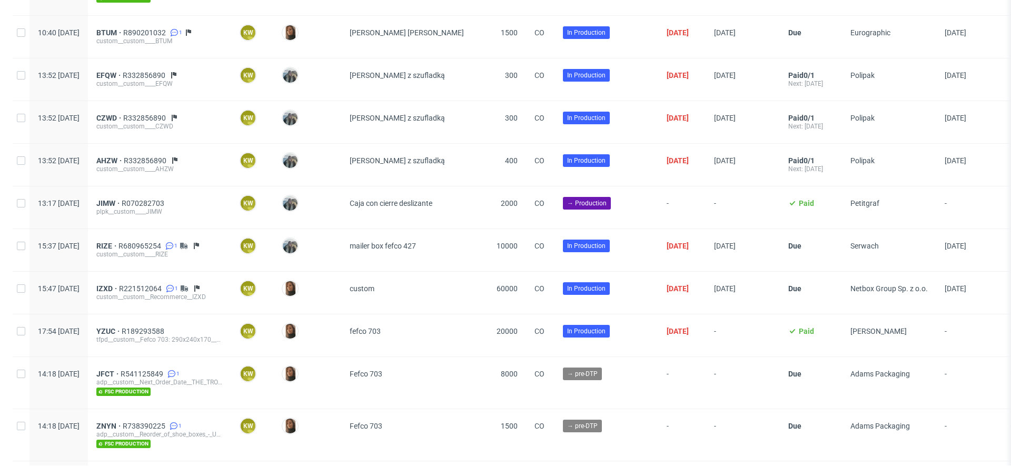
scroll to position [1209, 0]
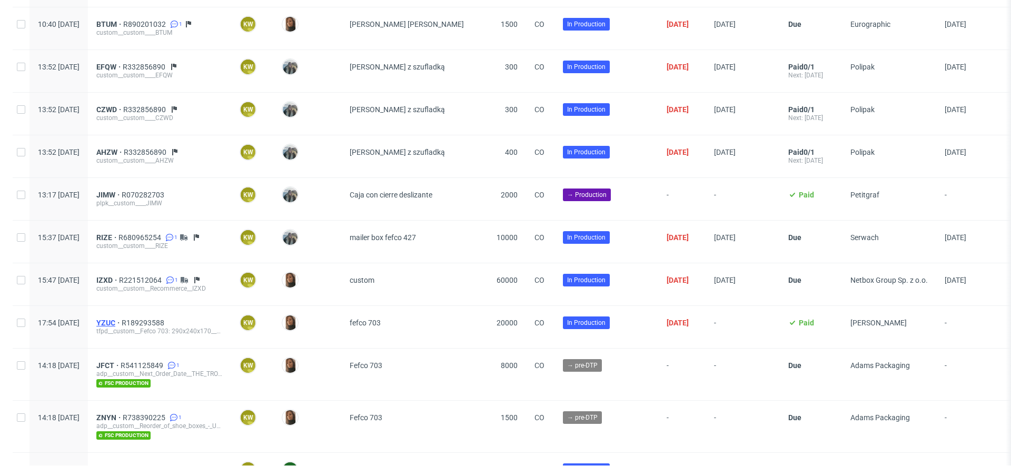
click at [122, 319] on span "YZUC" at bounding box center [108, 323] width 25 height 8
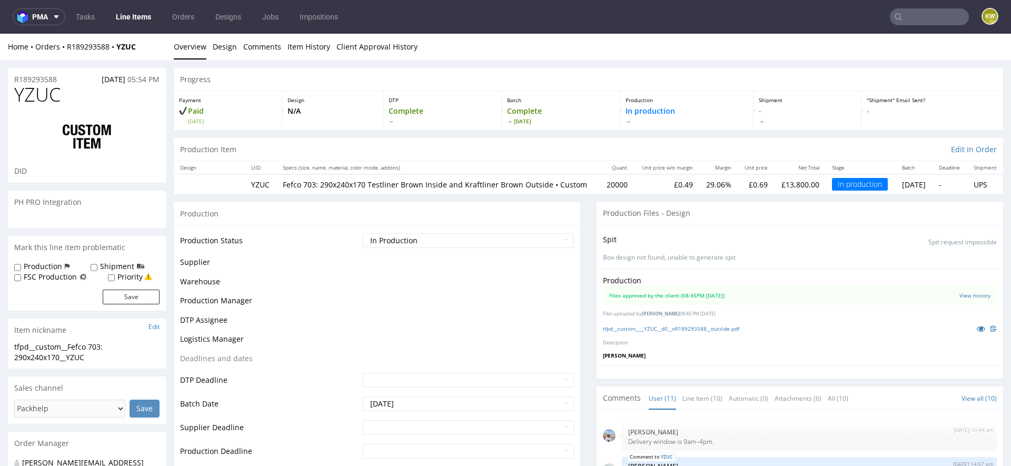
scroll to position [423, 0]
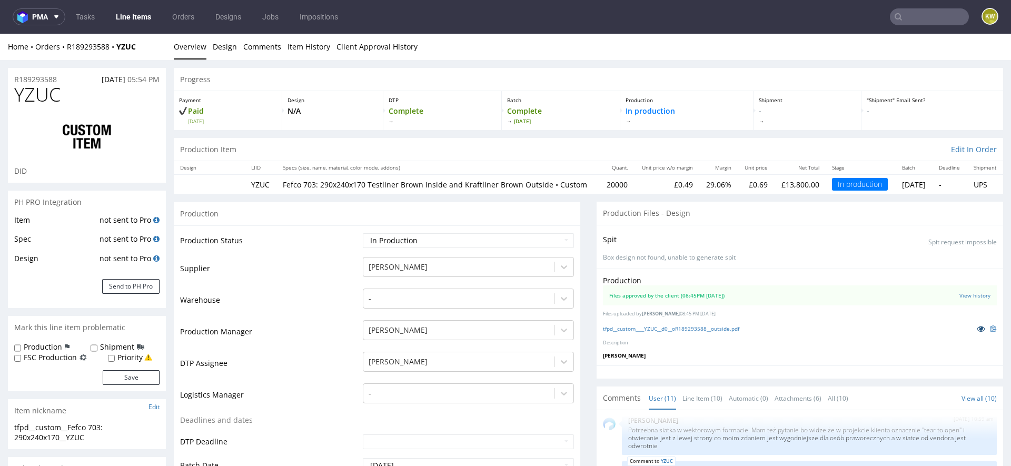
click at [977, 332] on icon at bounding box center [981, 328] width 8 height 7
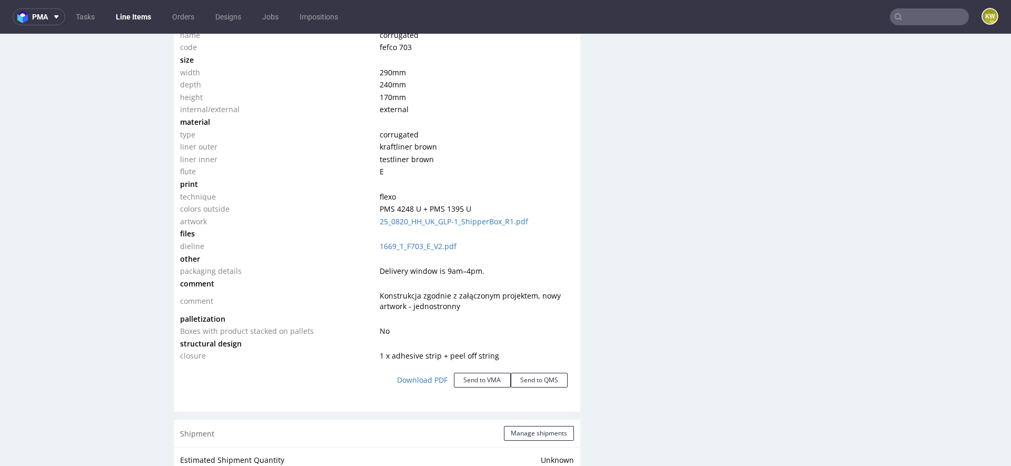
scroll to position [1039, 0]
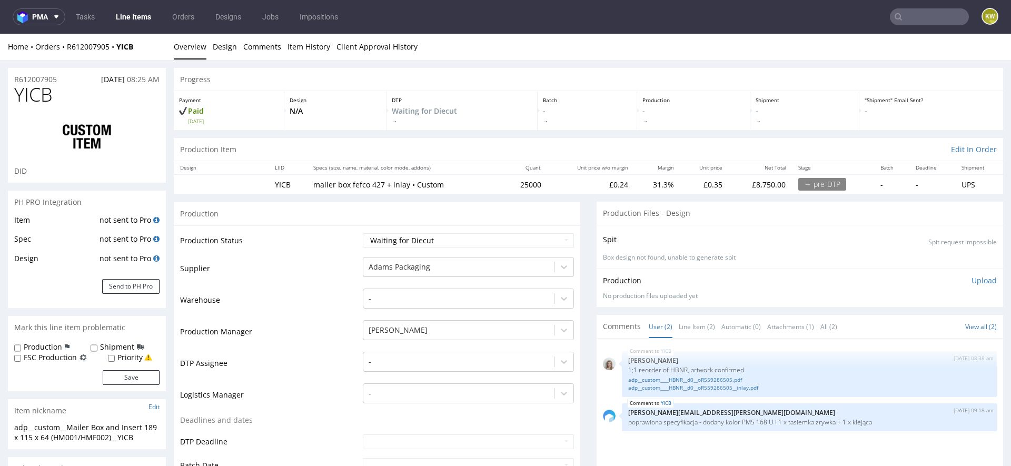
click at [293, 278] on td "Supplier" at bounding box center [270, 272] width 180 height 32
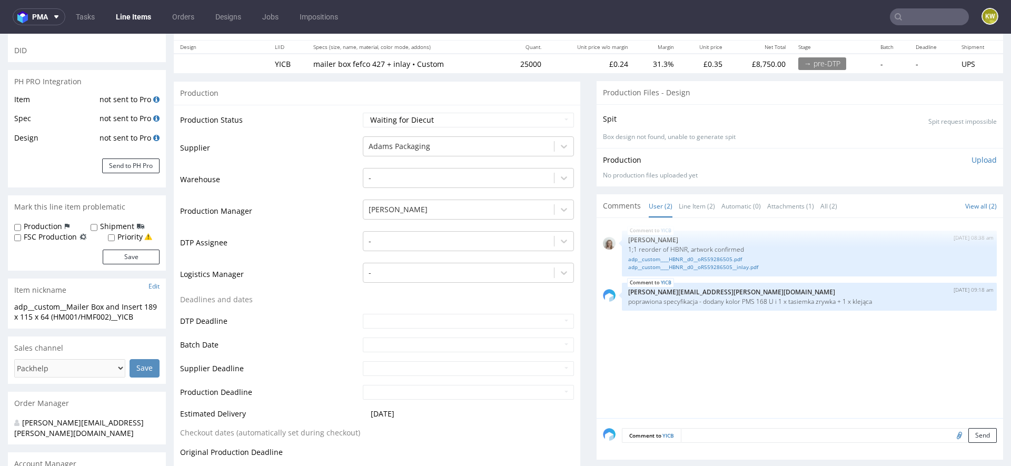
scroll to position [131, 0]
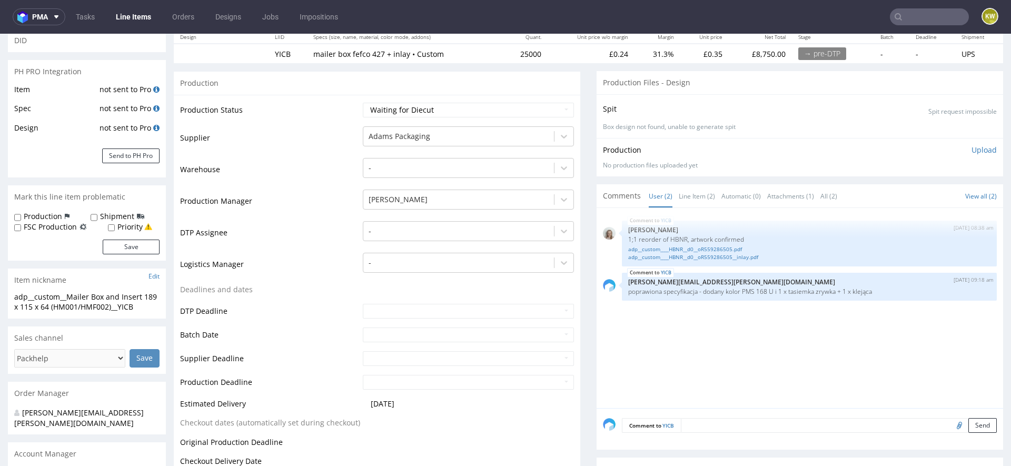
click at [54, 226] on label "FSC Production" at bounding box center [50, 227] width 53 height 11
click at [21, 226] on input "FSC Production" at bounding box center [17, 228] width 7 height 8
checkbox input "true"
click at [106, 243] on button "Save" at bounding box center [131, 247] width 57 height 15
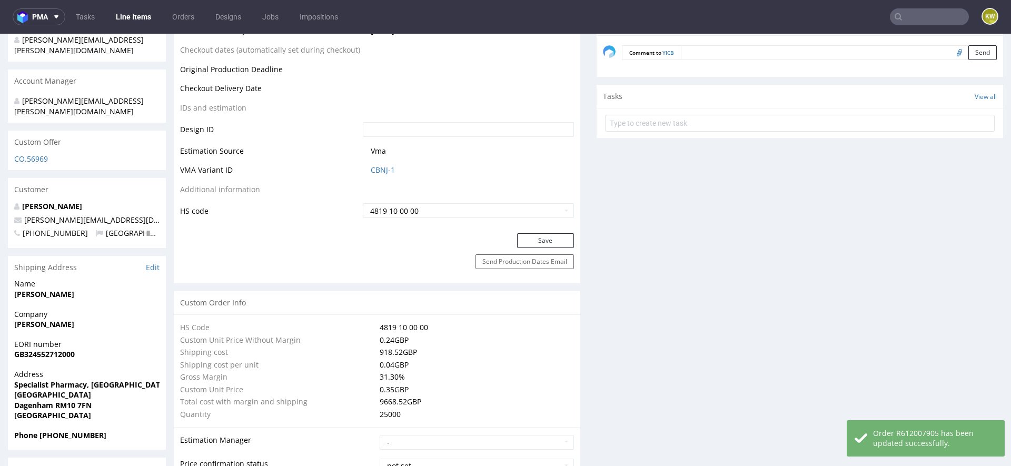
scroll to position [0, 0]
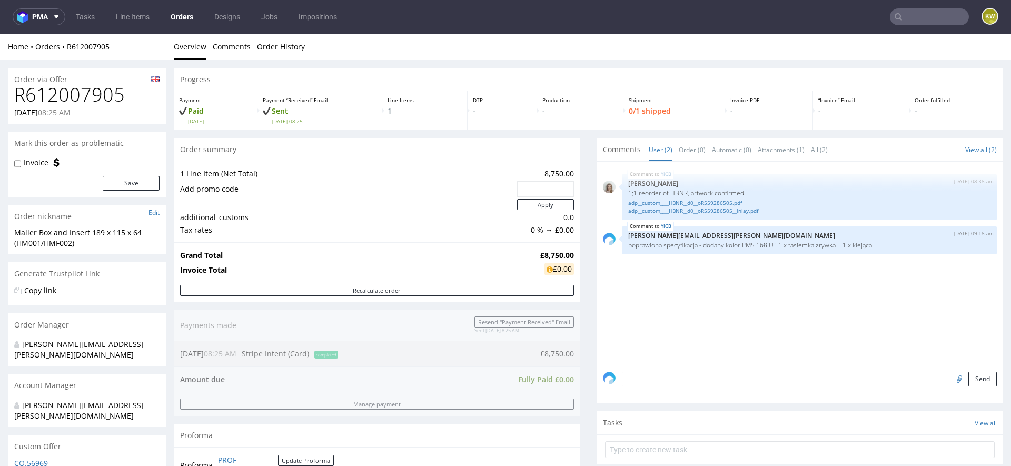
click at [19, 170] on form "Invoice Save" at bounding box center [86, 173] width 145 height 33
click at [23, 164] on div "Invoice" at bounding box center [36, 162] width 45 height 11
click at [31, 164] on label "Invoice" at bounding box center [36, 162] width 25 height 11
click at [21, 164] on input "Invoice" at bounding box center [17, 164] width 7 height 8
checkbox input "true"
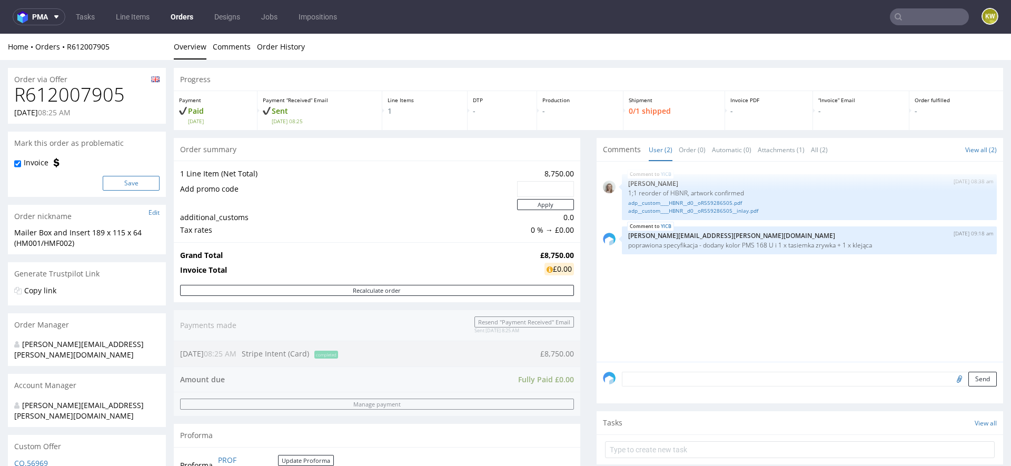
click at [108, 179] on button "Save" at bounding box center [131, 183] width 57 height 15
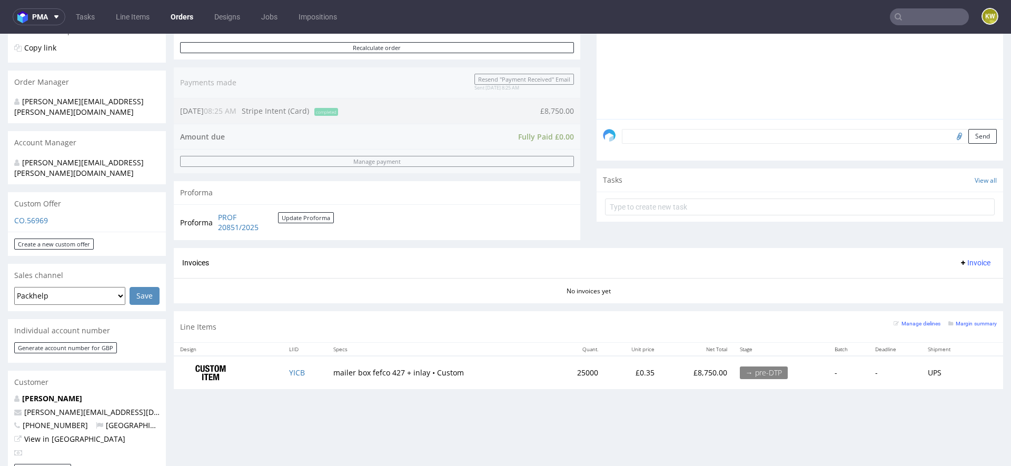
scroll to position [222, 0]
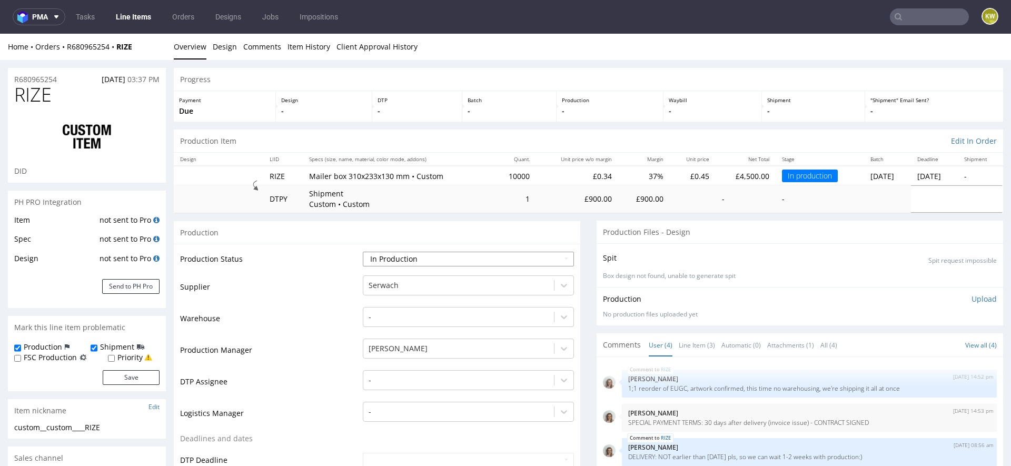
click at [399, 257] on select "Waiting for Artwork Waiting for Diecut Waiting for Mockup Waiting for DTP Waiti…" at bounding box center [468, 259] width 211 height 15
select select "production_complete"
click at [363, 252] on select "Waiting for Artwork Waiting for Diecut Waiting for Mockup Waiting for DTP Waiti…" at bounding box center [468, 259] width 211 height 15
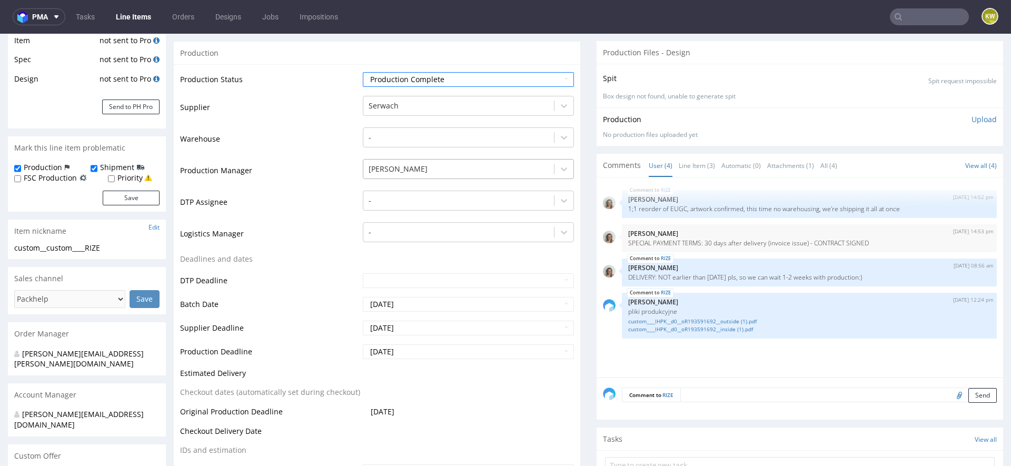
scroll to position [172, 0]
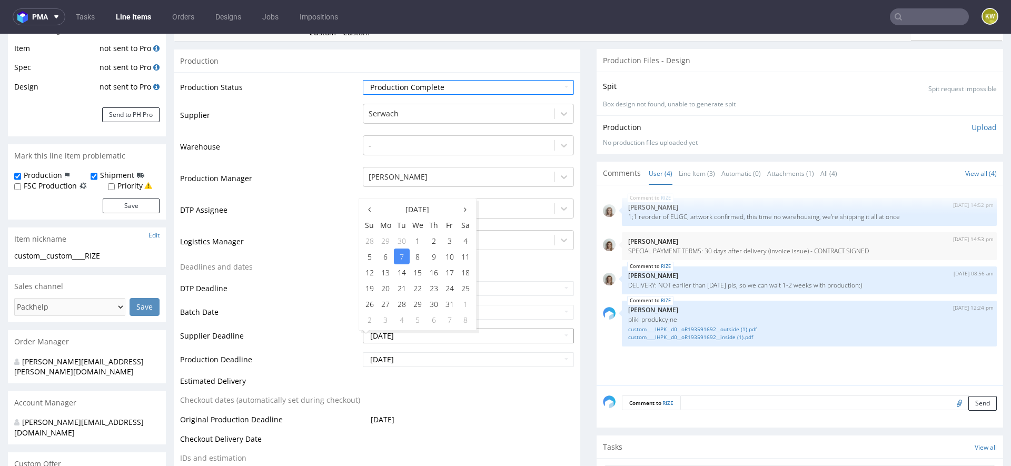
click at [423, 334] on input "[DATE]" at bounding box center [468, 336] width 211 height 15
click at [404, 241] on td "30" at bounding box center [402, 241] width 16 height 16
type input "2025-09-30"
click at [409, 362] on input "2025-10-09" at bounding box center [468, 359] width 211 height 15
click at [404, 264] on td "30" at bounding box center [402, 264] width 16 height 16
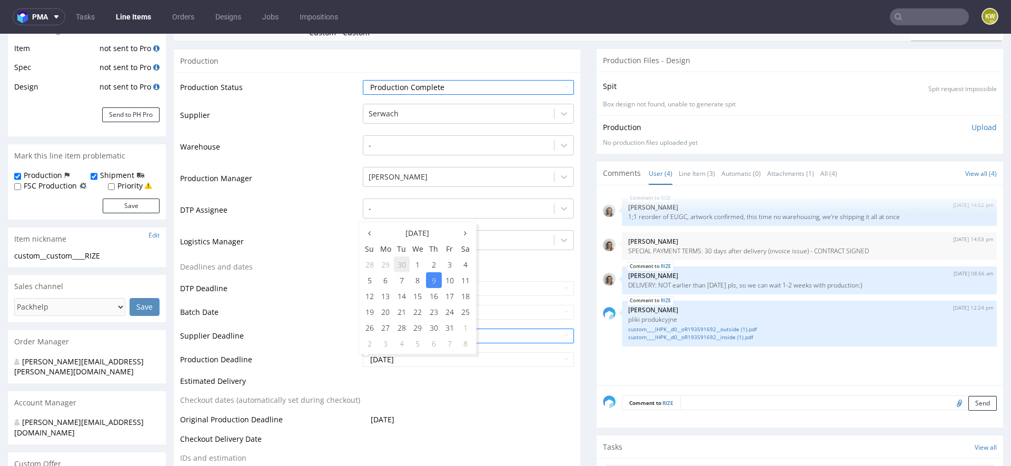
type input "2025-09-30"
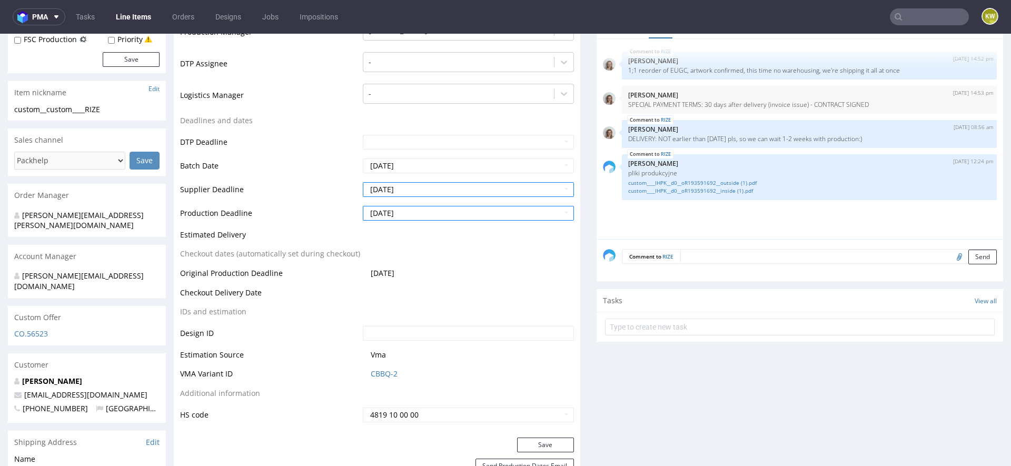
scroll to position [319, 0]
click at [536, 439] on button "Save" at bounding box center [545, 444] width 57 height 15
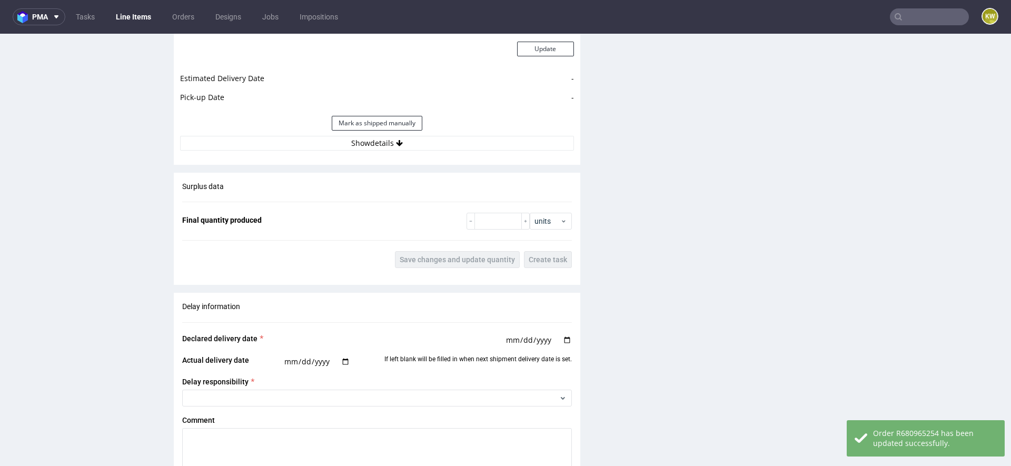
scroll to position [1578, 0]
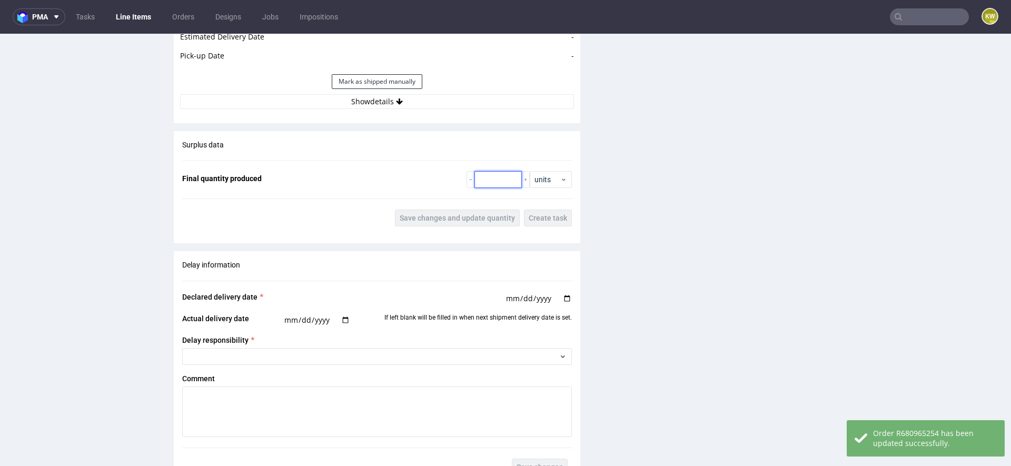
click at [490, 176] on input "number" at bounding box center [497, 179] width 47 height 17
type input "10000"
click at [448, 205] on div "Surplus data Final quantity produced 10000 units Save changes and update quanti…" at bounding box center [377, 183] width 407 height 104
click at [438, 210] on button "Save changes and update quantity" at bounding box center [457, 218] width 125 height 17
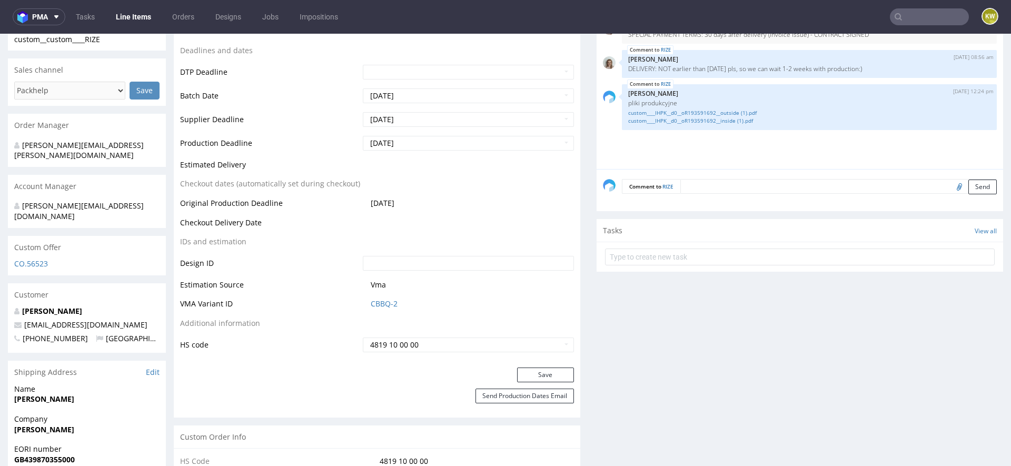
scroll to position [0, 0]
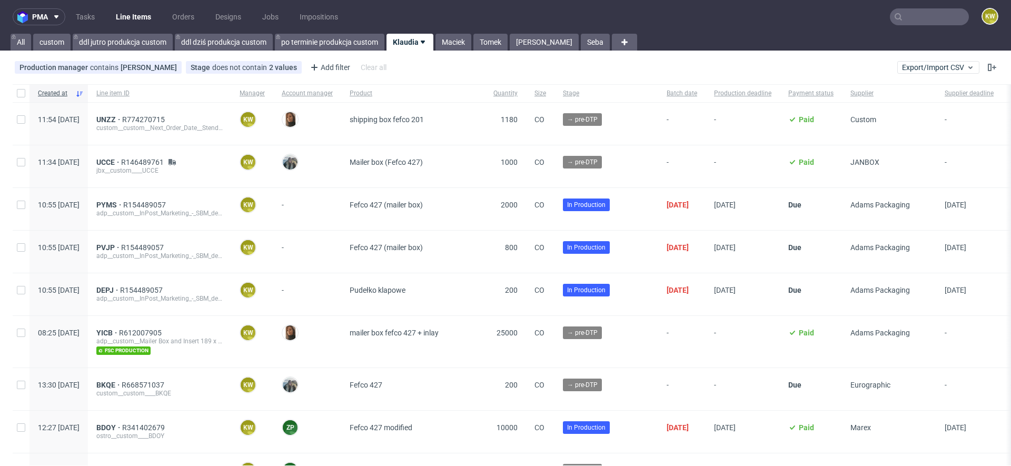
click at [920, 18] on input "text" at bounding box center [929, 16] width 79 height 17
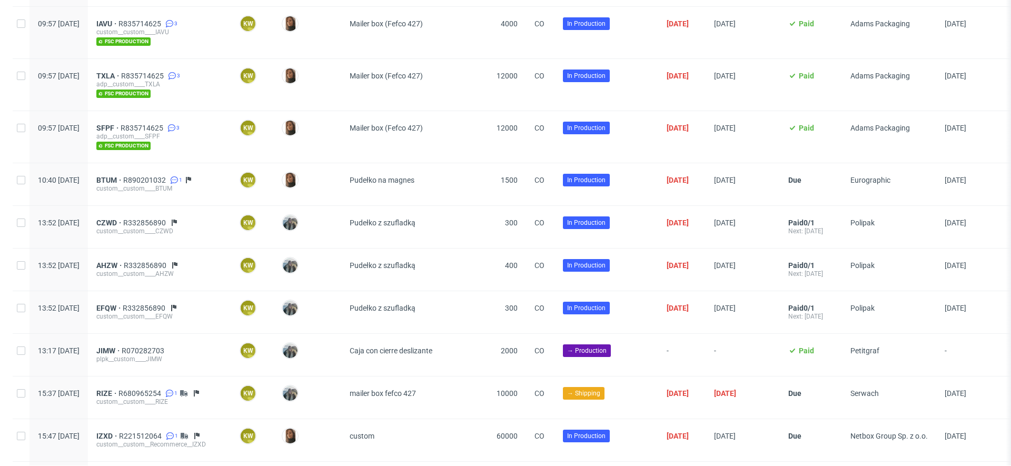
scroll to position [1058, 0]
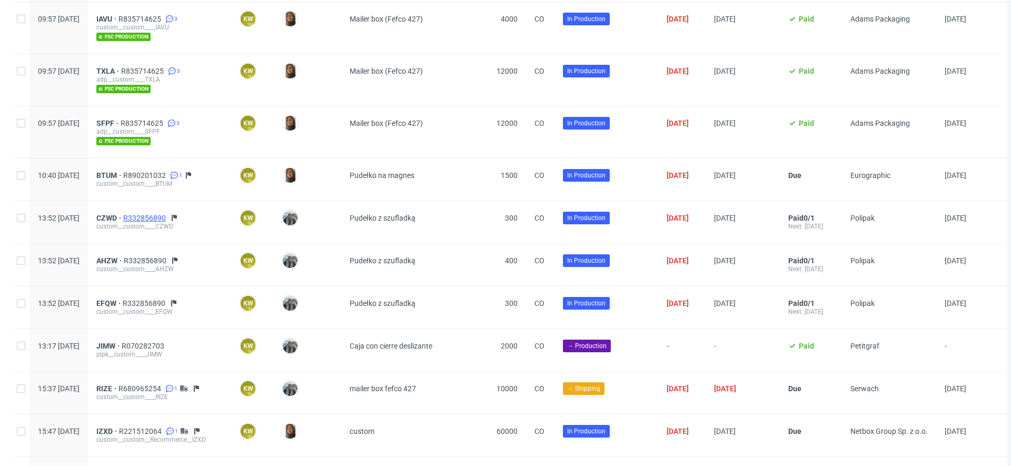
click at [167, 214] on span "R332856890" at bounding box center [145, 218] width 45 height 8
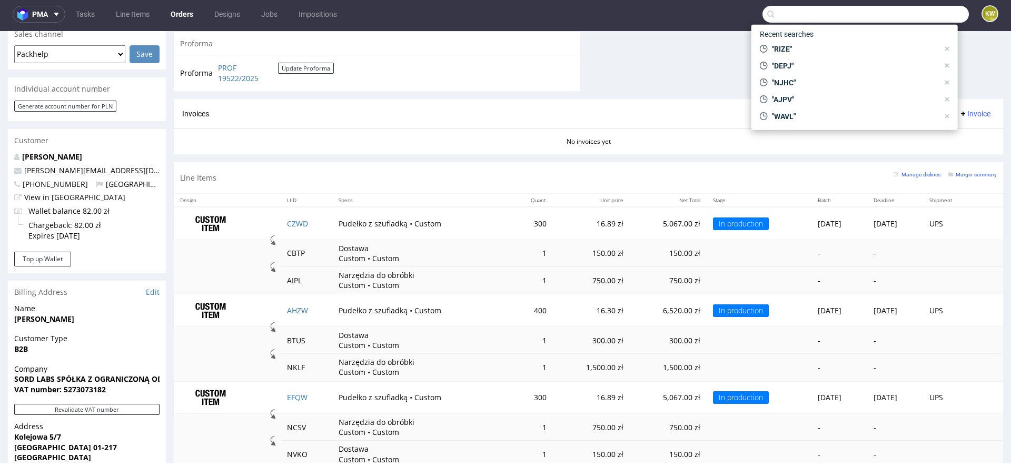
scroll to position [452, 0]
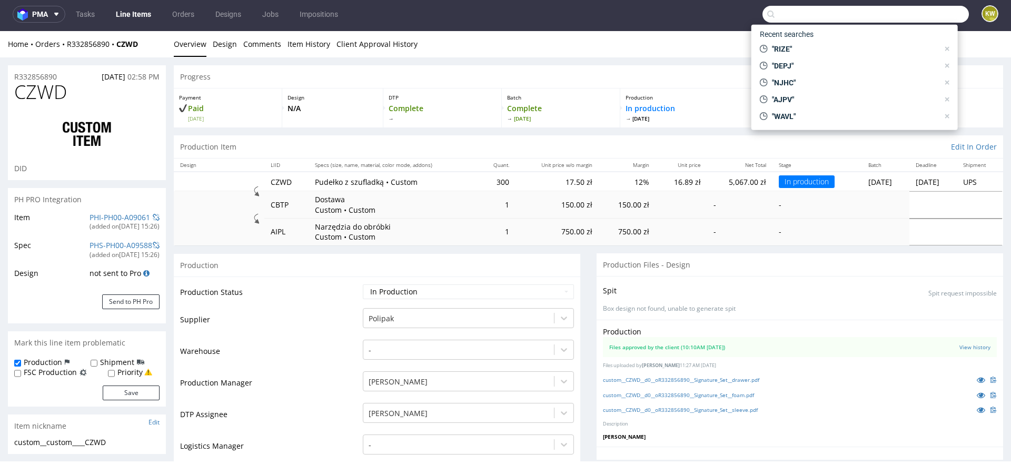
click at [128, 17] on link "Line Items" at bounding box center [134, 14] width 48 height 17
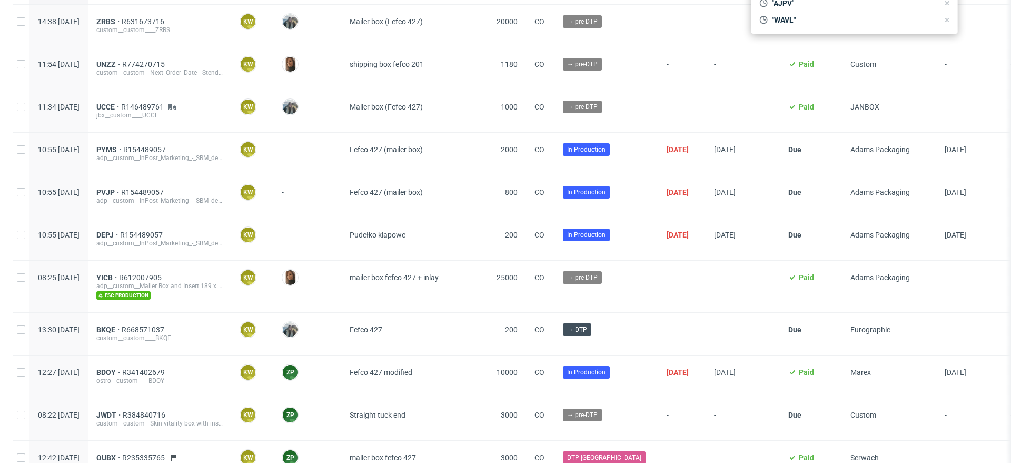
scroll to position [100, 0]
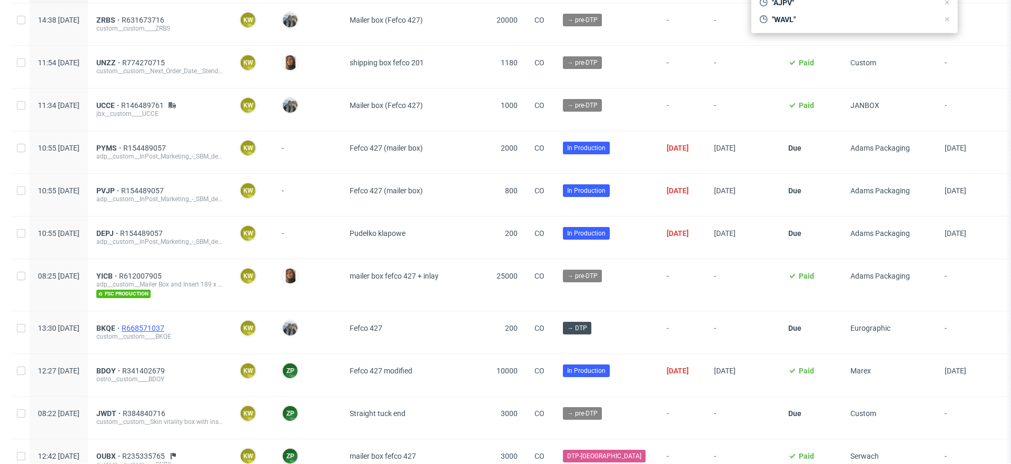
click at [166, 325] on span "R668571037" at bounding box center [144, 328] width 45 height 8
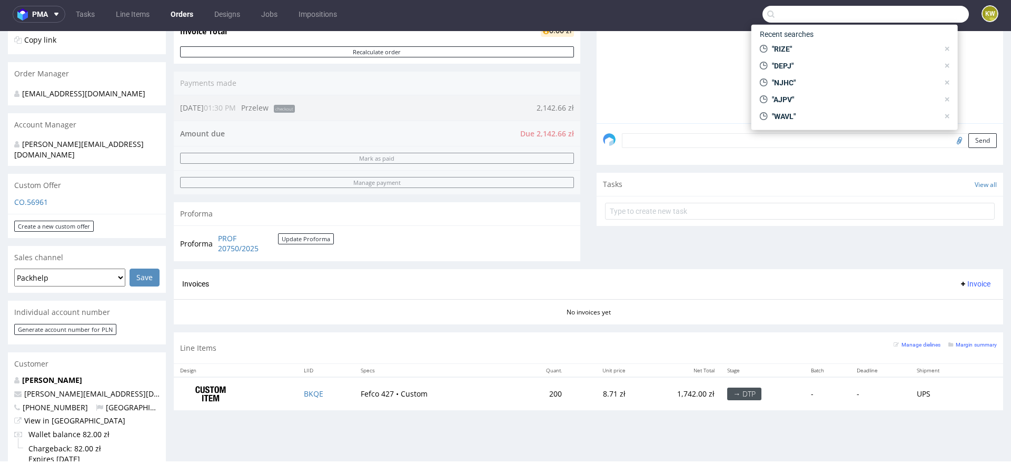
scroll to position [285, 0]
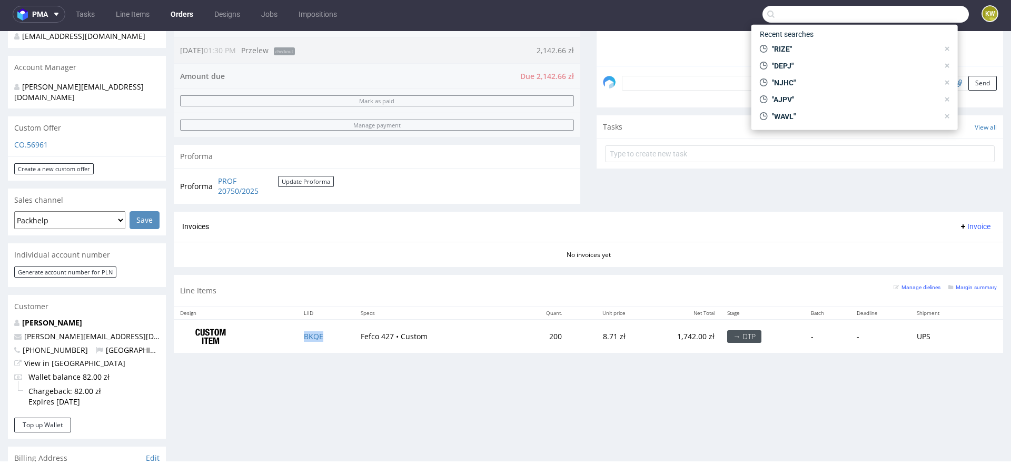
click at [329, 335] on td "BKQE" at bounding box center [326, 336] width 57 height 33
click at [133, 16] on link "Line Items" at bounding box center [133, 14] width 46 height 17
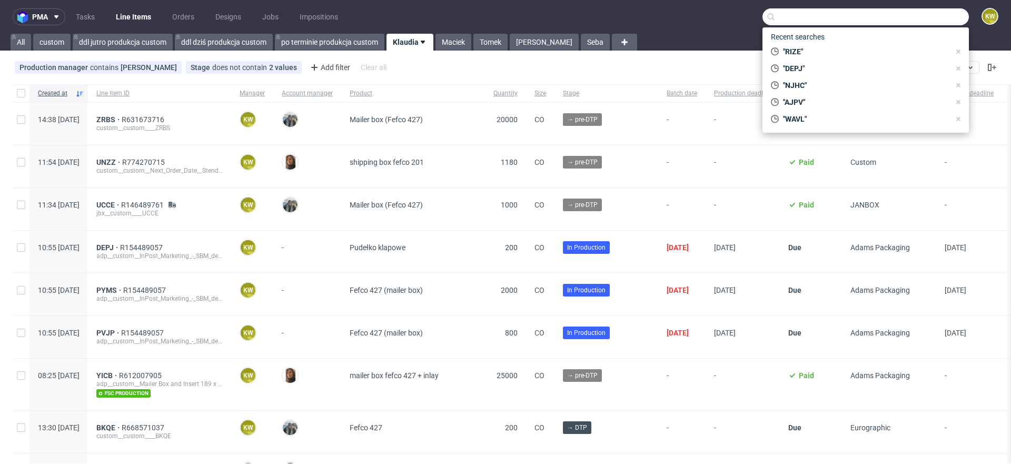
click at [778, 21] on input "text" at bounding box center [866, 16] width 206 height 17
paste input "HYSN"
type input "HYSN"
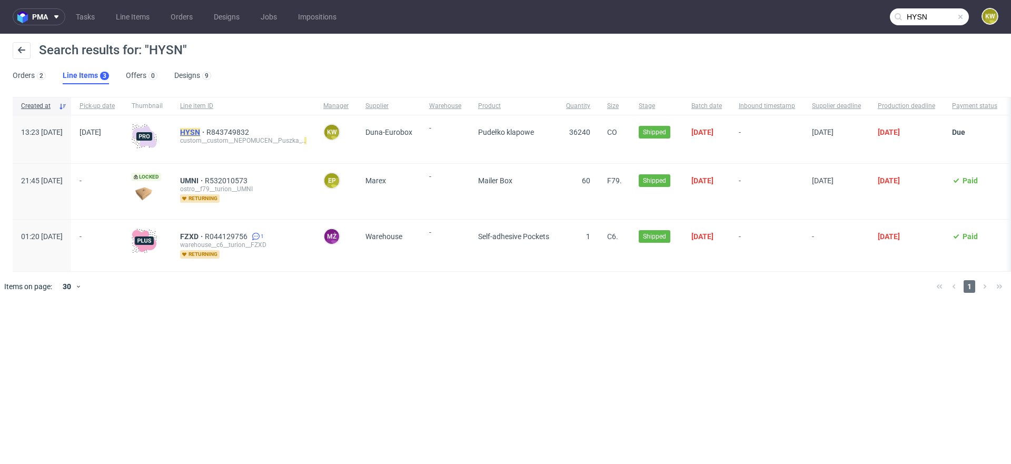
click at [200, 133] on mark "HYSN" at bounding box center [190, 132] width 20 height 8
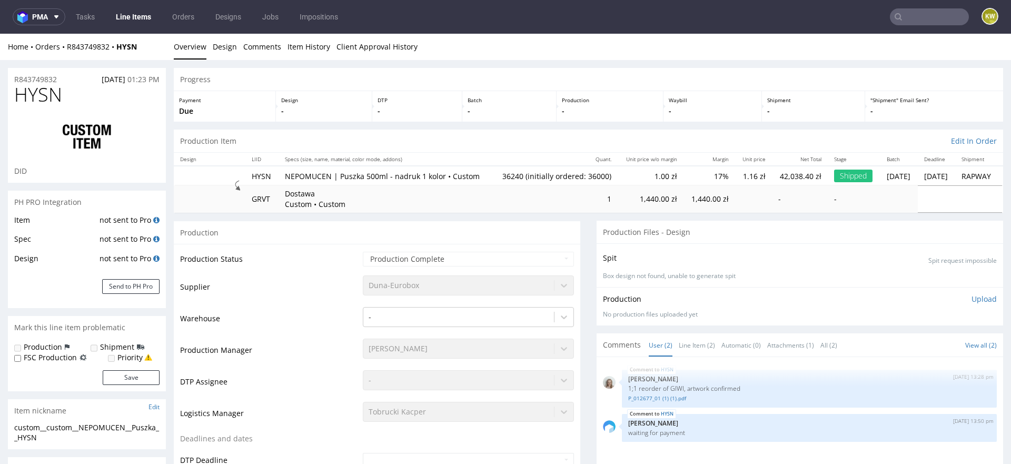
select select "in_progress"
click at [675, 408] on div "HYSN 3rd Jul 25 | 13:28 pm Monika Poźniak 1;1 reorder of GIWI, artwork confirme…" at bounding box center [809, 389] width 375 height 38
click at [656, 402] on link "P_012677_01 (1) (1).pdf" at bounding box center [809, 398] width 362 height 8
click at [29, 96] on span "HYSN" at bounding box center [38, 94] width 48 height 21
click at [29, 95] on span "HYSN" at bounding box center [38, 94] width 48 height 21
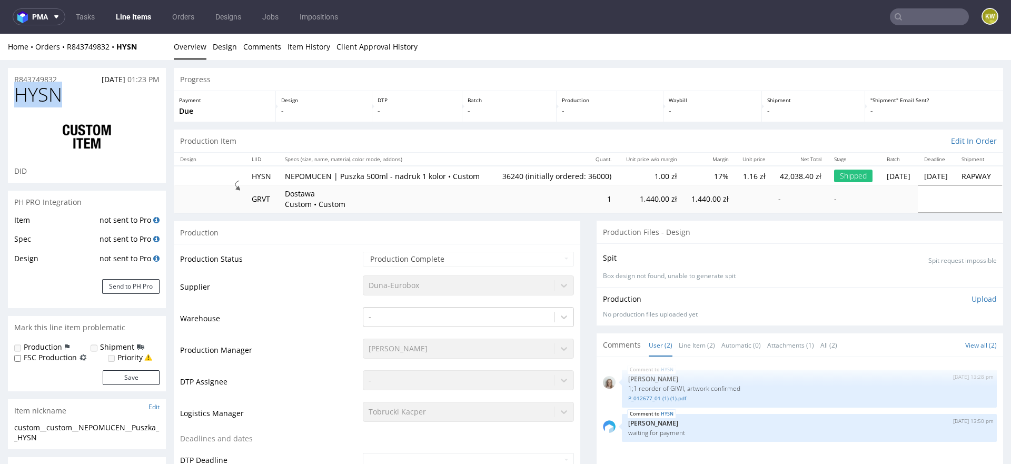
click at [29, 95] on span "HYSN" at bounding box center [38, 94] width 48 height 21
copy span "HYSN"
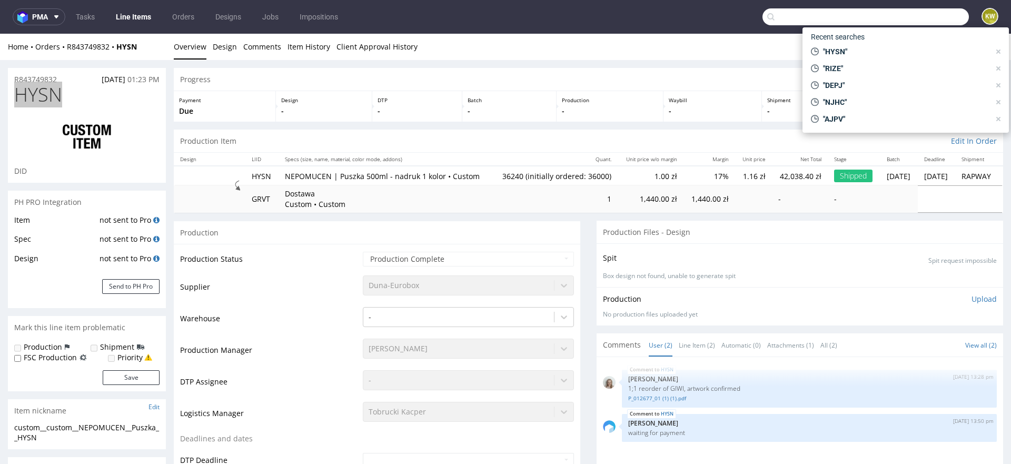
click at [916, 19] on input "text" at bounding box center [866, 16] width 206 height 17
paste input "NCGR"
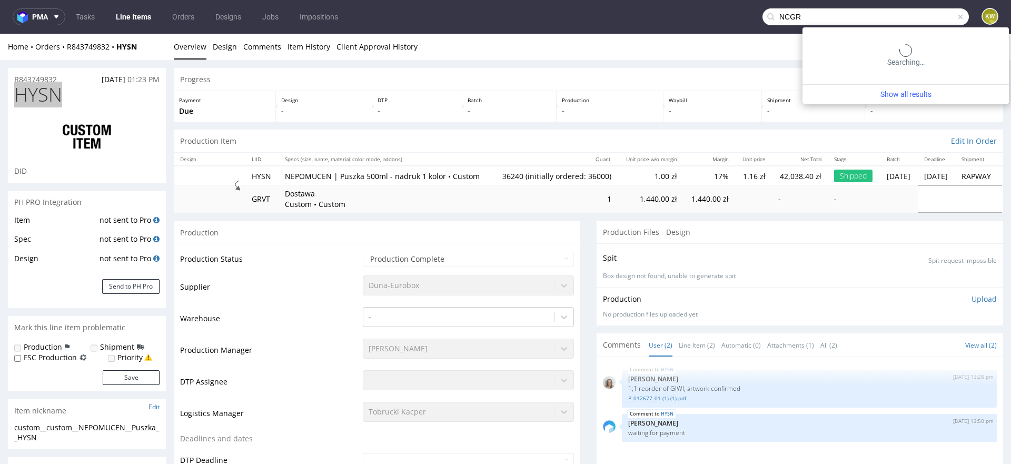
type input "NCGR"
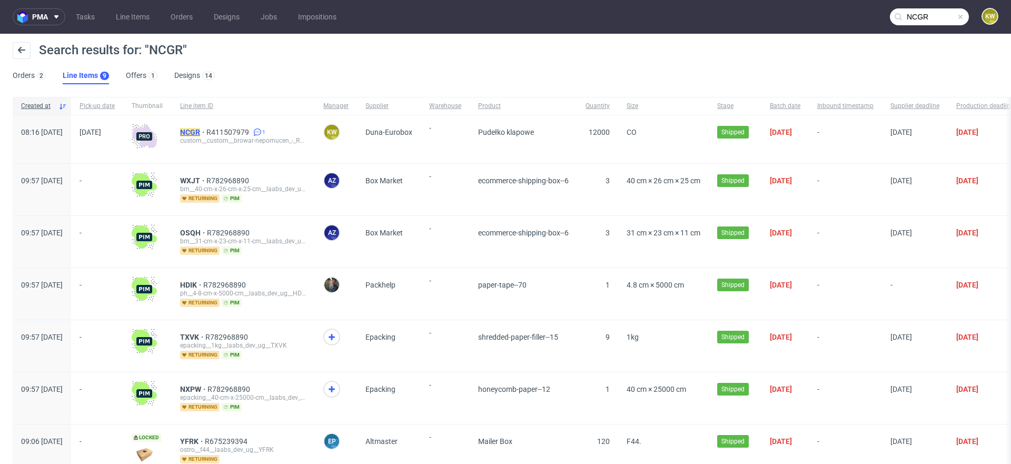
click at [200, 132] on mark "NCGR" at bounding box center [190, 132] width 20 height 8
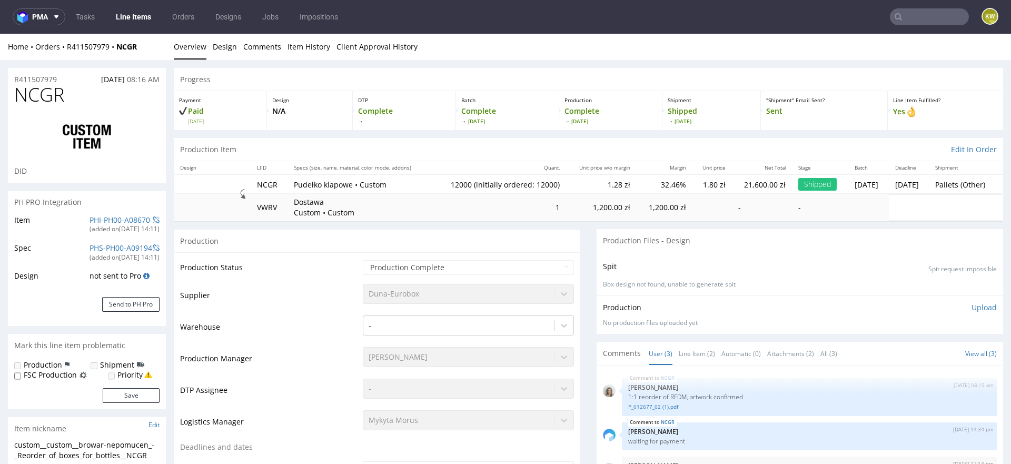
select select "in_progress"
click at [39, 95] on span "NCGR" at bounding box center [39, 94] width 50 height 21
copy span "NCGR"
click at [130, 15] on link "Line Items" at bounding box center [134, 16] width 48 height 17
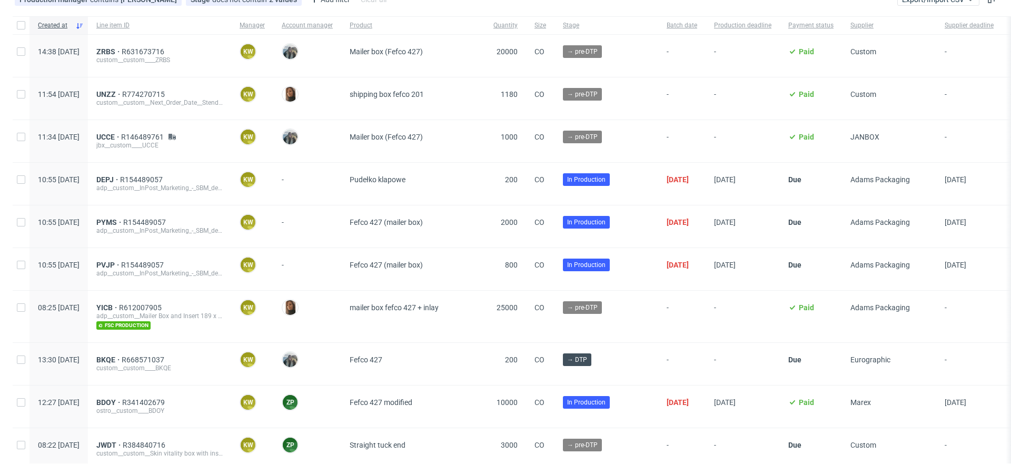
scroll to position [72, 0]
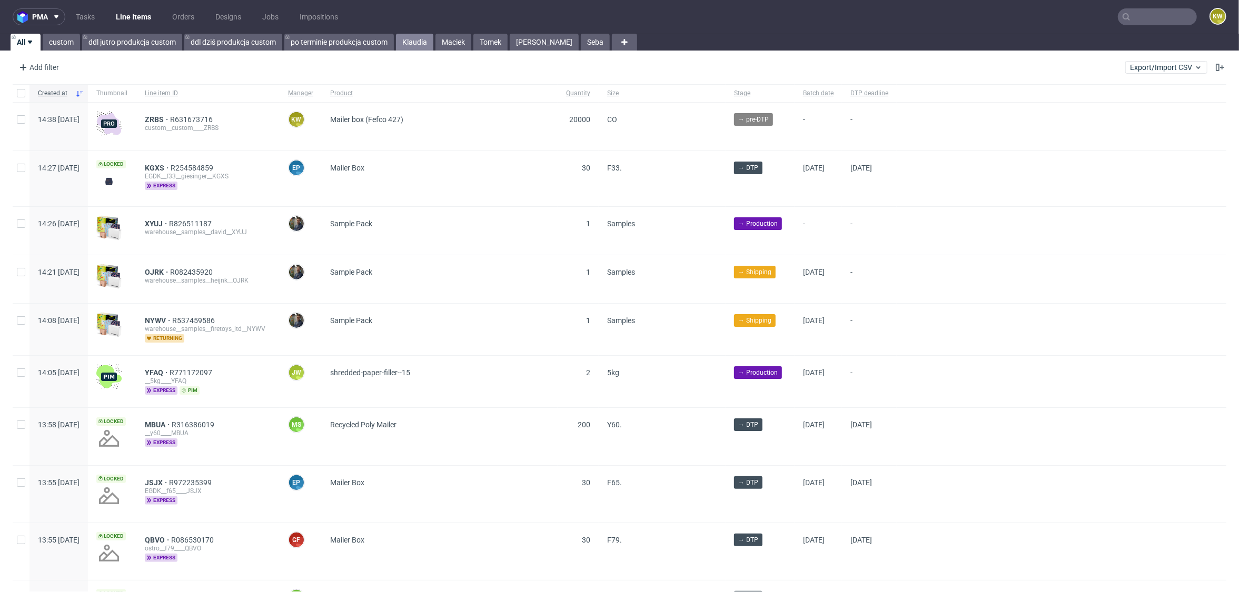
click at [423, 38] on link "Klaudia" at bounding box center [414, 42] width 37 height 17
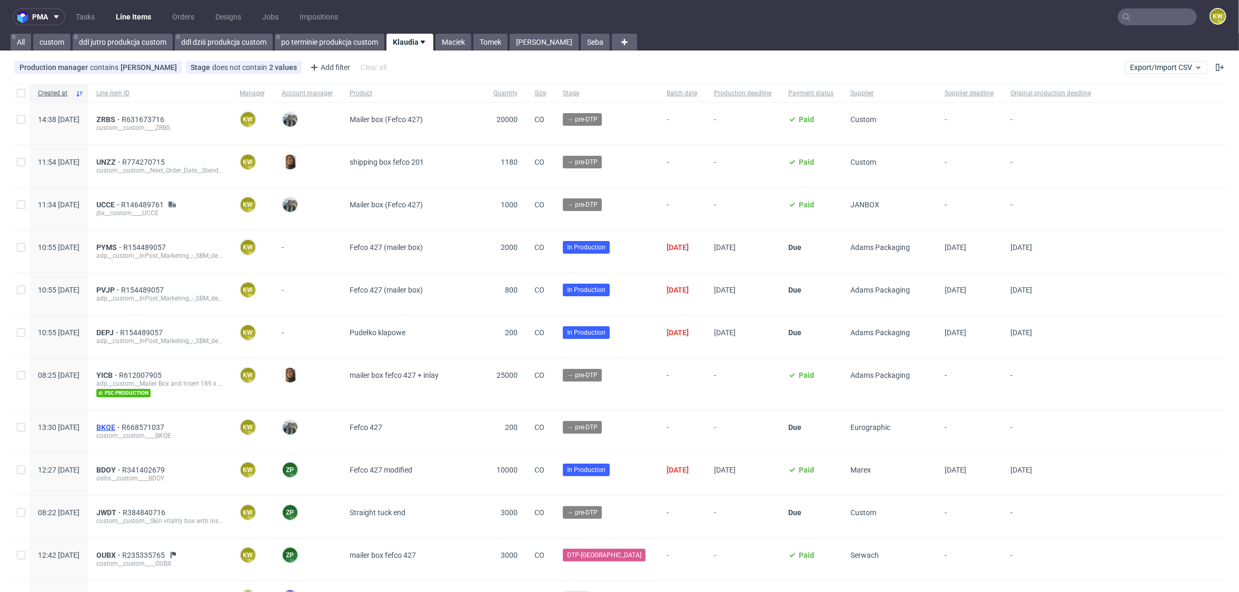
click at [122, 427] on span "BKQE" at bounding box center [108, 427] width 25 height 8
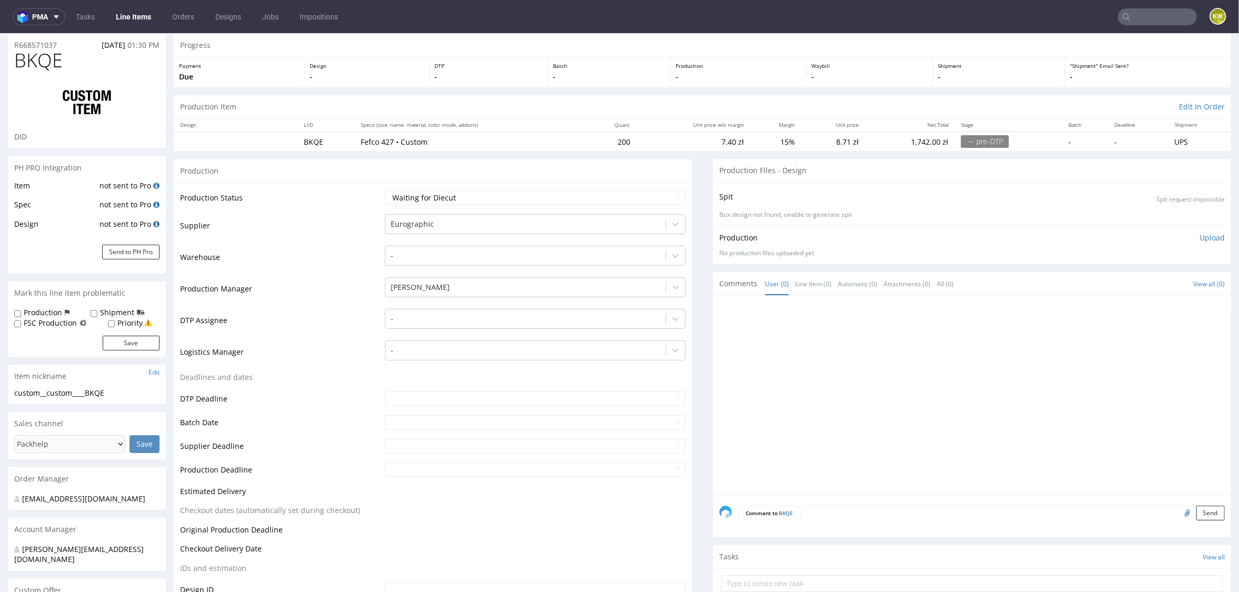
scroll to position [35, 0]
click at [829, 509] on textarea at bounding box center [1012, 512] width 425 height 15
paste textarea "R467631634_JDJL"
type textarea "pliki z poprzedniego zamówienia R467631634_JDJL"
click at [1179, 556] on input "file" at bounding box center [1186, 562] width 15 height 14
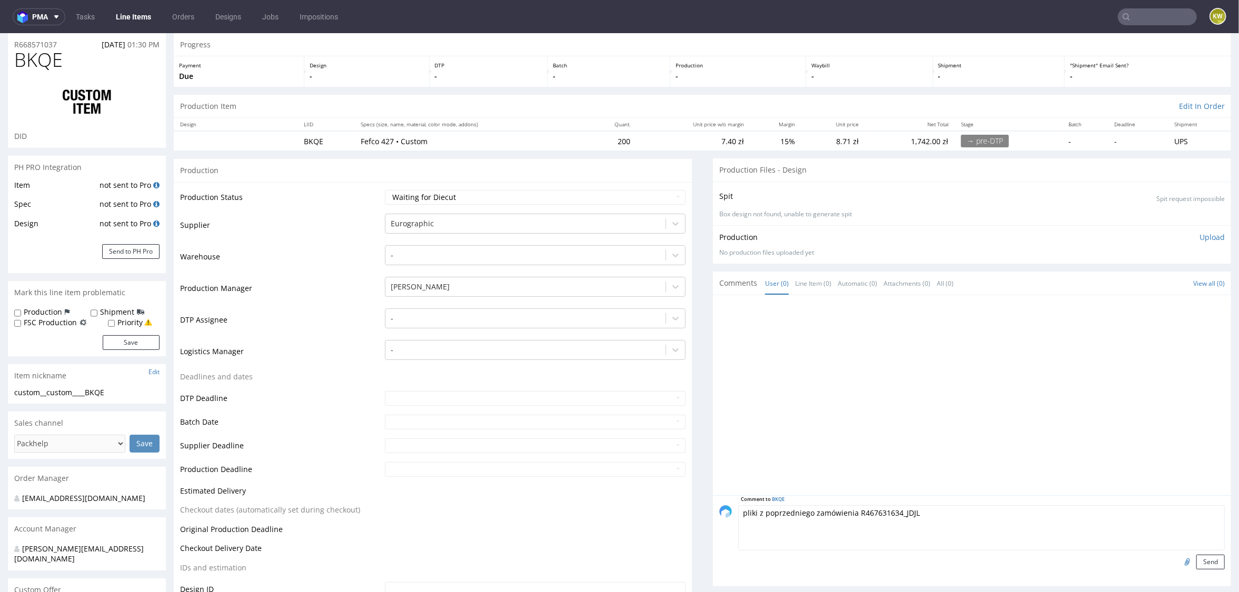
type input "C:\fakepath\wew-1295-1-f427-inlay-gc1-300-v6-4 (1).pdf"
click at [957, 517] on textarea "pliki z poprzedniego zamówienia R467631634_JDJL" at bounding box center [981, 527] width 487 height 45
click at [1200, 558] on button "Send" at bounding box center [1210, 562] width 28 height 15
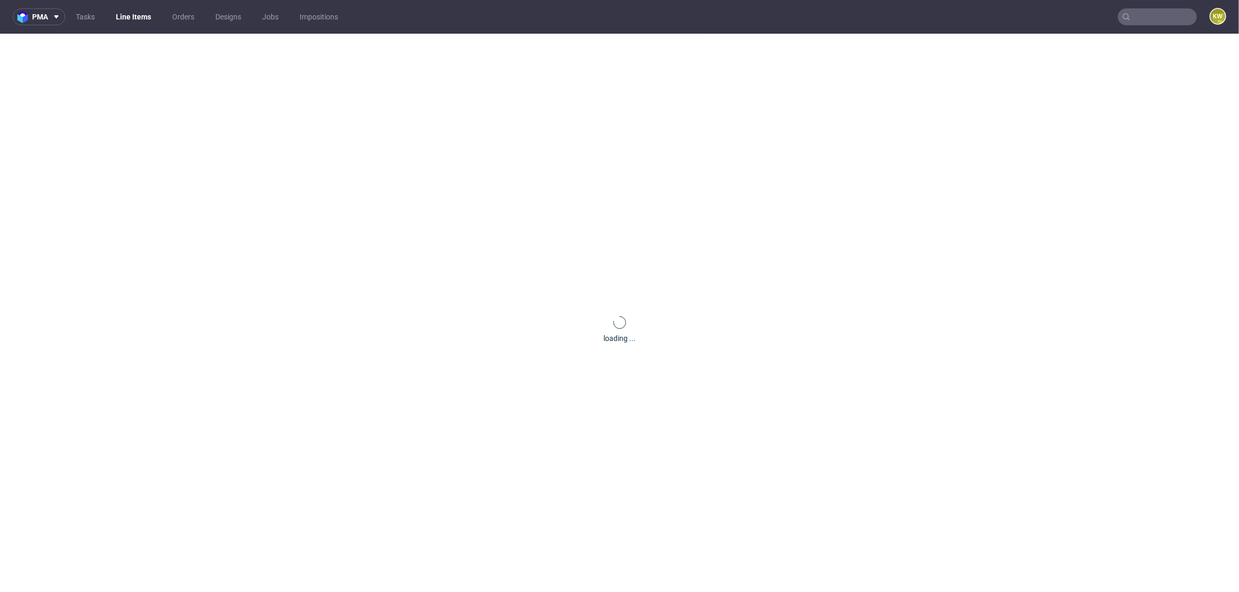
scroll to position [0, 0]
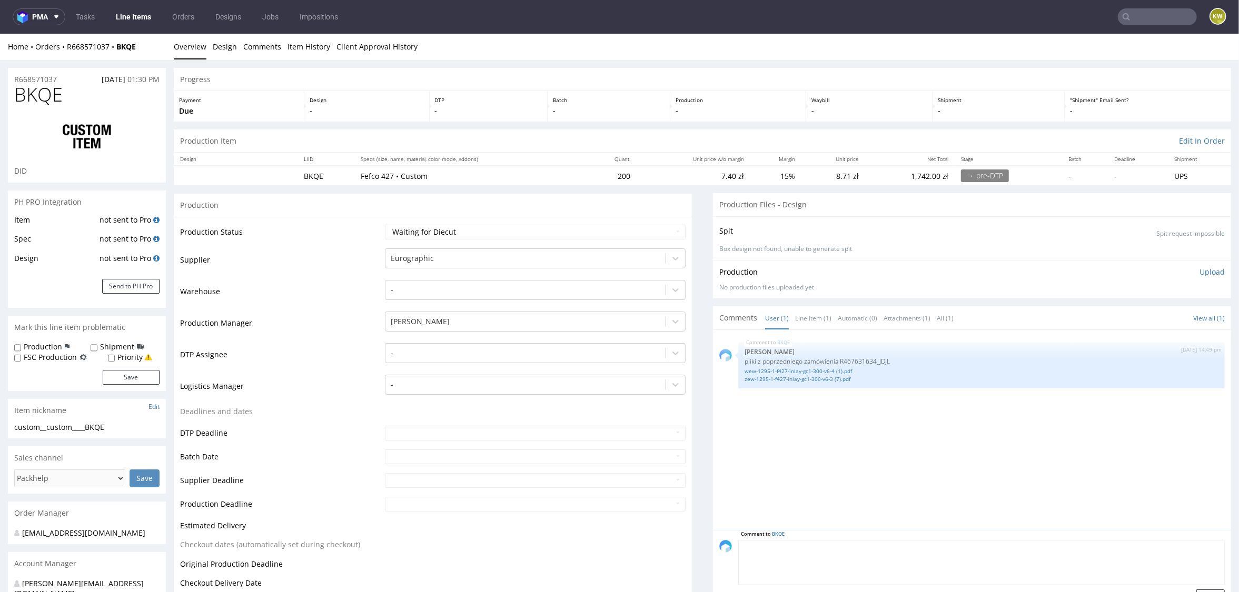
click at [813, 548] on textarea at bounding box center [981, 562] width 487 height 45
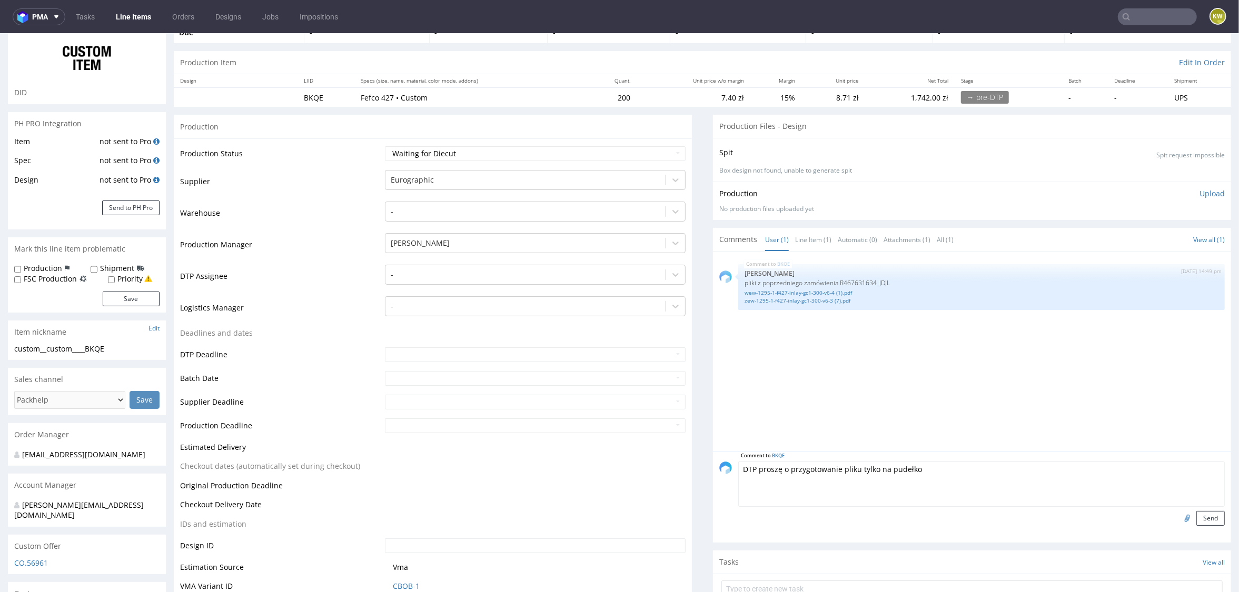
scroll to position [95, 0]
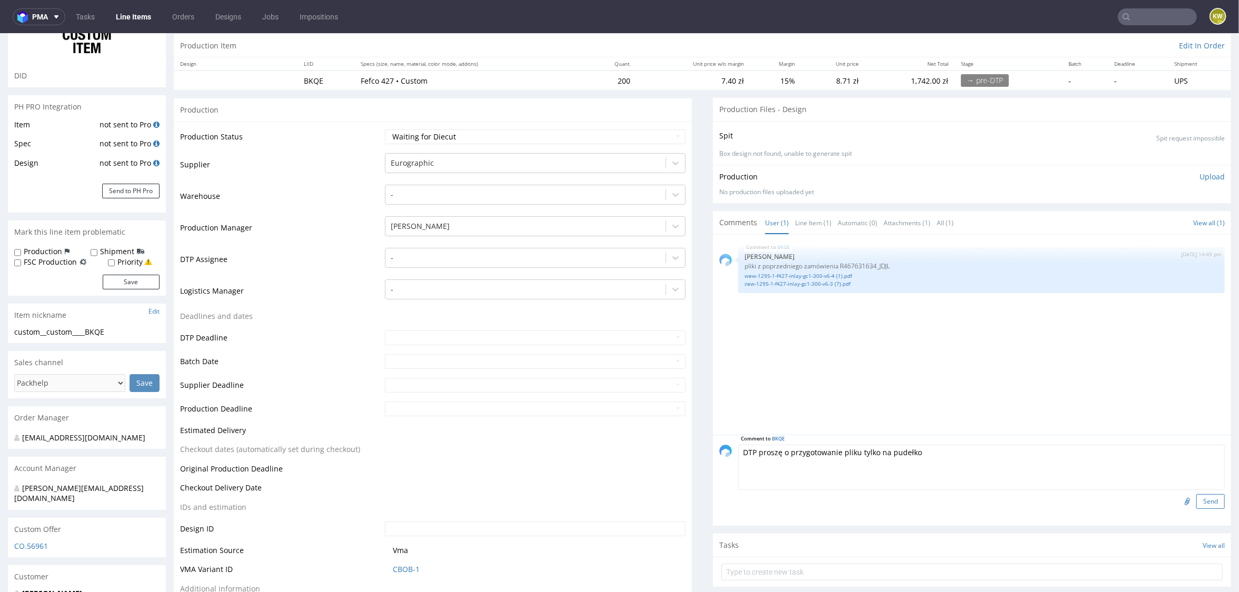
type textarea "DTP proszę o przygotowanie pliku tylko na pudełko"
click at [1200, 495] on button "Send" at bounding box center [1210, 501] width 28 height 15
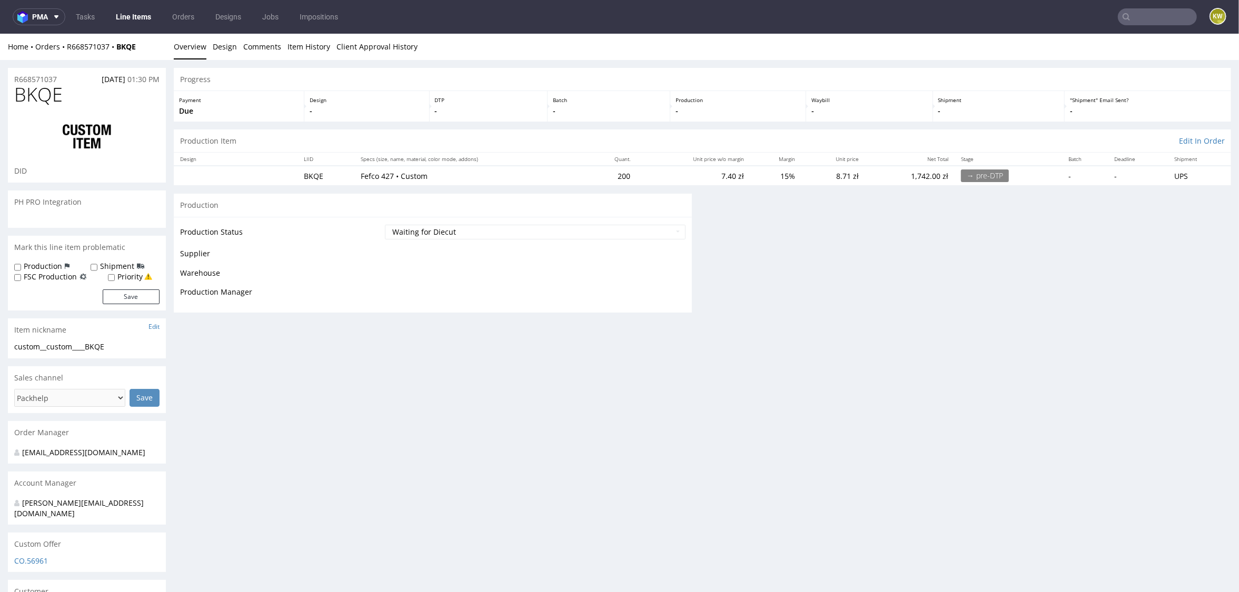
scroll to position [0, 0]
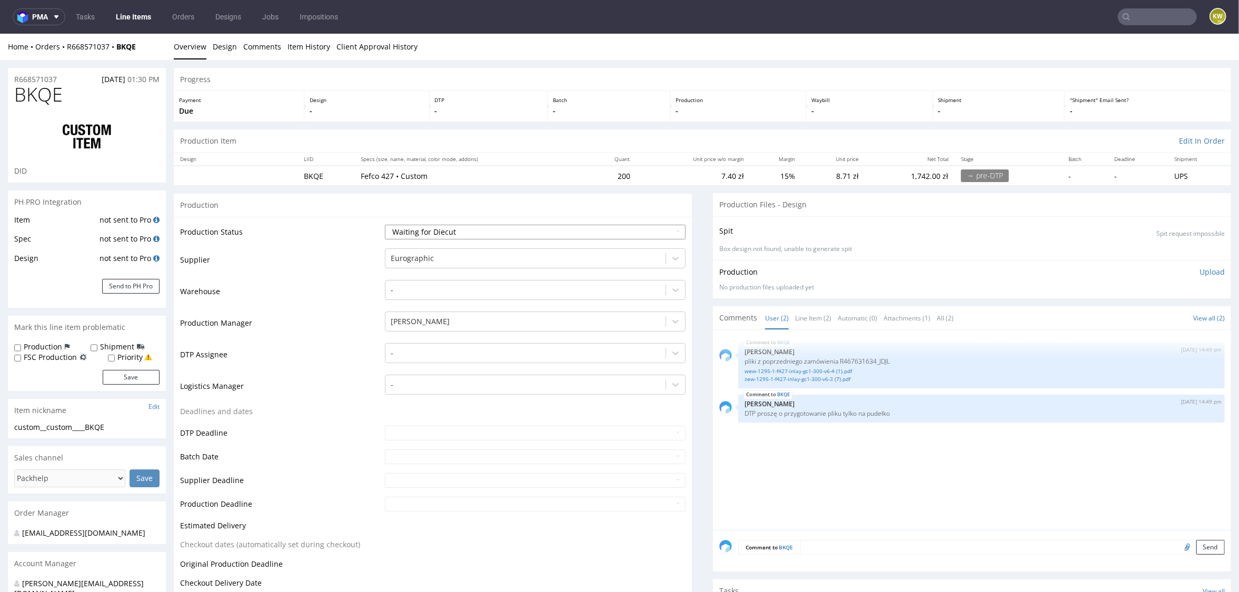
click at [424, 225] on select "Waiting for Artwork Waiting for Diecut Waiting for Mockup Waiting for DTP Waiti…" at bounding box center [535, 231] width 301 height 15
select select "dtp_waiting_for_check"
click at [385, 224] on select "Waiting for Artwork Waiting for Diecut Waiting for Mockup Waiting for DTP Waiti…" at bounding box center [535, 231] width 301 height 15
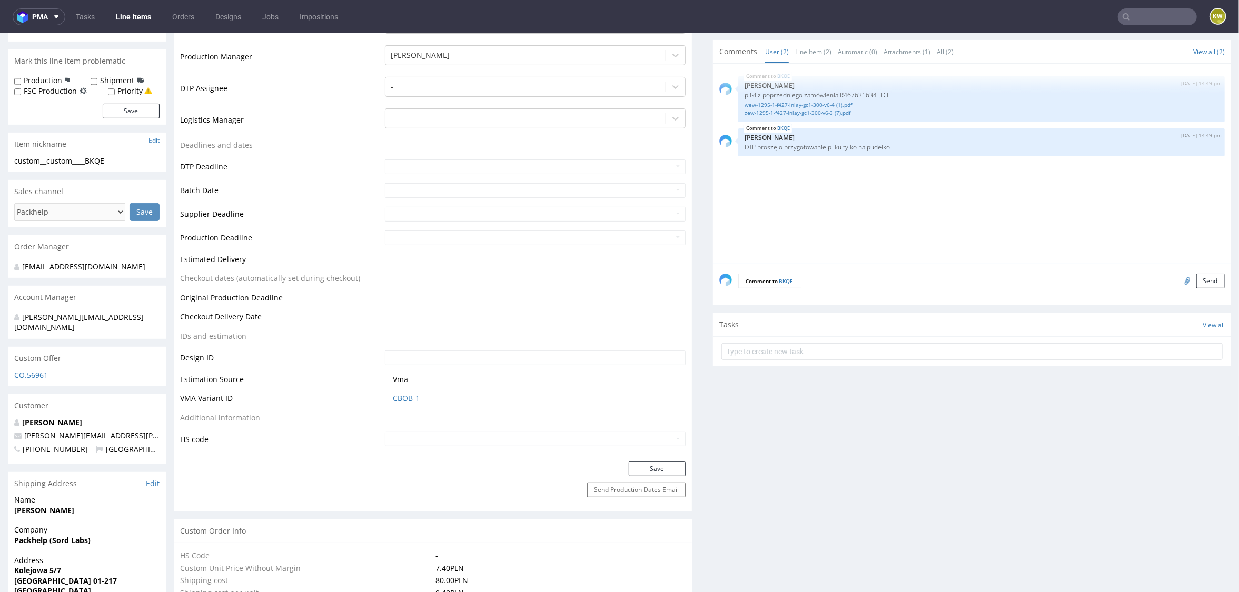
scroll to position [313, 0]
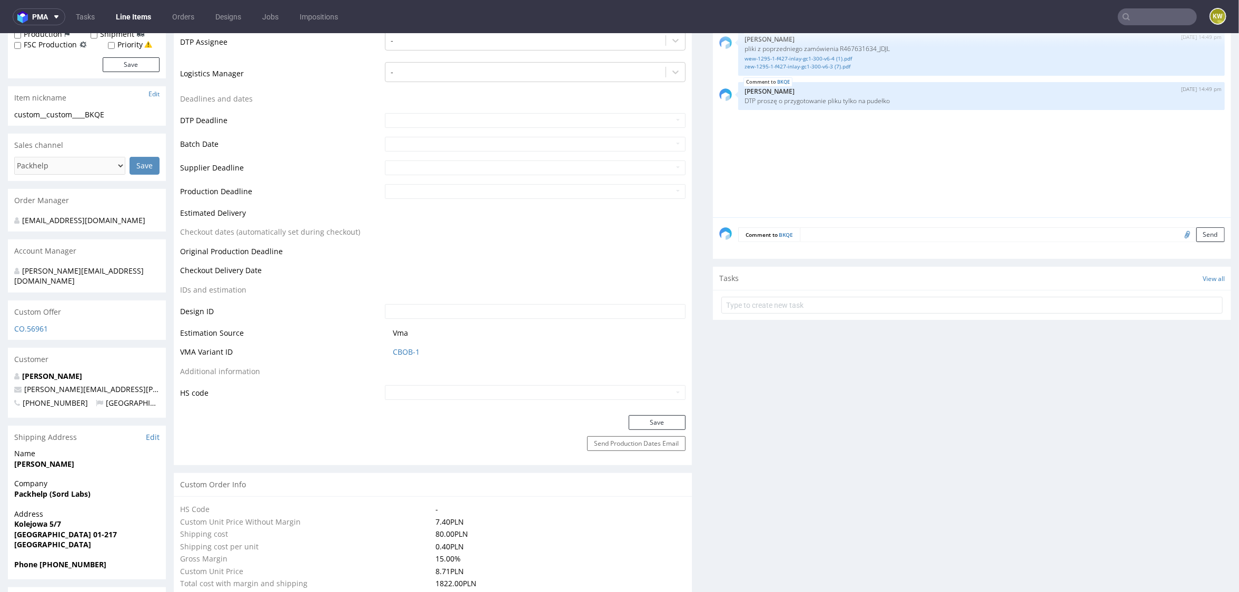
click at [648, 403] on div "Production Status Waiting for Artwork Waiting for Diecut Waiting for Mockup Wai…" at bounding box center [433, 159] width 518 height 511
click at [646, 428] on button "Save" at bounding box center [657, 422] width 57 height 15
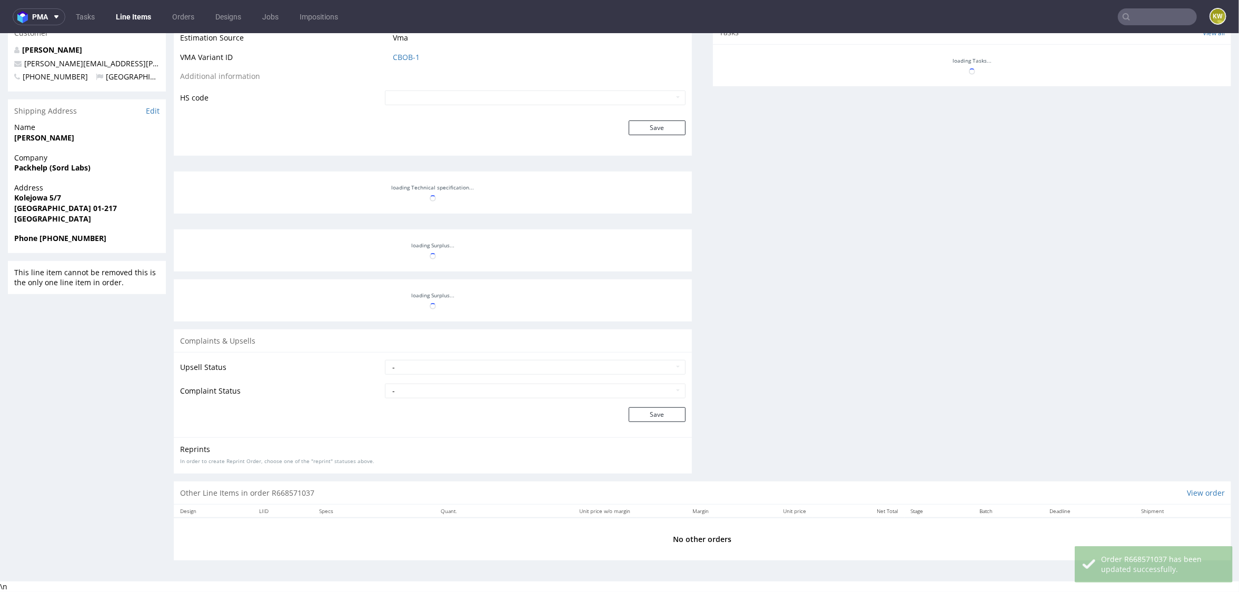
scroll to position [662, 0]
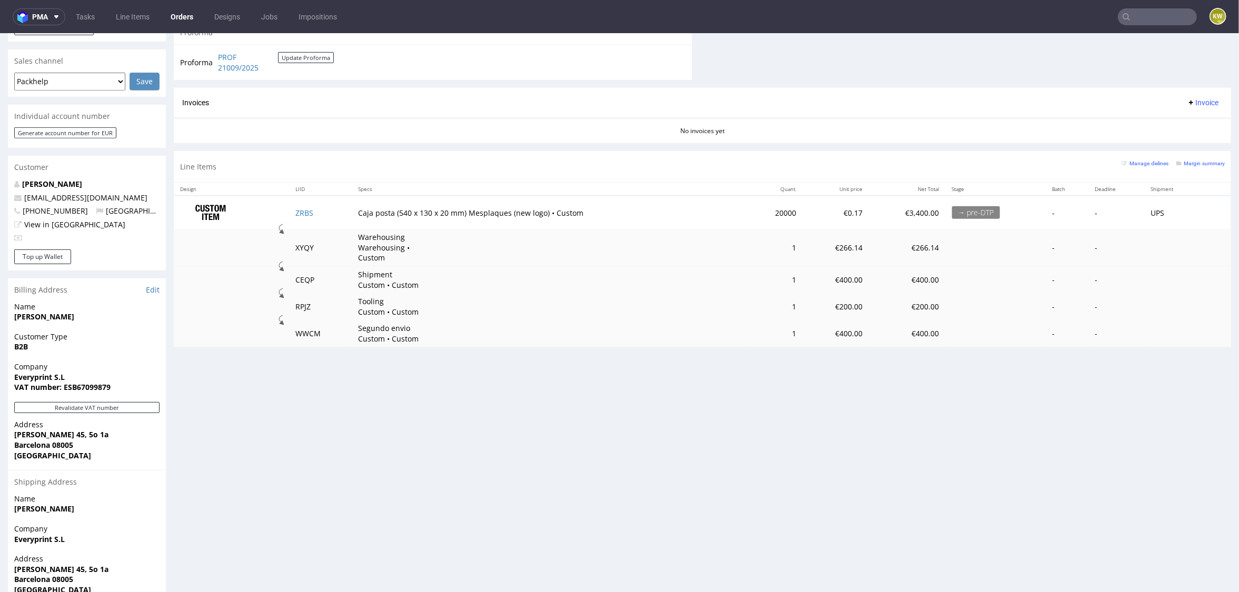
scroll to position [461, 0]
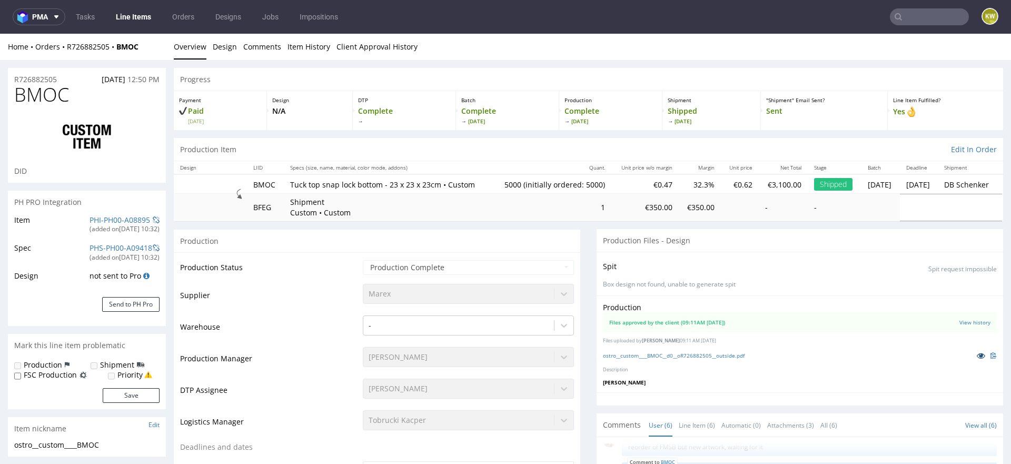
click at [977, 359] on icon at bounding box center [981, 355] width 8 height 7
click at [100, 219] on link "PHI-PH00-A08895" at bounding box center [120, 220] width 61 height 10
click at [301, 283] on td "Production Status" at bounding box center [270, 271] width 180 height 24
click at [103, 220] on link "PHI-PH00-A08895" at bounding box center [120, 220] width 61 height 10
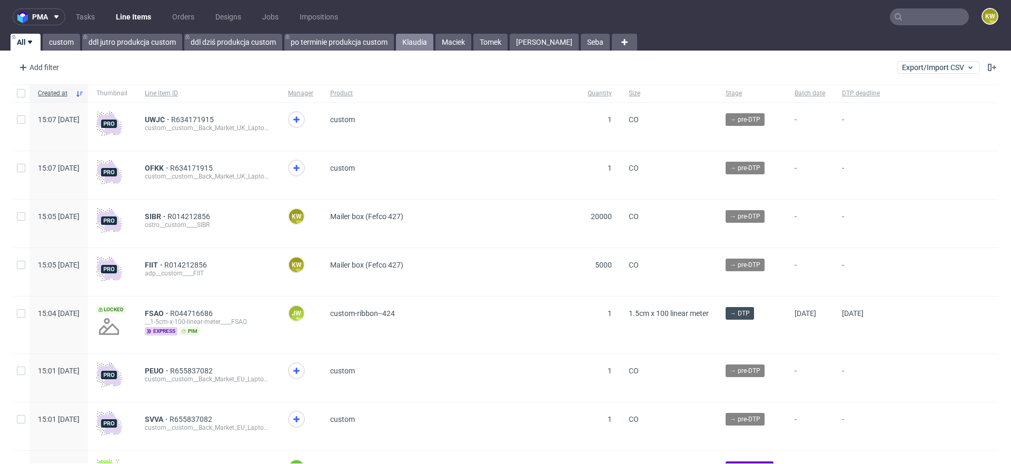
click at [428, 43] on link "Klaudia" at bounding box center [414, 42] width 37 height 17
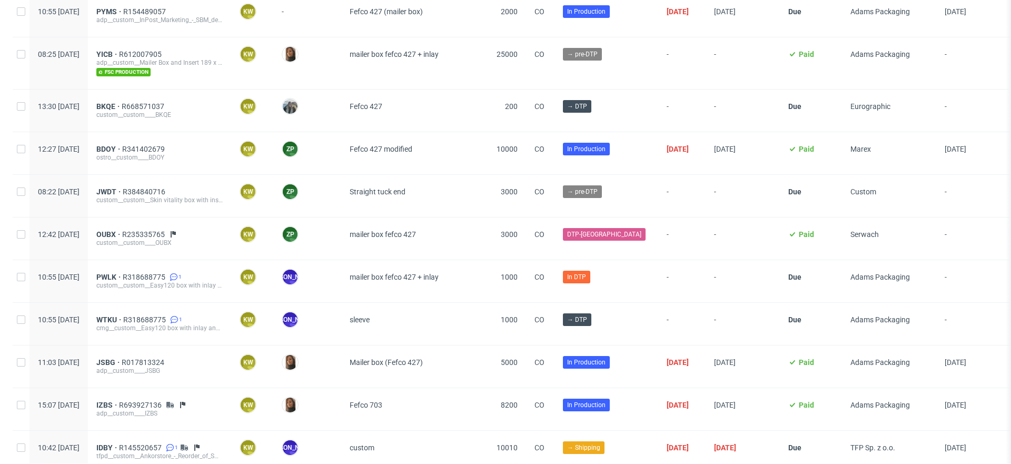
scroll to position [436, 0]
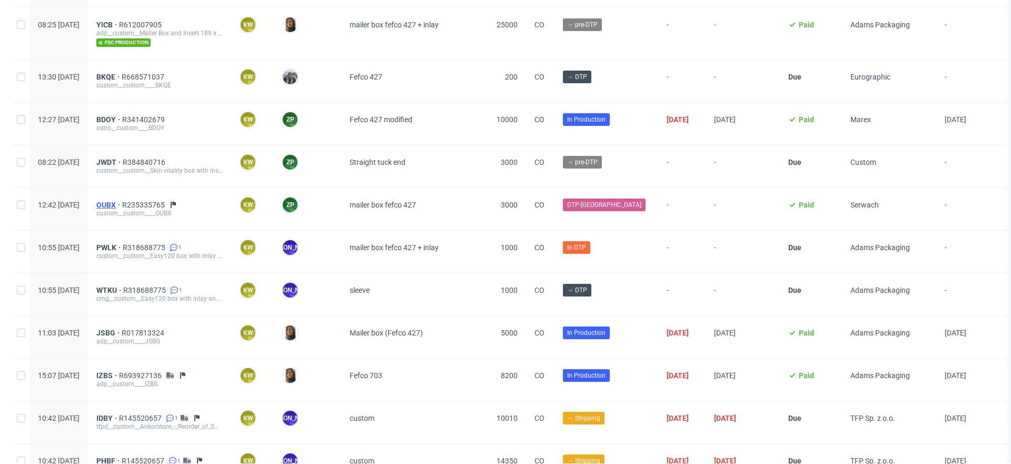
drag, startPoint x: 119, startPoint y: 201, endPoint x: 146, endPoint y: 202, distance: 27.4
click at [146, 202] on div "12:42 Thu 25.09.2025 OUBX R235335765 custom__custom____OUBX KW Klaudia Wiśniews…" at bounding box center [565, 209] width 1104 height 43
copy div "OUBX"
drag, startPoint x: 123, startPoint y: 244, endPoint x: 147, endPoint y: 245, distance: 24.2
click at [147, 245] on div "PWLK R318688775 1 custom__custom__Easy120 box with inlay and sleeve__PWLK" at bounding box center [159, 252] width 143 height 42
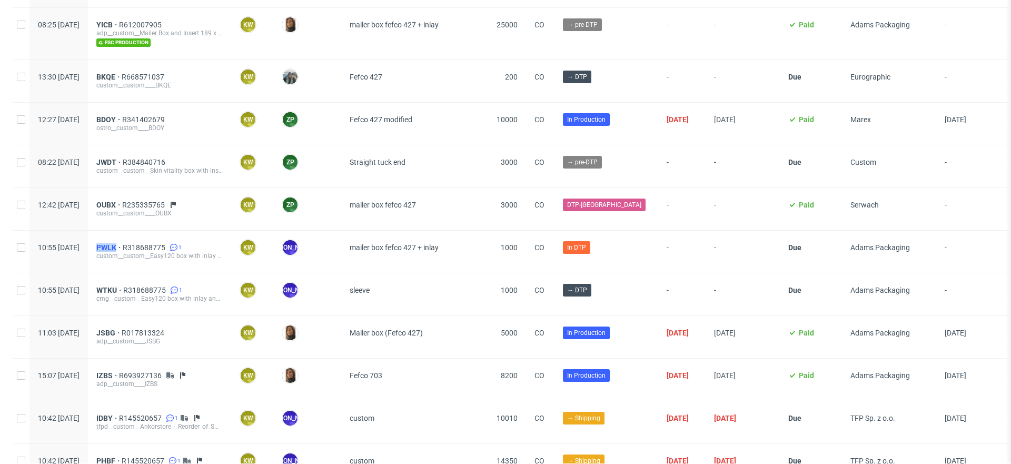
copy span "PWLK"
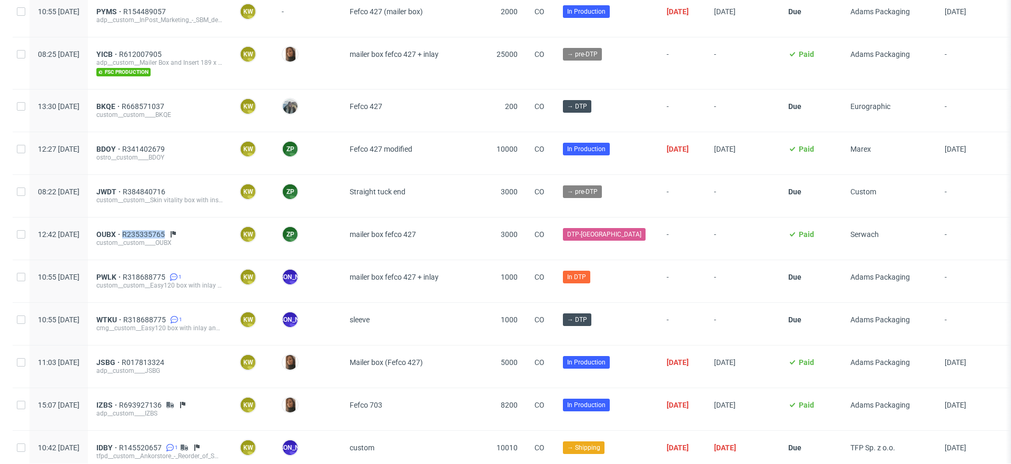
scroll to position [403, 0]
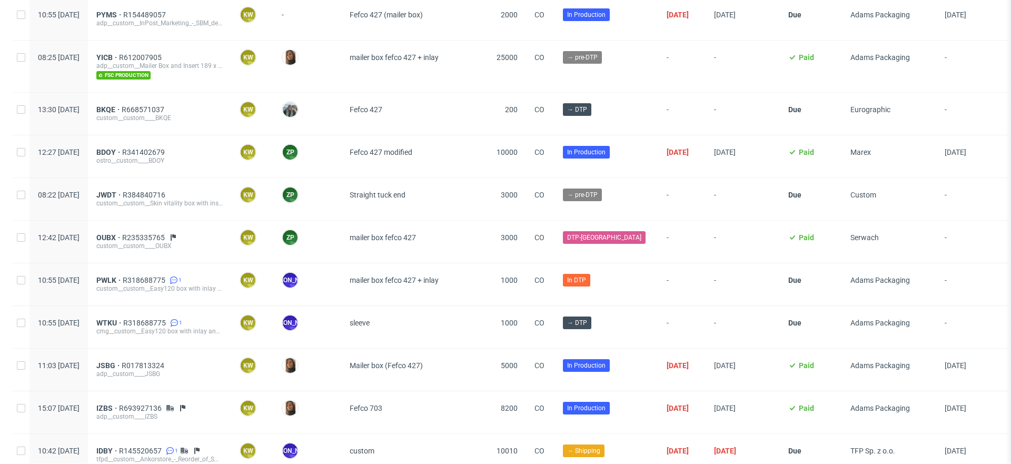
click at [219, 191] on div "JWDT R384840716" at bounding box center [159, 195] width 126 height 8
drag, startPoint x: 120, startPoint y: 190, endPoint x: 146, endPoint y: 193, distance: 26.5
click at [146, 193] on div "08:22 Fri 26.09.2025 JWDT R384840716 custom__custom__Skin vitality box with ins…" at bounding box center [565, 199] width 1104 height 43
copy div "JWDT"
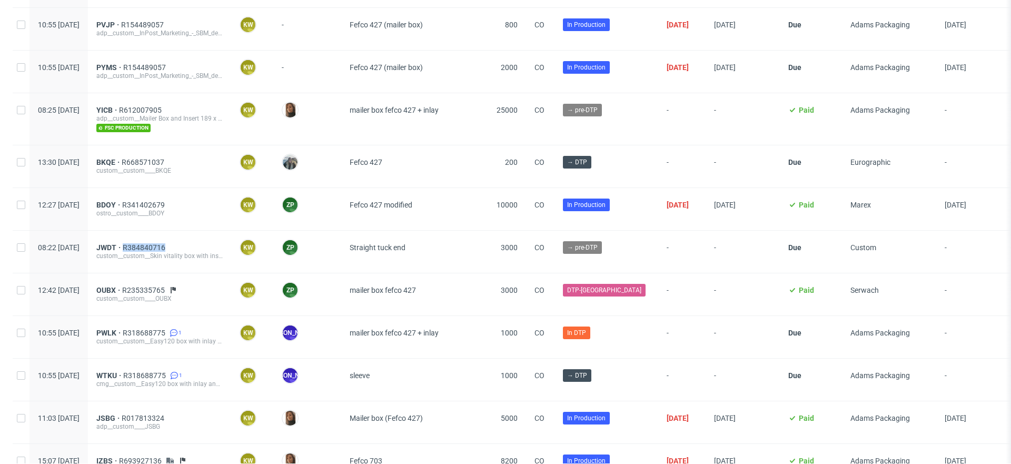
scroll to position [327, 0]
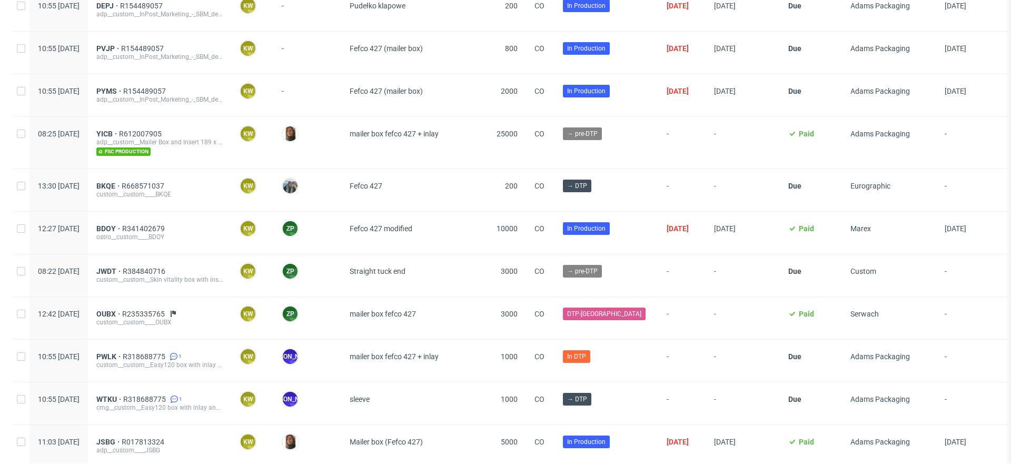
click at [88, 227] on div "12:27 Fri 26.09.2025" at bounding box center [58, 233] width 58 height 42
drag, startPoint x: 116, startPoint y: 226, endPoint x: 145, endPoint y: 226, distance: 29.0
click at [145, 226] on div "12:27 Fri 26.09.2025 BDOY R341402679 ostro__custom____BDOY KW Klaudia Wiśniewsk…" at bounding box center [565, 233] width 1104 height 43
copy div "BDOY"
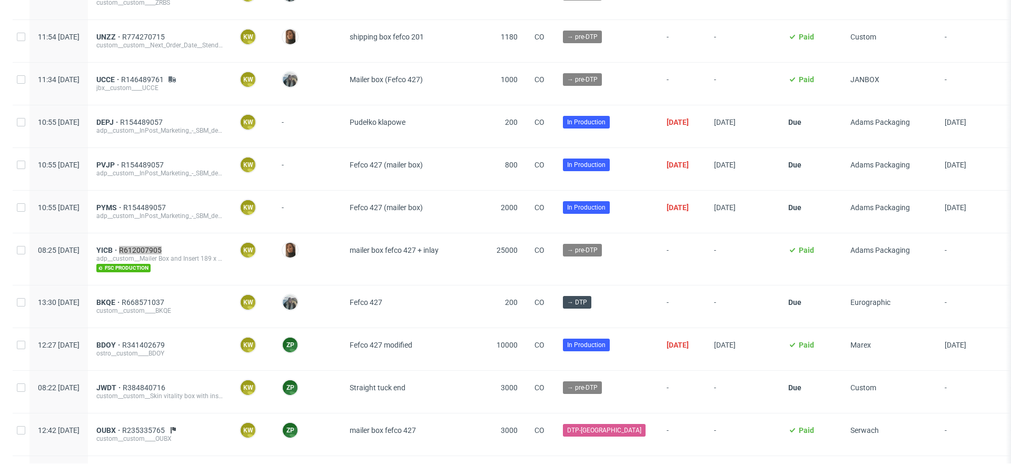
scroll to position [0, 0]
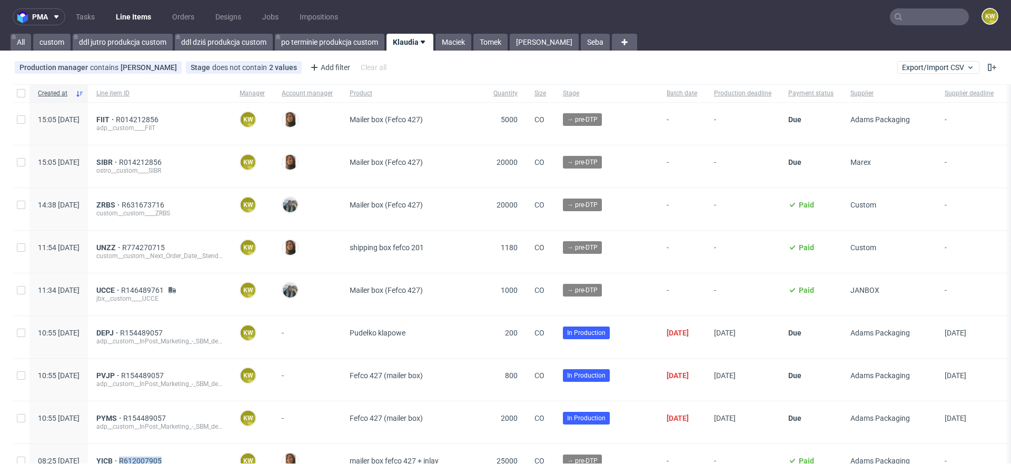
click at [904, 19] on input "text" at bounding box center [929, 16] width 79 height 17
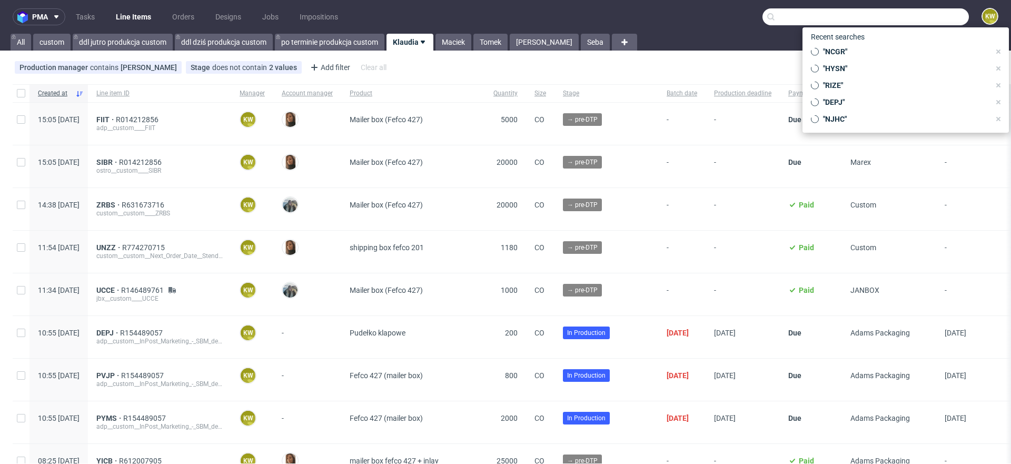
click at [904, 19] on input "text" at bounding box center [866, 16] width 206 height 17
paste input "TXLA"
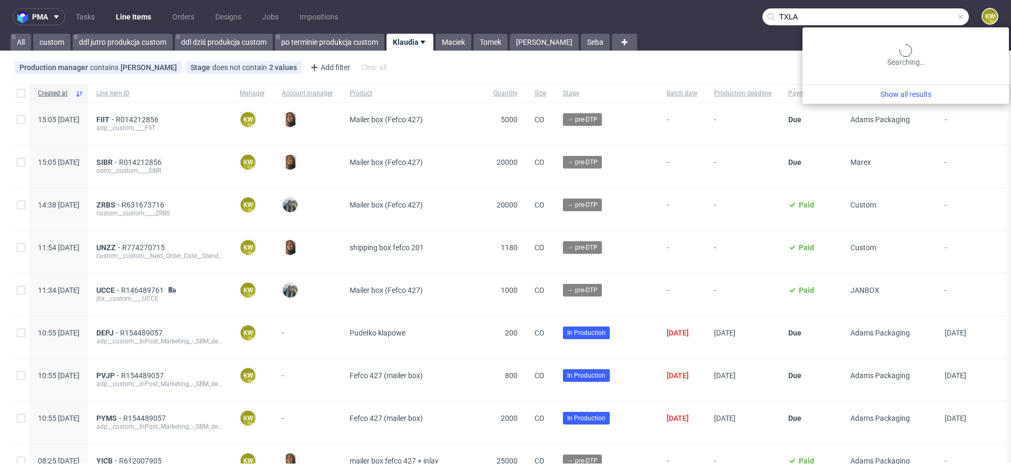
type input "TXLA"
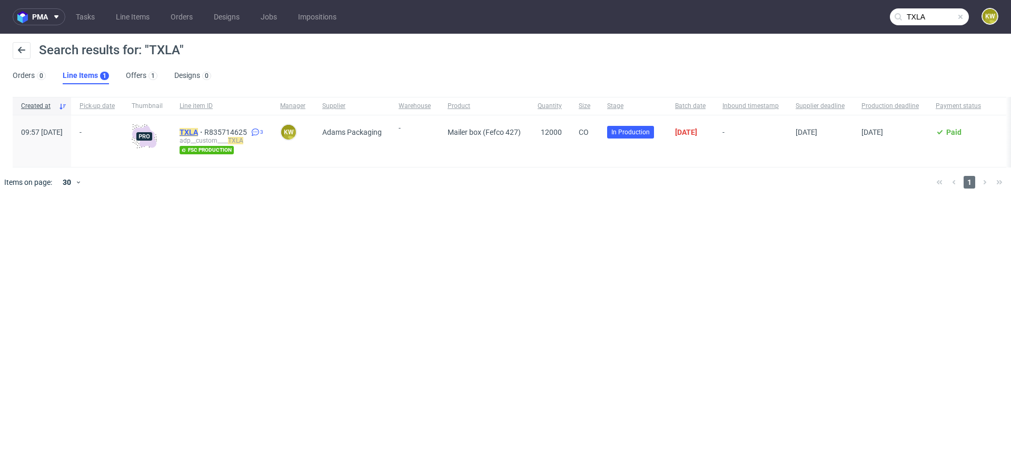
click at [198, 128] on mark "TXLA" at bounding box center [189, 132] width 18 height 8
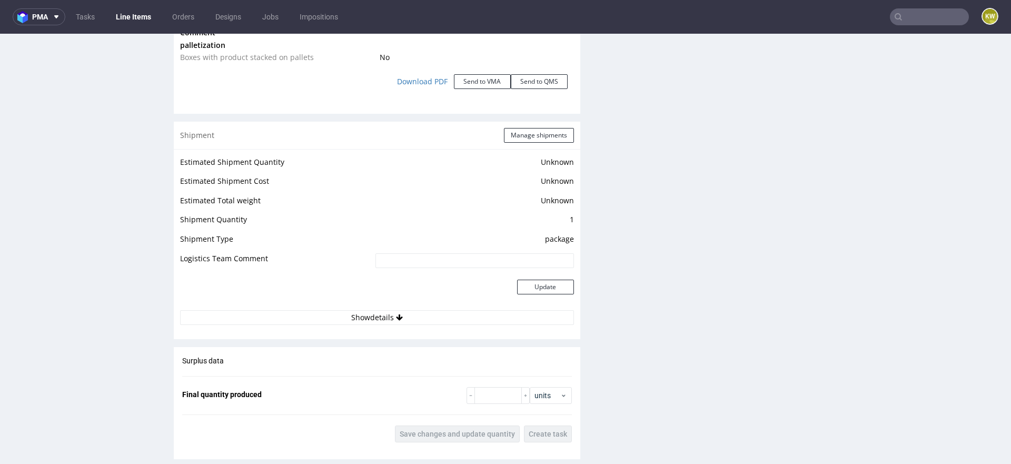
scroll to position [1369, 0]
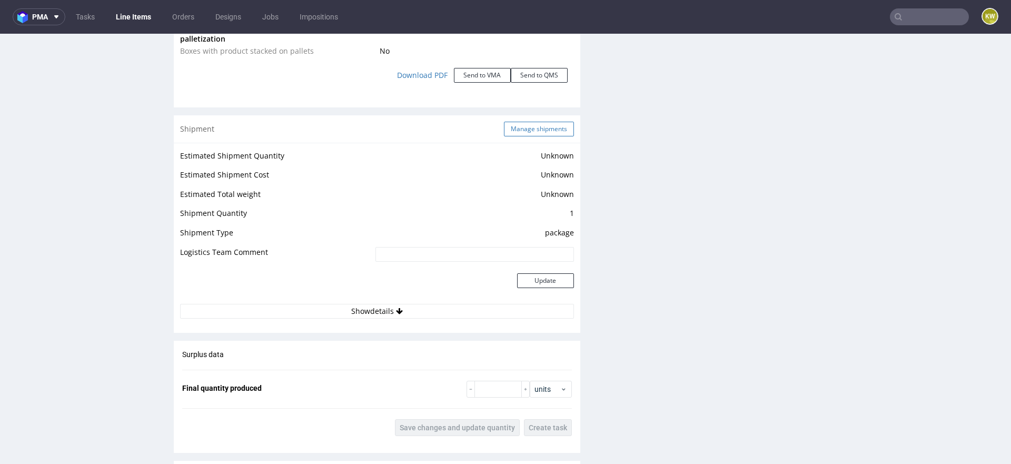
click at [541, 136] on button "Manage shipments" at bounding box center [539, 129] width 70 height 15
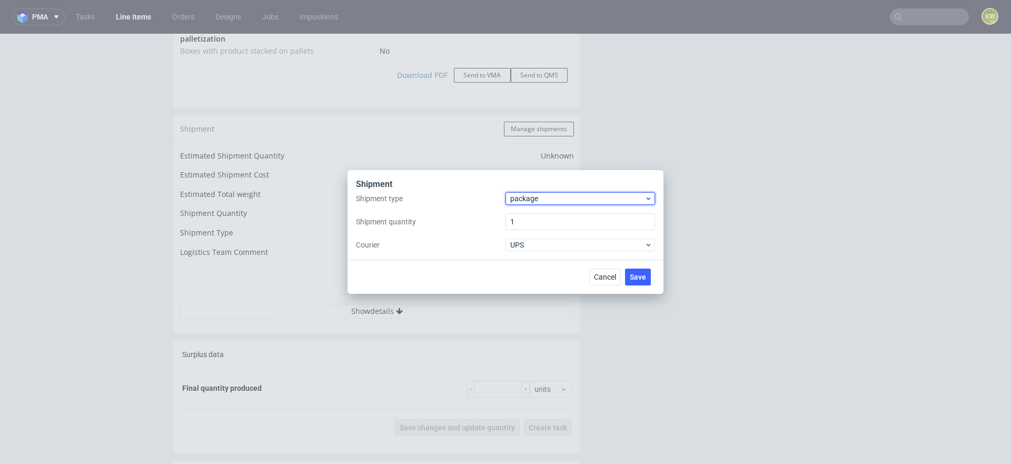
click at [529, 195] on span "package" at bounding box center [577, 198] width 134 height 11
click at [529, 215] on div "pallet" at bounding box center [580, 220] width 141 height 19
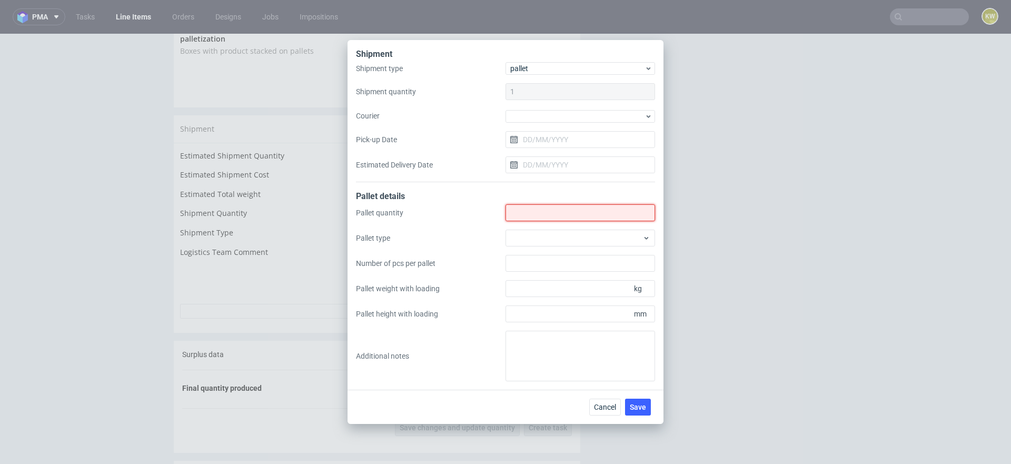
click at [535, 214] on input "Shipment type" at bounding box center [581, 212] width 150 height 17
type input "7"
click at [539, 234] on div at bounding box center [581, 238] width 150 height 17
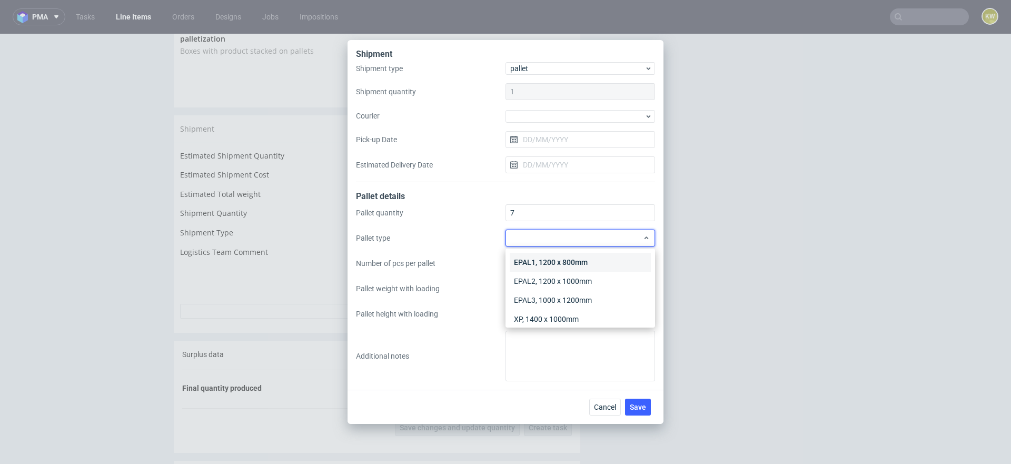
click at [540, 263] on div "EPAL1, 1200 x 800mm" at bounding box center [580, 262] width 141 height 19
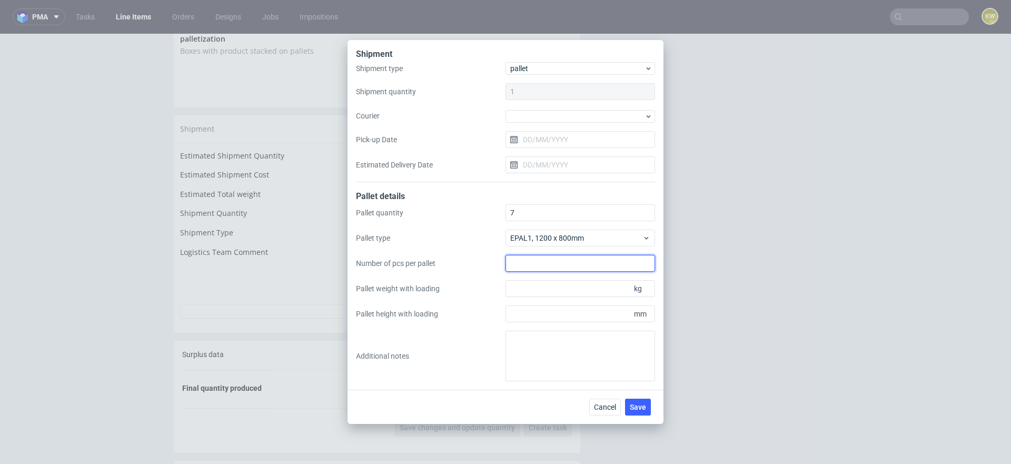
click at [524, 262] on input "Number of pcs per pallet" at bounding box center [581, 263] width 150 height 17
type input "2000"
click at [524, 286] on input "Pallet weight with loading" at bounding box center [581, 288] width 150 height 17
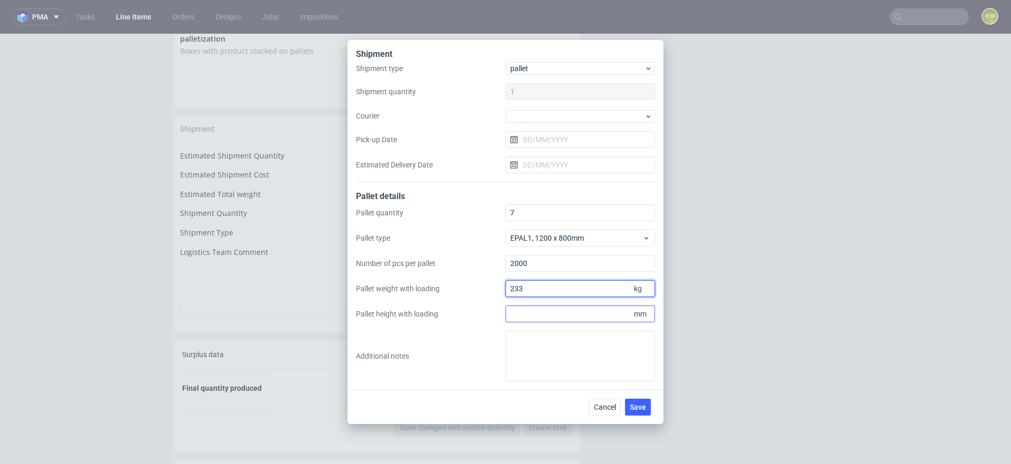
type input "233"
click at [520, 309] on input "Pallet height with loading" at bounding box center [581, 313] width 150 height 17
type input "1795"
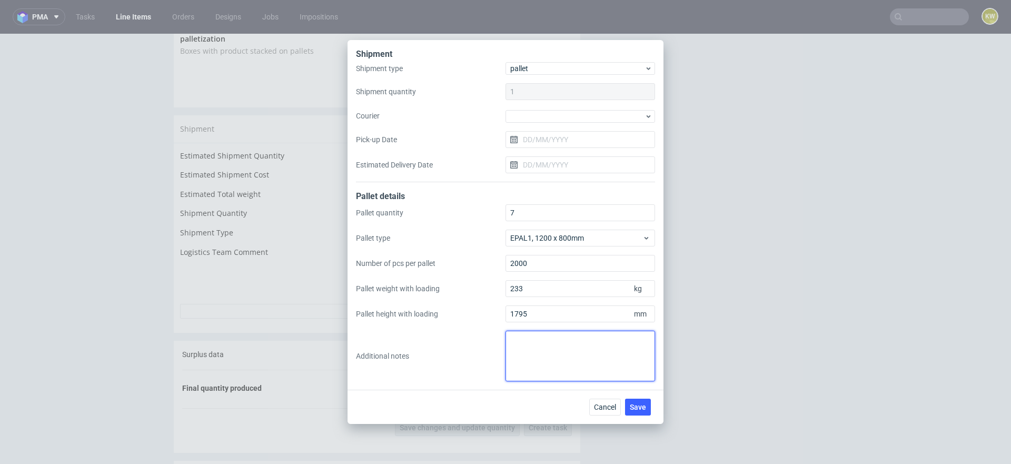
click at [514, 333] on textarea at bounding box center [581, 356] width 150 height 51
type textarea "6 pal 1200x800x1795mm, 233kg 1 pal 1200x800x525m, 59kg"
click at [652, 407] on div "Cancel Save" at bounding box center [622, 407] width 66 height 17
click at [644, 408] on span "Save" at bounding box center [638, 406] width 16 height 7
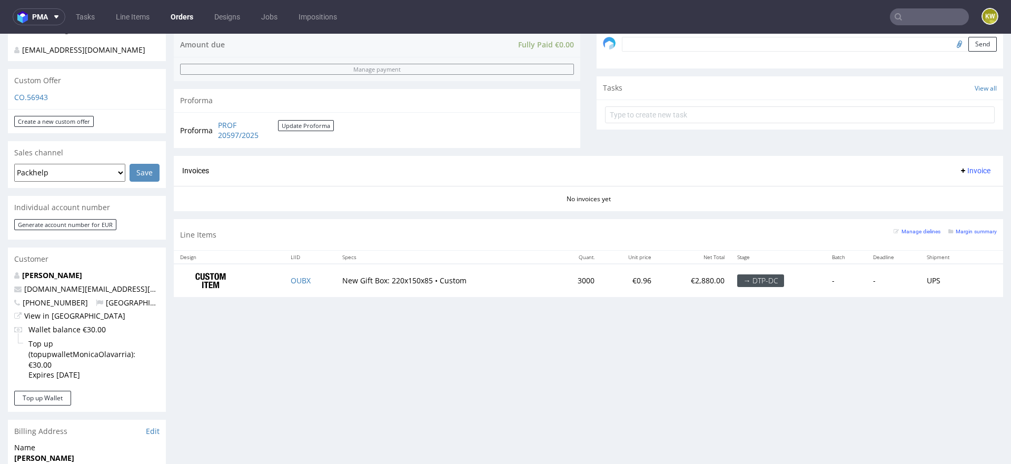
scroll to position [342, 0]
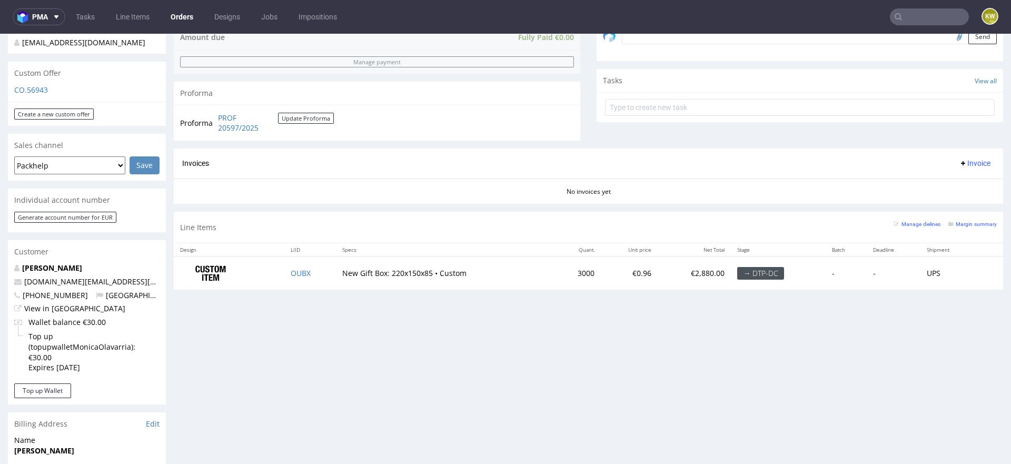
click at [320, 271] on td "OUBX" at bounding box center [310, 272] width 52 height 33
click at [966, 223] on small "Margin summary" at bounding box center [972, 224] width 48 height 6
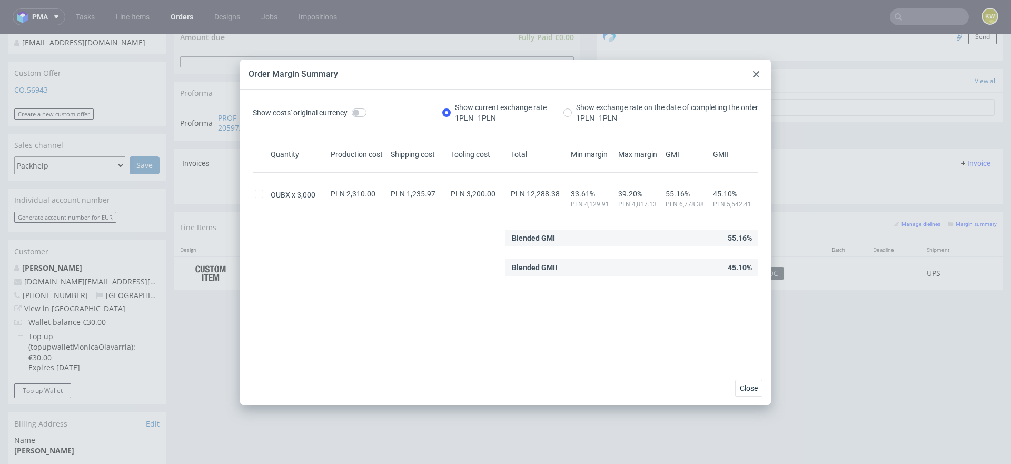
click at [540, 193] on span "PLN 12,288.38" at bounding box center [535, 194] width 49 height 8
copy span "12,288.38"
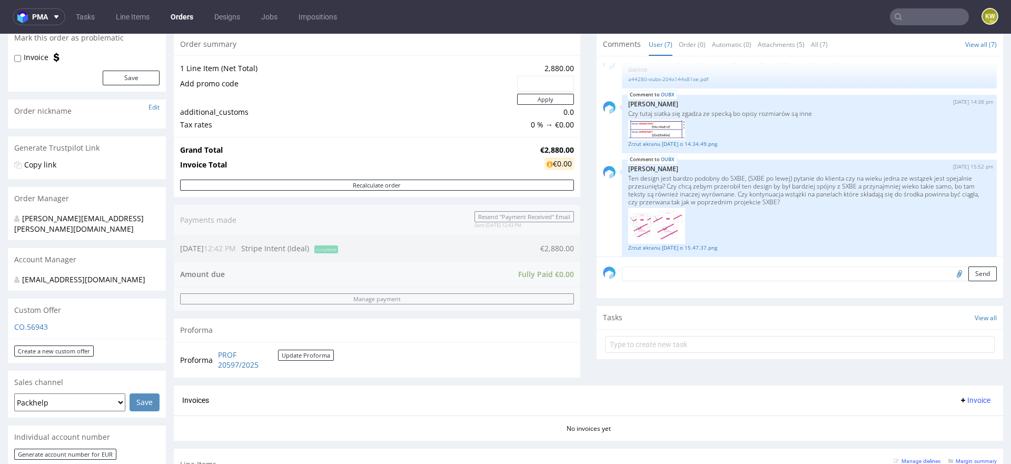
scroll to position [430, 0]
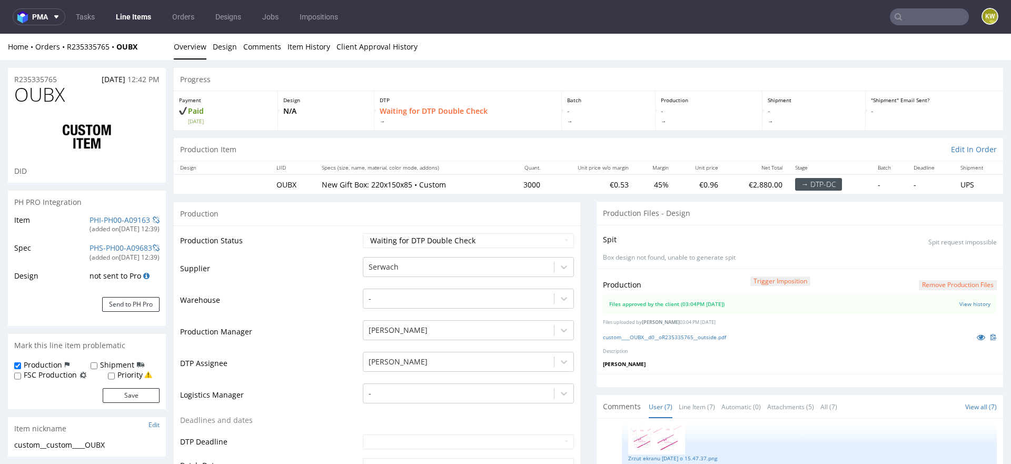
scroll to position [287, 0]
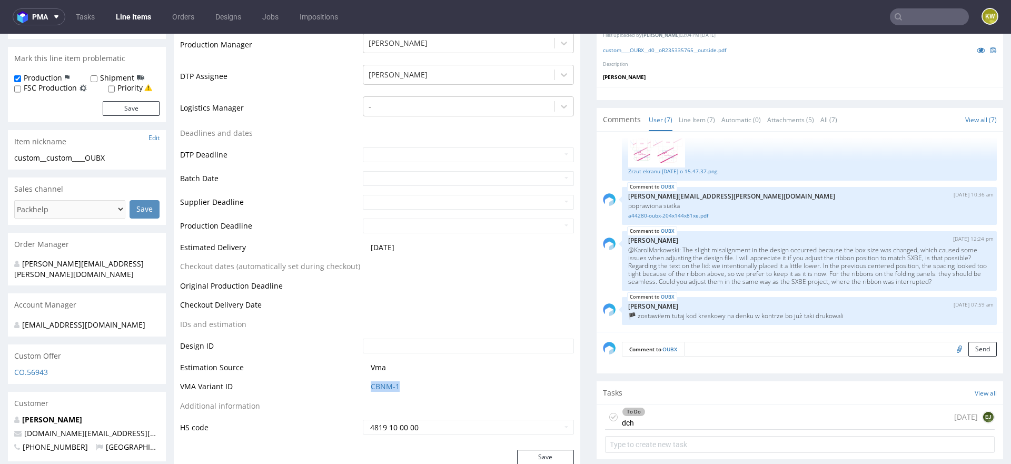
drag, startPoint x: 412, startPoint y: 389, endPoint x: 325, endPoint y: 387, distance: 86.4
click at [325, 387] on tr "VMA Variant ID CBNM-1" at bounding box center [377, 389] width 394 height 19
copy tr "CBNM-1"
click at [390, 381] on link "CBNM-1" at bounding box center [385, 386] width 29 height 11
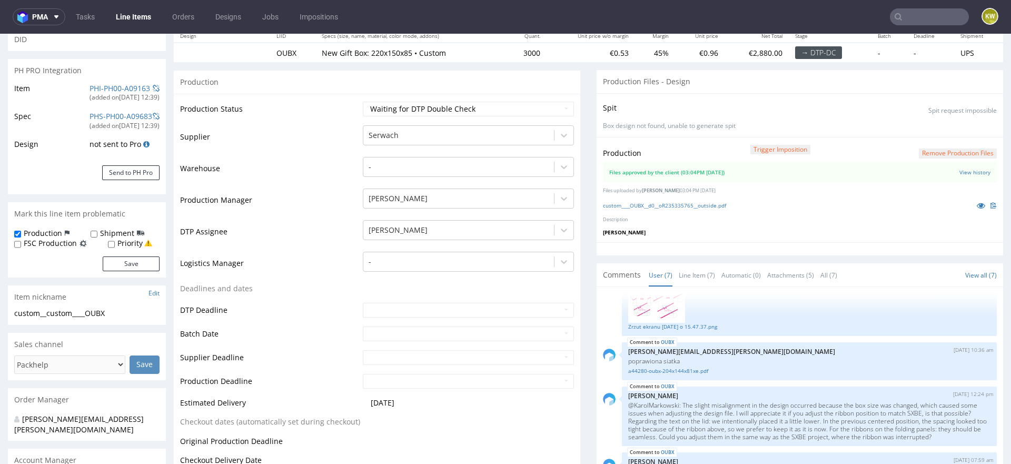
scroll to position [106, 0]
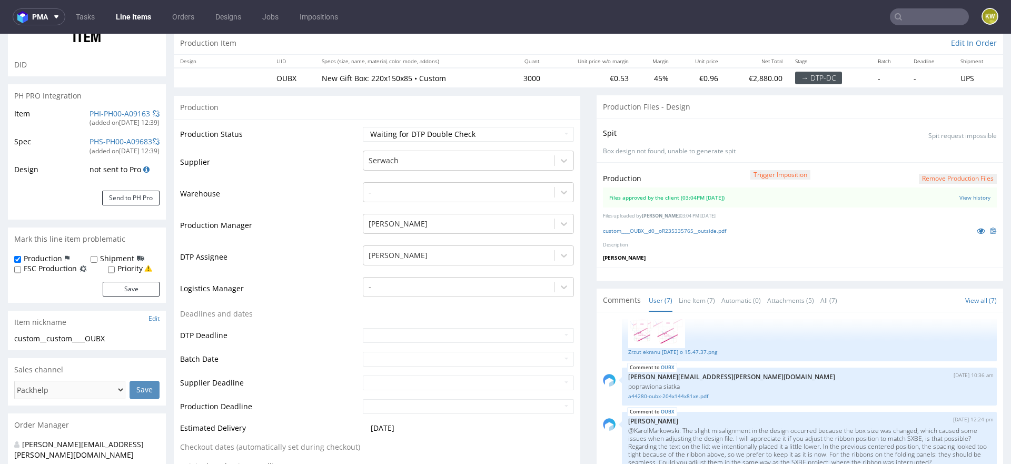
click at [308, 226] on td "Production Manager" at bounding box center [270, 229] width 180 height 32
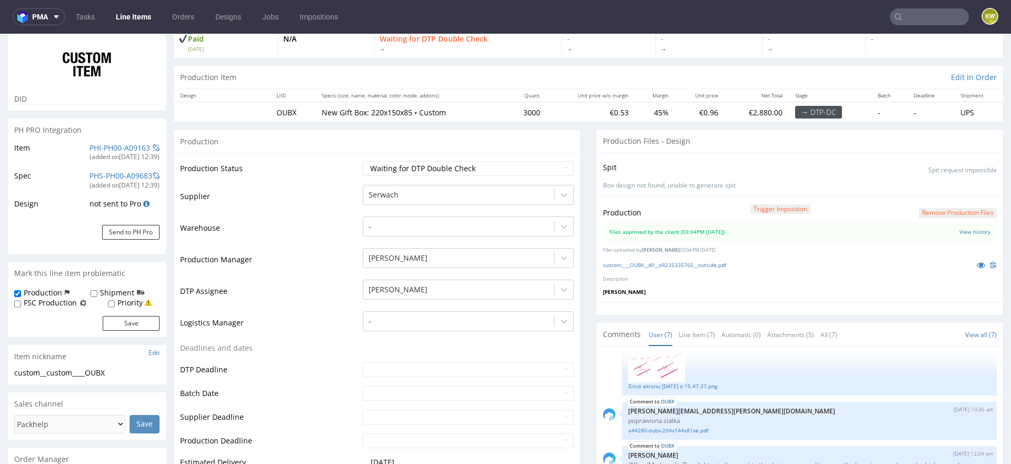
scroll to position [0, 0]
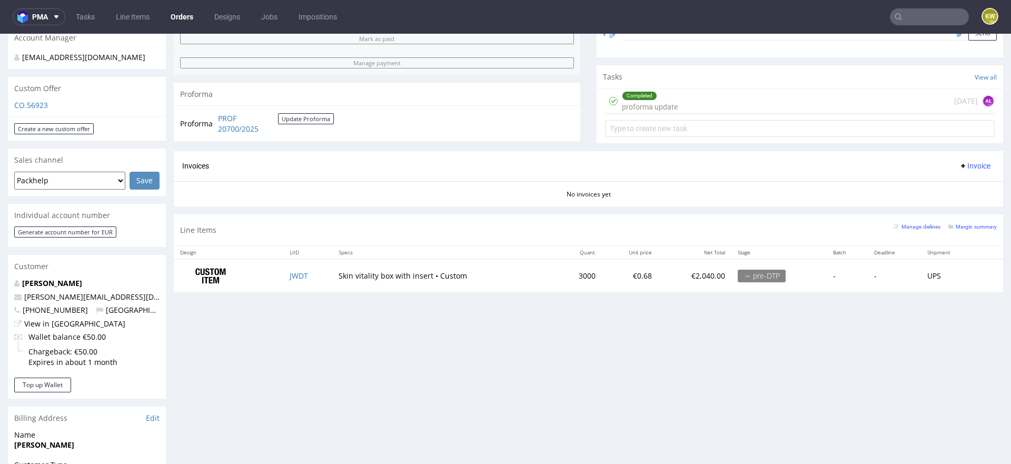
scroll to position [340, 0]
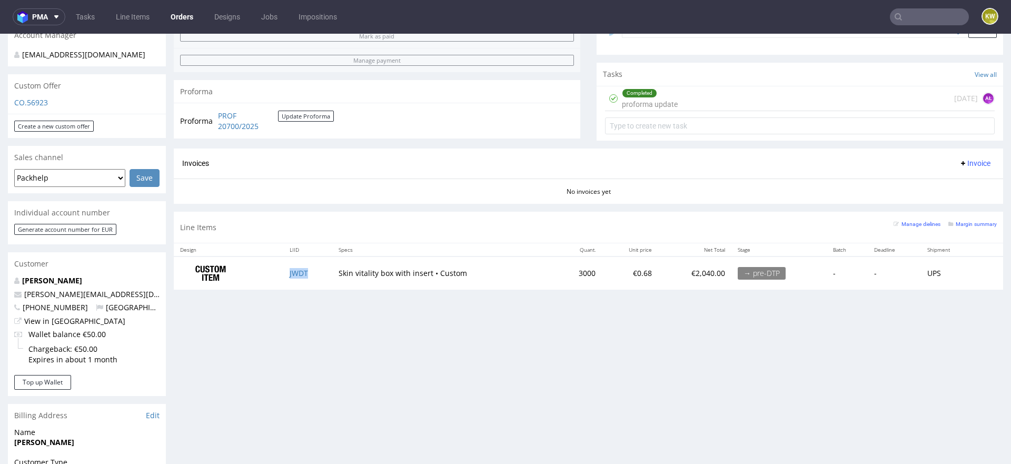
click at [324, 272] on td "JWDT" at bounding box center [307, 272] width 49 height 33
click at [969, 221] on small "Margin summary" at bounding box center [972, 224] width 48 height 6
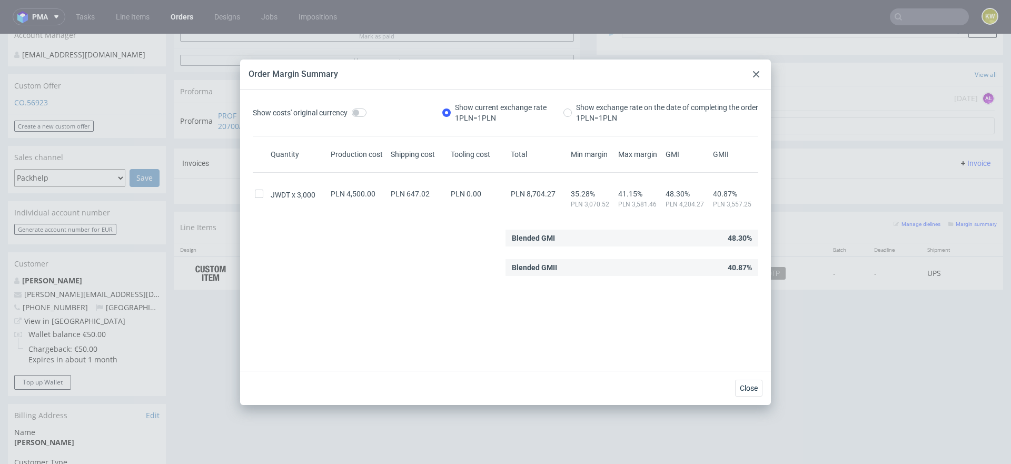
click at [545, 192] on span "PLN 8,704.27" at bounding box center [533, 194] width 45 height 8
copy span "8,704.27"
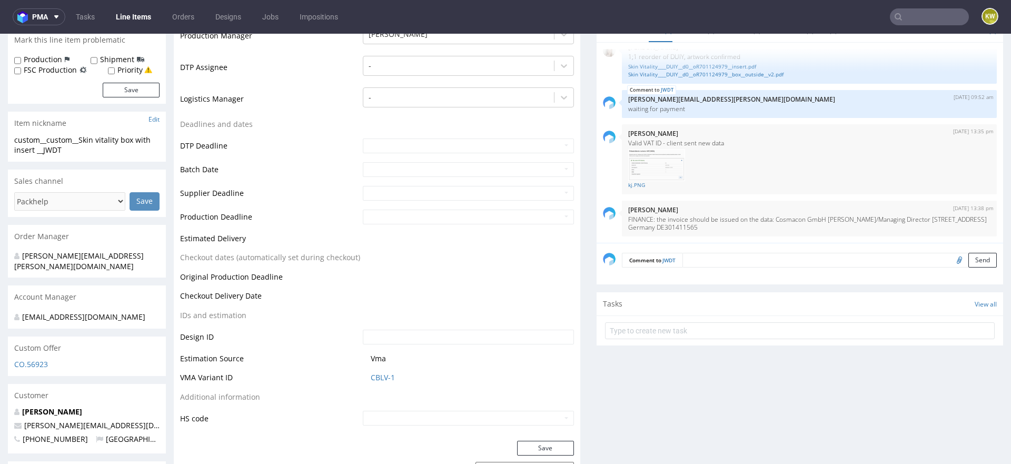
scroll to position [306, 0]
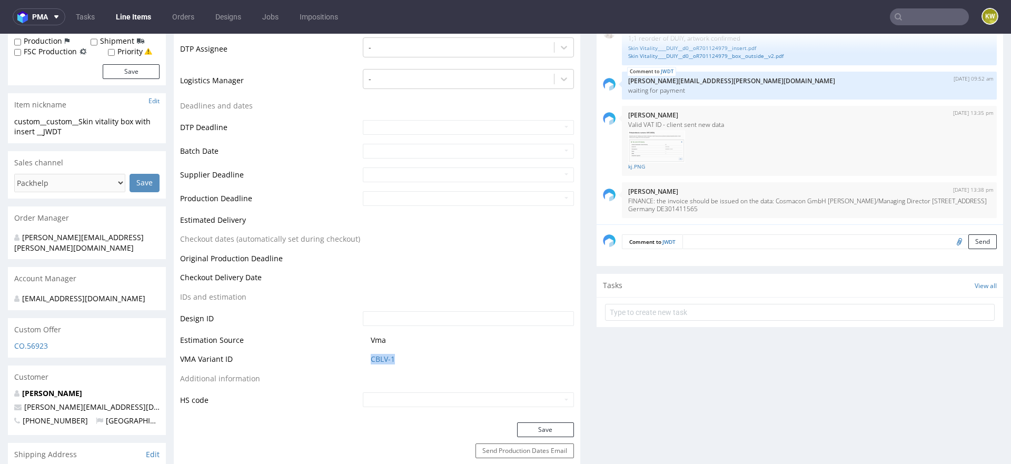
drag, startPoint x: 407, startPoint y: 364, endPoint x: 346, endPoint y: 365, distance: 61.1
click at [346, 365] on tr "VMA Variant ID CBLV-1" at bounding box center [377, 362] width 394 height 19
copy tr "CBLV-1"
click at [371, 364] on td "CBLV-1" at bounding box center [467, 362] width 214 height 19
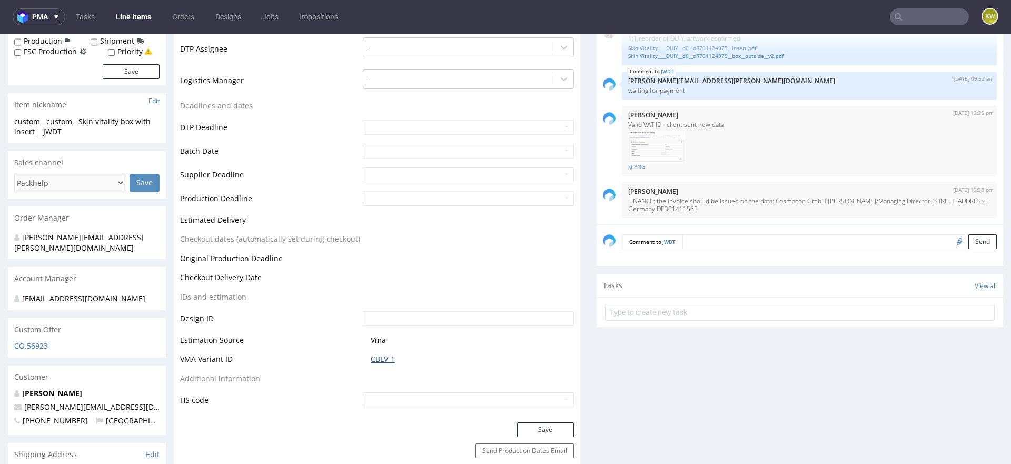
click at [375, 360] on link "CBLV-1" at bounding box center [383, 359] width 24 height 11
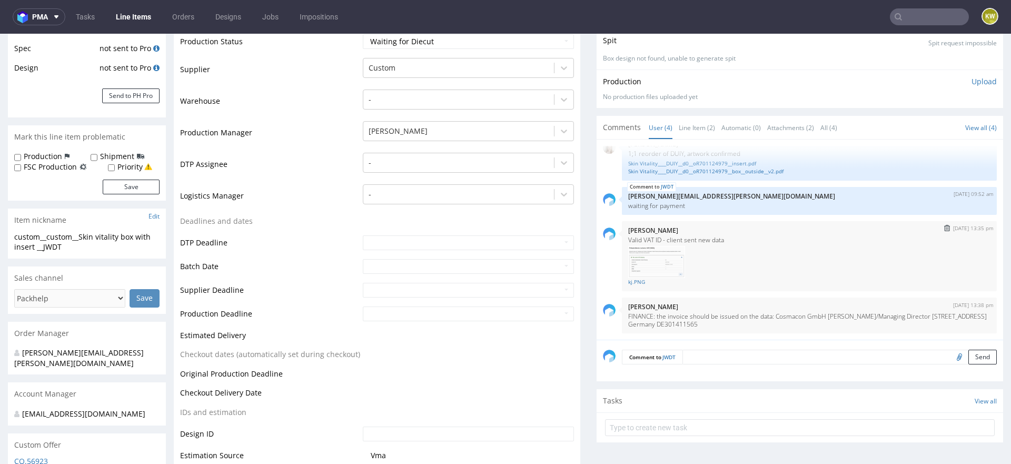
scroll to position [0, 0]
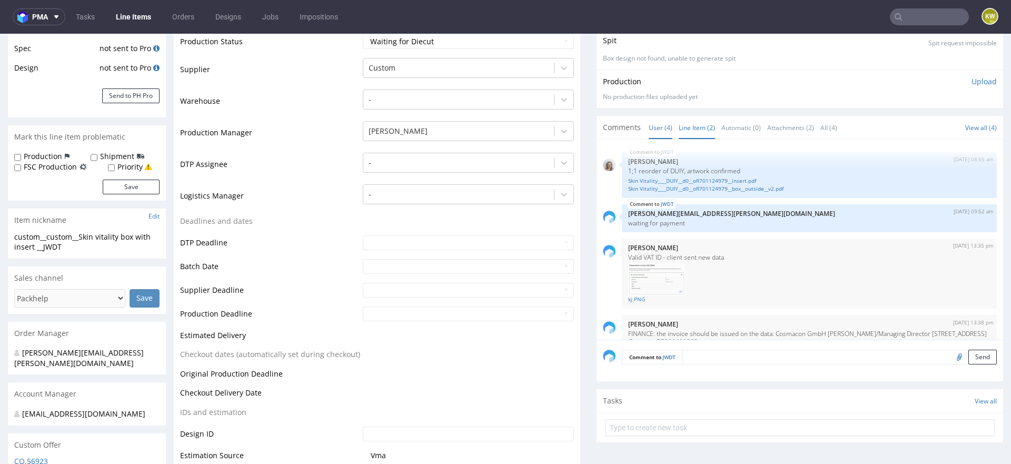
click at [680, 125] on link "Line Item (2)" at bounding box center [697, 127] width 36 height 23
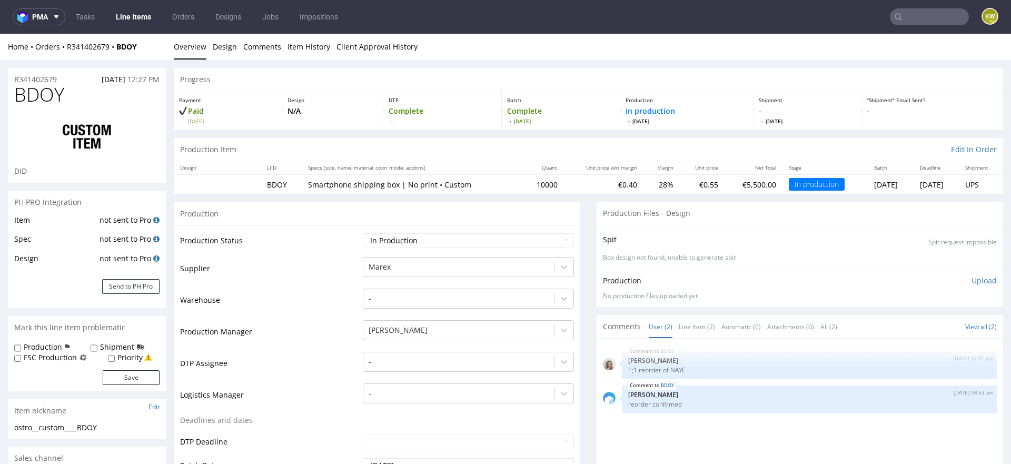
click at [29, 95] on span "BDOY" at bounding box center [39, 94] width 50 height 21
copy span "BDOY"
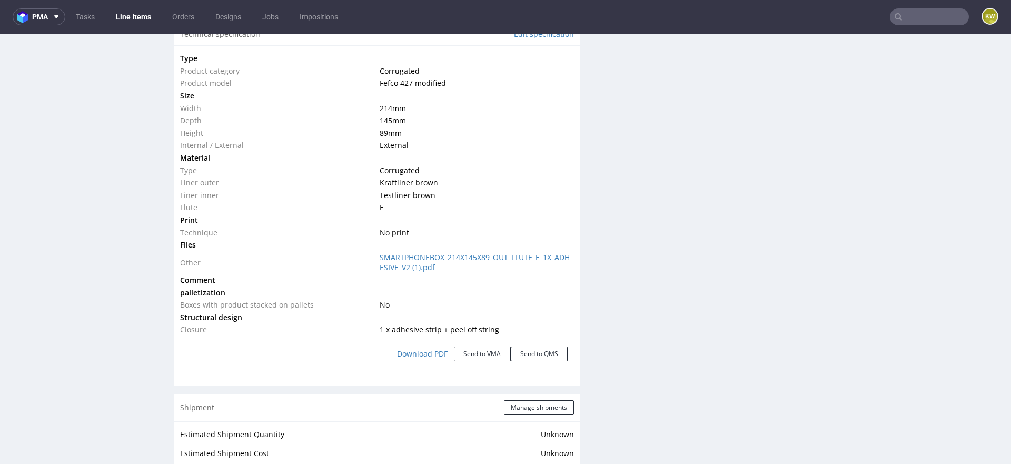
scroll to position [1013, 0]
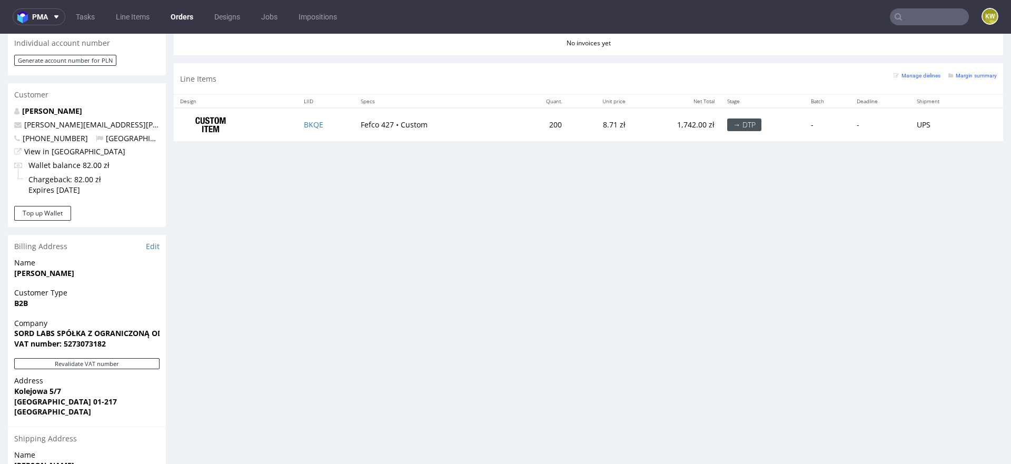
scroll to position [498, 0]
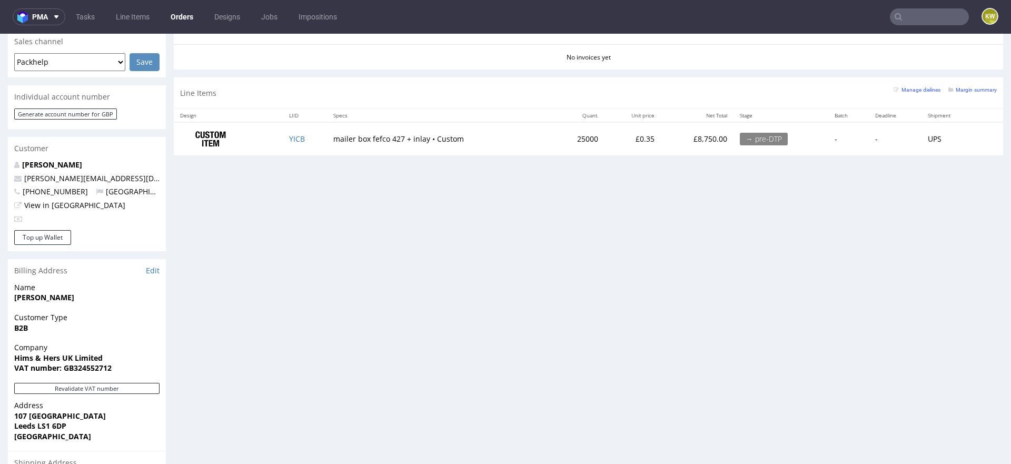
scroll to position [476, 0]
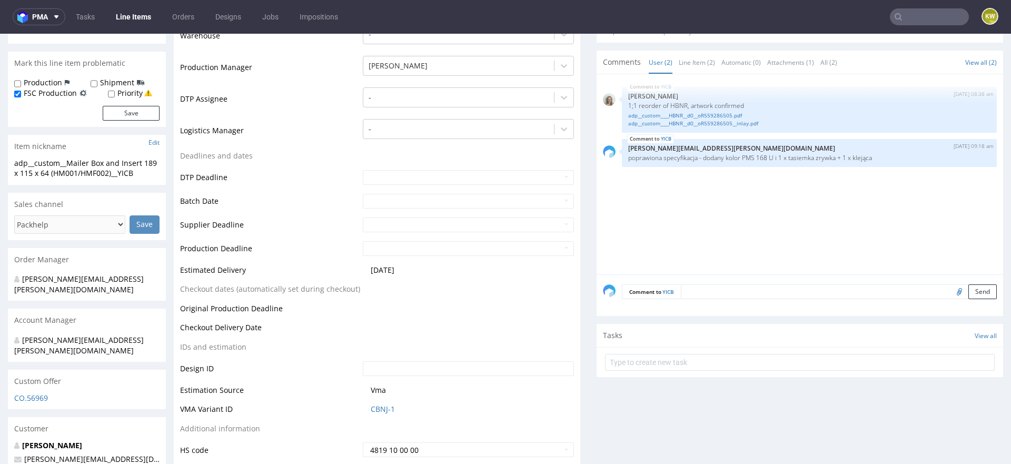
scroll to position [289, 0]
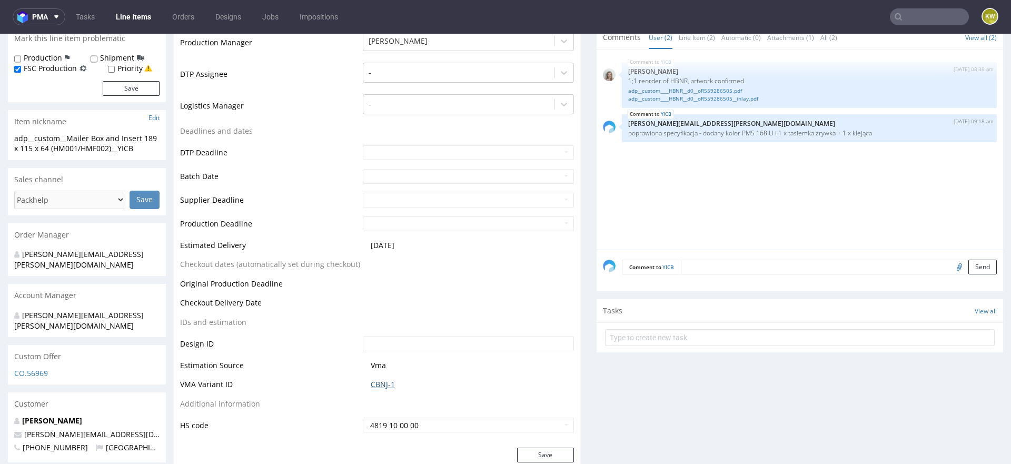
click at [378, 379] on link "CBNJ-1" at bounding box center [383, 384] width 24 height 11
click at [681, 97] on link "adp__custom____HBNR__d0__oR559286505__inlay.pdf" at bounding box center [809, 99] width 362 height 8
click at [705, 90] on link "adp__custom____HBNR__d0__oR559286505.pdf" at bounding box center [809, 91] width 362 height 8
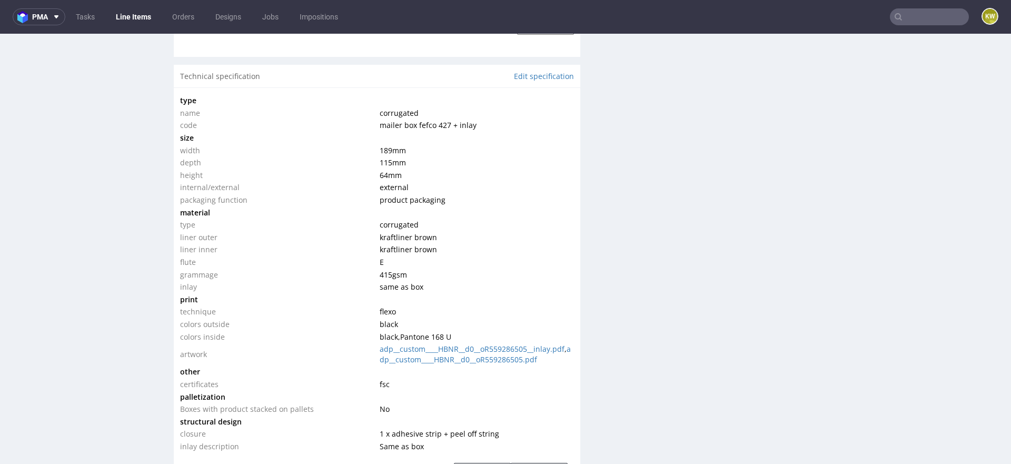
scroll to position [967, 0]
click at [536, 71] on link "Edit specification" at bounding box center [544, 75] width 60 height 11
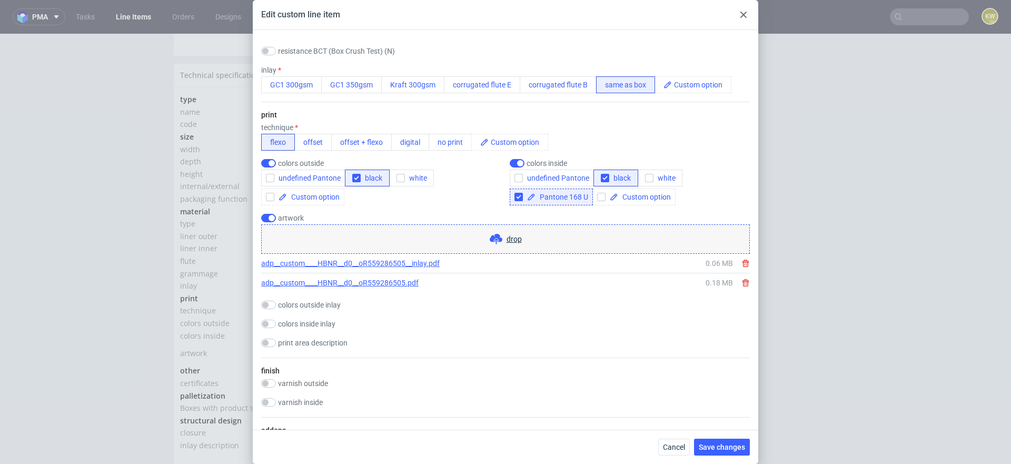
scroll to position [520, 0]
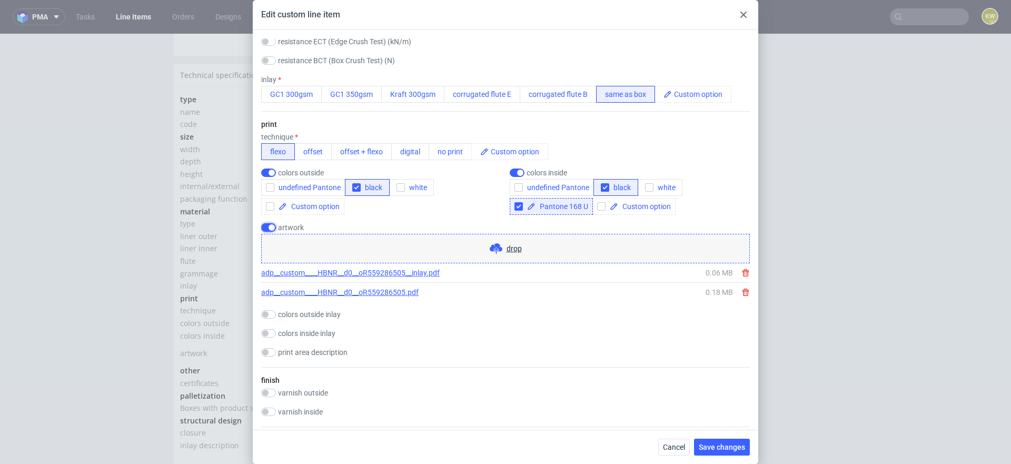
click at [271, 227] on input "checkbox" at bounding box center [268, 227] width 15 height 8
checkbox input "false"
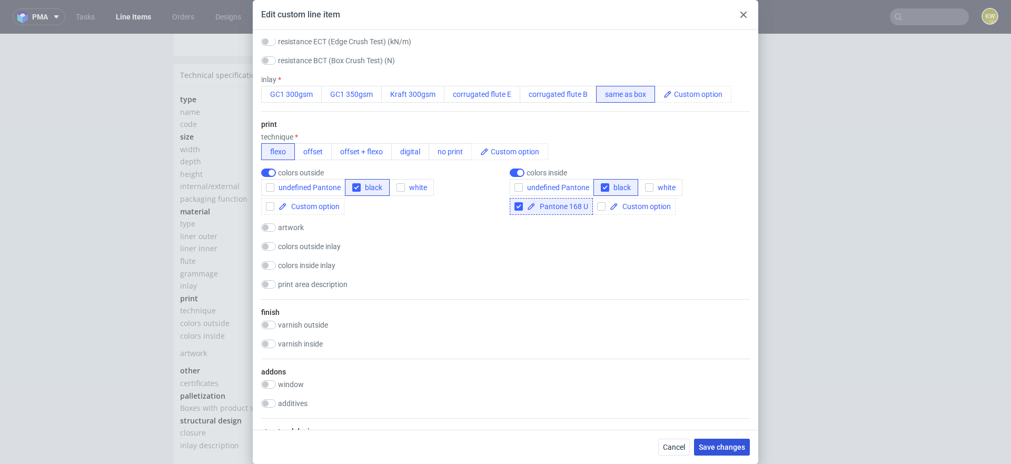
click at [717, 453] on button "Save changes" at bounding box center [722, 447] width 56 height 17
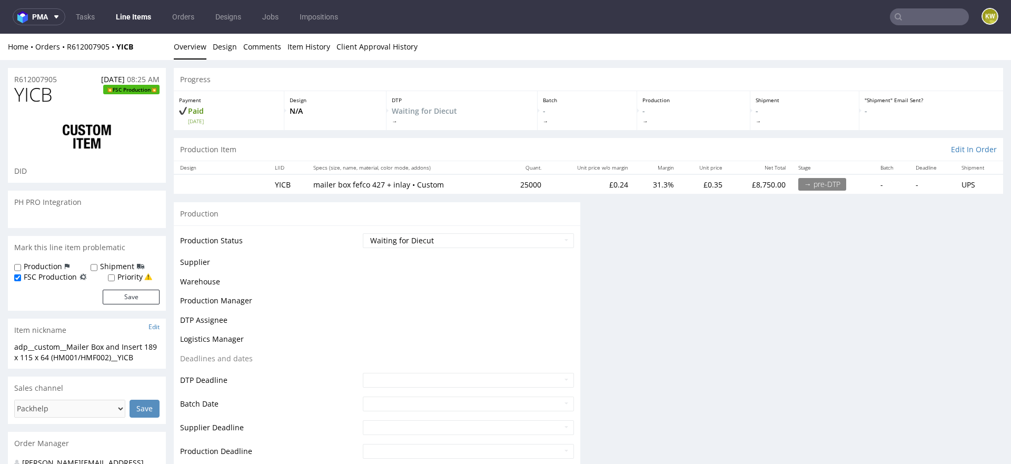
scroll to position [0, 0]
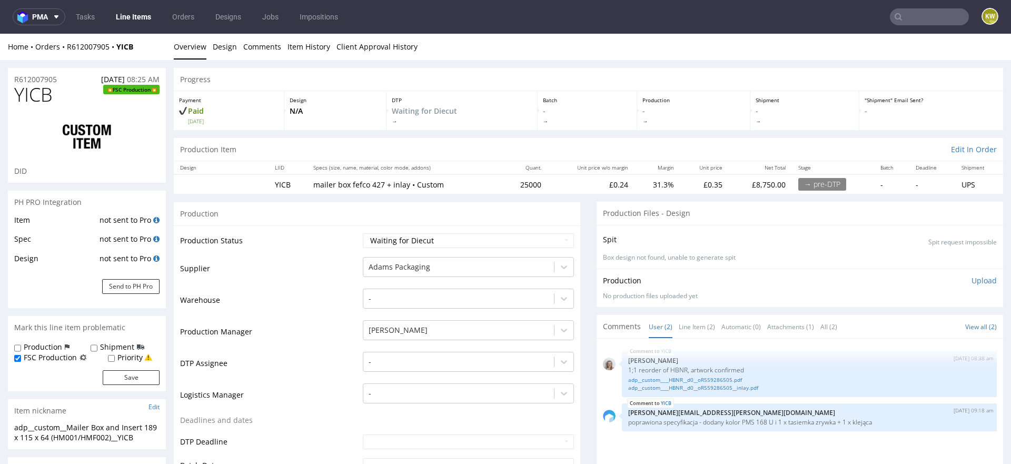
click at [126, 279] on div "Item not sent to Pro Spec not sent to Pro Design not sent to Pro Send to PH Pro" at bounding box center [87, 261] width 158 height 95
click at [131, 285] on button "Send to PH Pro" at bounding box center [130, 286] width 57 height 15
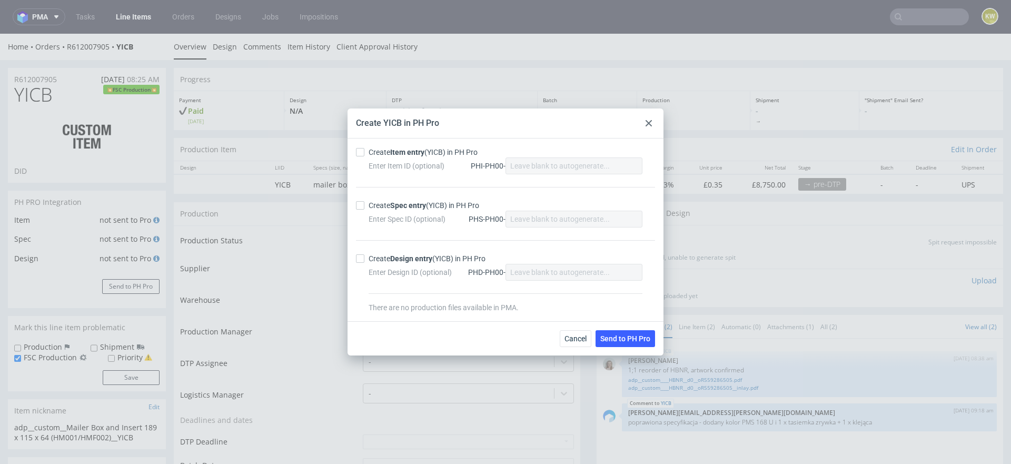
click at [357, 159] on div "Create Item entry (YICB) in PH Pro Enter Item ID (optional) PHI-PH00-" at bounding box center [505, 167] width 299 height 40
click at [357, 155] on input "Create Item entry (YICB) in PH Pro" at bounding box center [360, 152] width 8 height 8
checkbox input "true"
click at [358, 204] on input "Create Spec entry (YICB) in PH Pro" at bounding box center [360, 205] width 8 height 8
checkbox input "true"
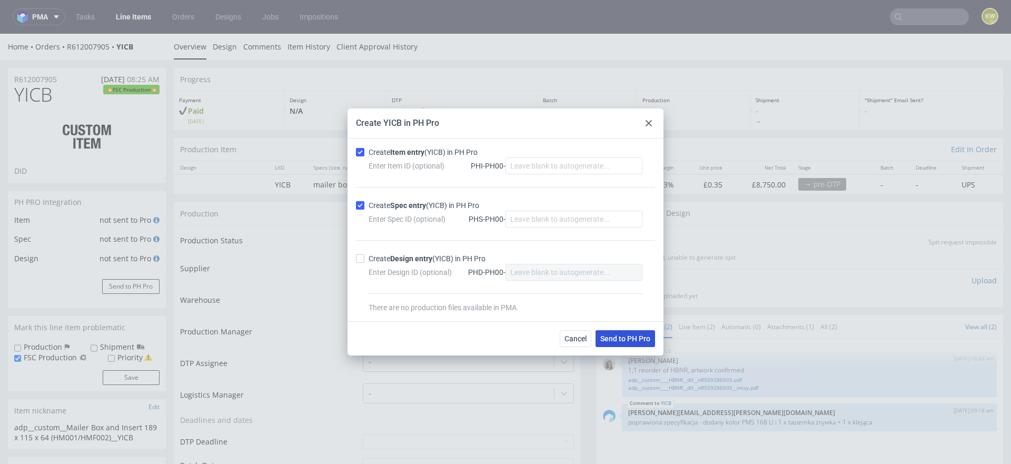
click at [615, 335] on span "Send to PH Pro" at bounding box center [625, 338] width 50 height 7
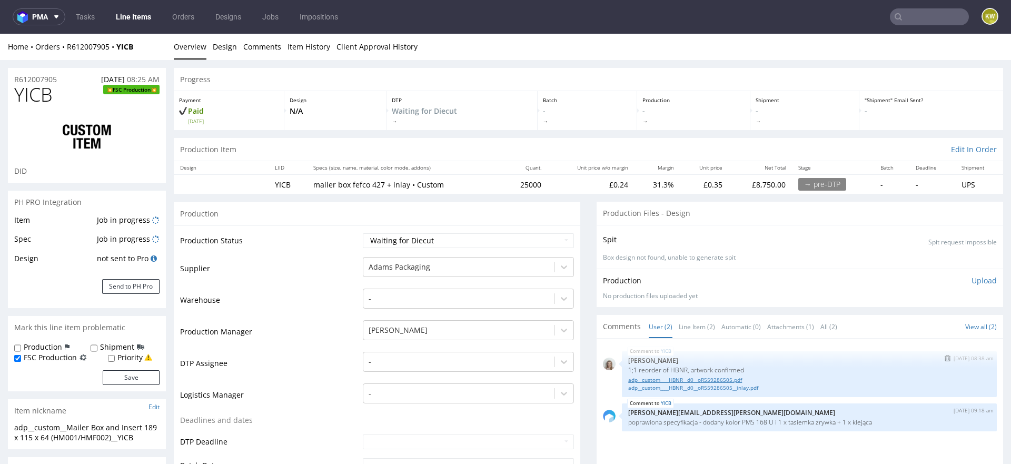
click at [683, 379] on link "adp__custom____HBNR__d0__oR559286505.pdf" at bounding box center [809, 380] width 362 height 8
click at [728, 387] on link "adp__custom____HBNR__d0__oR559286505__inlay.pdf" at bounding box center [809, 388] width 362 height 8
click at [29, 92] on span "YICB" at bounding box center [33, 94] width 38 height 21
copy span "YICB"
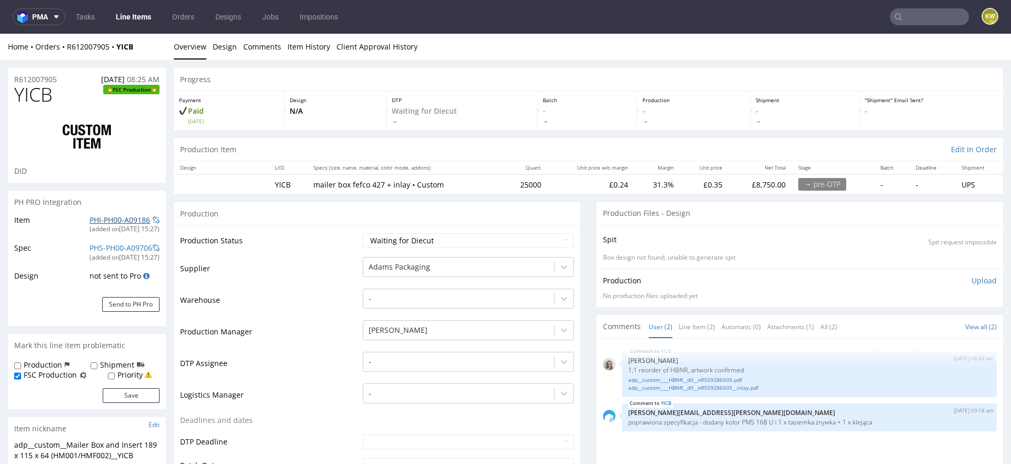
click at [110, 222] on link "PHI-PH00-A09186" at bounding box center [120, 220] width 61 height 10
click at [318, 282] on td "Supplier" at bounding box center [270, 272] width 180 height 32
click at [917, 17] on input "text" at bounding box center [929, 16] width 79 height 17
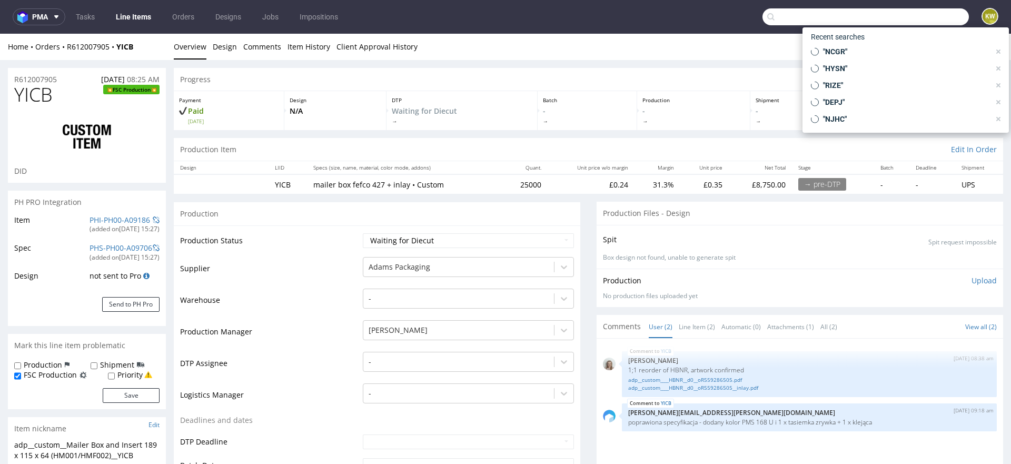
click at [917, 17] on input "text" at bounding box center [866, 16] width 206 height 17
paste input "IAVU"
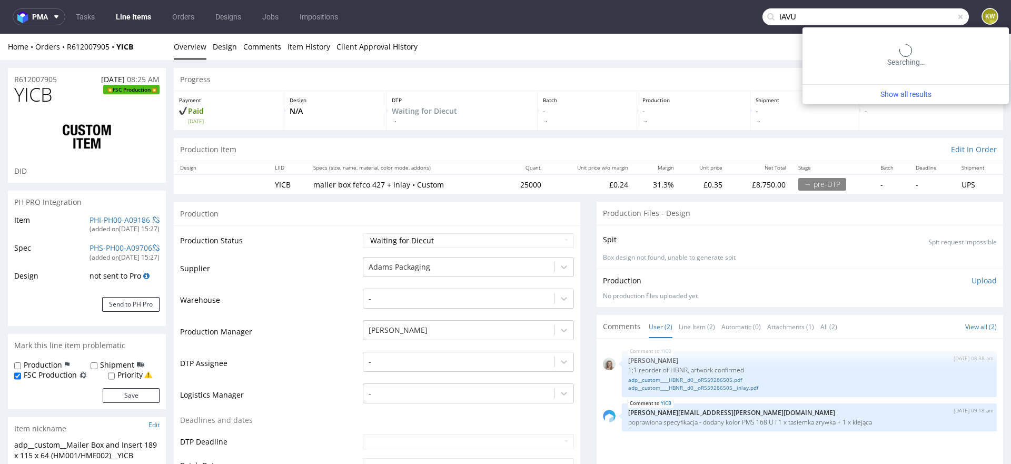
type input "IAVU"
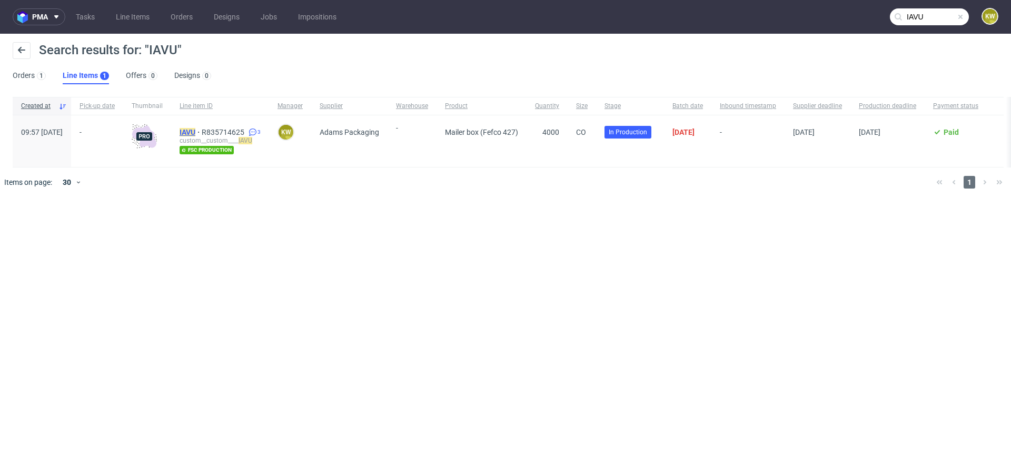
click at [195, 132] on mark "IAVU" at bounding box center [188, 132] width 16 height 8
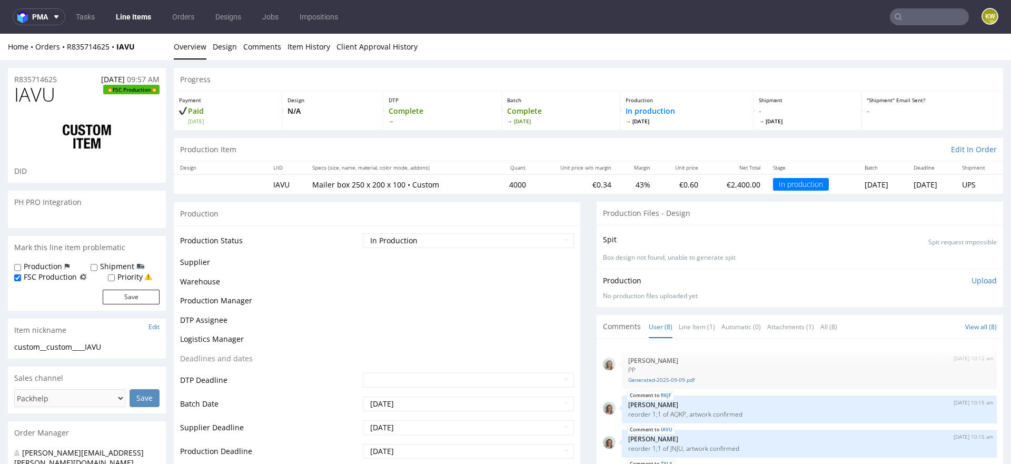
scroll to position [104, 0]
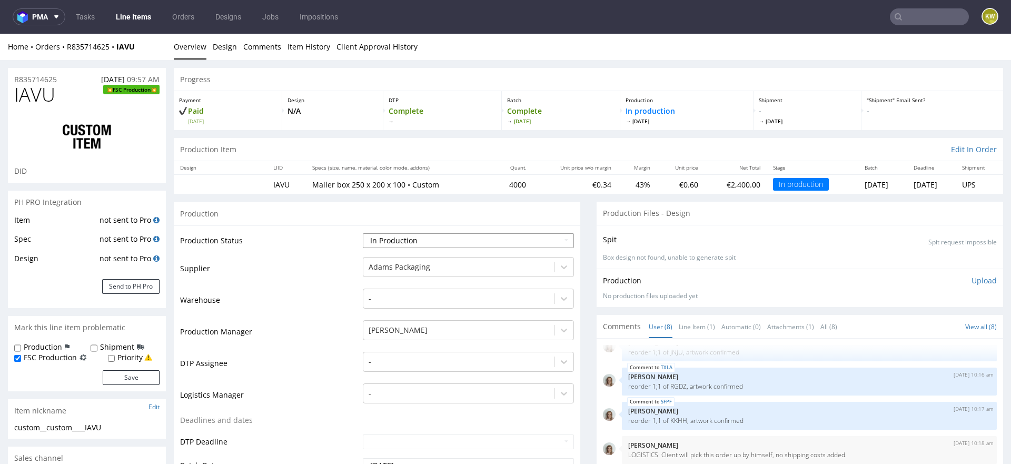
select select "in_progress"
click at [686, 322] on link "Line Item (1)" at bounding box center [697, 326] width 36 height 23
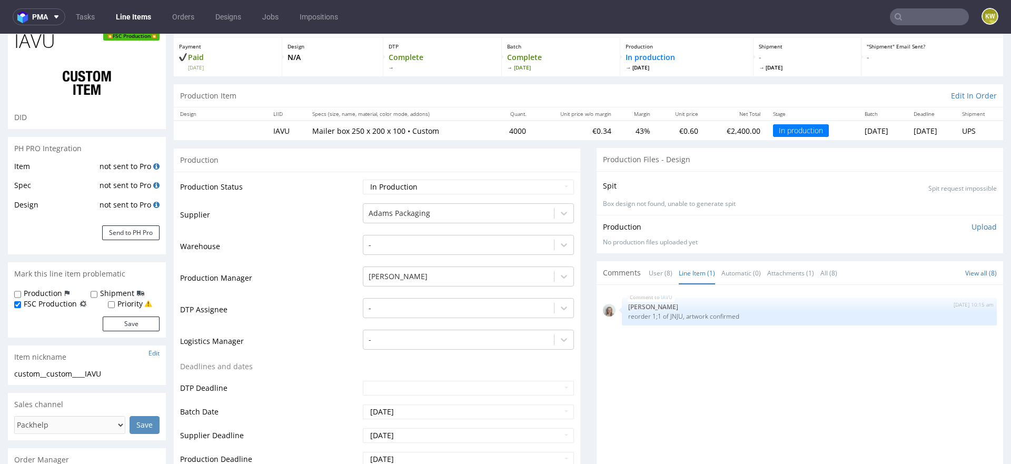
scroll to position [0, 0]
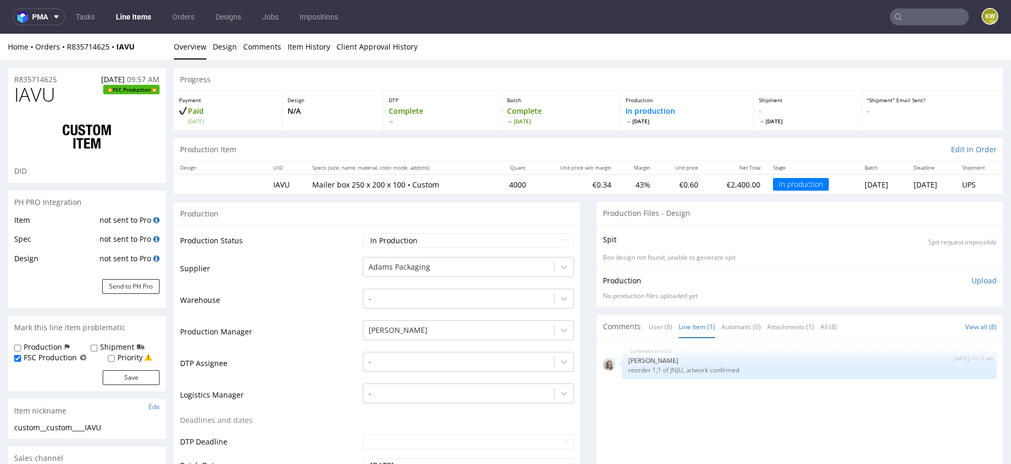
click at [294, 303] on td "Warehouse" at bounding box center [270, 304] width 180 height 32
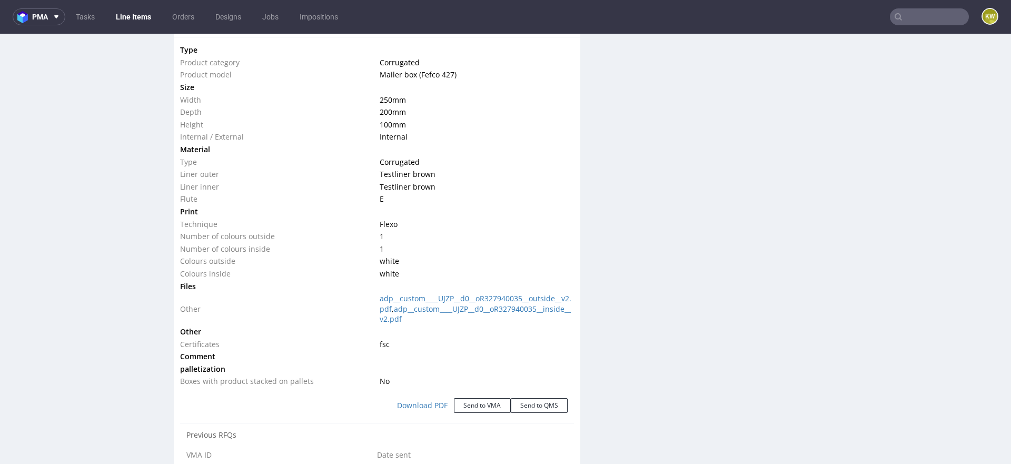
scroll to position [1032, 0]
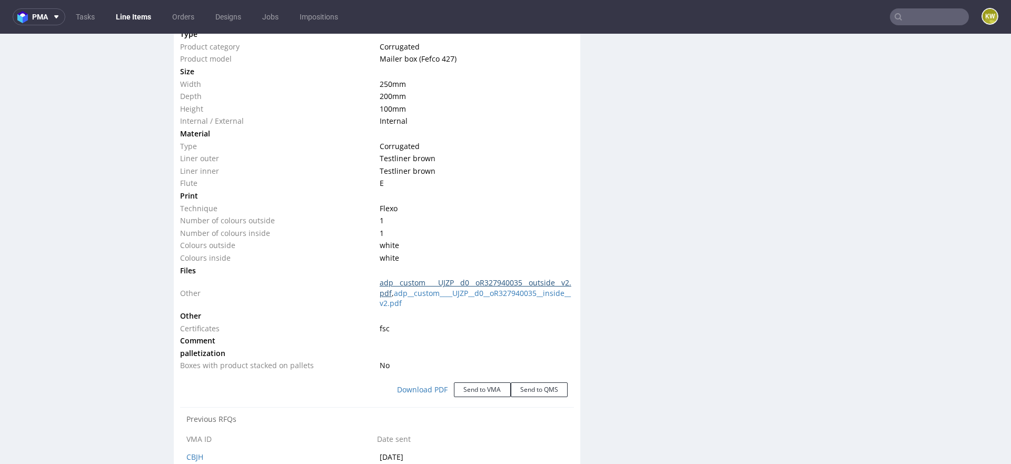
click at [513, 283] on link "adp__custom____UJZP__d0__oR327940035__outside__v2.pdf" at bounding box center [476, 288] width 192 height 21
click at [462, 298] on link "adp__custom____UJZP__d0__oR327940035__inside__v2.pdf" at bounding box center [475, 298] width 191 height 21
click at [613, 224] on div "Production Files - Design Spit Spit request impossible Box design not found, un…" at bounding box center [800, 206] width 407 height 2072
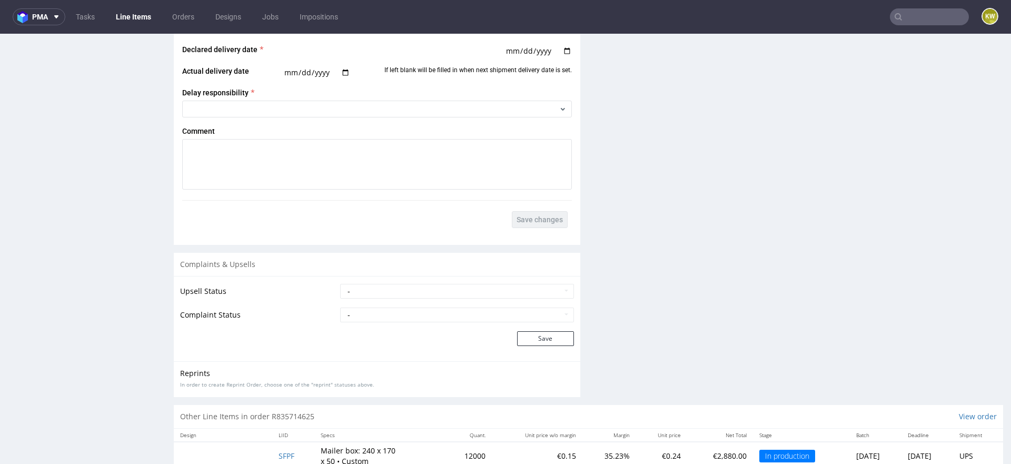
scroll to position [1957, 0]
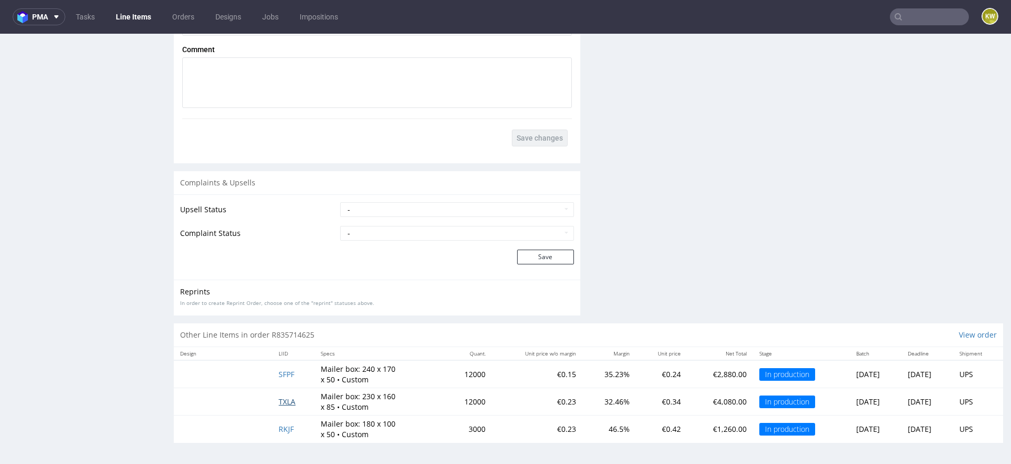
click at [279, 406] on span "TXLA" at bounding box center [287, 402] width 17 height 10
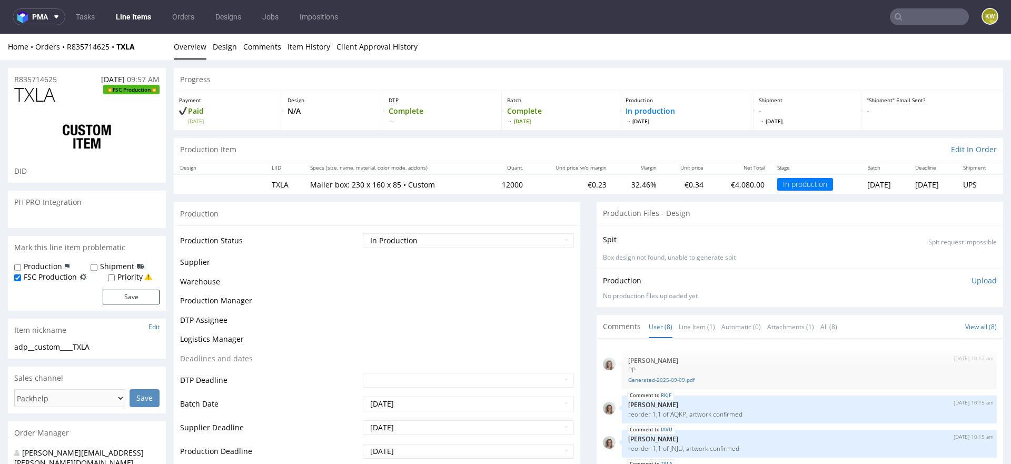
scroll to position [104, 0]
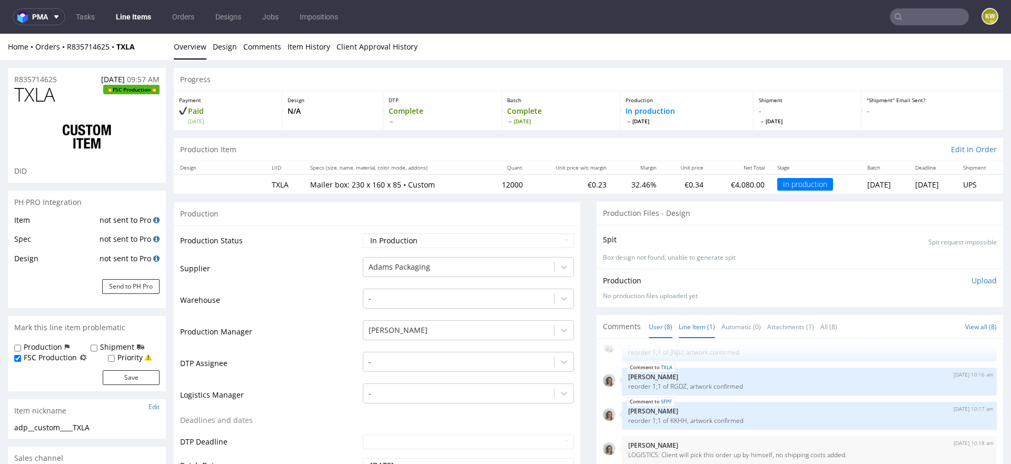
click at [688, 321] on link "Line Item (1)" at bounding box center [697, 326] width 36 height 23
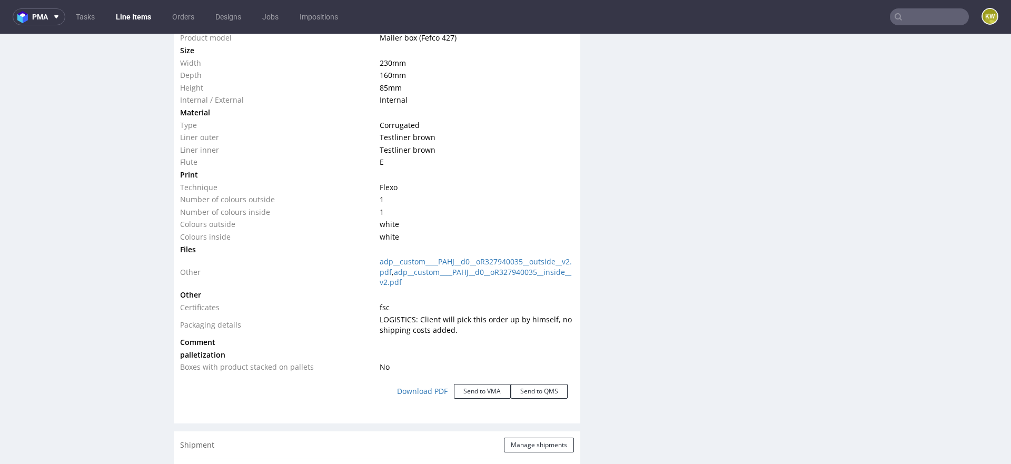
scroll to position [1076, 0]
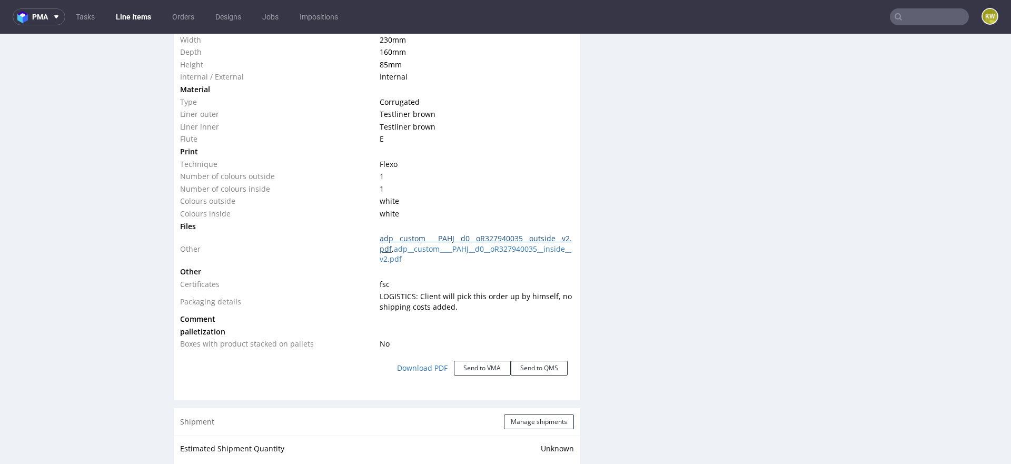
click at [499, 238] on link "adp__custom____PAHJ__d0__oR327940035__outside__v2.pdf" at bounding box center [476, 243] width 192 height 21
click at [500, 261] on link "adp__custom____PAHJ__d0__oR327940035__inside__v2.pdf" at bounding box center [476, 254] width 192 height 21
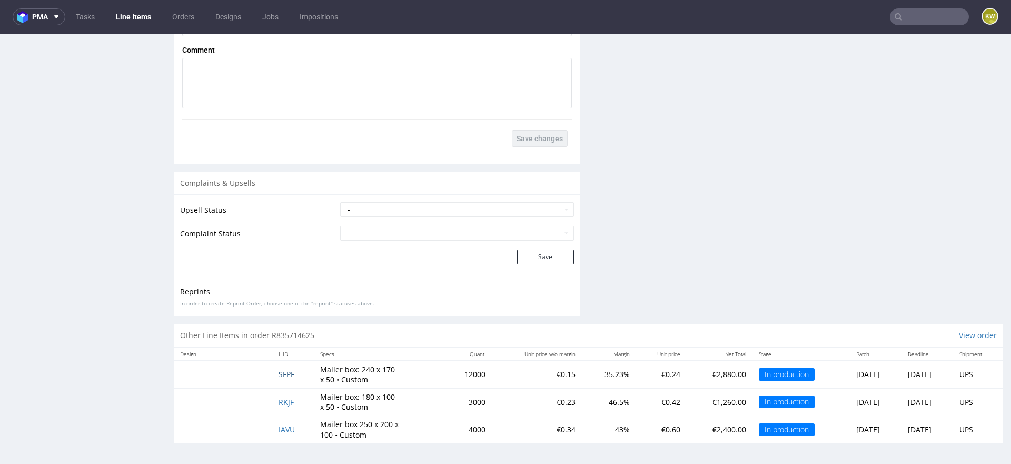
click at [279, 375] on span "SFPF" at bounding box center [287, 374] width 16 height 10
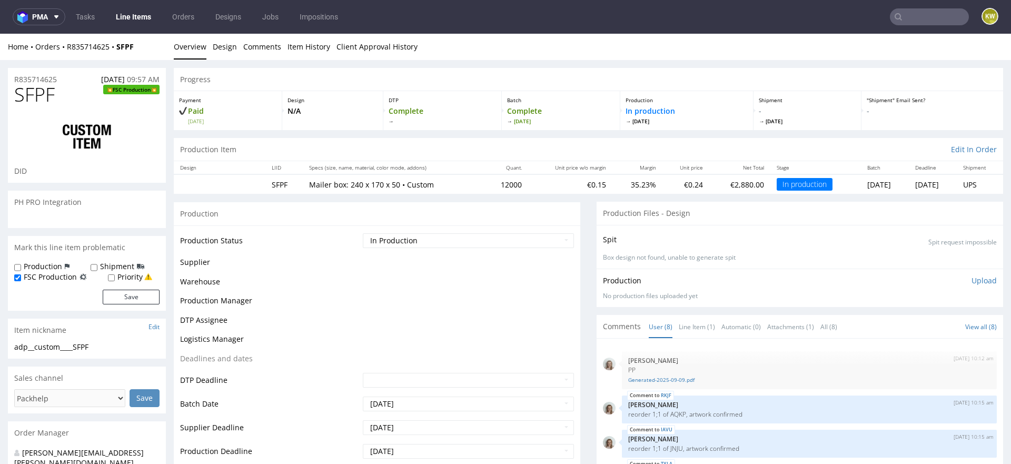
scroll to position [104, 0]
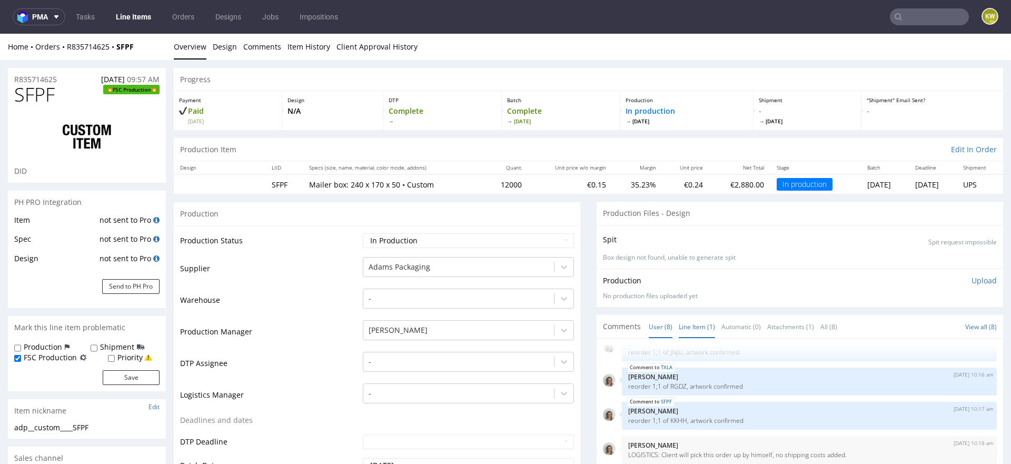
click at [683, 333] on link "Line Item (1)" at bounding box center [697, 326] width 36 height 23
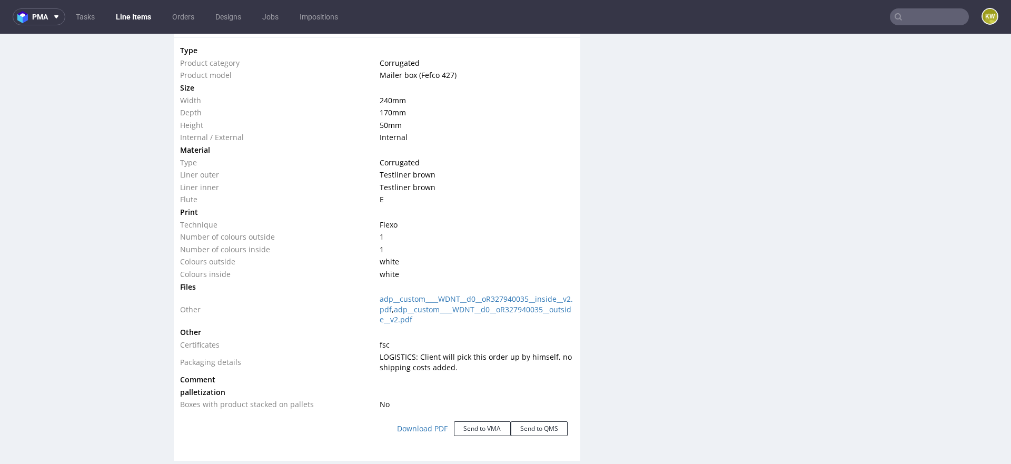
scroll to position [1015, 0]
click at [488, 294] on link "adp__custom____WDNT__d0__oR327940035__inside__v2.pdf" at bounding box center [476, 304] width 193 height 21
click at [473, 320] on link "adp__custom____WDNT__d0__oR327940035__outside__v2.pdf" at bounding box center [476, 315] width 192 height 21
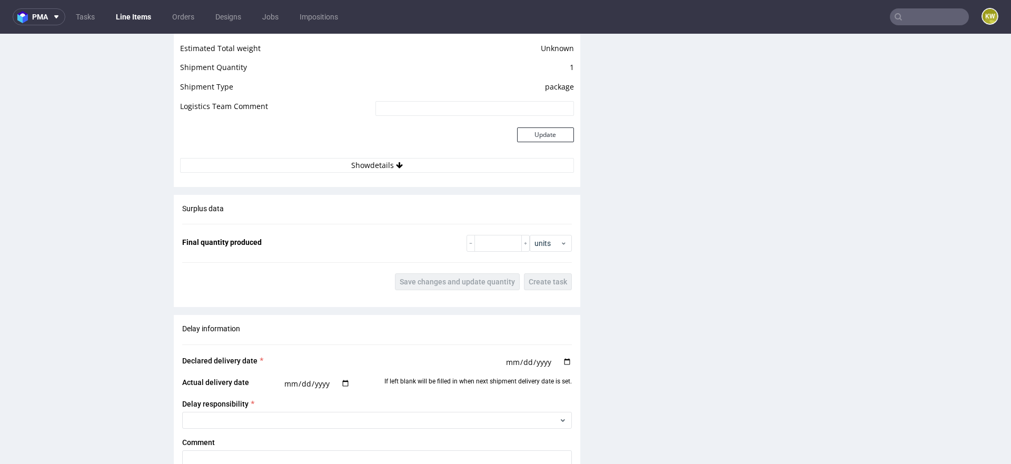
scroll to position [1915, 0]
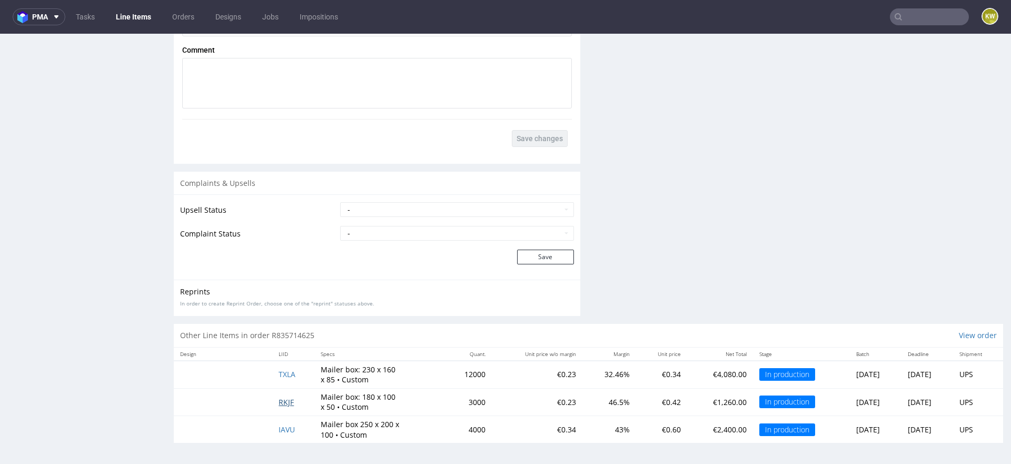
click at [280, 401] on span "RKJF" at bounding box center [286, 402] width 15 height 10
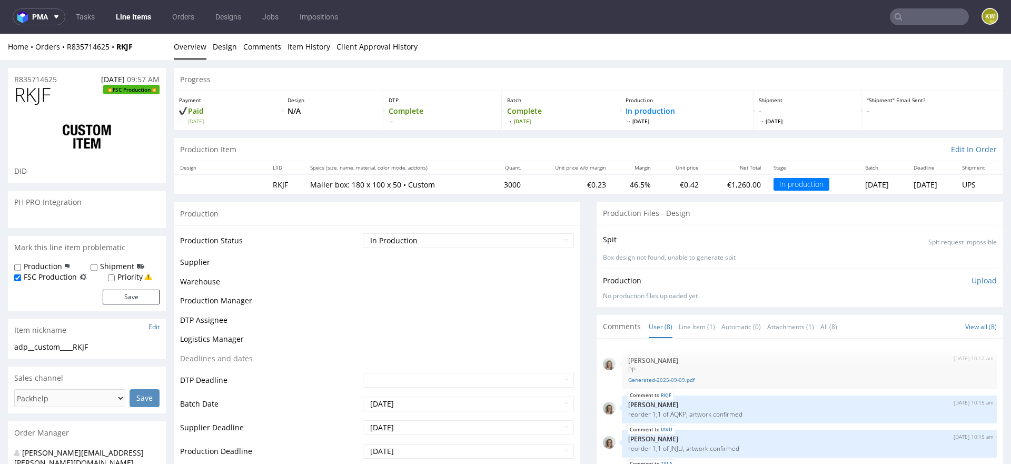
scroll to position [104, 0]
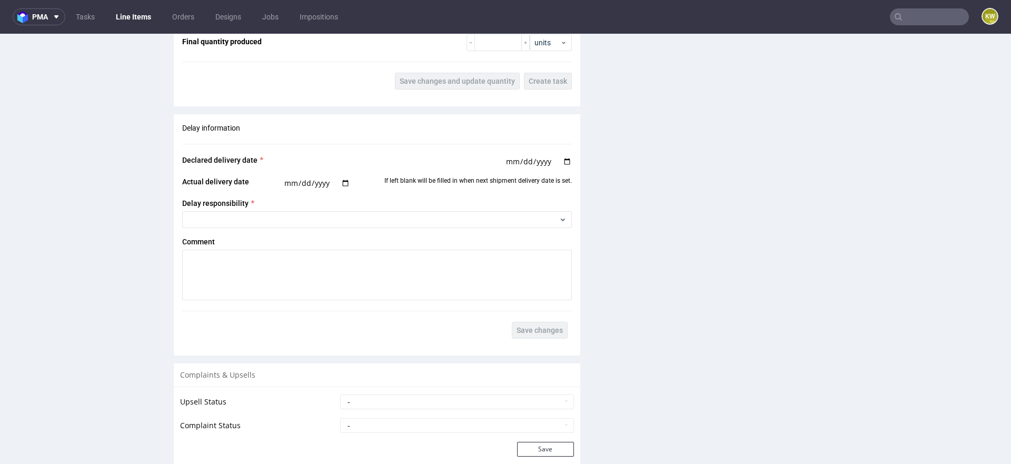
scroll to position [1744, 0]
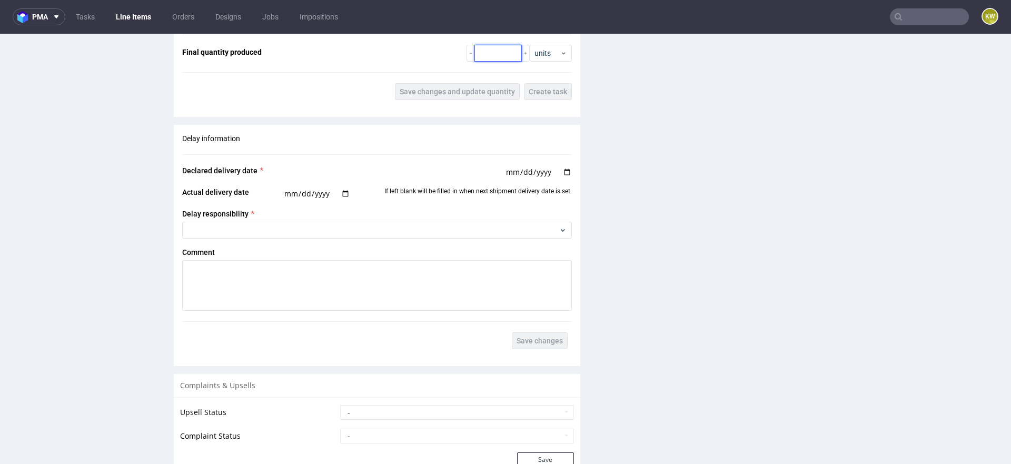
click at [490, 61] on input "number" at bounding box center [497, 53] width 47 height 17
paste input "12320"
type input "12320"
click at [413, 80] on div "Surplus data Final quantity produced 12320 units Save changes and update quanti…" at bounding box center [377, 57] width 407 height 104
click at [431, 95] on span "Save changes and update quantity" at bounding box center [457, 91] width 115 height 7
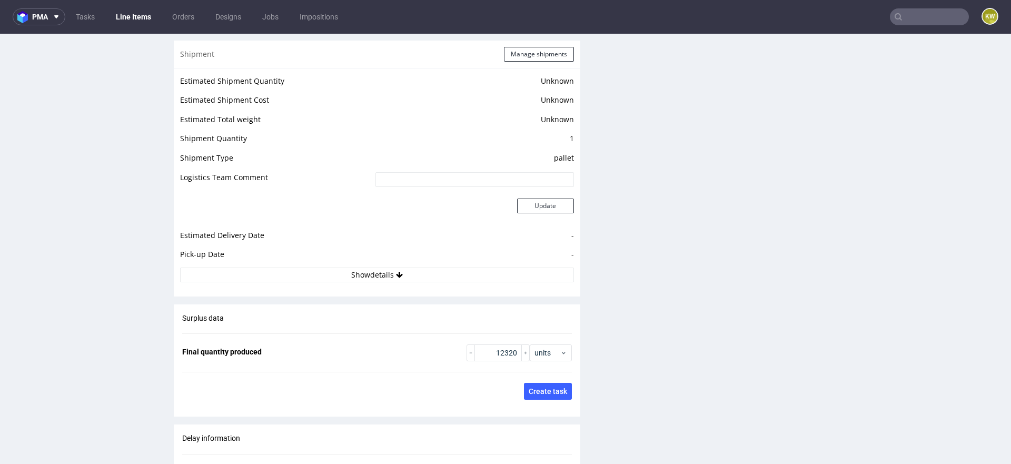
scroll to position [1441, 0]
click at [415, 280] on button "Show details" at bounding box center [377, 278] width 394 height 15
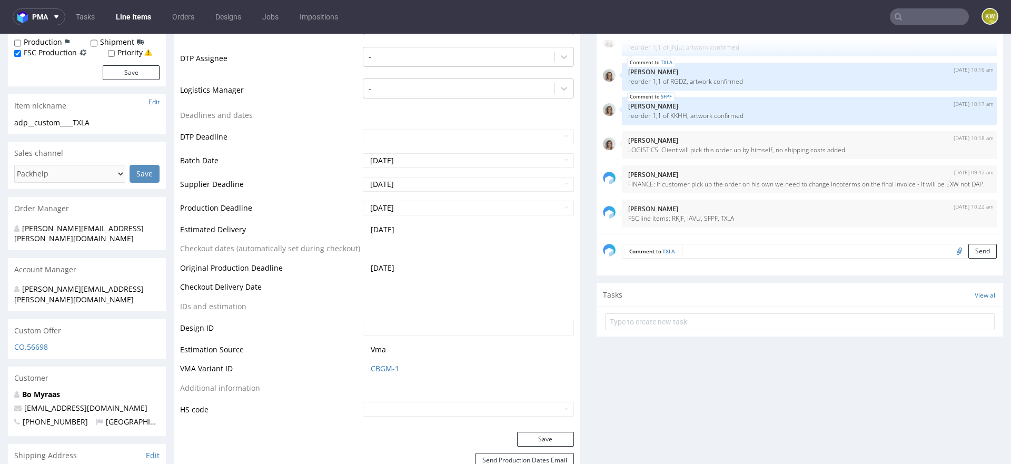
scroll to position [0, 0]
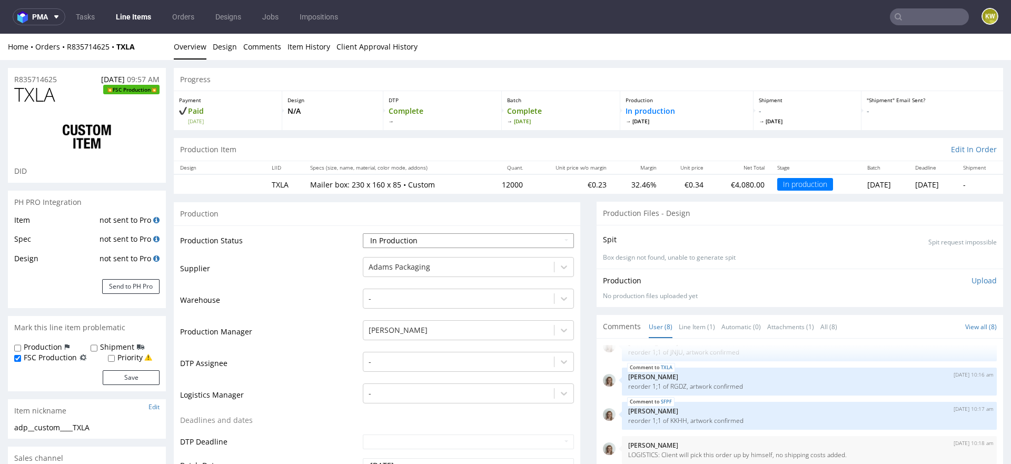
click at [388, 244] on select "Waiting for Artwork Waiting for Diecut Waiting for Mockup Waiting for DTP Waiti…" at bounding box center [468, 240] width 211 height 15
select select "production_complete"
click at [363, 233] on select "Waiting for Artwork Waiting for Diecut Waiting for Mockup Waiting for DTP Waiti…" at bounding box center [468, 240] width 211 height 15
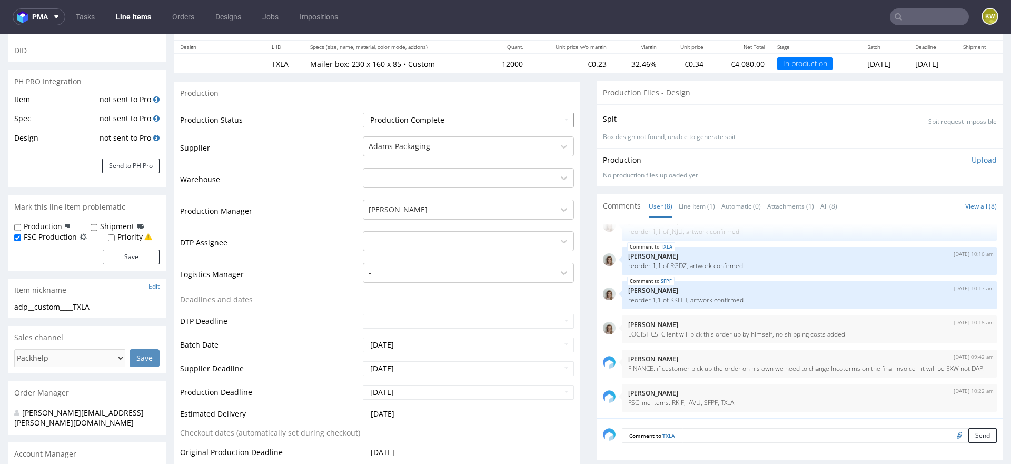
scroll to position [122, 0]
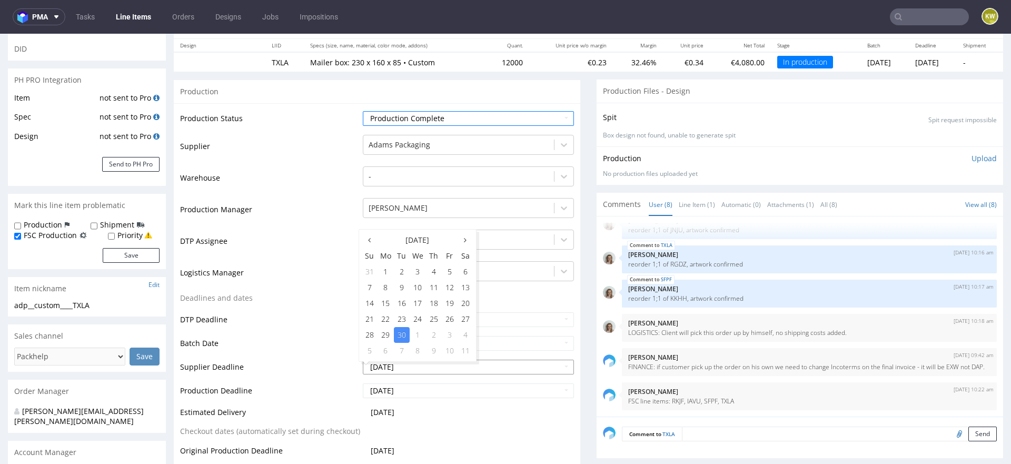
click at [404, 364] on input "[DATE]" at bounding box center [468, 367] width 211 height 15
click at [303, 355] on td "Batch Date" at bounding box center [270, 347] width 180 height 24
click at [383, 391] on input "[DATE]" at bounding box center [468, 390] width 211 height 15
click at [405, 296] on td "30" at bounding box center [402, 296] width 16 height 16
type input "[DATE]"
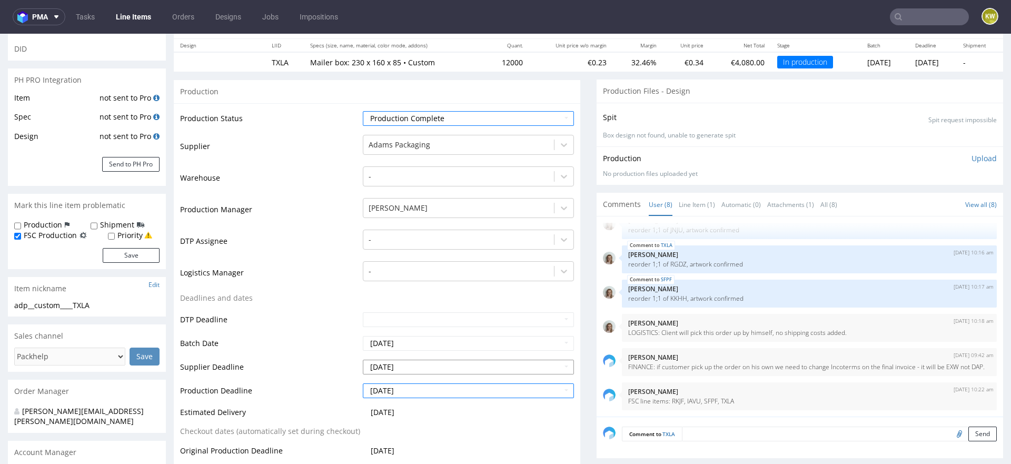
scroll to position [323, 0]
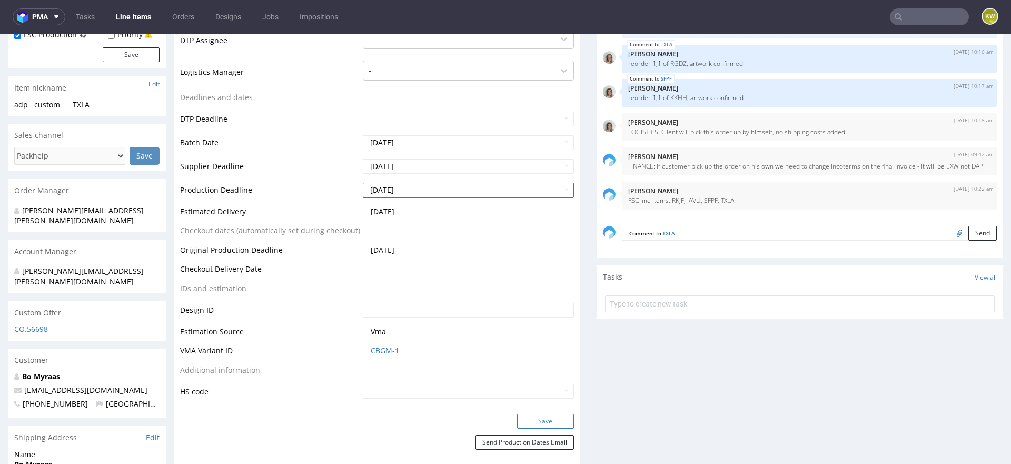
click at [529, 417] on button "Save" at bounding box center [545, 421] width 57 height 15
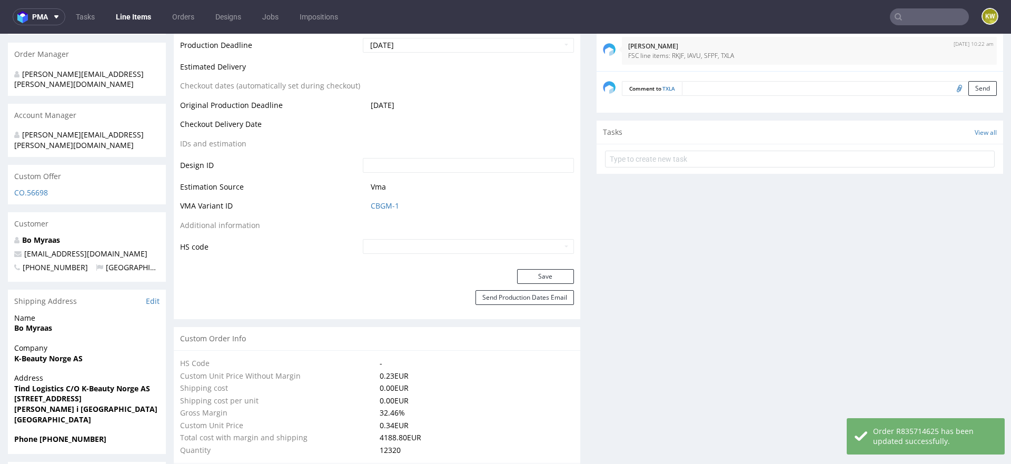
scroll to position [0, 0]
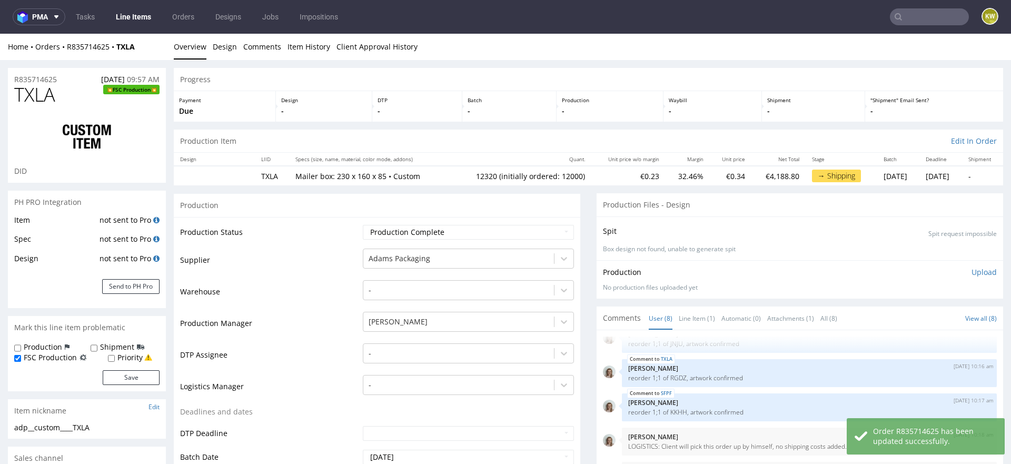
click at [325, 279] on td "Warehouse" at bounding box center [270, 295] width 180 height 32
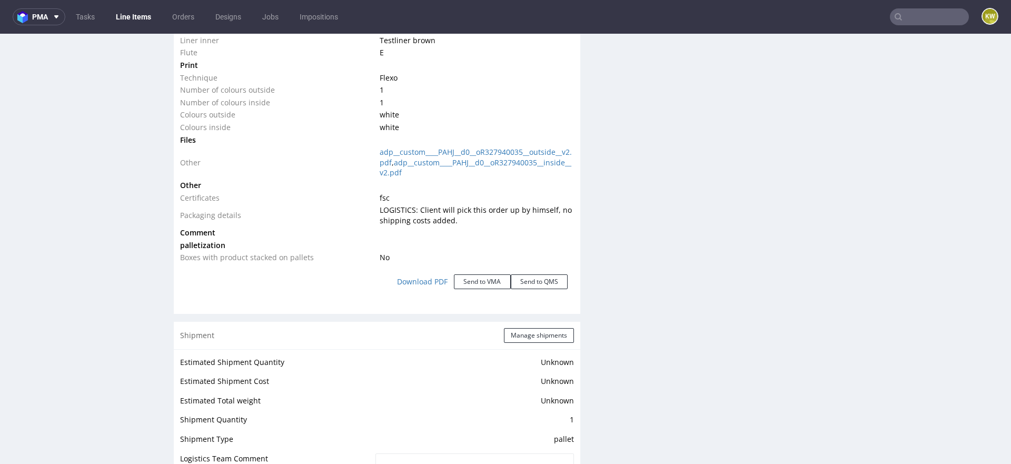
scroll to position [1980, 0]
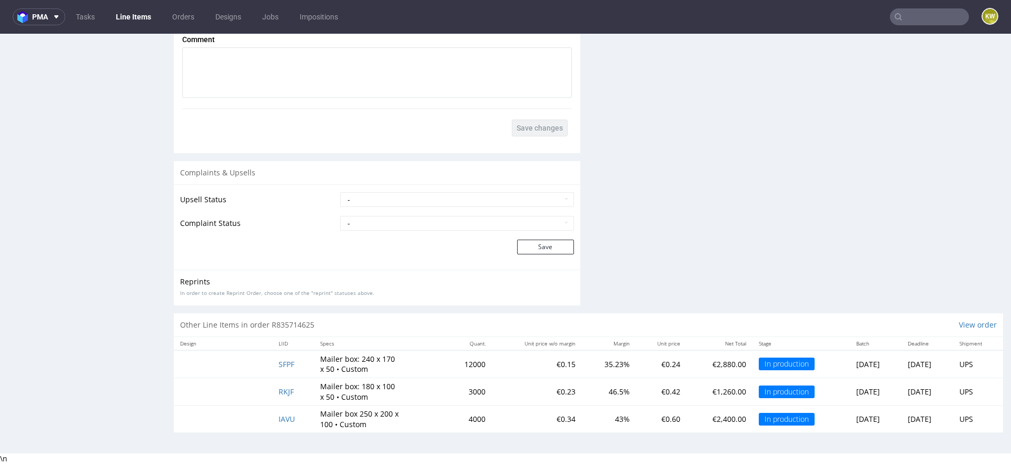
click at [273, 372] on td "SFPF" at bounding box center [292, 364] width 41 height 28
click at [279, 363] on span "SFPF" at bounding box center [287, 364] width 16 height 10
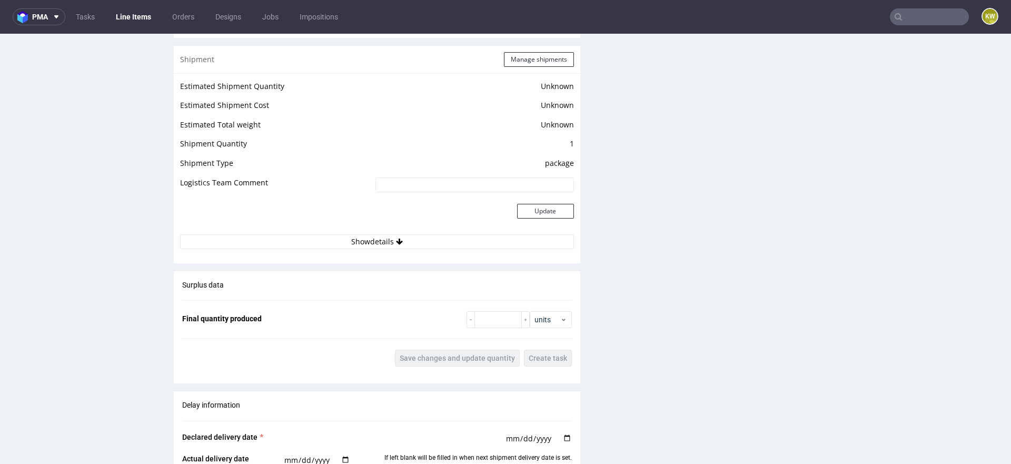
scroll to position [1433, 0]
click button "Manage shipments"
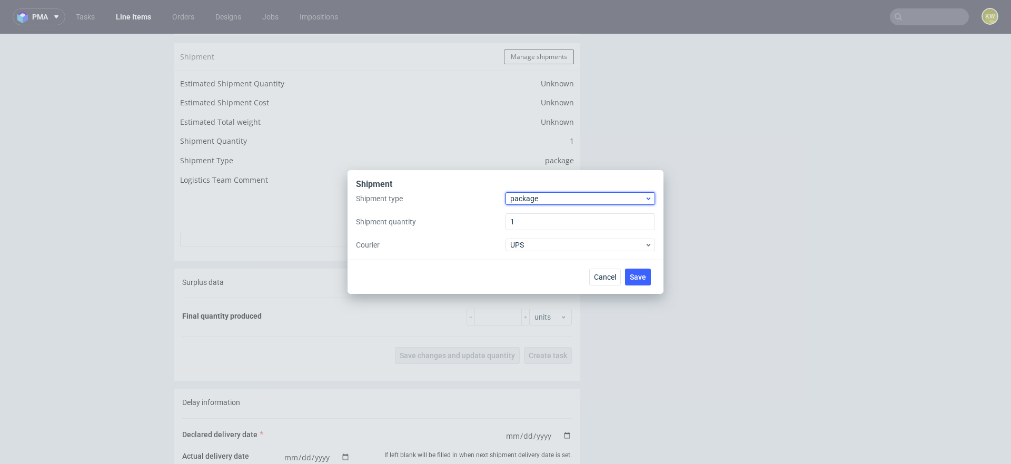
click span "package"
click div "pallet"
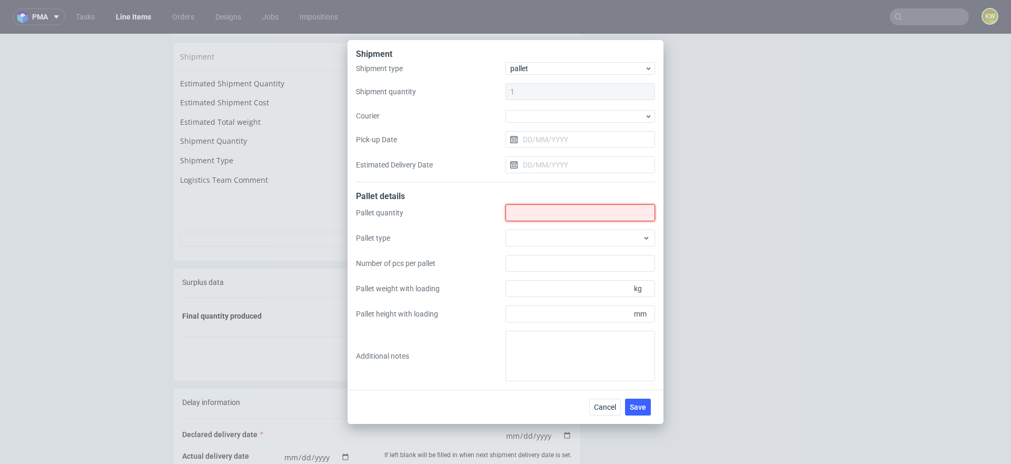
click input "Shipment type"
type input "3"
click div
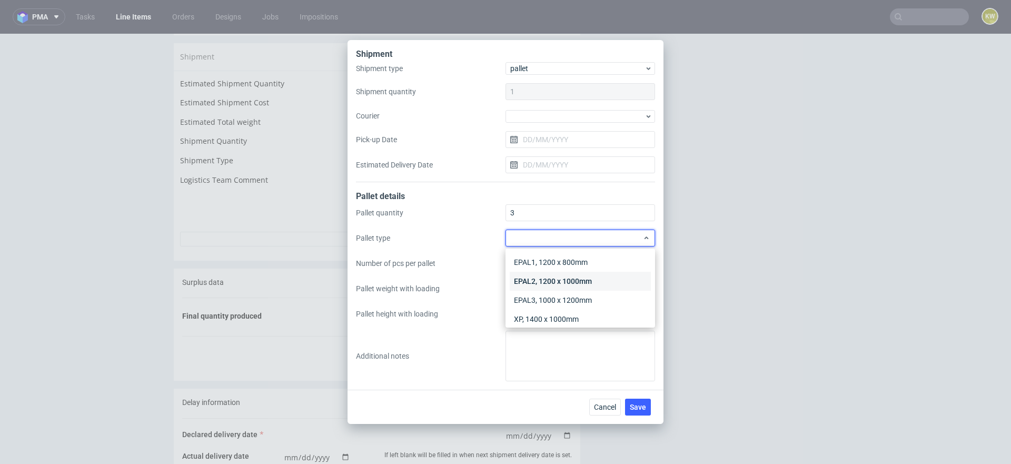
click div "EPAL2, 1200 x 1000mm"
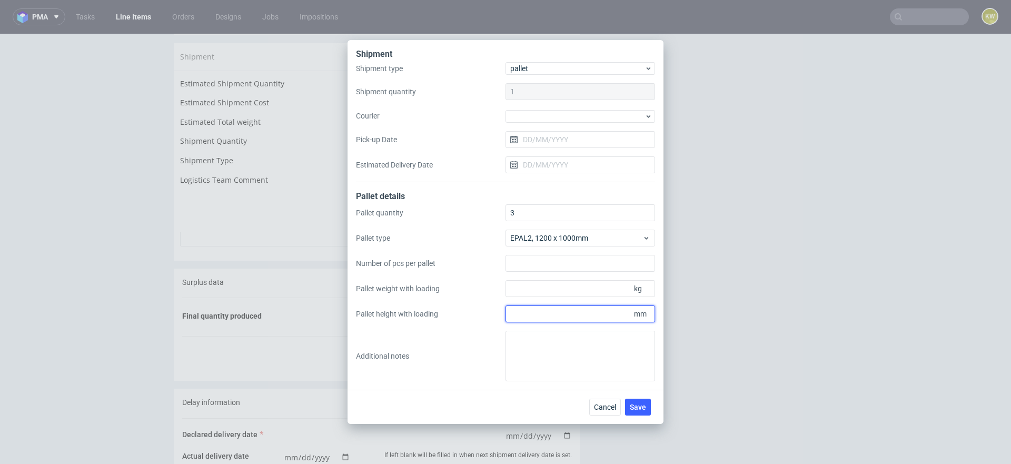
click input "Pallet height with loading"
type input "1785"
click input "Pallet weight with loading"
type input "342"
click input "Number of pcs per pallet"
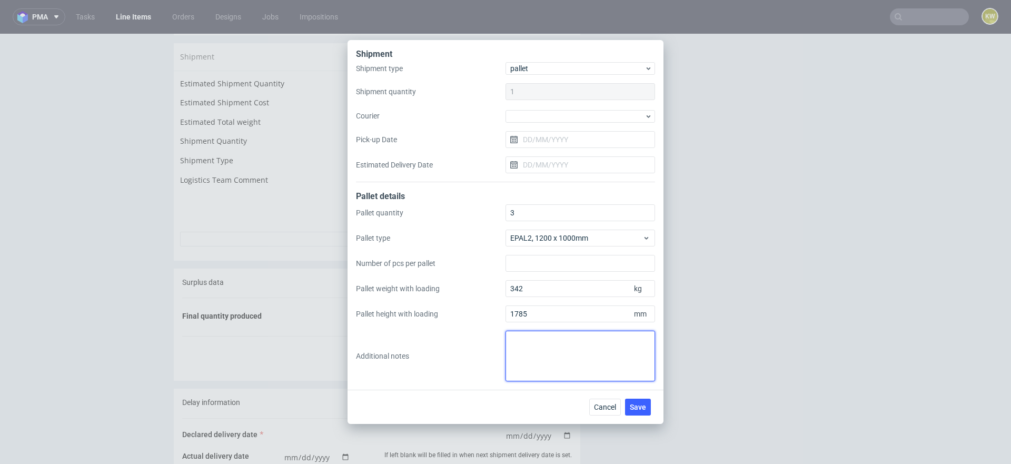
click textarea
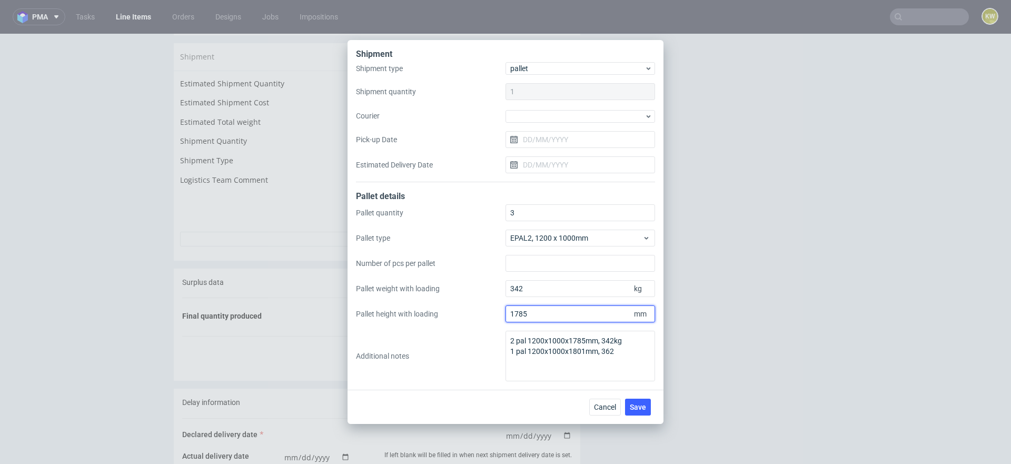
drag, startPoint x: 535, startPoint y: 314, endPoint x: 436, endPoint y: 314, distance: 98.5
click div "Pallet quantity 3 Pallet type EPAL2, 1200 x 1000mm Number of pcs per pallet Pal…"
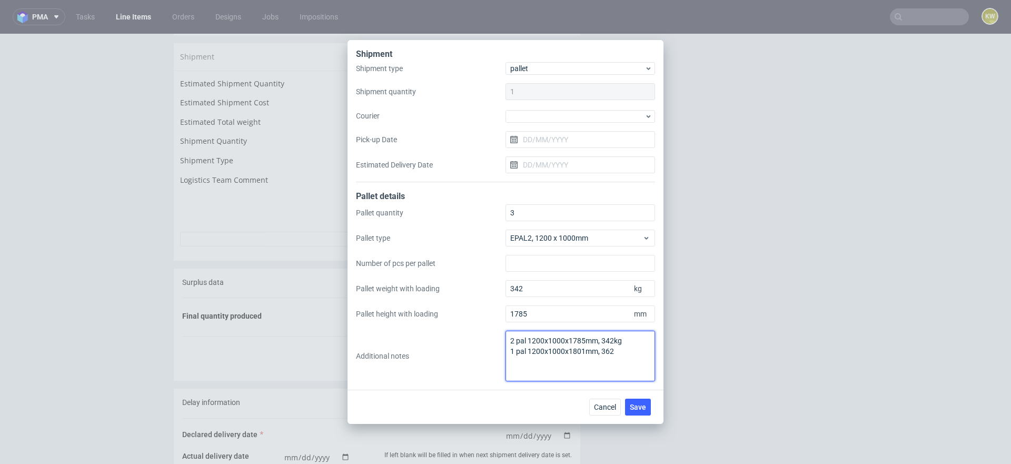
click textarea "2 pal 1200x1000x1785mm, 342kg 1 pal 1200x1000x1801mm, 362"
type textarea "2 pal 1200x1000x1785mm, 342kg 1 pal 1200x1000x1801mm, 362kg"
click div "Pallet quantity 3 Pallet type EPAL2, 1200 x 1000mm Number of pcs per pallet Pal…"
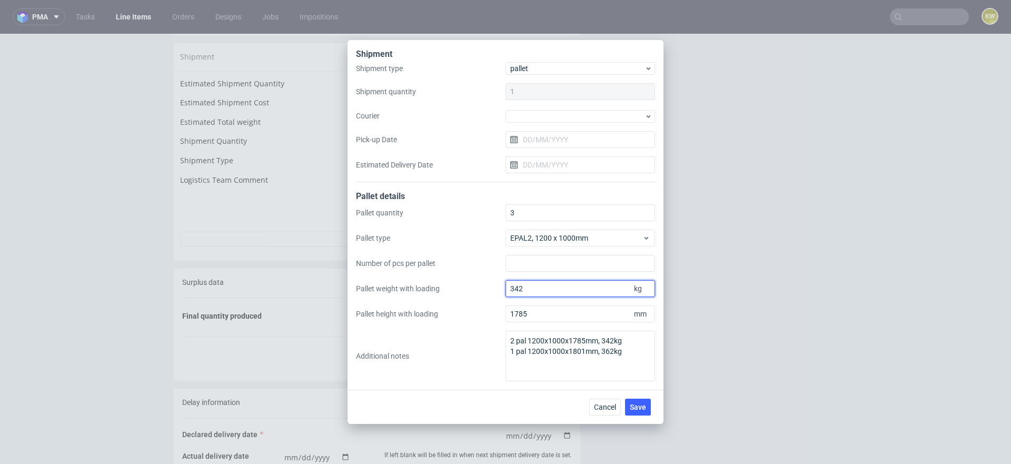
click input "342"
type input "3"
type input "6"
type input "362"
click input "1785"
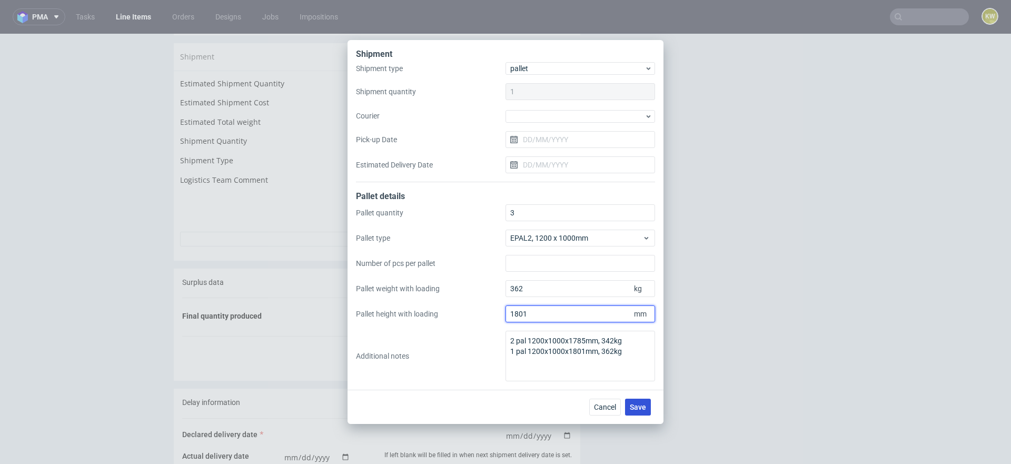
type input "1801"
click span "Save"
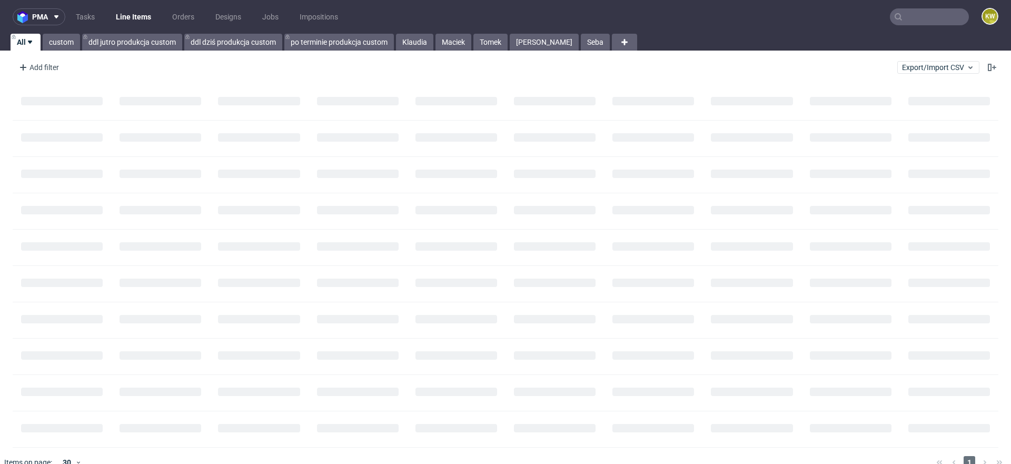
click at [903, 17] on input "text" at bounding box center [929, 16] width 79 height 17
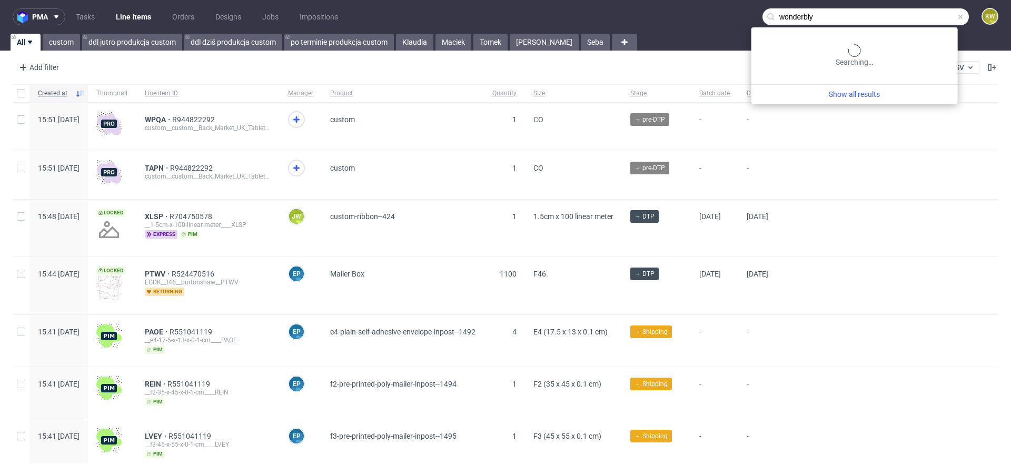
type input "wonderbly"
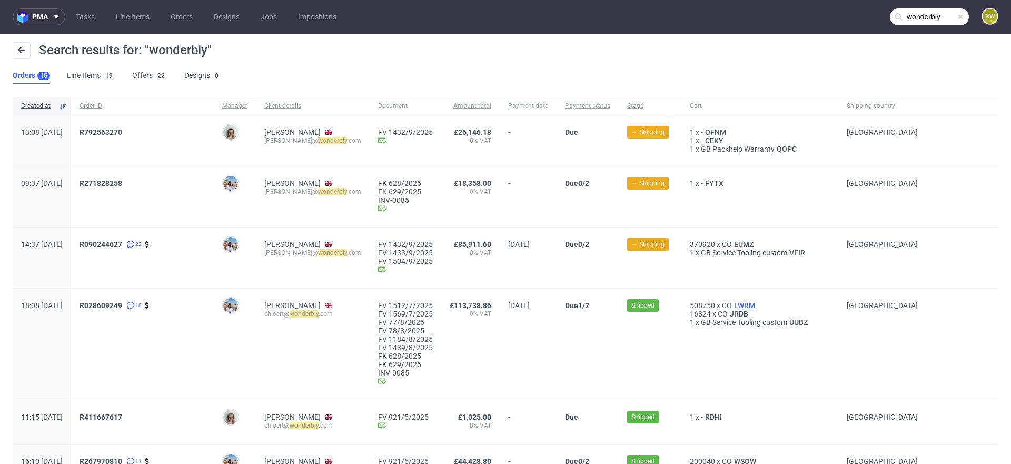
click at [757, 306] on span "LWBM" at bounding box center [744, 305] width 25 height 8
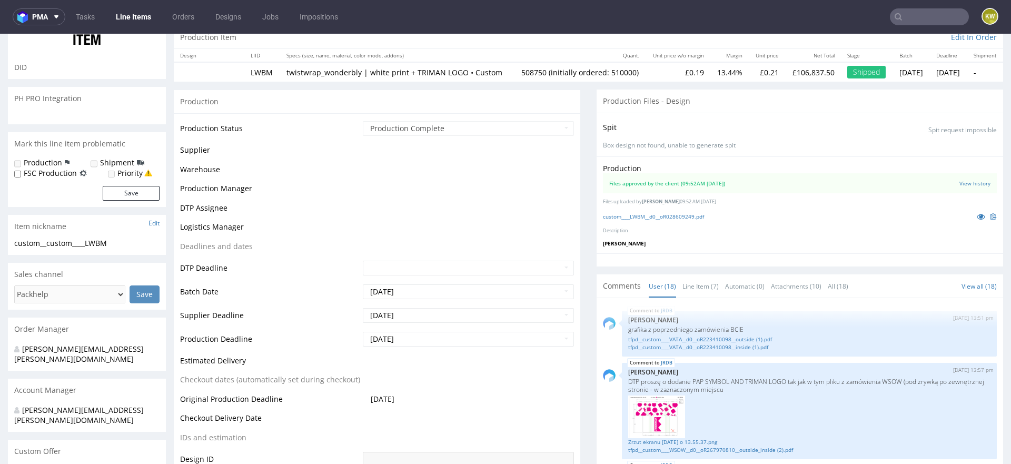
scroll to position [762, 0]
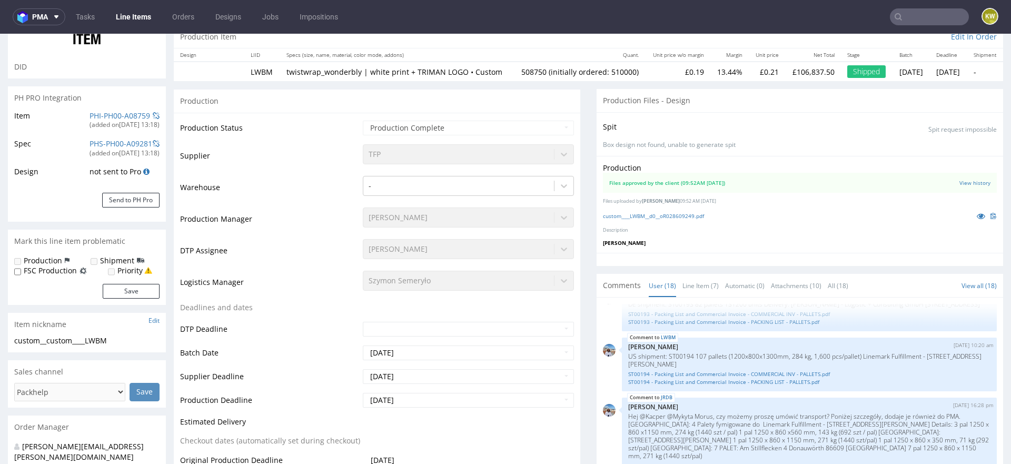
select select "in_progress"
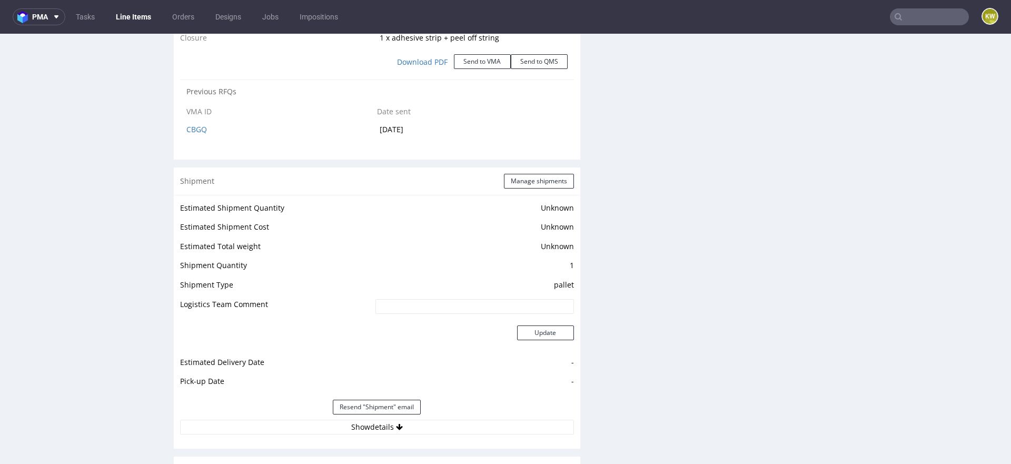
scroll to position [1297, 0]
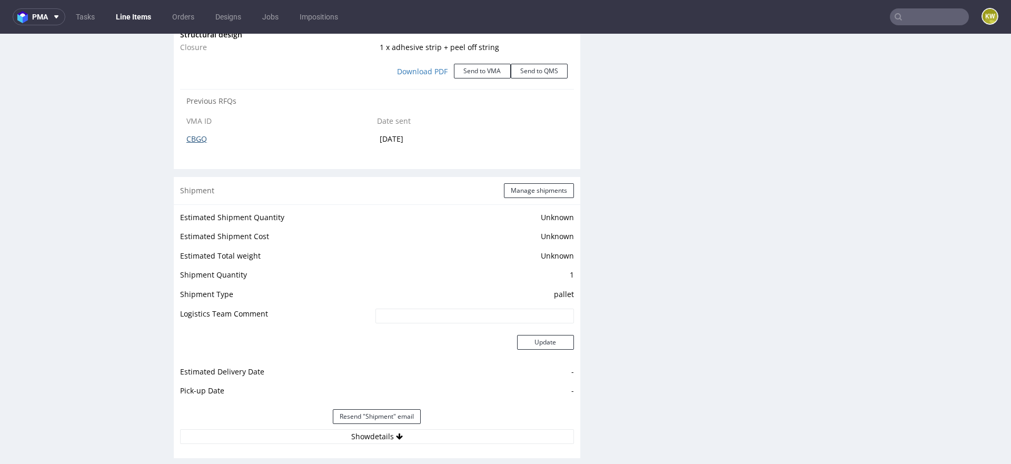
click at [197, 144] on link "CBGQ" at bounding box center [196, 139] width 21 height 10
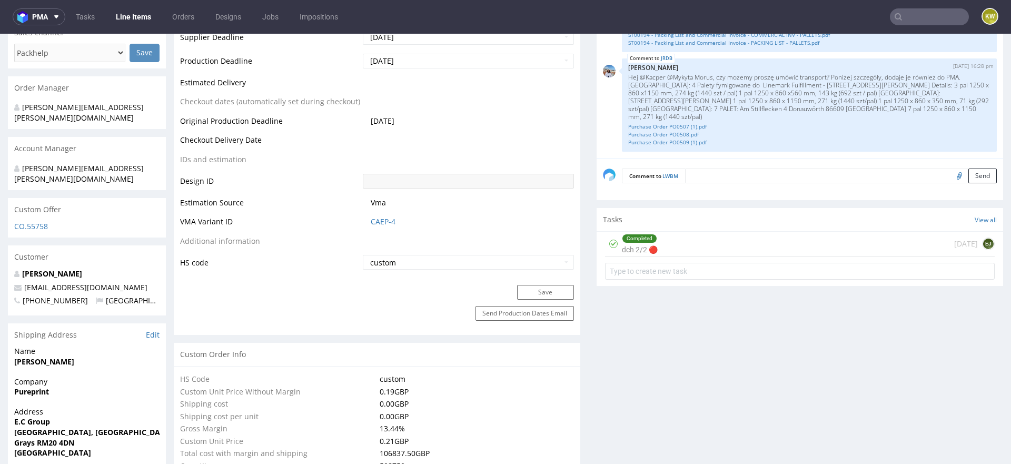
scroll to position [0, 0]
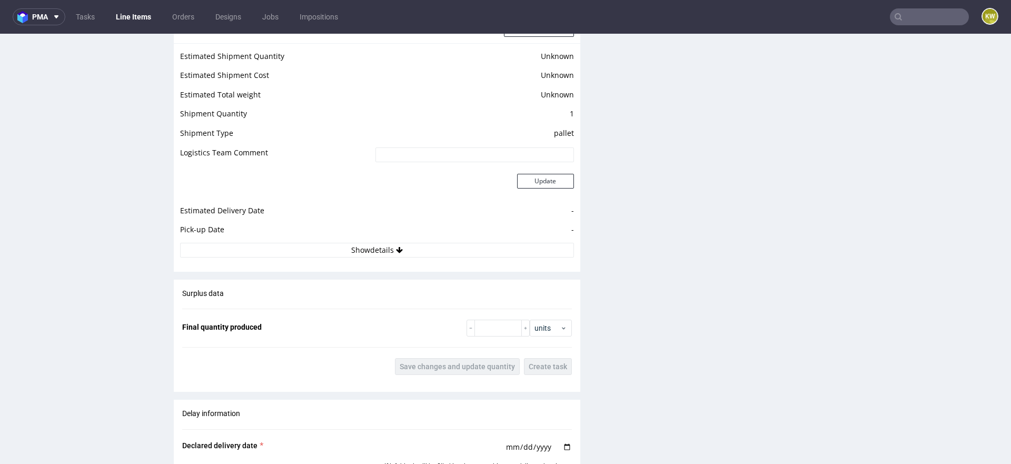
scroll to position [1478, 0]
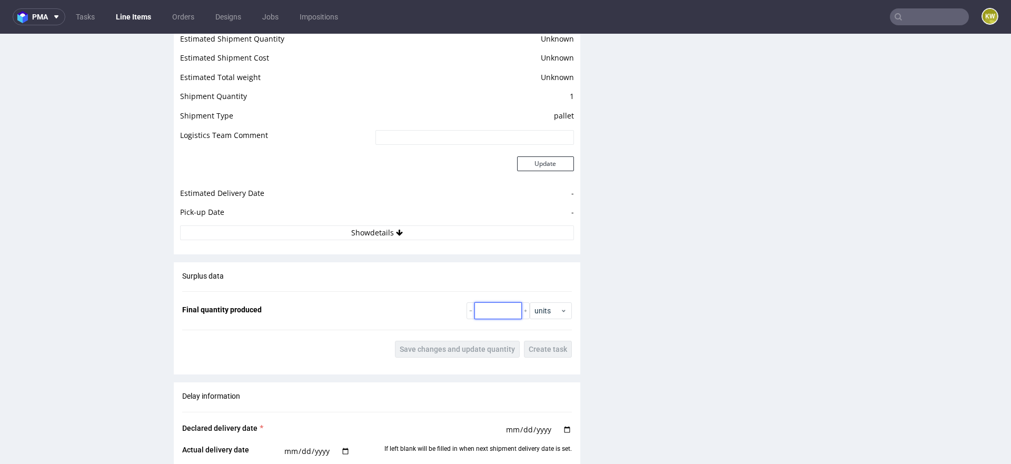
click at [477, 319] on input "number" at bounding box center [497, 310] width 47 height 17
paste input "12256"
type input "12256"
click at [457, 353] on span "Save changes and update quantity" at bounding box center [457, 348] width 115 height 7
click at [369, 240] on button "Show details" at bounding box center [377, 232] width 394 height 15
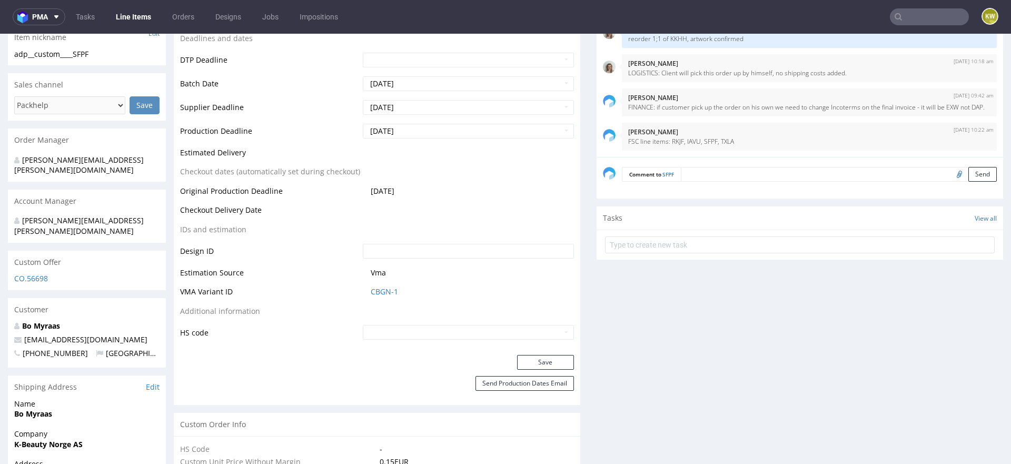
scroll to position [0, 0]
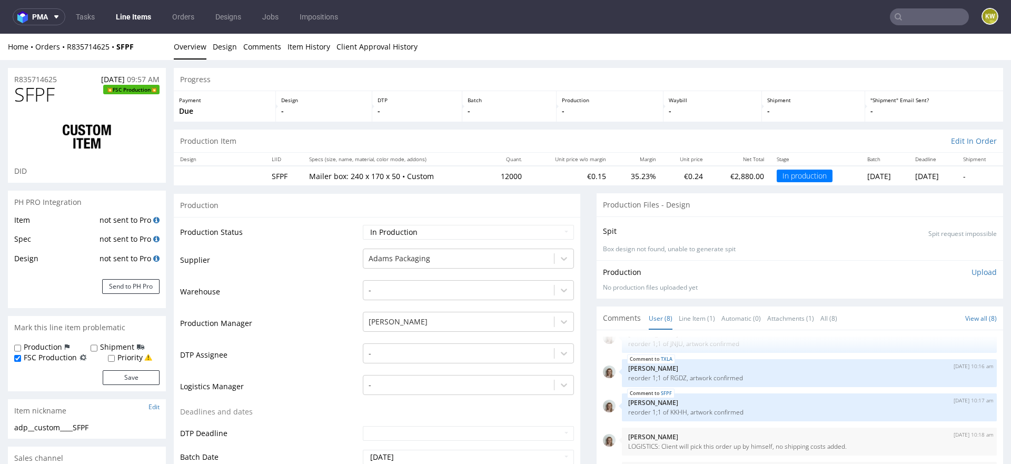
click at [398, 221] on div "Production Status Waiting for Artwork Waiting for Diecut Waiting for Mockup Wai…" at bounding box center [377, 472] width 407 height 511
click at [398, 230] on select "Waiting for Artwork Waiting for Diecut Waiting for Mockup Waiting for DTP Waiti…" at bounding box center [468, 232] width 211 height 15
click at [377, 235] on select "Waiting for Artwork Waiting for Diecut Waiting for Mockup Waiting for DTP Waiti…" at bounding box center [468, 232] width 211 height 15
select select "production_complete"
click at [363, 225] on select "Waiting for Artwork Waiting for Diecut Waiting for Mockup Waiting for DTP Waiti…" at bounding box center [468, 232] width 211 height 15
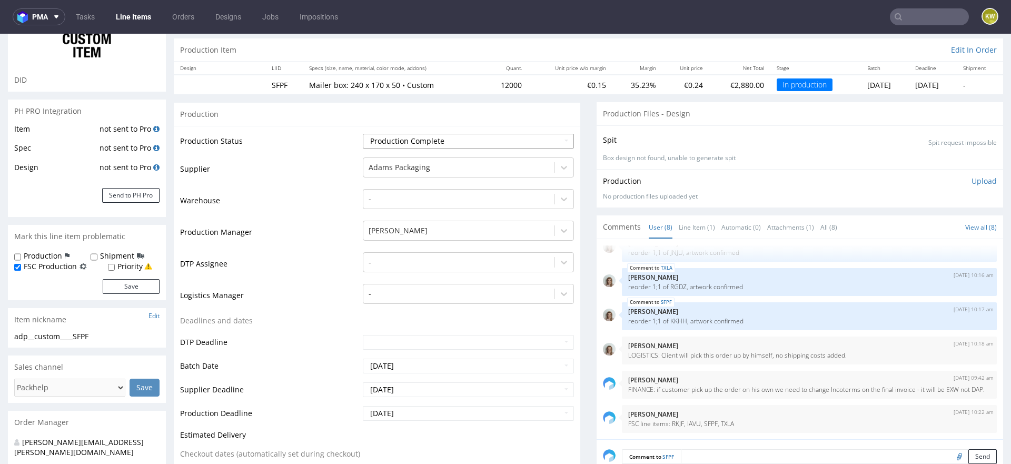
scroll to position [105, 0]
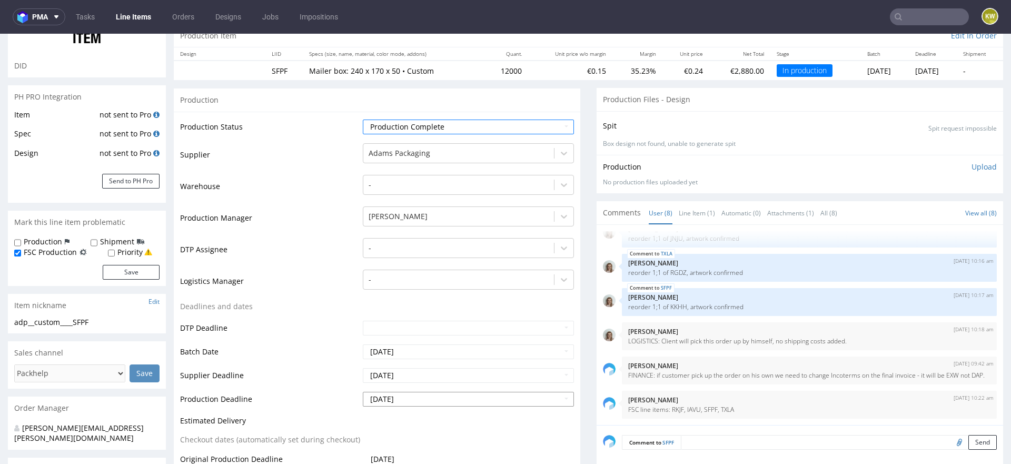
click at [404, 400] on input "[DATE]" at bounding box center [468, 399] width 211 height 15
click at [399, 302] on td "30" at bounding box center [402, 304] width 16 height 16
type input "[DATE]"
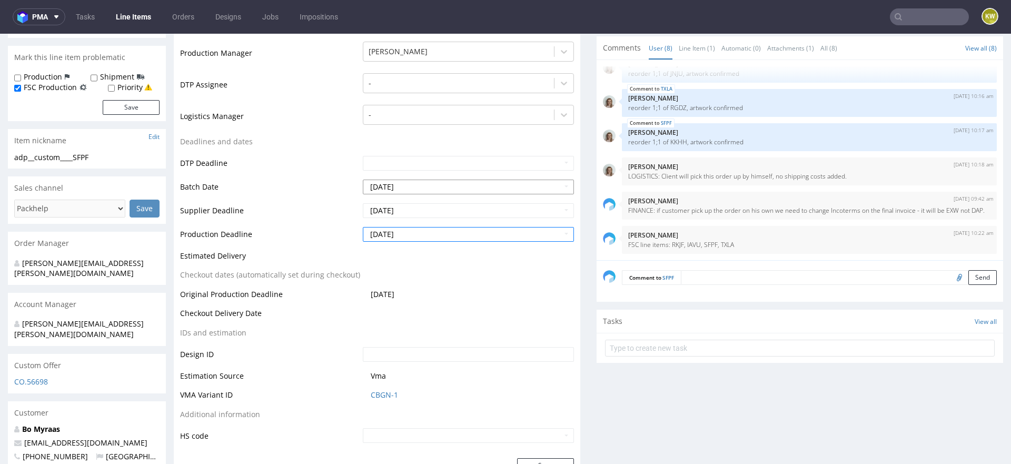
scroll to position [308, 0]
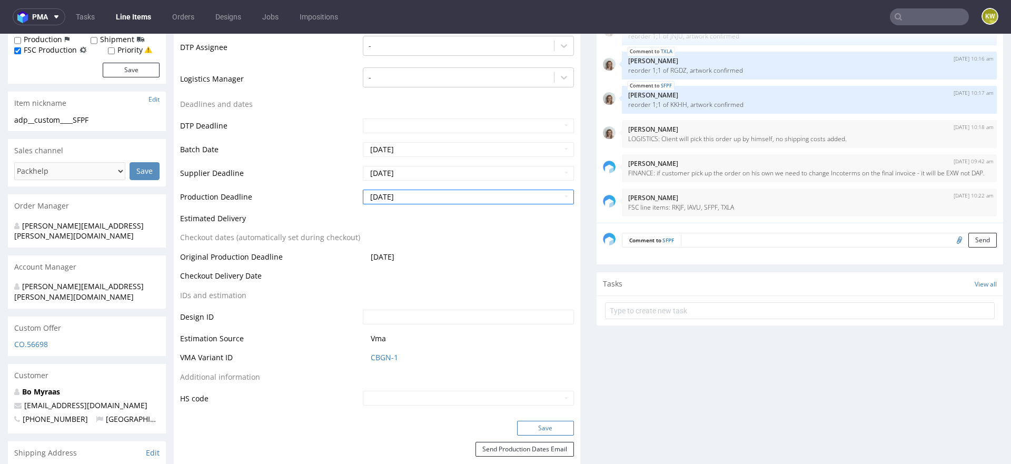
click at [537, 429] on button "Save" at bounding box center [545, 428] width 57 height 15
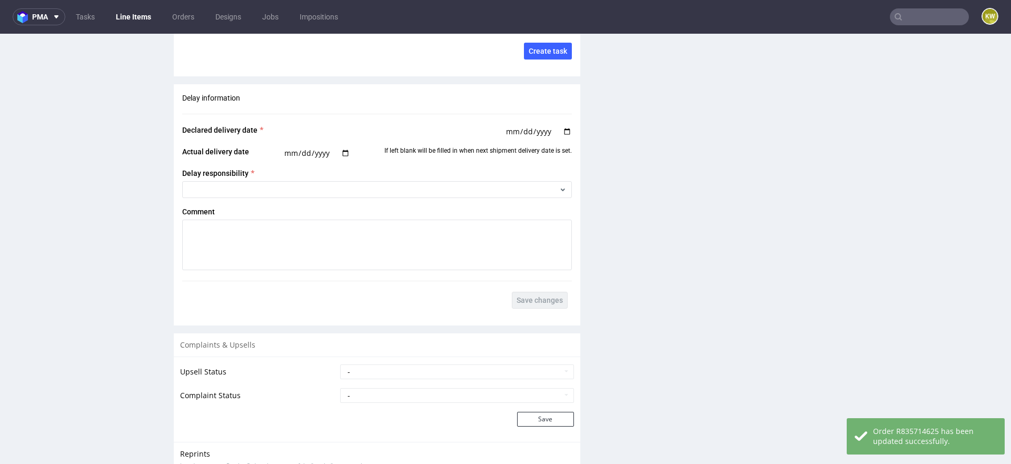
scroll to position [1980, 0]
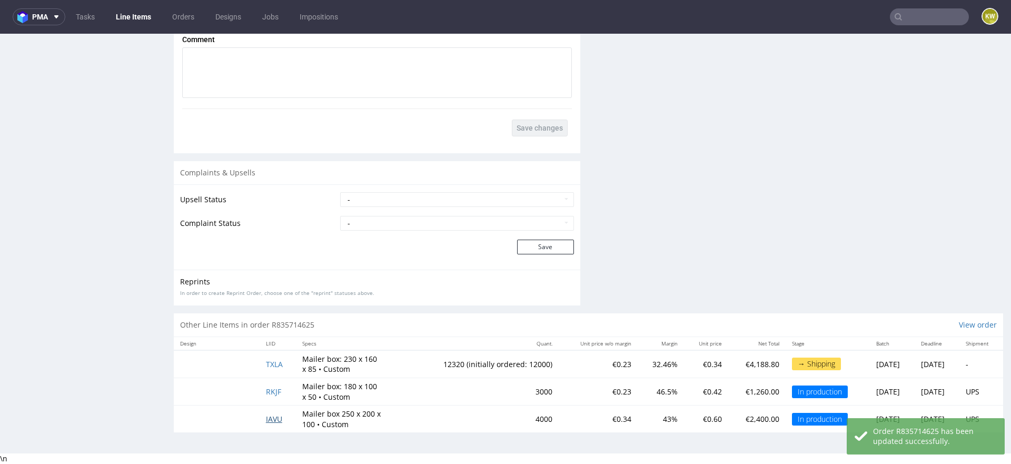
click at [270, 422] on span "IAVU" at bounding box center [274, 419] width 16 height 10
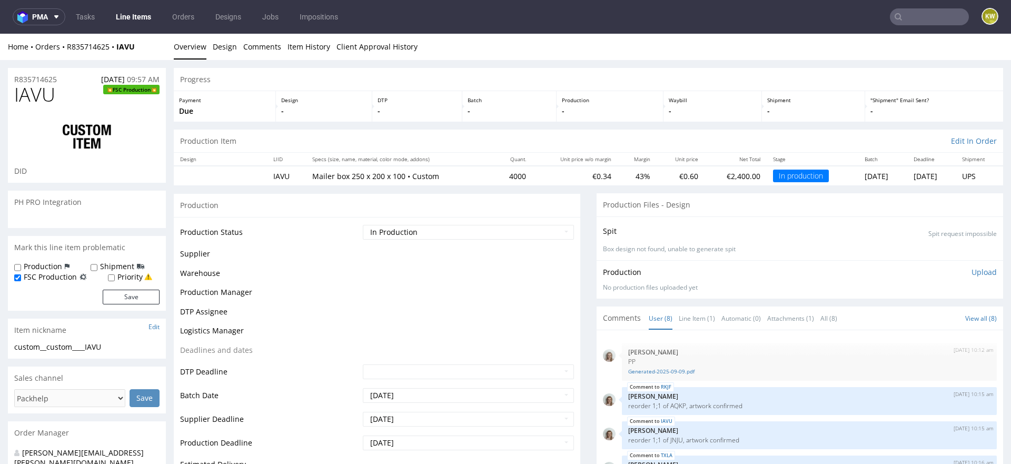
scroll to position [104, 0]
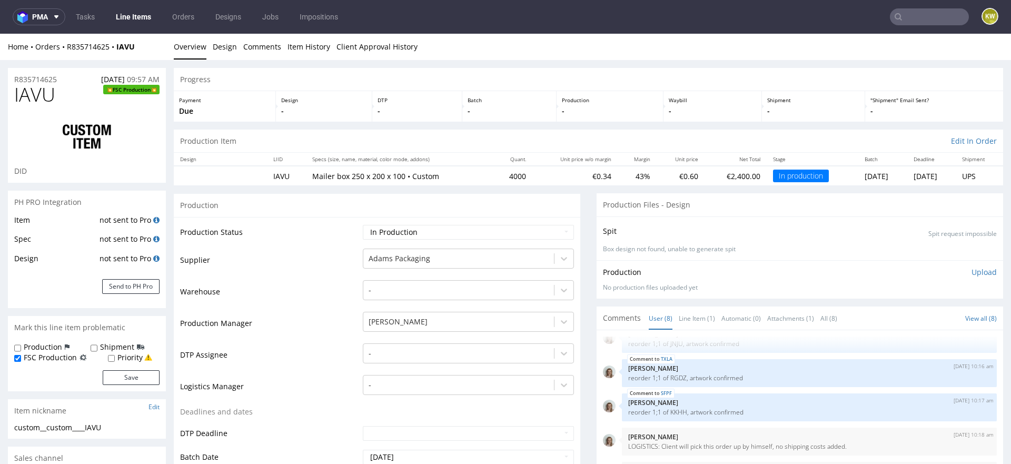
select select "in_progress"
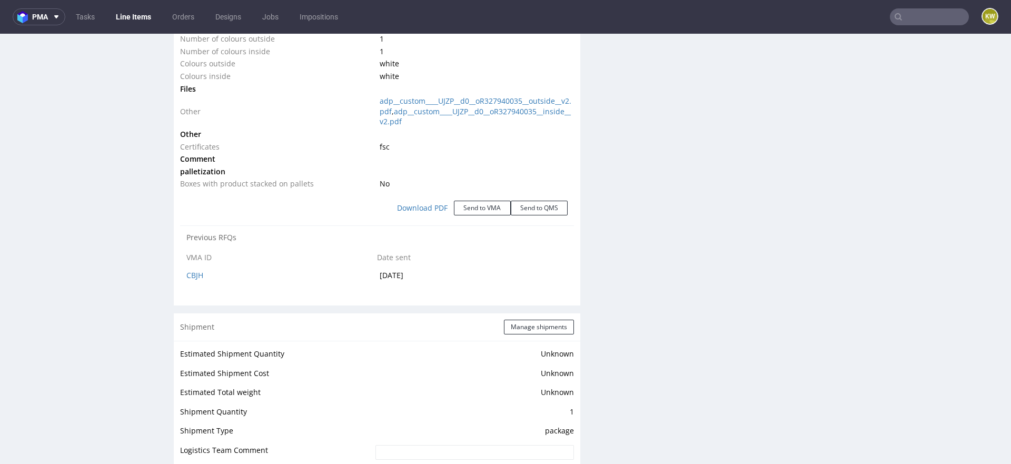
scroll to position [1207, 0]
click at [530, 329] on button "Manage shipments" at bounding box center [539, 325] width 70 height 15
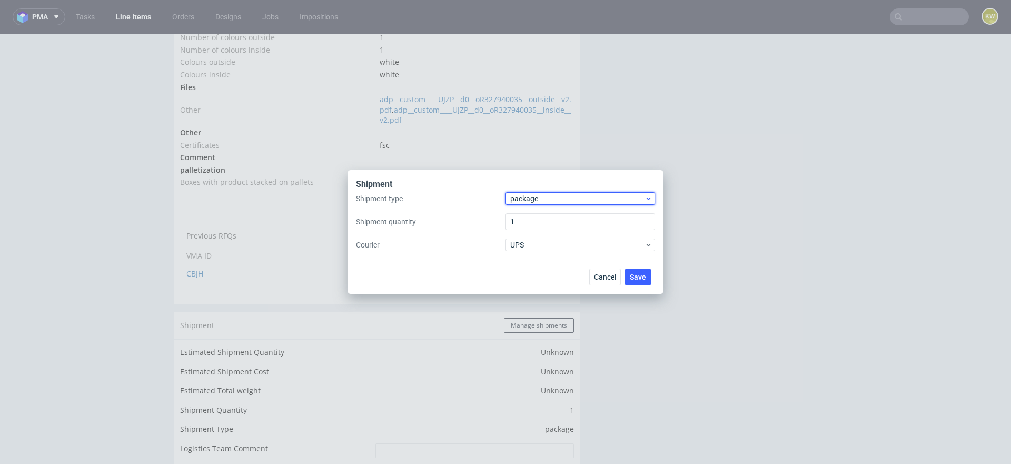
click at [522, 197] on span "package" at bounding box center [577, 198] width 134 height 11
click at [522, 215] on div "pallet" at bounding box center [580, 220] width 141 height 19
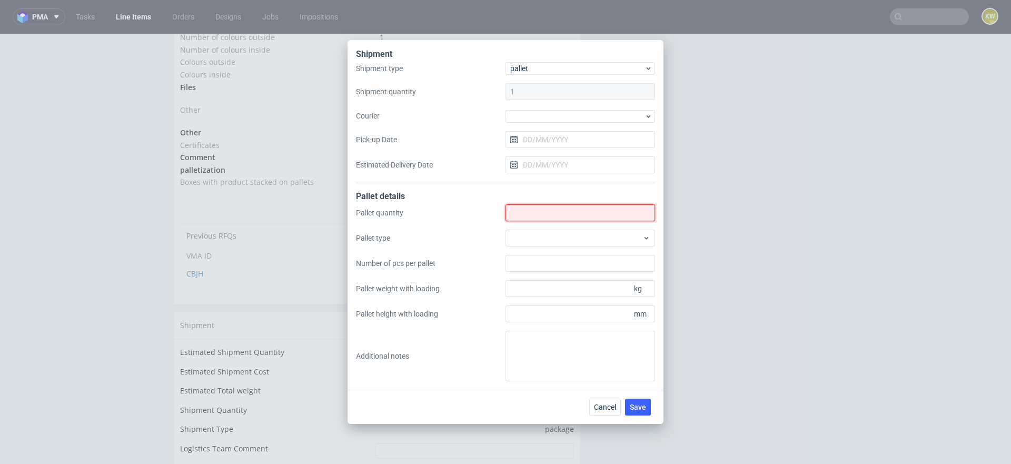
click at [525, 215] on input "Shipment type" at bounding box center [581, 212] width 150 height 17
type input "2"
click at [537, 235] on div at bounding box center [581, 238] width 150 height 17
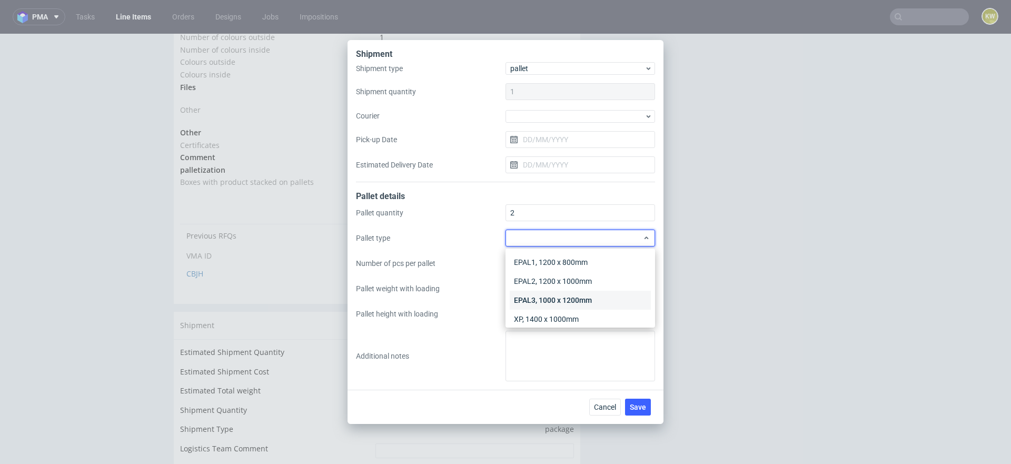
scroll to position [24, 0]
click at [541, 313] on div "Other" at bounding box center [580, 313] width 141 height 19
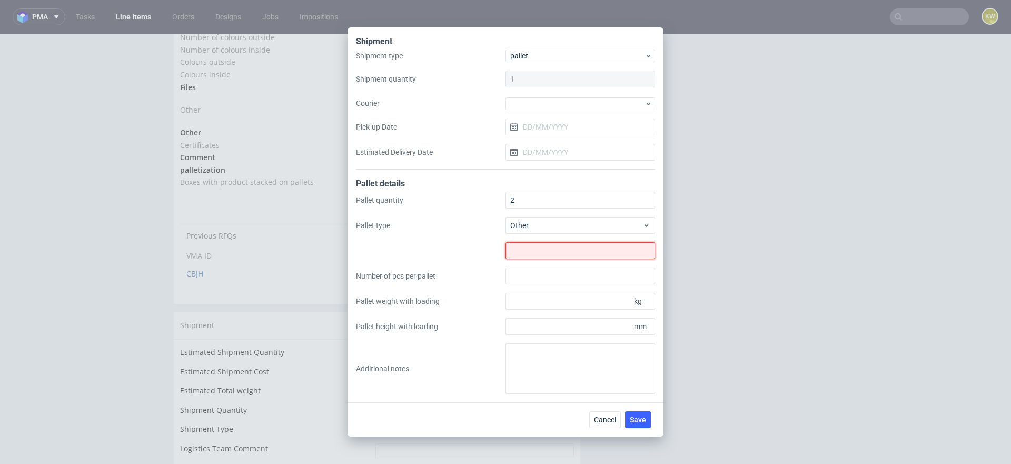
click at [517, 244] on input "text" at bounding box center [581, 250] width 150 height 17
type input "1245x800"
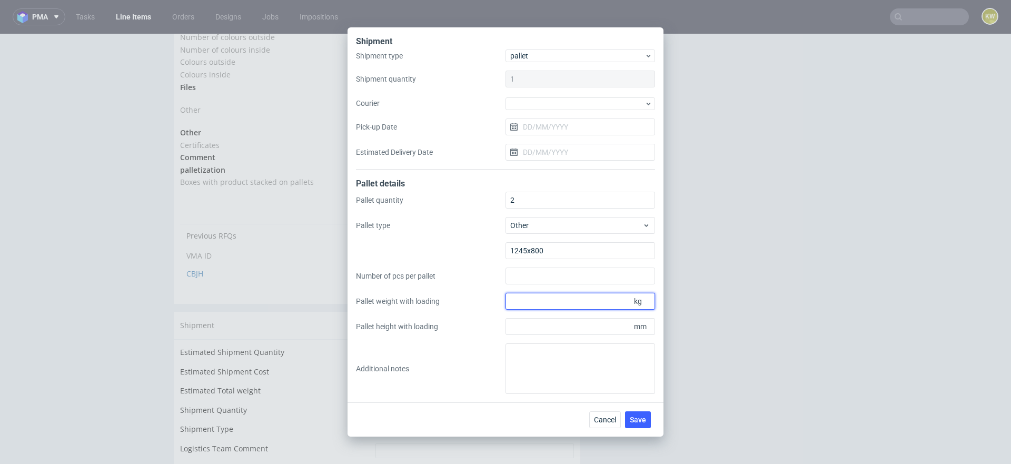
click at [529, 306] on input "Pallet weight with loading" at bounding box center [581, 301] width 150 height 17
click at [526, 321] on input "Pallet height with loading" at bounding box center [581, 326] width 150 height 17
type input "1801"
click at [533, 299] on input "Pallet weight with loading" at bounding box center [581, 301] width 150 height 17
type input "335"
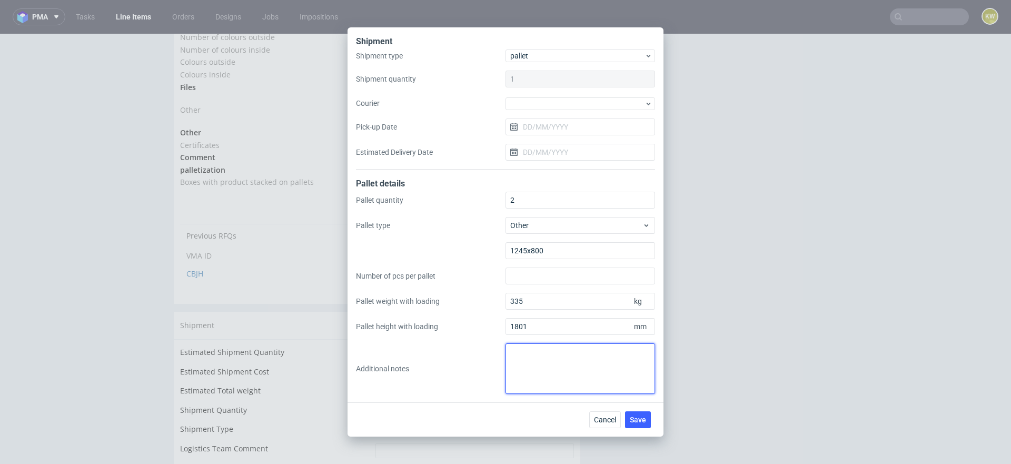
click at [534, 349] on textarea at bounding box center [581, 368] width 150 height 51
type textarea "1 pal 1245x800x1801mm, 335kg 1 pal 1245x800x1785mm, 317kg"
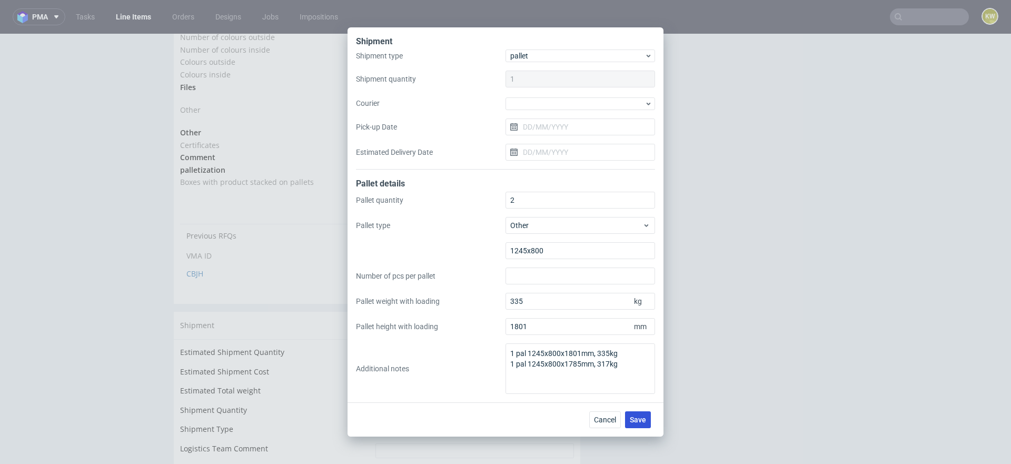
click at [637, 416] on span "Save" at bounding box center [638, 419] width 16 height 7
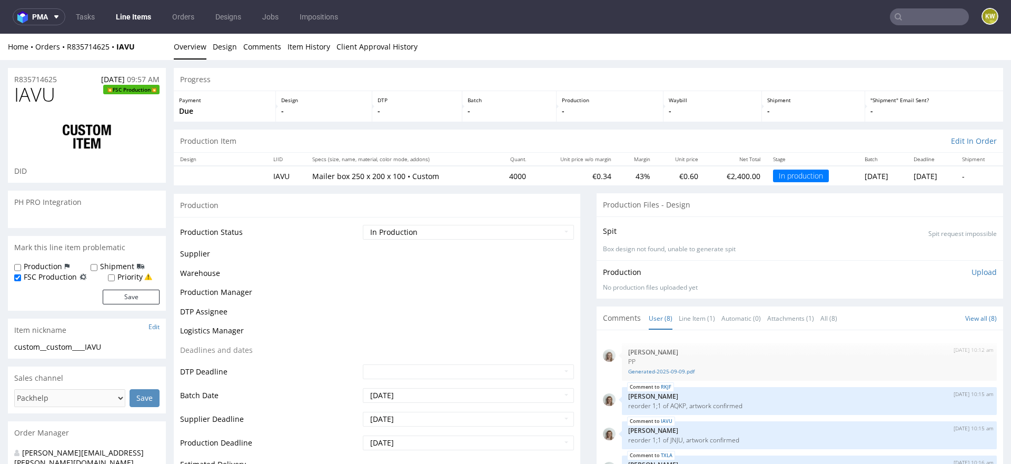
scroll to position [104, 0]
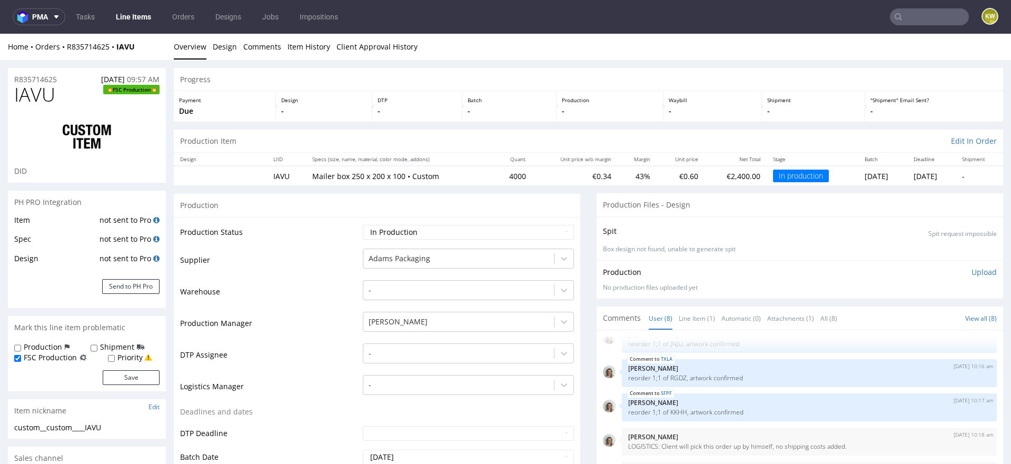
select select "in_progress"
click at [284, 300] on td "Warehouse" at bounding box center [270, 295] width 180 height 32
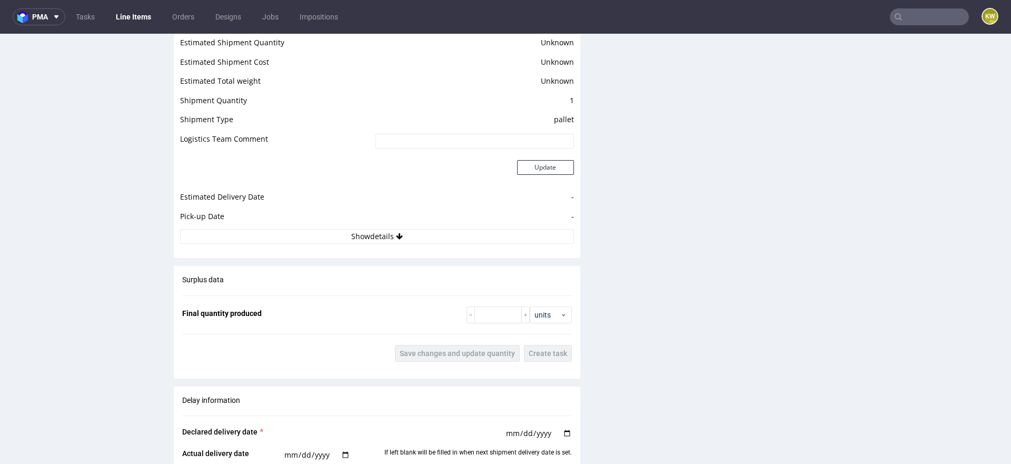
scroll to position [1512, 0]
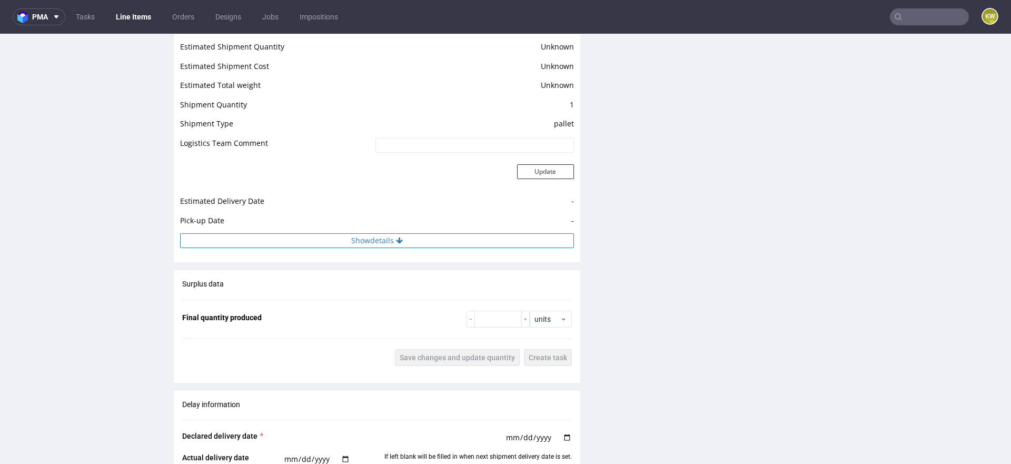
click at [363, 247] on button "Show details" at bounding box center [377, 240] width 394 height 15
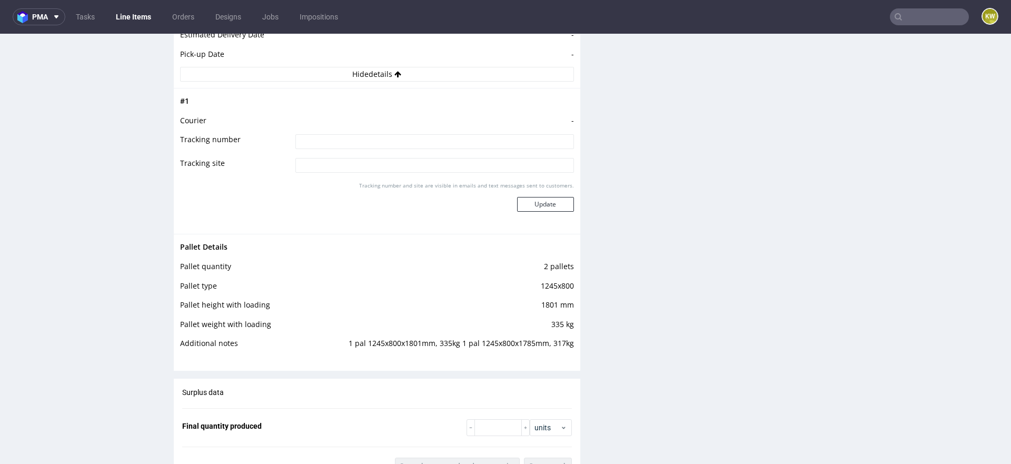
scroll to position [1763, 0]
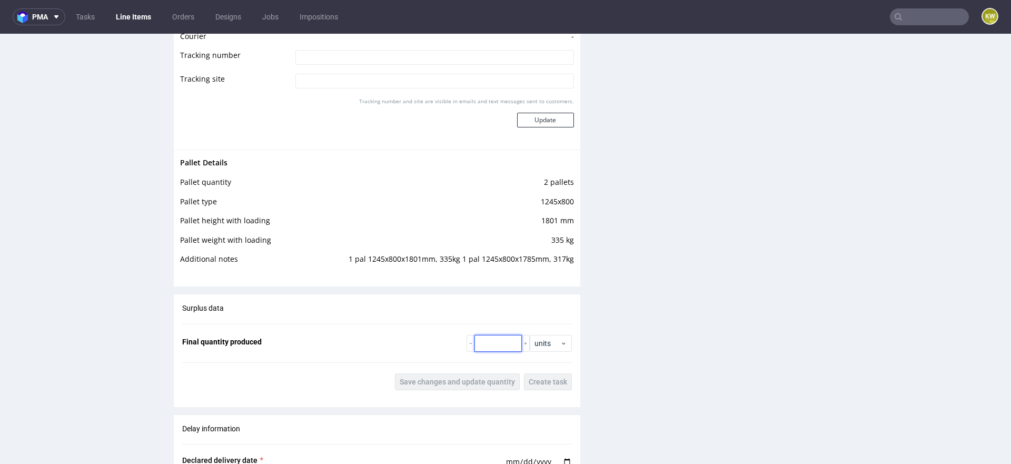
click at [498, 352] on input "number" at bounding box center [497, 343] width 47 height 17
type input "4120"
click at [447, 390] on button "Save changes and update quantity" at bounding box center [457, 381] width 125 height 17
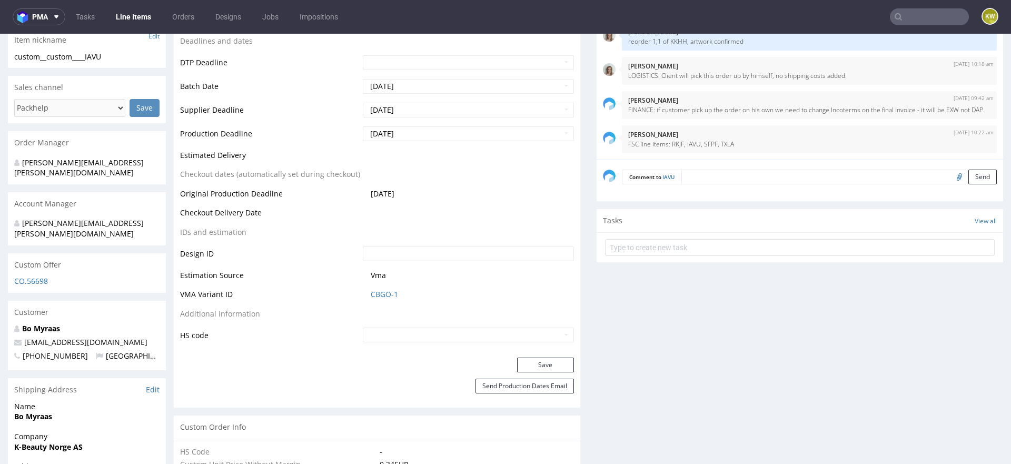
scroll to position [0, 0]
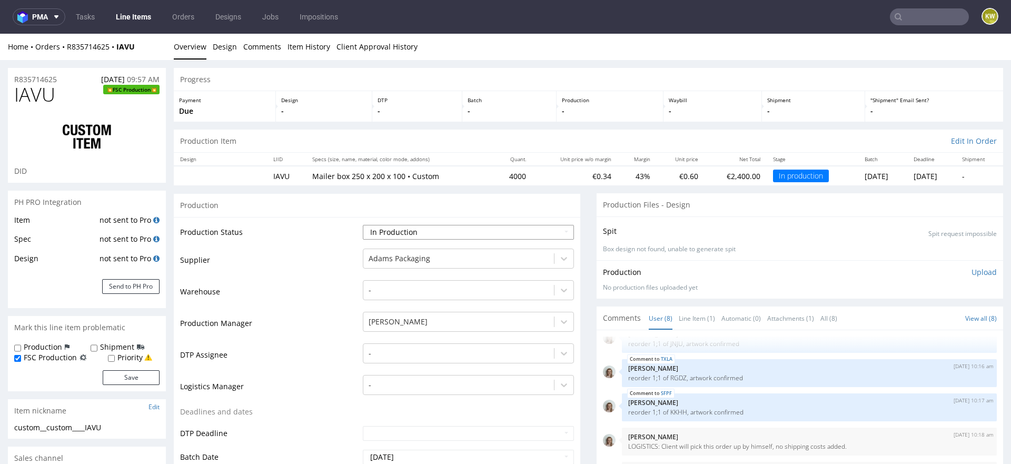
click at [402, 232] on select "Waiting for Artwork Waiting for Diecut Waiting for Mockup Waiting for DTP Waiti…" at bounding box center [468, 232] width 211 height 15
select select "production_complete"
click at [363, 225] on select "Waiting for Artwork Waiting for Diecut Waiting for Mockup Waiting for DTP Waiti…" at bounding box center [468, 232] width 211 height 15
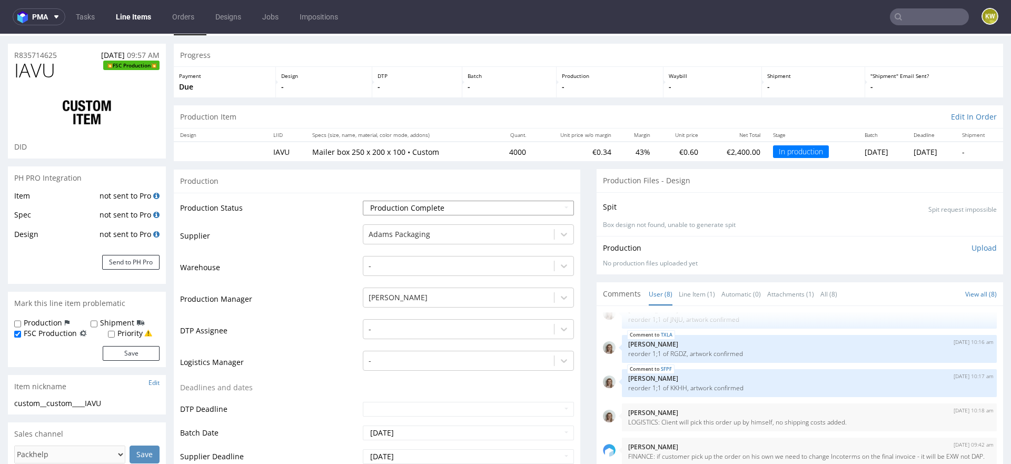
scroll to position [127, 0]
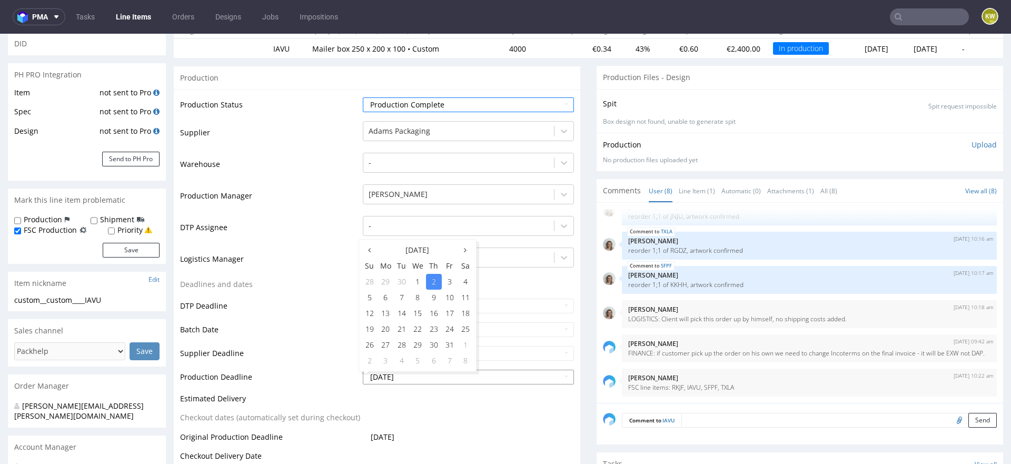
click at [401, 373] on input "[DATE]" at bounding box center [468, 377] width 211 height 15
click at [406, 285] on td "30" at bounding box center [402, 282] width 16 height 16
type input "[DATE]"
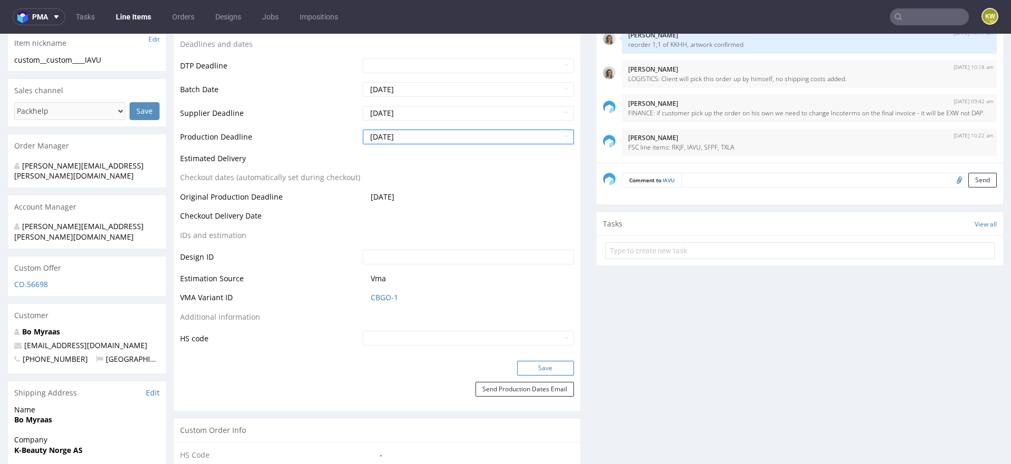
click at [532, 370] on button "Save" at bounding box center [545, 368] width 57 height 15
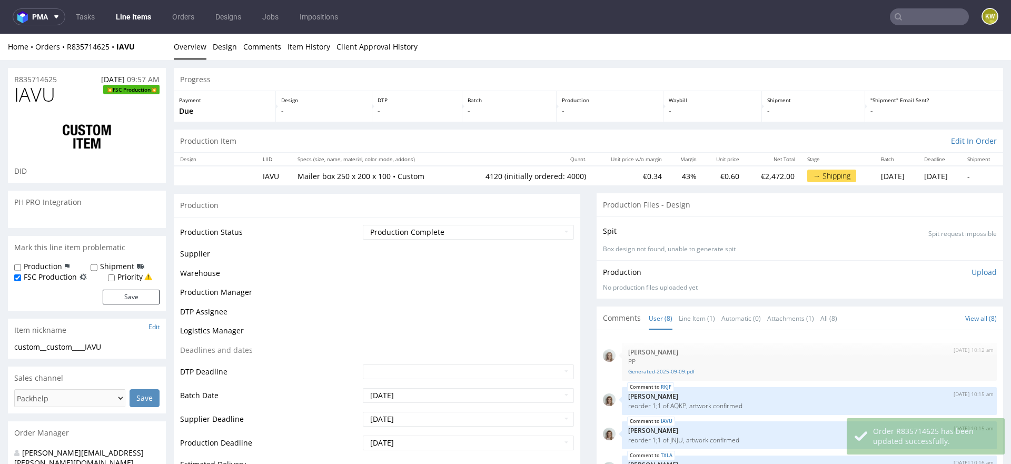
scroll to position [104, 0]
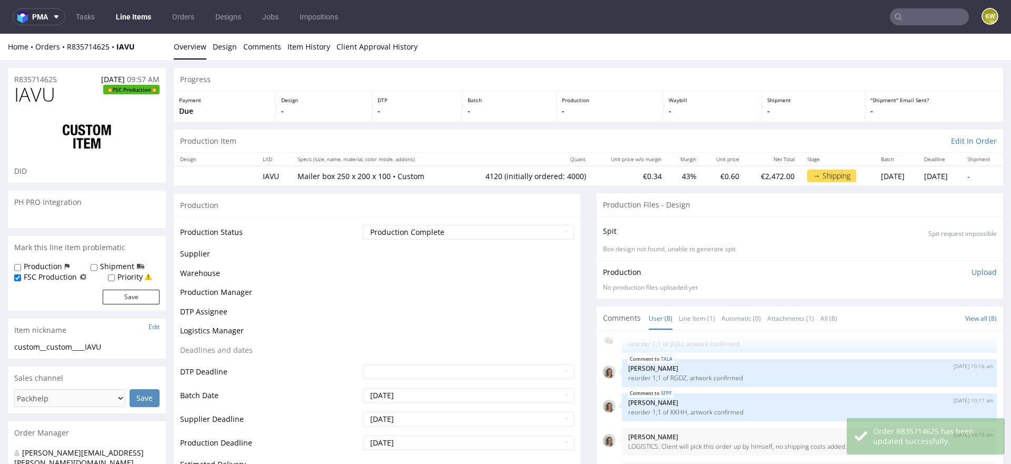
select select "in_progress"
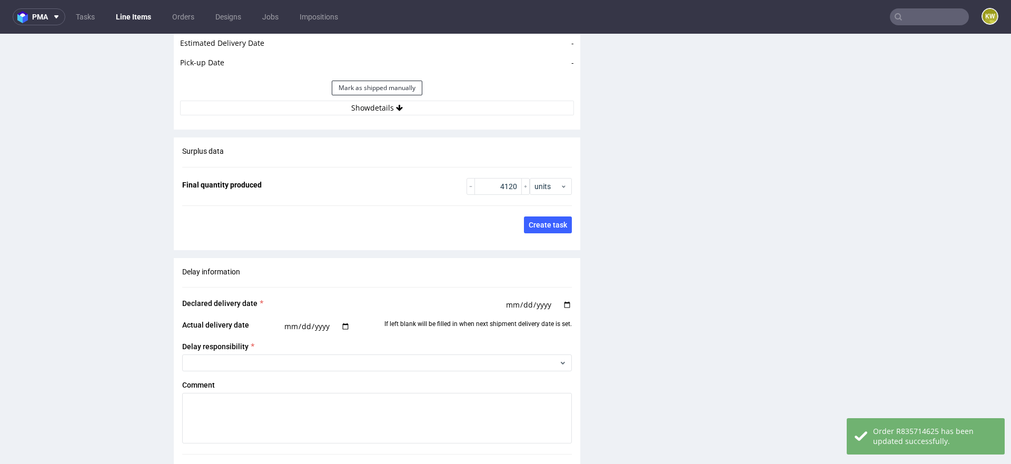
scroll to position [2023, 0]
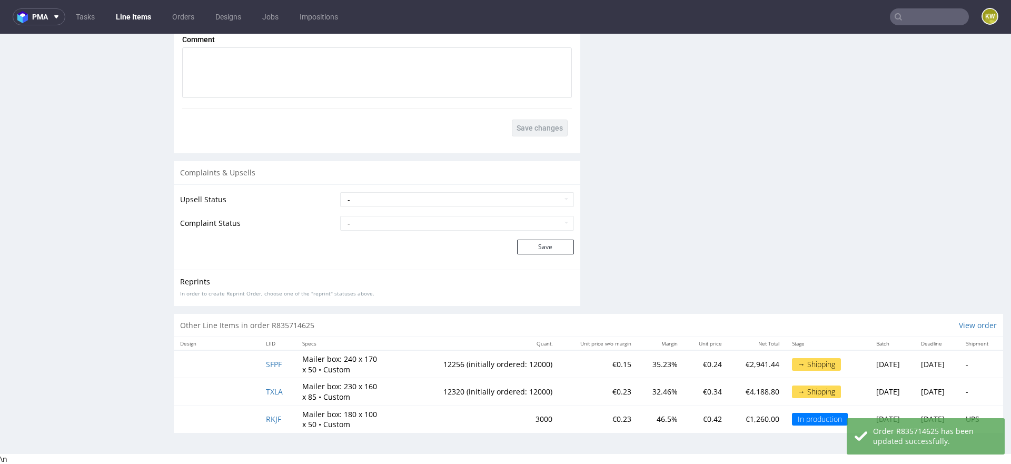
click at [264, 426] on td "RKJF" at bounding box center [278, 419] width 36 height 27
click at [266, 420] on span "RKJF" at bounding box center [273, 419] width 15 height 10
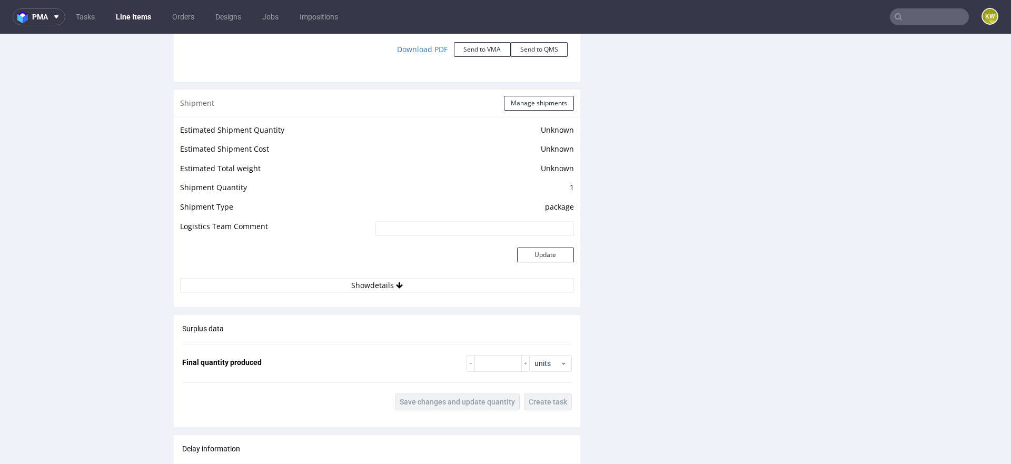
scroll to position [1415, 0]
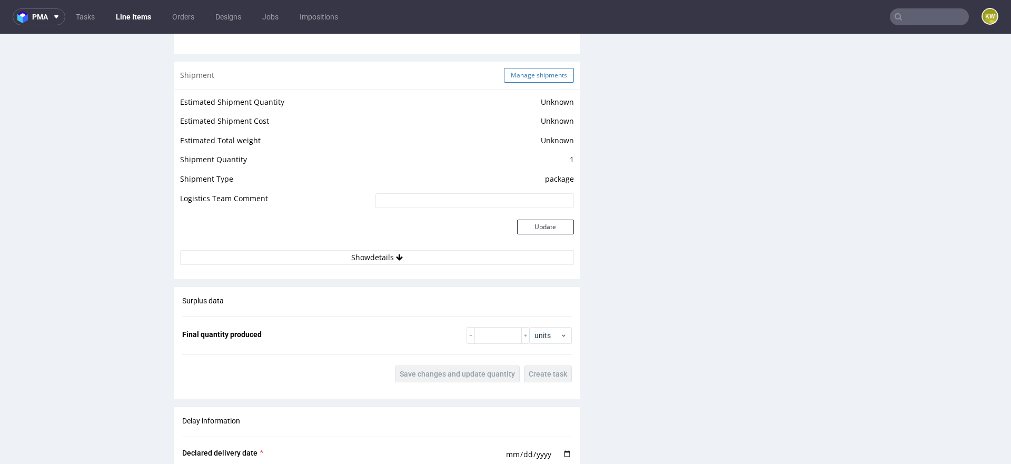
click at [530, 83] on button "Manage shipments" at bounding box center [539, 75] width 70 height 15
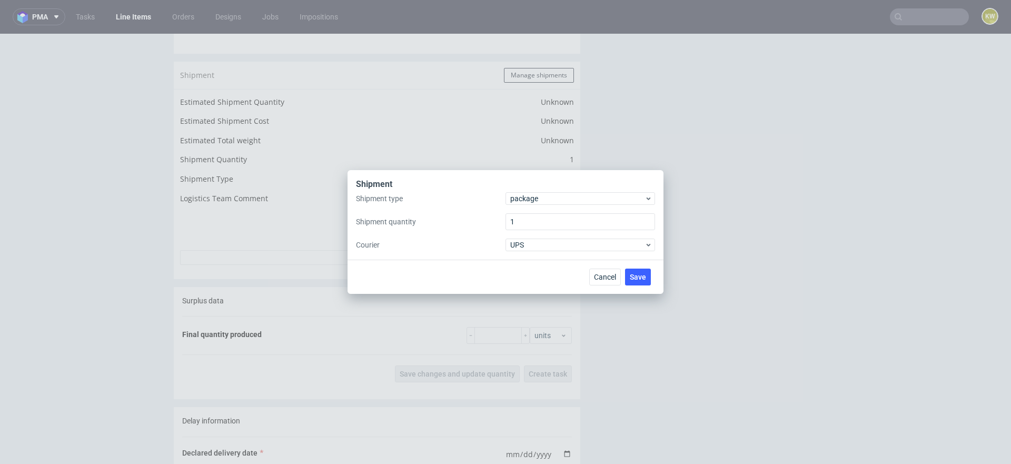
click at [521, 185] on div "Shipment" at bounding box center [505, 186] width 299 height 14
click at [521, 194] on span "package" at bounding box center [577, 198] width 134 height 11
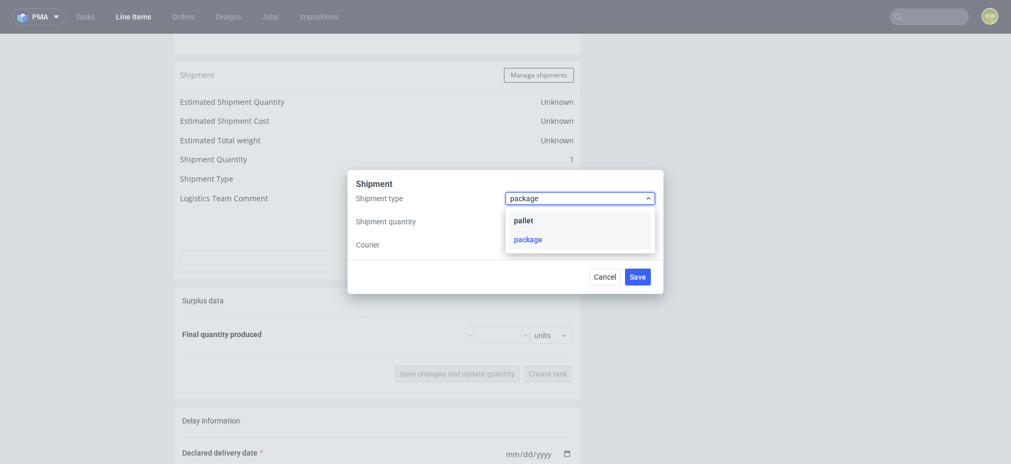
click at [521, 213] on div "pallet" at bounding box center [580, 220] width 141 height 19
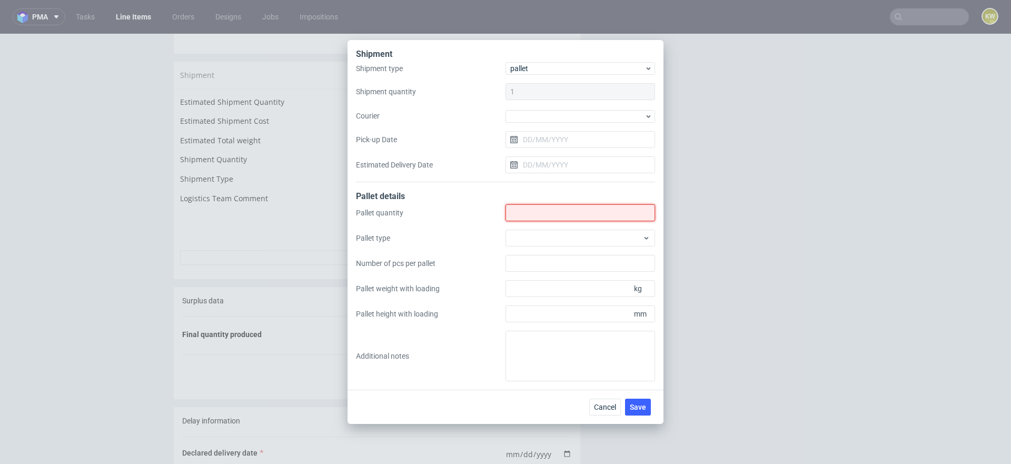
click at [523, 214] on input "Shipment type" at bounding box center [581, 212] width 150 height 17
type input "1"
click at [521, 243] on div at bounding box center [581, 238] width 150 height 17
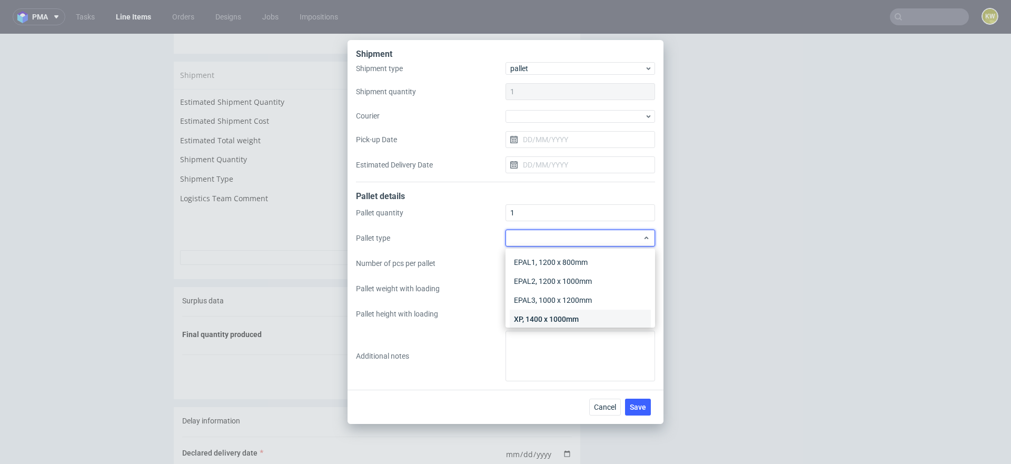
scroll to position [24, 0]
click at [539, 317] on div "Other" at bounding box center [580, 313] width 141 height 19
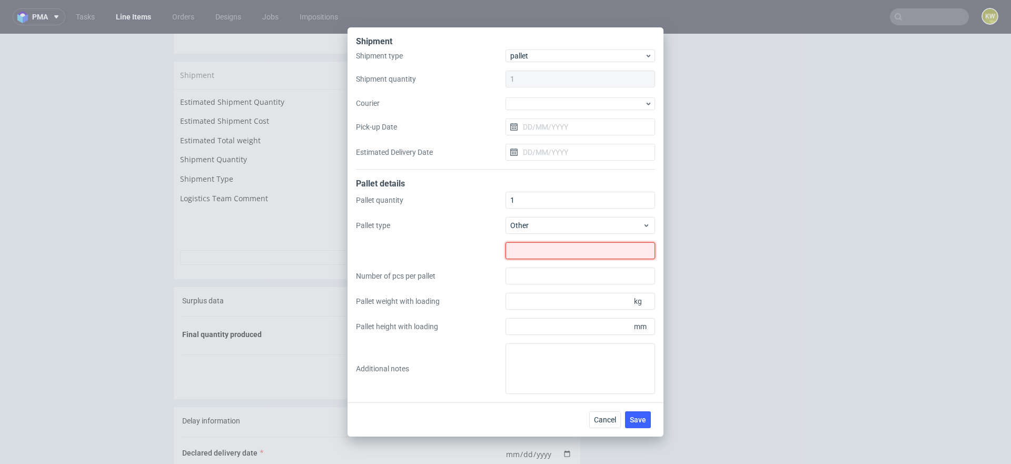
click at [525, 249] on input "text" at bounding box center [581, 250] width 150 height 17
type input "1233x800"
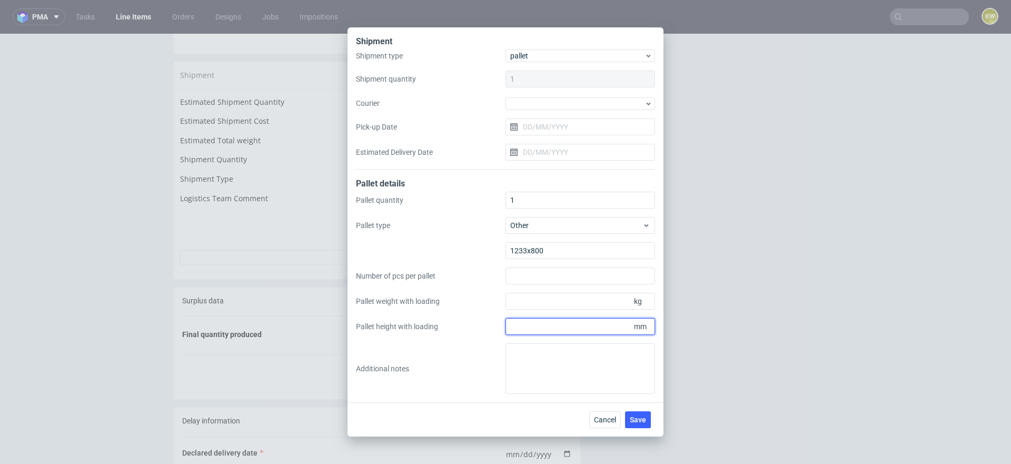
click at [522, 327] on input "Pallet height with loading" at bounding box center [581, 326] width 150 height 17
type input "1795"
click at [537, 306] on input "Pallet weight with loading" at bounding box center [581, 301] width 150 height 17
type input "170"
click at [634, 422] on span "Save" at bounding box center [638, 419] width 16 height 7
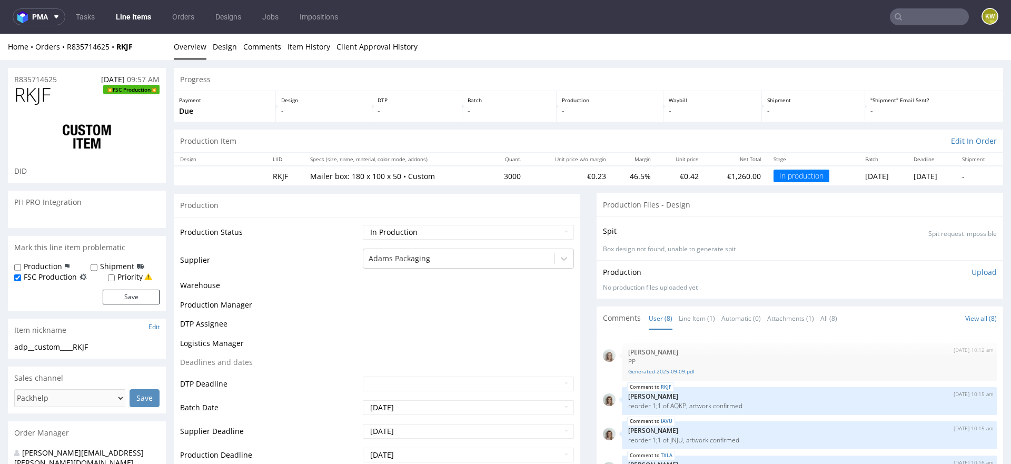
scroll to position [104, 0]
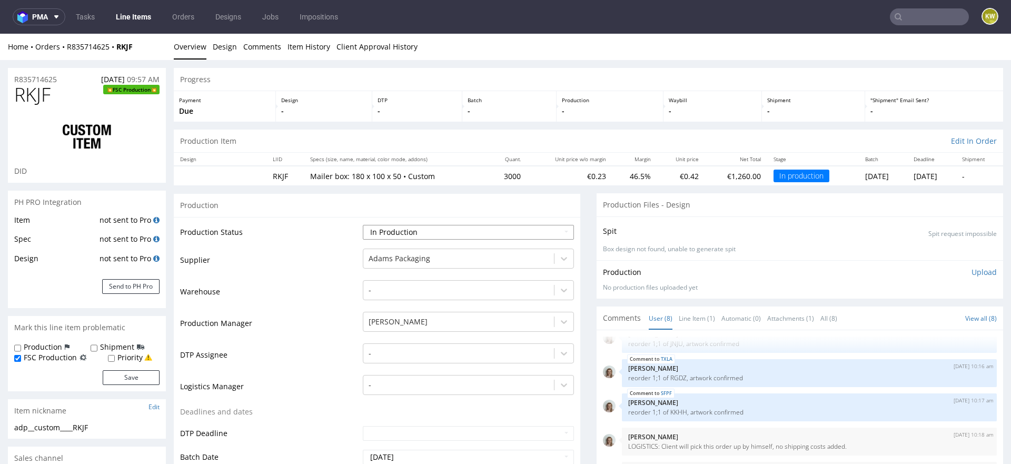
click at [441, 226] on select "Waiting for Artwork Waiting for Diecut Waiting for Mockup Waiting for DTP Waiti…" at bounding box center [468, 232] width 211 height 15
select select "production_complete"
click at [363, 225] on select "Waiting for Artwork Waiting for Diecut Waiting for Mockup Waiting for DTP Waiti…" at bounding box center [468, 232] width 211 height 15
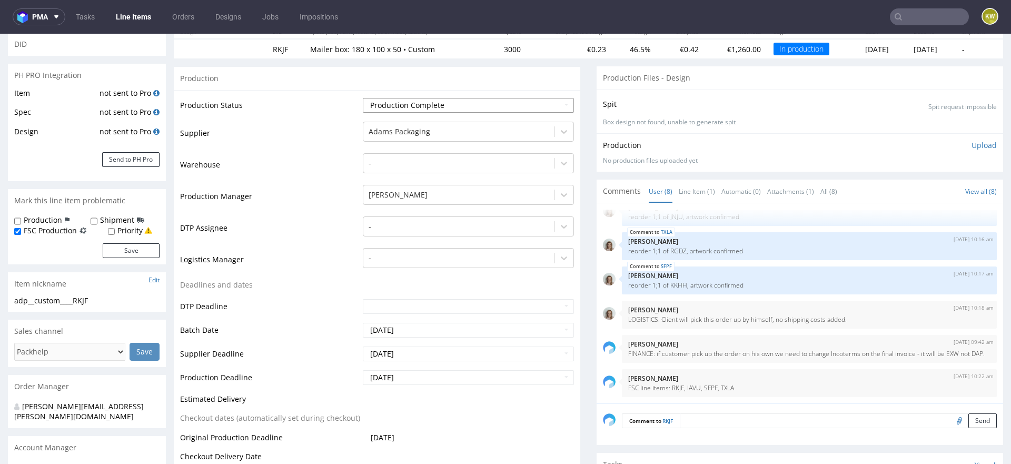
scroll to position [128, 0]
click at [411, 379] on input "[DATE]" at bounding box center [468, 376] width 211 height 15
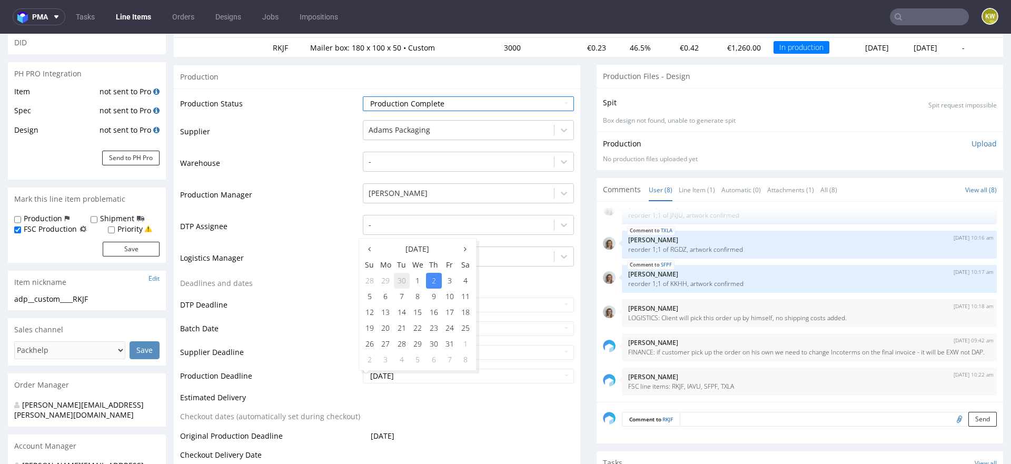
click at [401, 281] on td "30" at bounding box center [402, 281] width 16 height 16
type input "[DATE]"
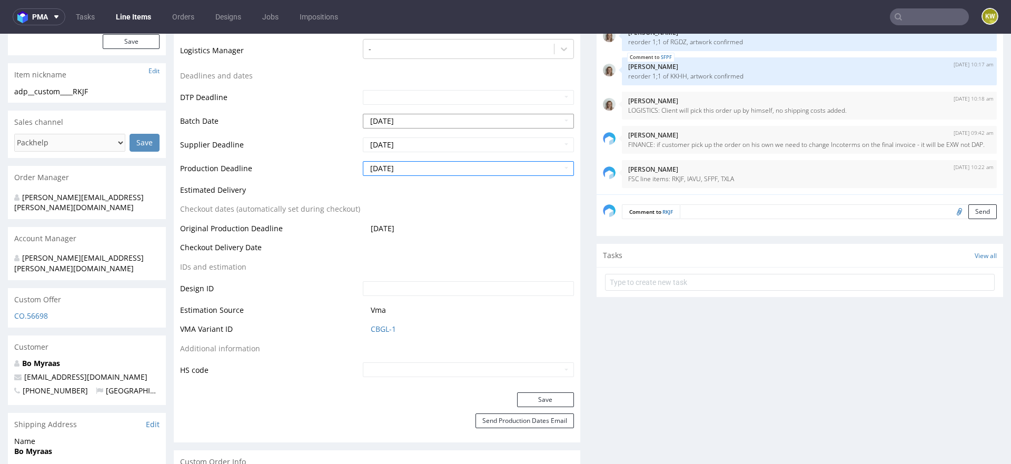
scroll to position [352, 0]
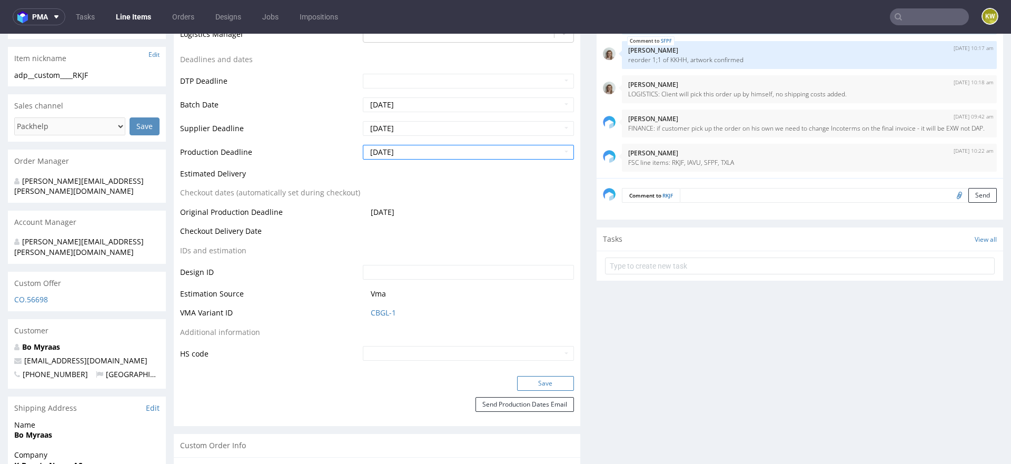
click at [528, 376] on button "Save" at bounding box center [545, 383] width 57 height 15
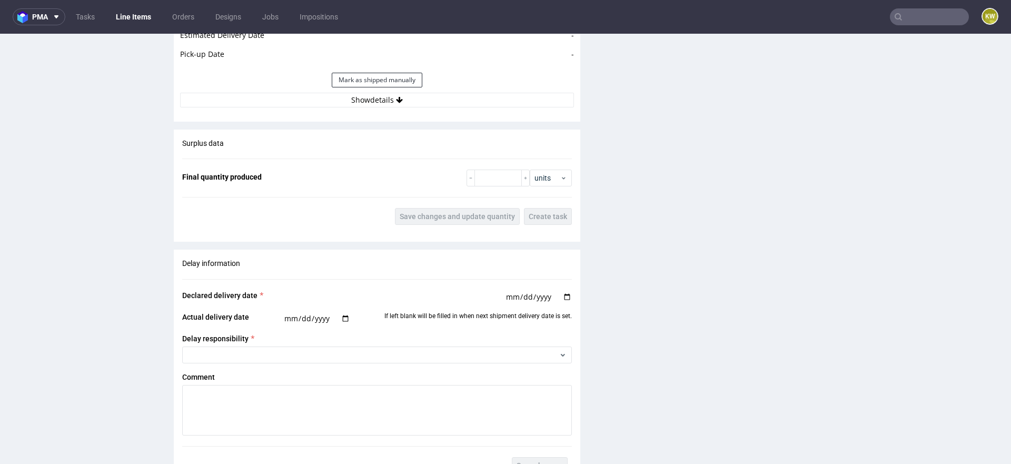
scroll to position [1656, 0]
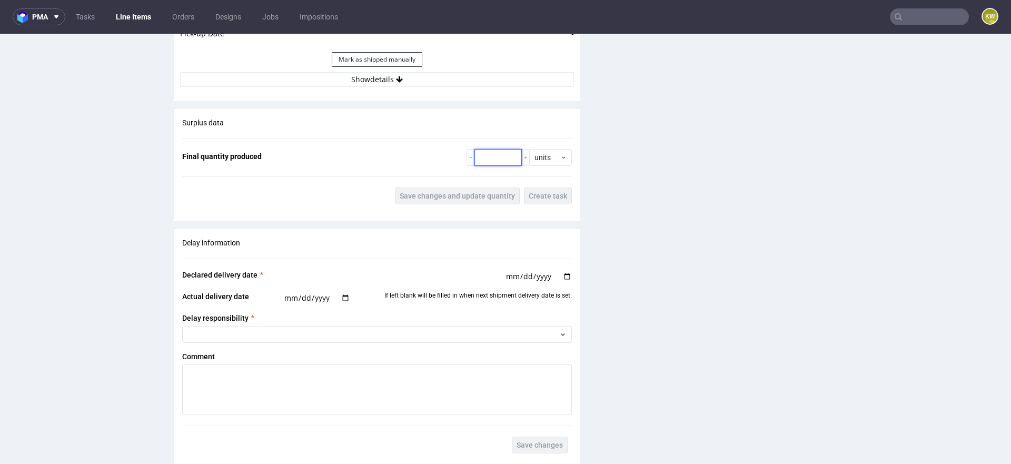
click at [496, 166] on input "number" at bounding box center [497, 157] width 47 height 17
type input "3150"
click at [473, 199] on button "Save changes and update quantity" at bounding box center [457, 195] width 125 height 17
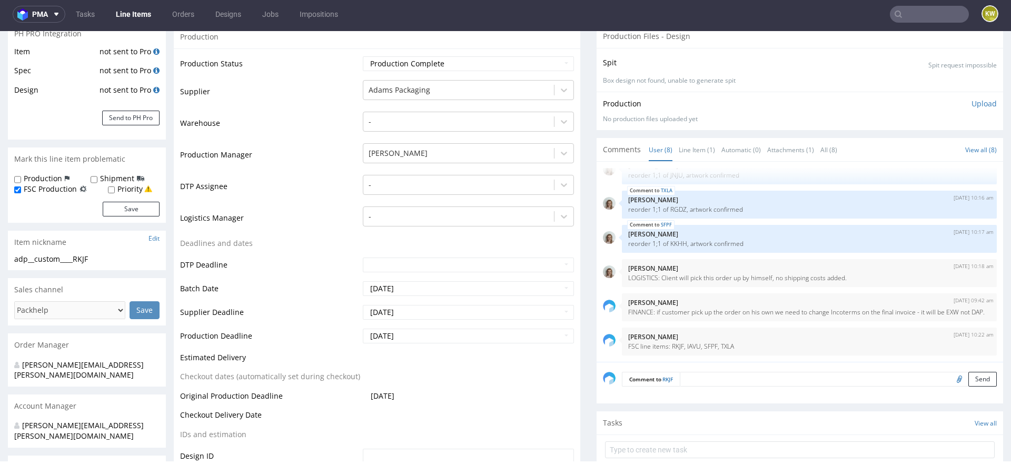
scroll to position [0, 0]
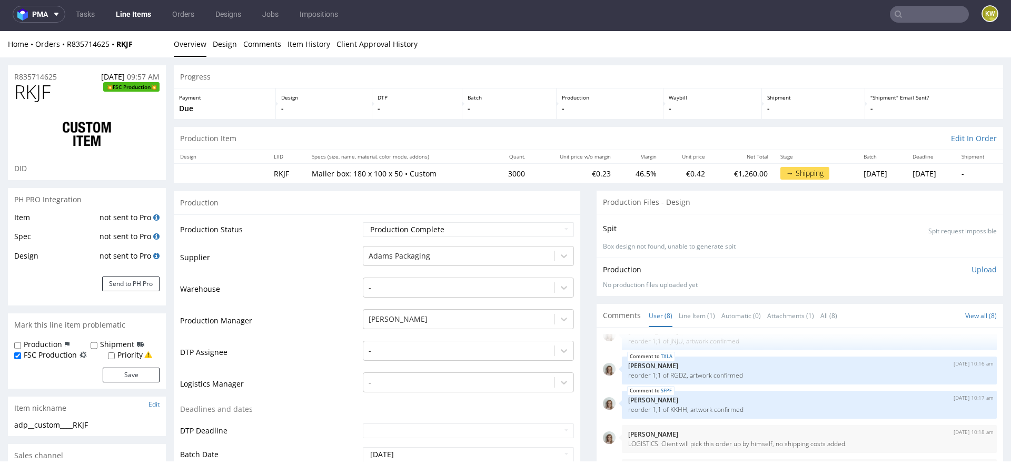
click at [133, 22] on link "Line Items" at bounding box center [134, 14] width 48 height 17
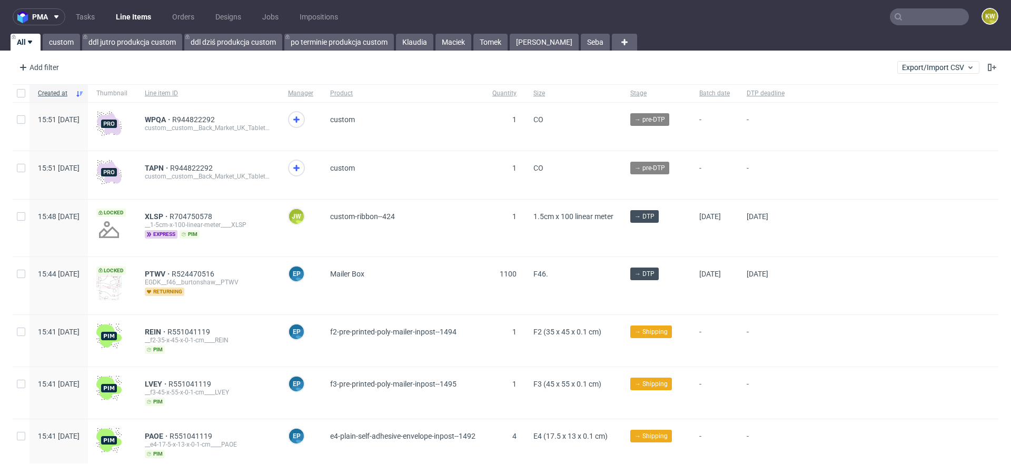
click at [925, 17] on input "text" at bounding box center [929, 16] width 79 height 17
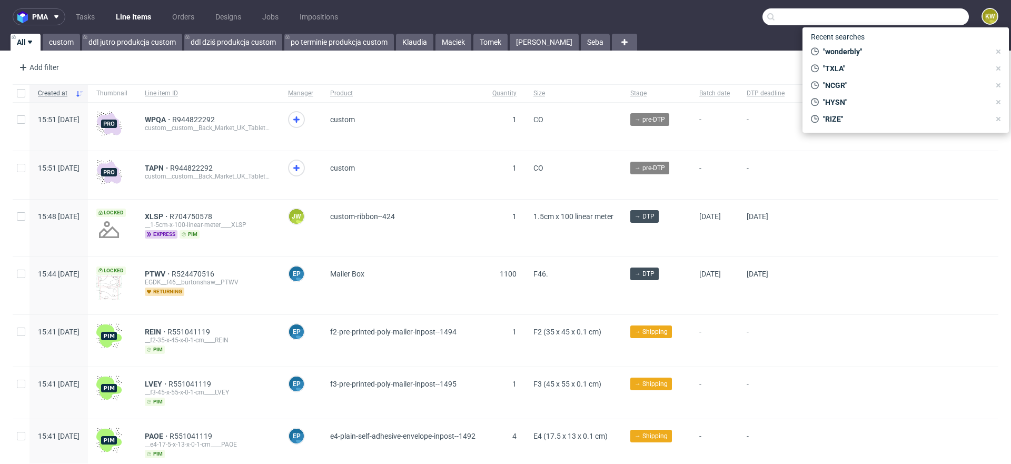
paste input "BUXR"
type input "BUXR"
